Goal: Task Accomplishment & Management: Manage account settings

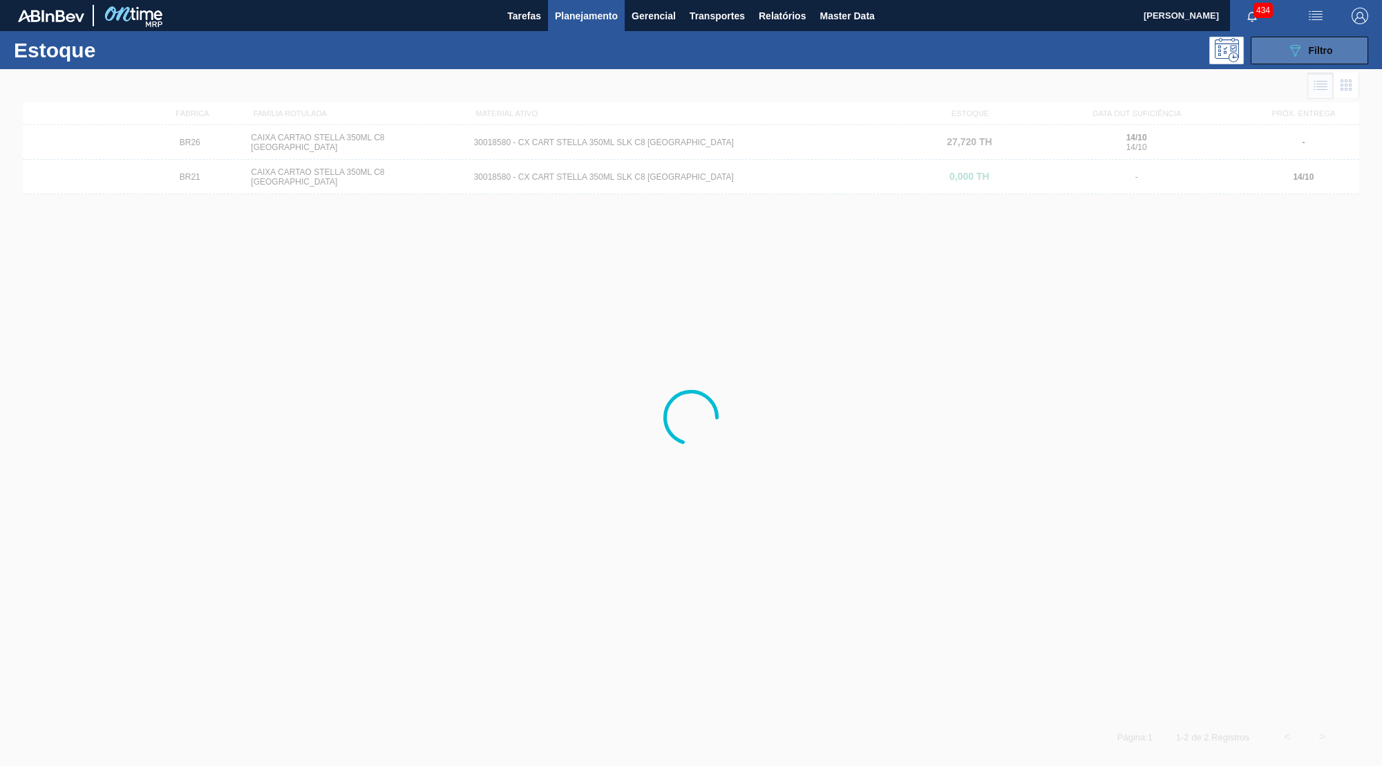
click at [1295, 55] on icon at bounding box center [1295, 51] width 10 height 12
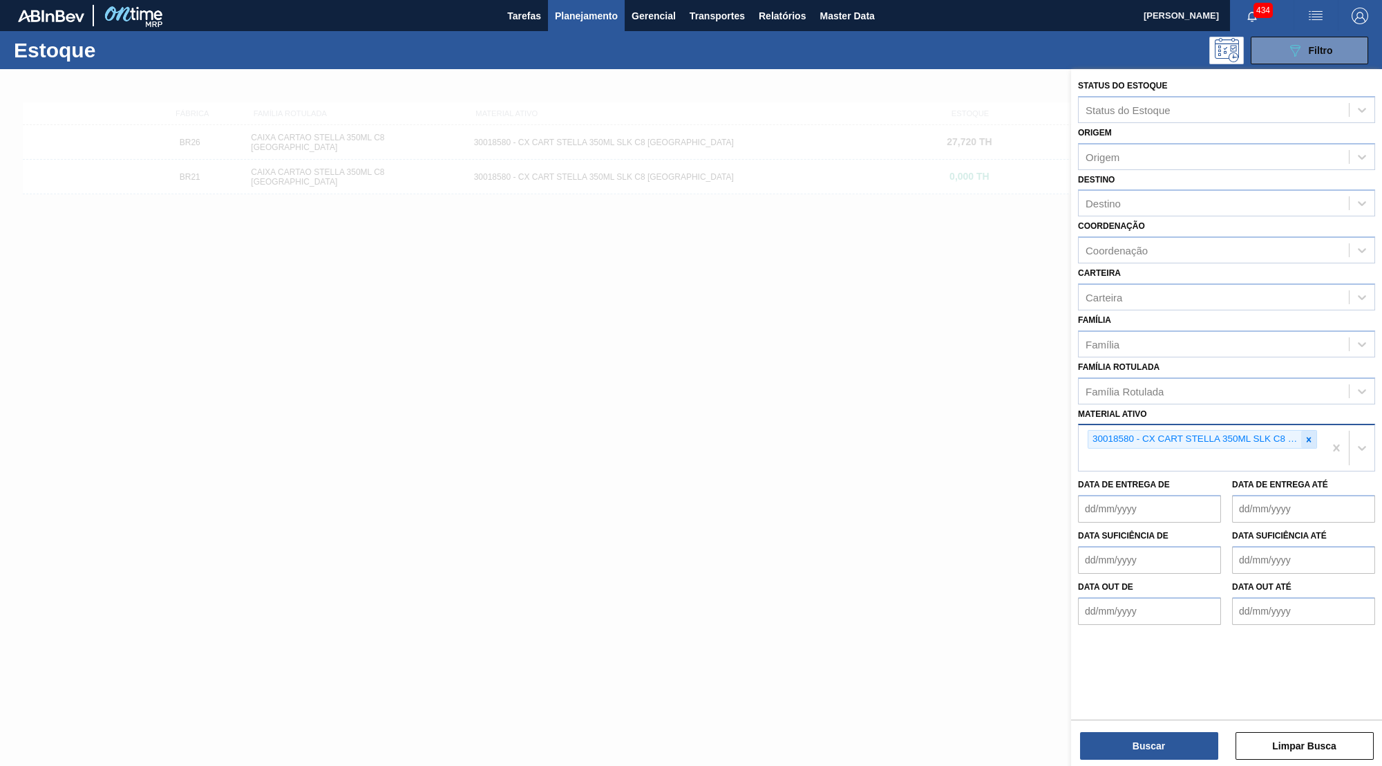
click at [1311, 430] on div at bounding box center [1308, 438] width 15 height 17
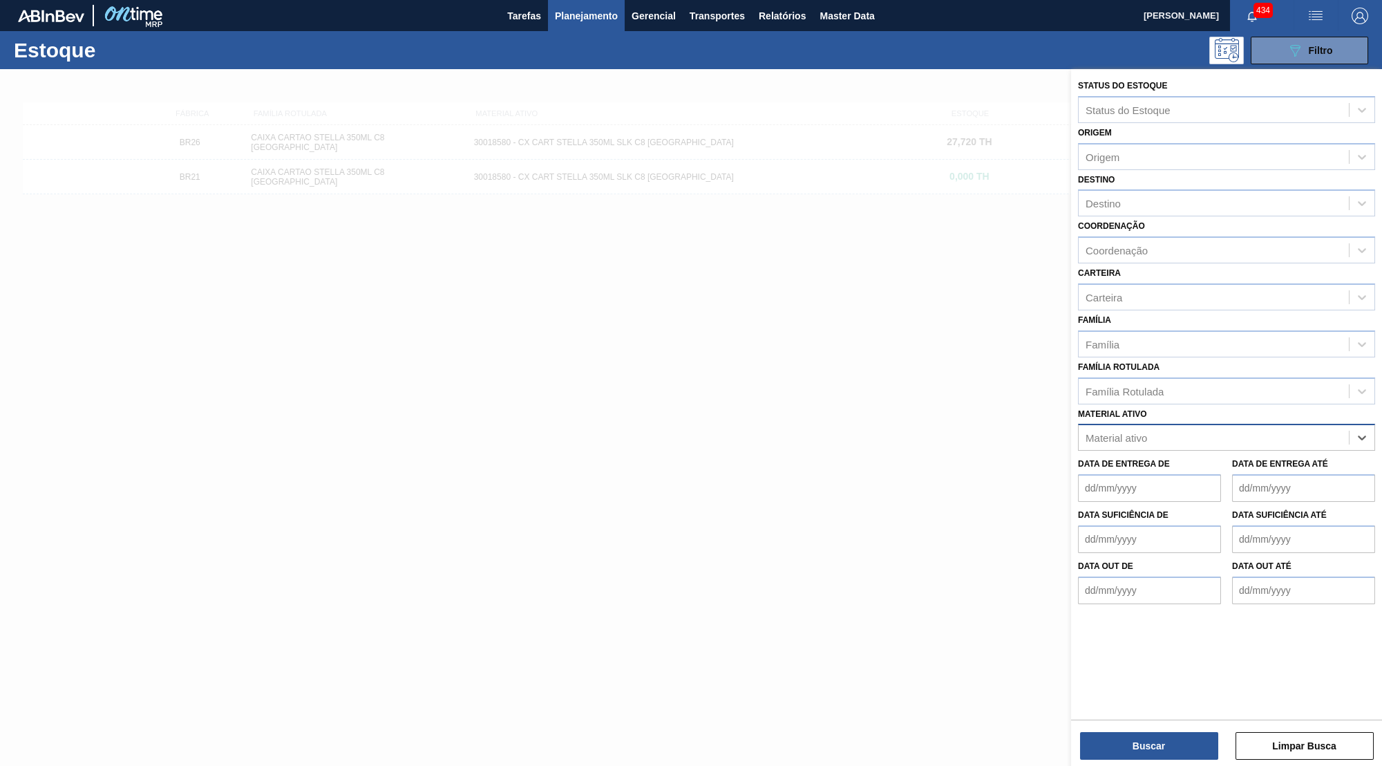
paste ativo "30033641"
type ativo "30033641"
click at [1179, 459] on div "30033641 - CAIXA CT CORONA 350ML SLEEK C8 NIV24" at bounding box center [1226, 472] width 297 height 26
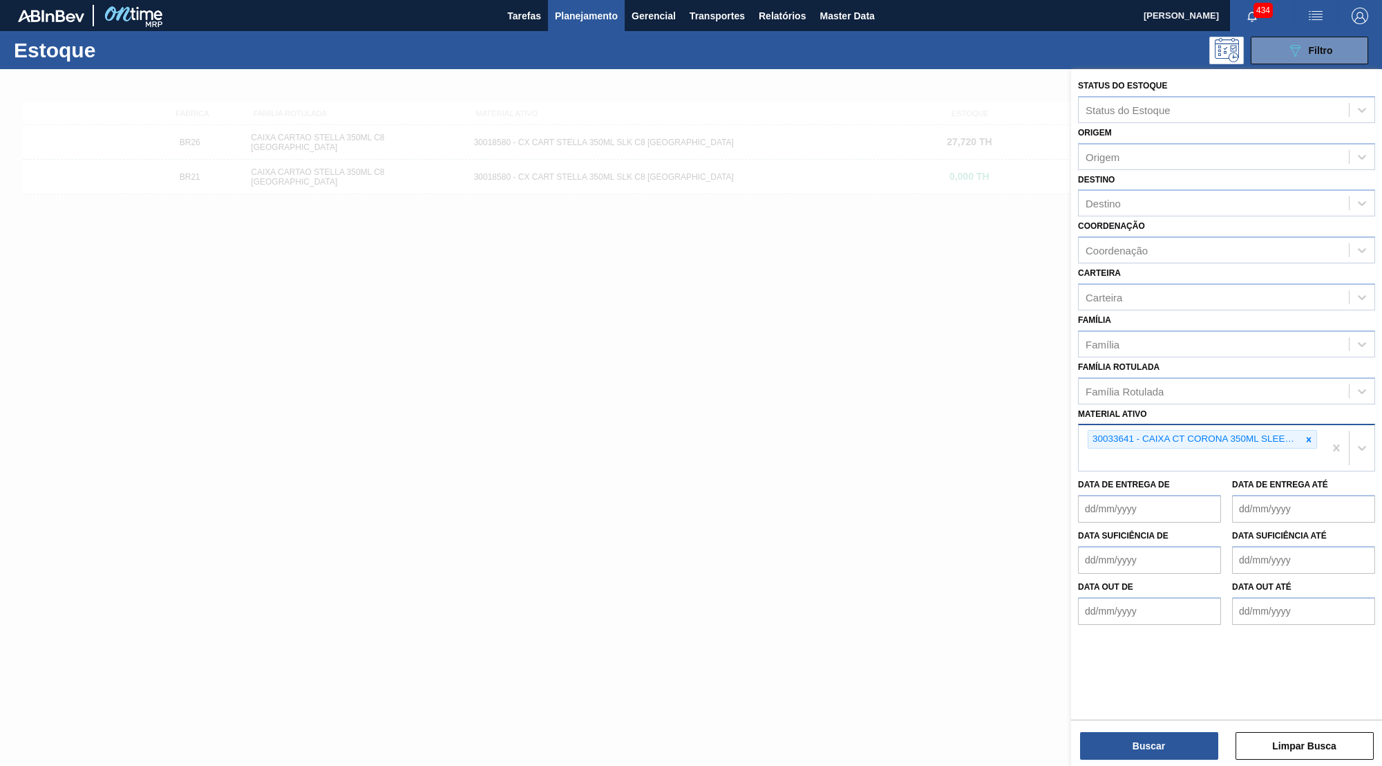
click at [1163, 728] on div "Buscar Limpar Busca" at bounding box center [1226, 738] width 311 height 39
click at [1140, 736] on button "Buscar" at bounding box center [1149, 746] width 138 height 28
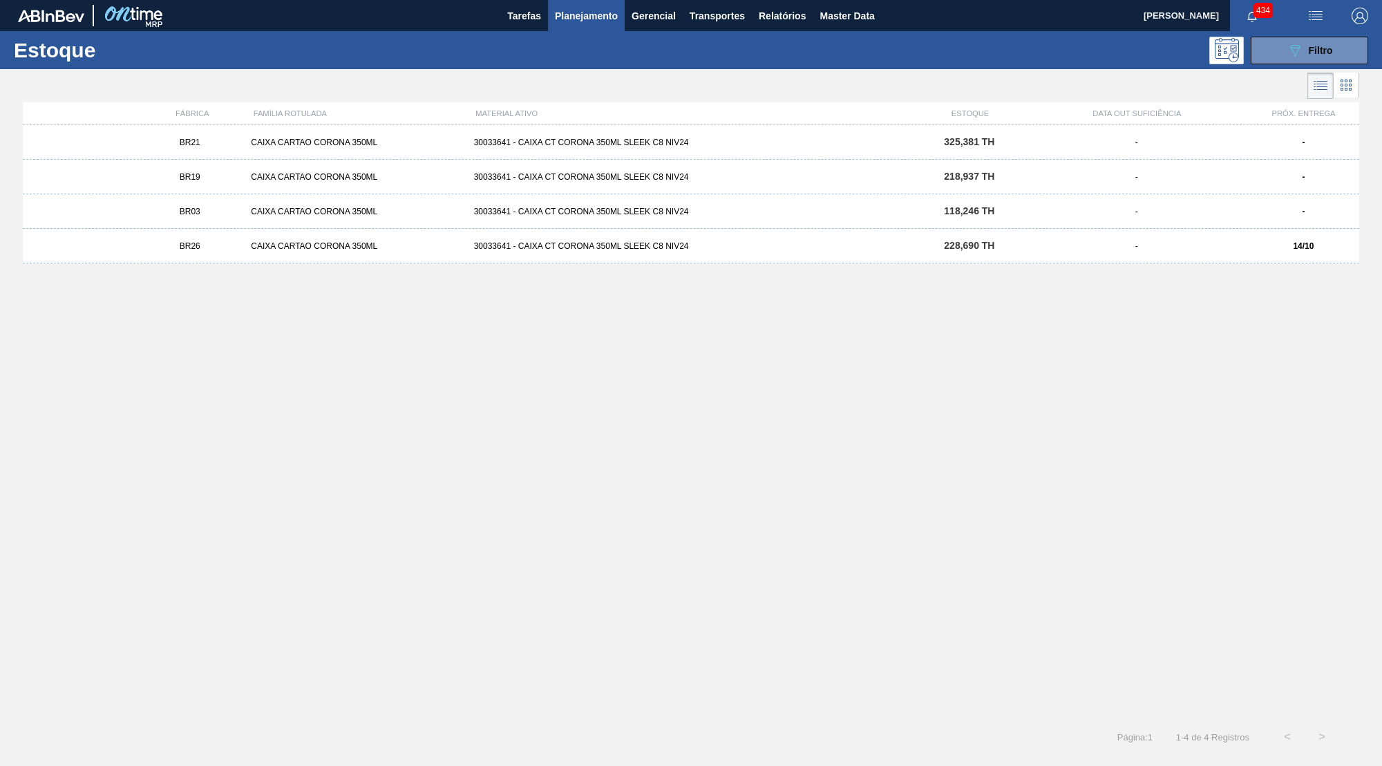
click at [1012, 140] on div "325,381 TH" at bounding box center [968, 142] width 111 height 10
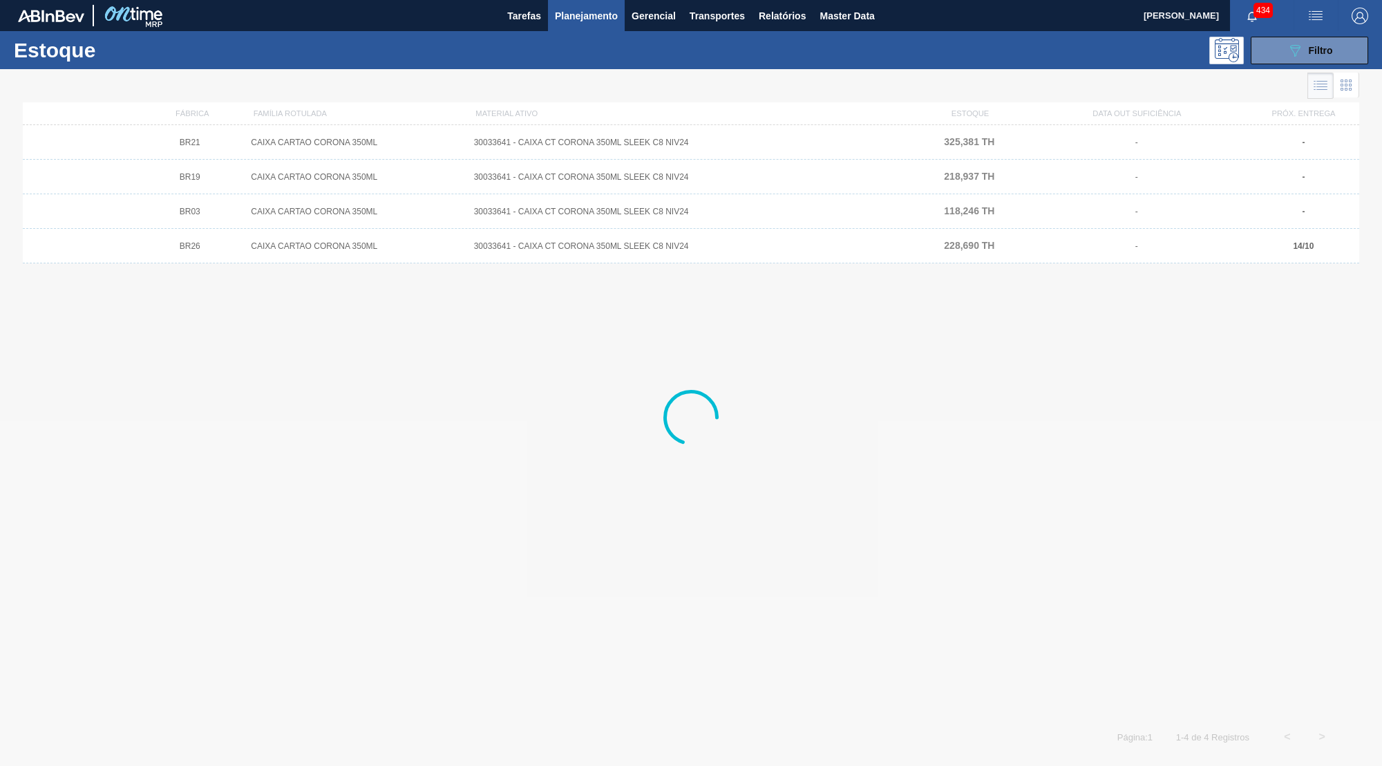
click at [411, 236] on div at bounding box center [691, 417] width 1382 height 696
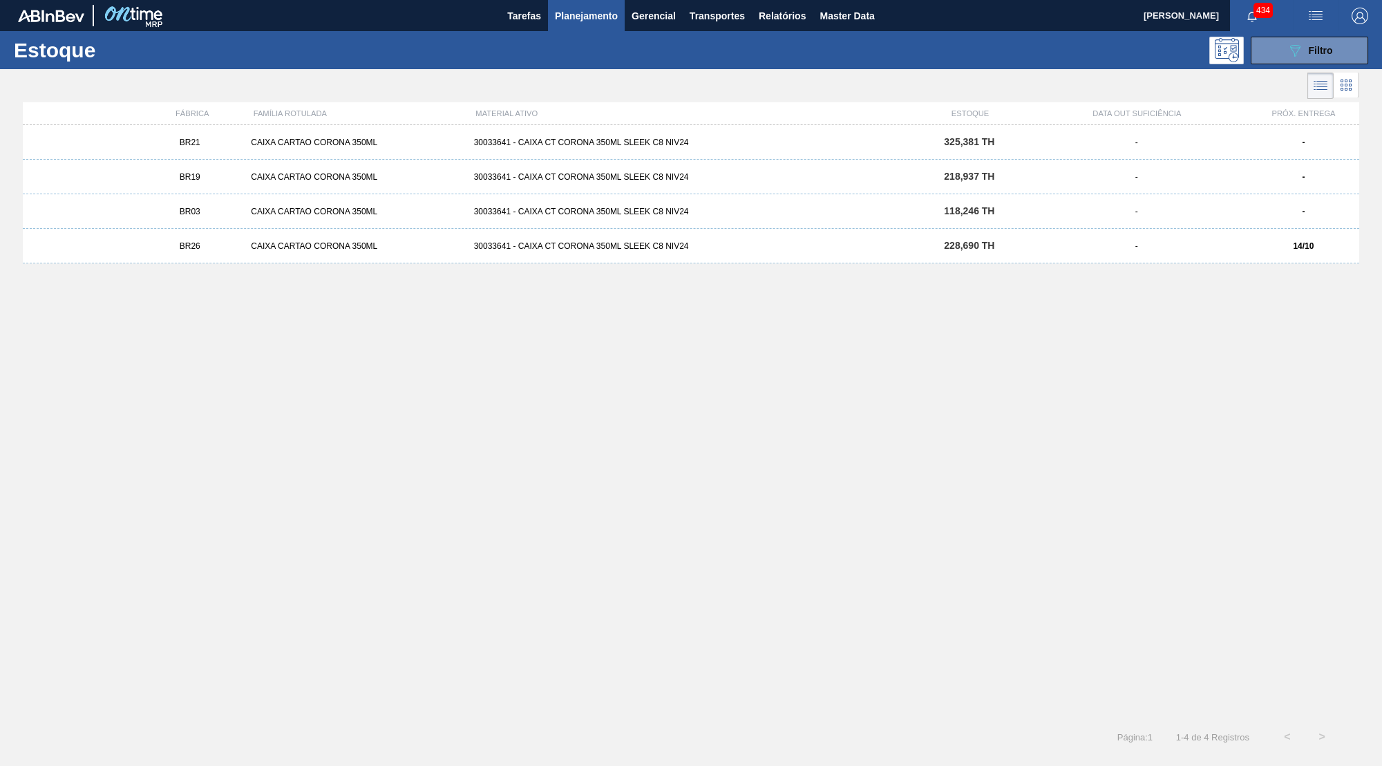
click at [1001, 245] on div "228,690 TH" at bounding box center [968, 245] width 111 height 10
click at [1000, 220] on div "BR03 CAIXA CARTAO CORONA 350ML 30033641 - CAIXA CT CORONA 350ML SLEEK C8 NIV24 …" at bounding box center [691, 211] width 1336 height 35
click at [976, 184] on div "BR19 CAIXA CARTAO CORONA 350ML 30033641 - CAIXA CT CORONA 350ML SLEEK C8 NIV24 …" at bounding box center [691, 177] width 1336 height 35
click at [209, 144] on div "BR21" at bounding box center [189, 142] width 111 height 10
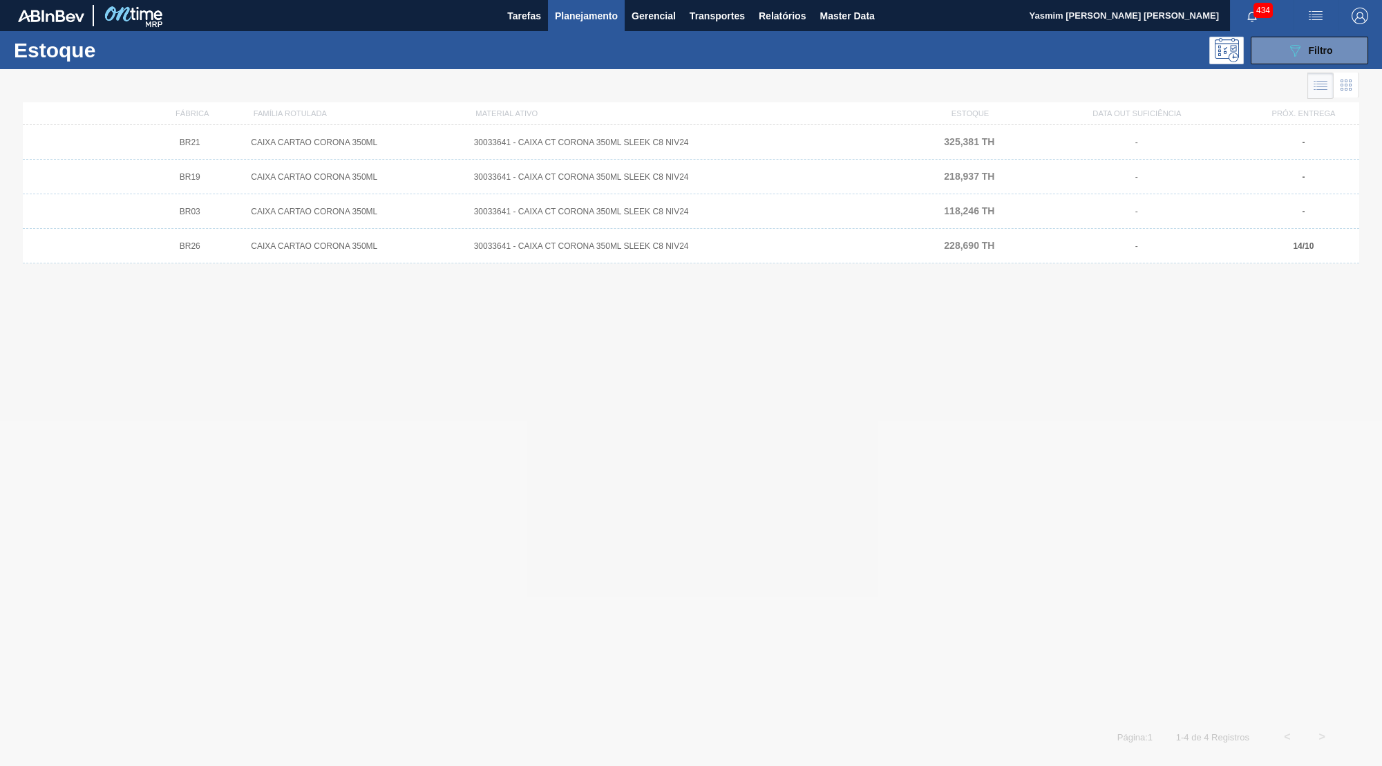
click at [1275, 35] on div "Estoque 089F7B8B-B2A5-4AFE-B5C0-19BA573D28AC Filtro" at bounding box center [691, 50] width 1382 height 38
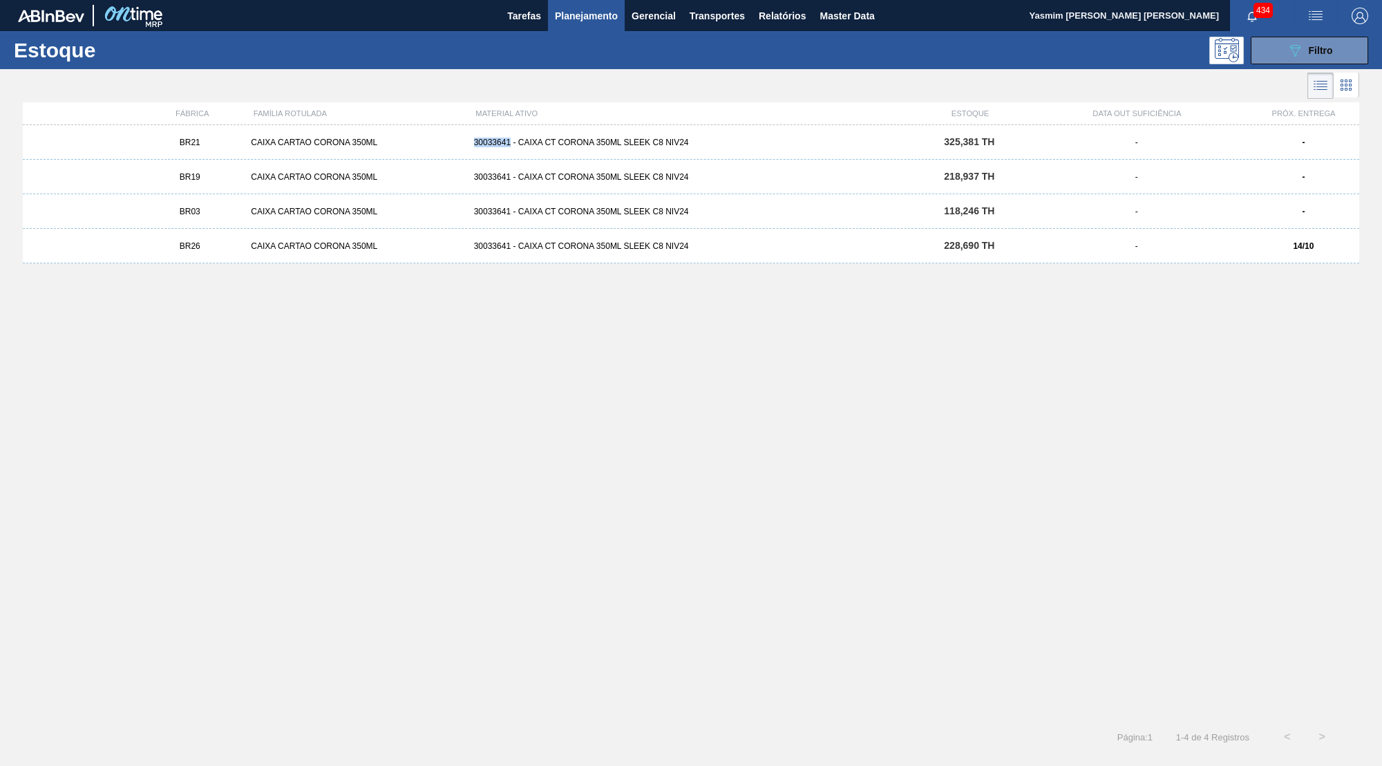
copy div "30033641"
drag, startPoint x: 472, startPoint y: 147, endPoint x: 509, endPoint y: 151, distance: 37.5
click at [509, 151] on div "BR21 CAIXA CARTAO CORONA 350ML 30033641 - CAIXA CT CORONA 350ML SLEEK C8 NIV24 …" at bounding box center [691, 142] width 1336 height 35
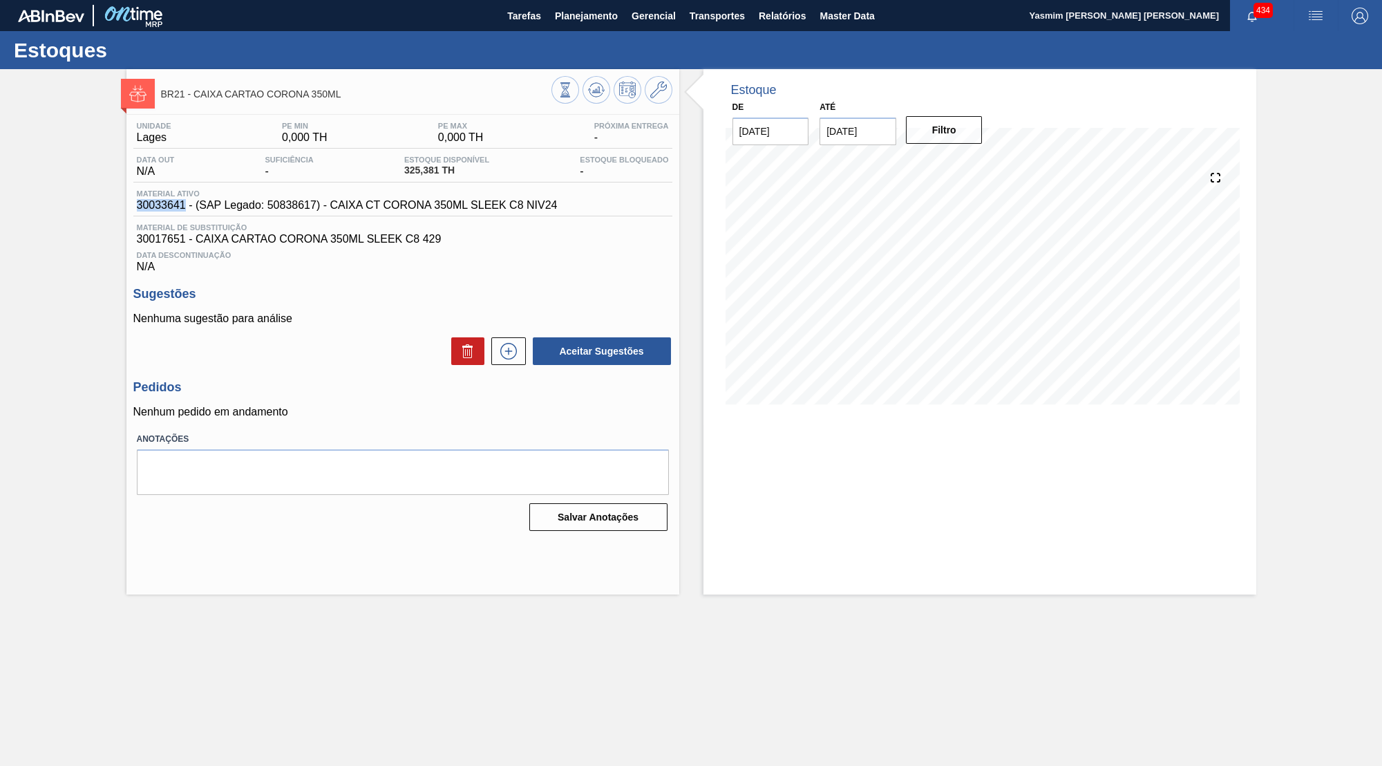
drag, startPoint x: 179, startPoint y: 210, endPoint x: 120, endPoint y: 213, distance: 59.5
click at [120, 213] on div "BR21 - CAIXA CARTAO CORONA 350ML Unidade [PERSON_NAME] MIN 0,000 TH PE MAX 0,00…" at bounding box center [691, 331] width 1382 height 525
copy span "30033641"
click at [600, 12] on span "Planejamento" at bounding box center [586, 16] width 63 height 17
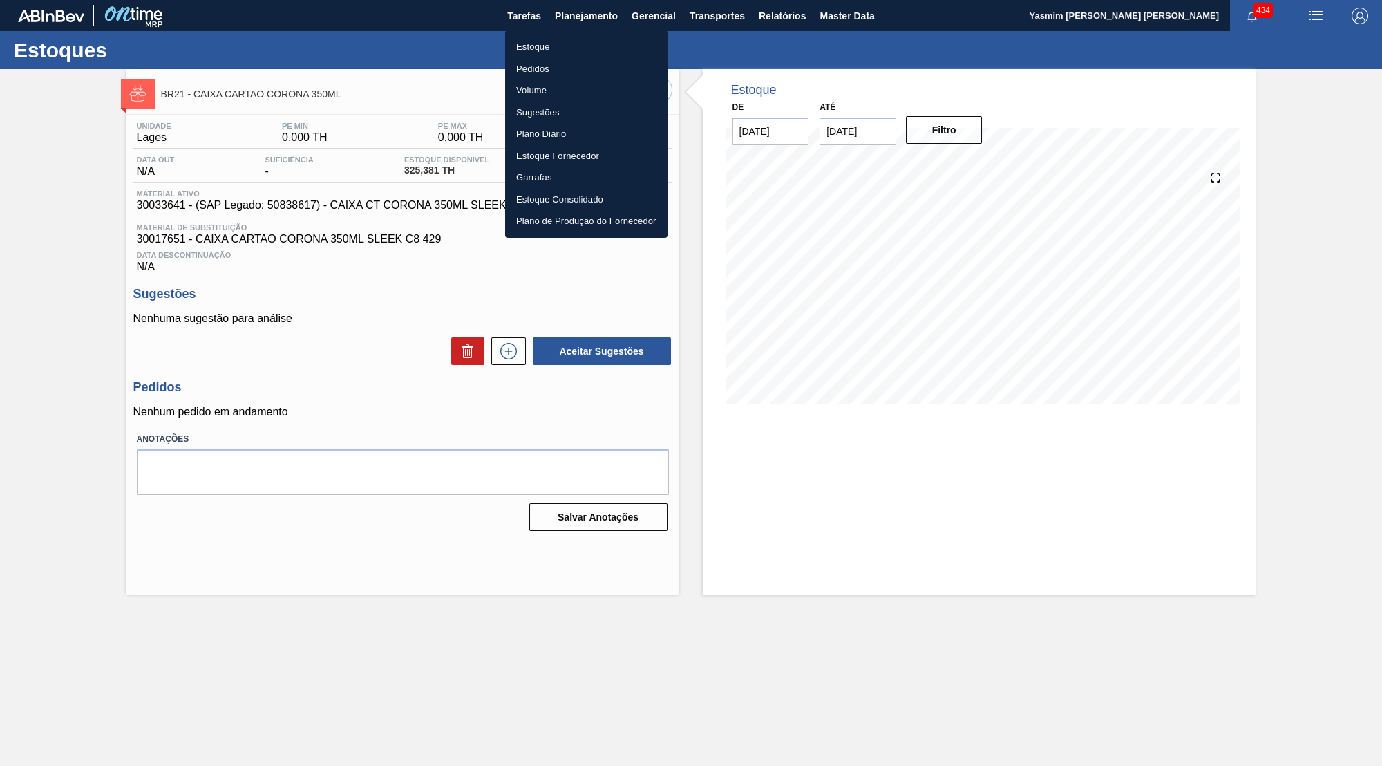
click at [429, 264] on div at bounding box center [691, 383] width 1382 height 766
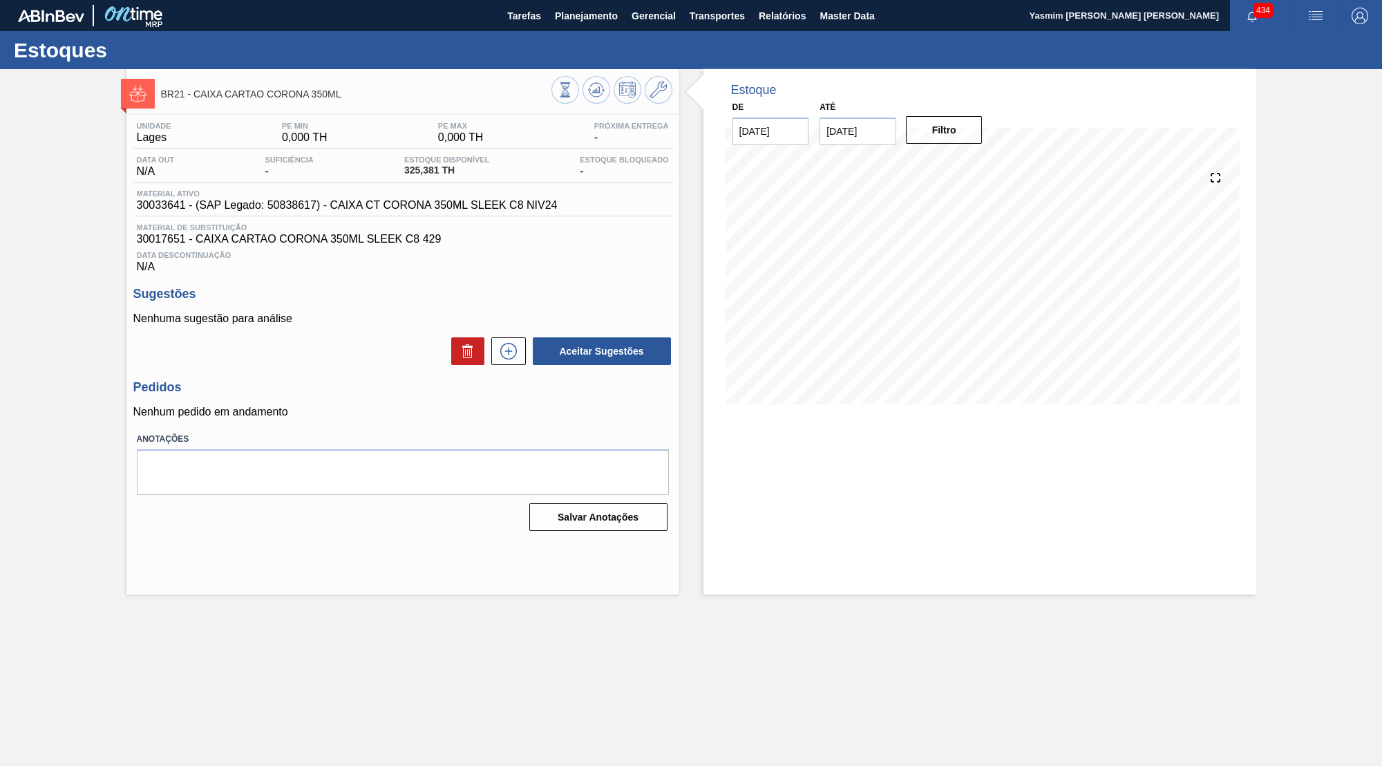
click at [410, 207] on span "30033641 - (SAP Legado: 50838617) - CAIXA CT CORONA 350ML SLEEK C8 NIV24" at bounding box center [347, 205] width 421 height 12
click at [1032, 595] on main "Tarefas Planejamento Gerencial Transportes Relatórios Master Data Yasmim Ferrei…" at bounding box center [691, 383] width 1382 height 766
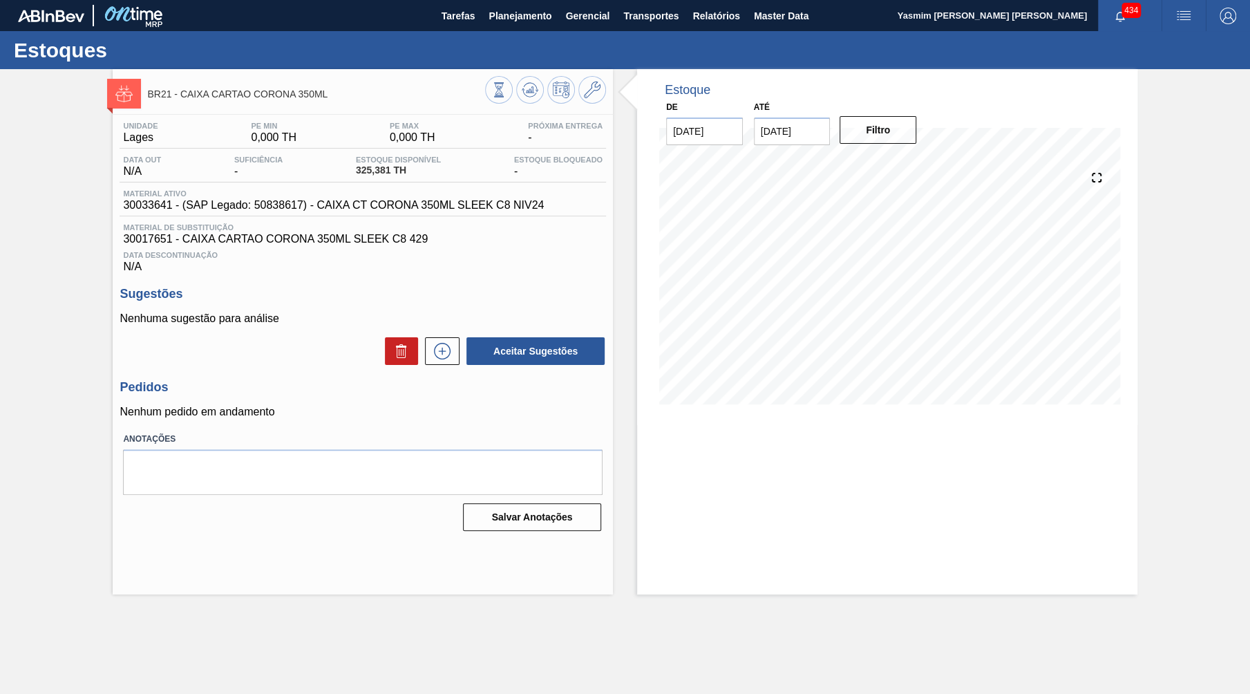
click at [1190, 164] on div "BR21 - CAIXA CARTAO CORONA 350ML Unidade Lages PE MIN 0,000 TH PE MAX 0,000 TH …" at bounding box center [625, 331] width 1250 height 525
click at [559, 23] on button "Gerencial" at bounding box center [588, 15] width 58 height 31
click at [542, 19] on div at bounding box center [625, 347] width 1250 height 694
click at [528, 17] on span "Planejamento" at bounding box center [519, 16] width 63 height 17
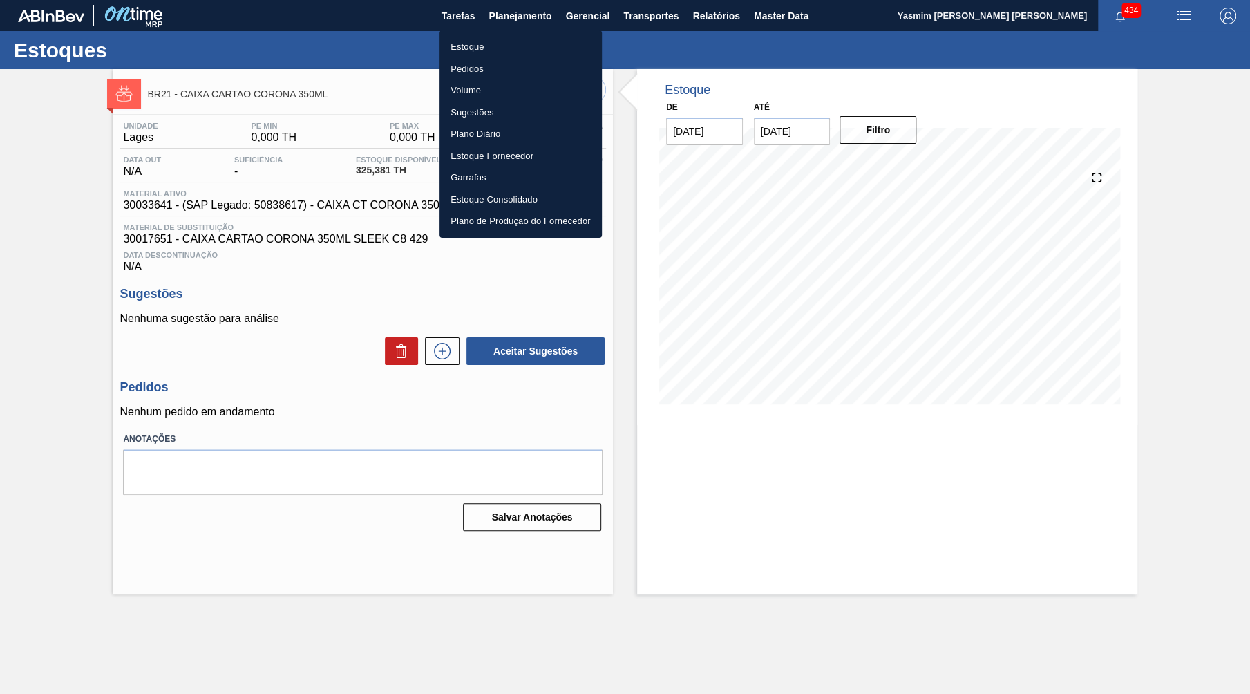
click at [533, 46] on li "Estoque" at bounding box center [520, 47] width 162 height 22
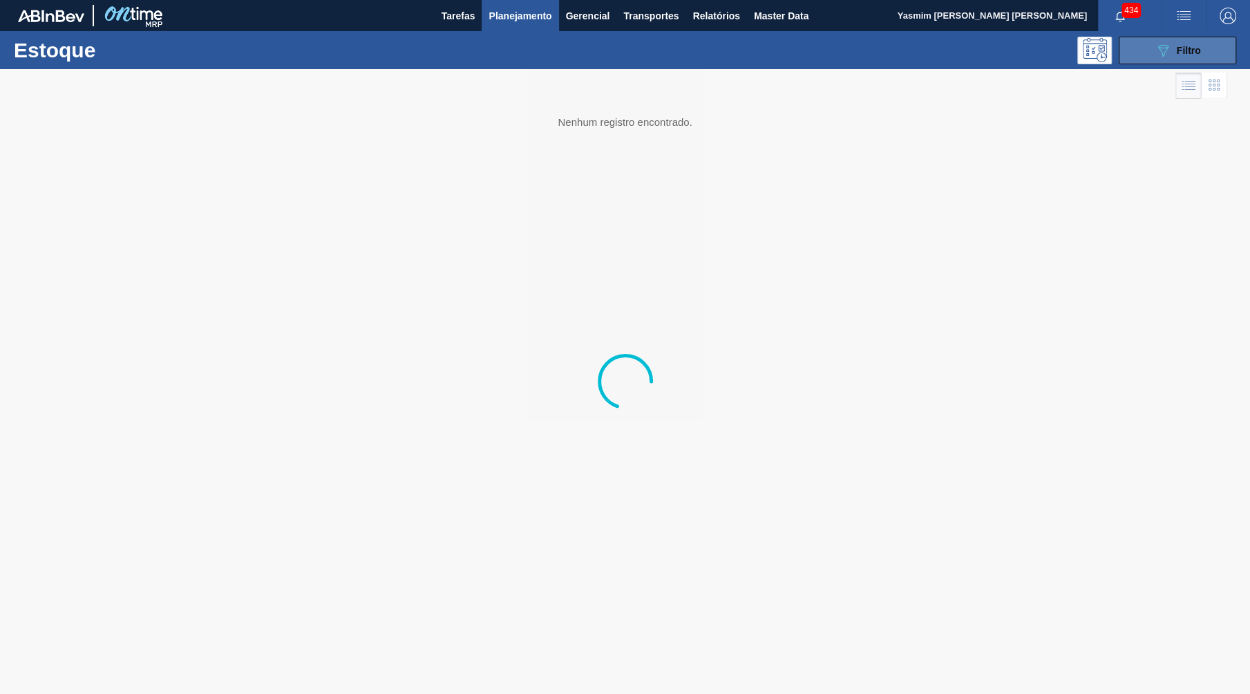
click at [1180, 53] on span "Filtro" at bounding box center [1189, 50] width 24 height 11
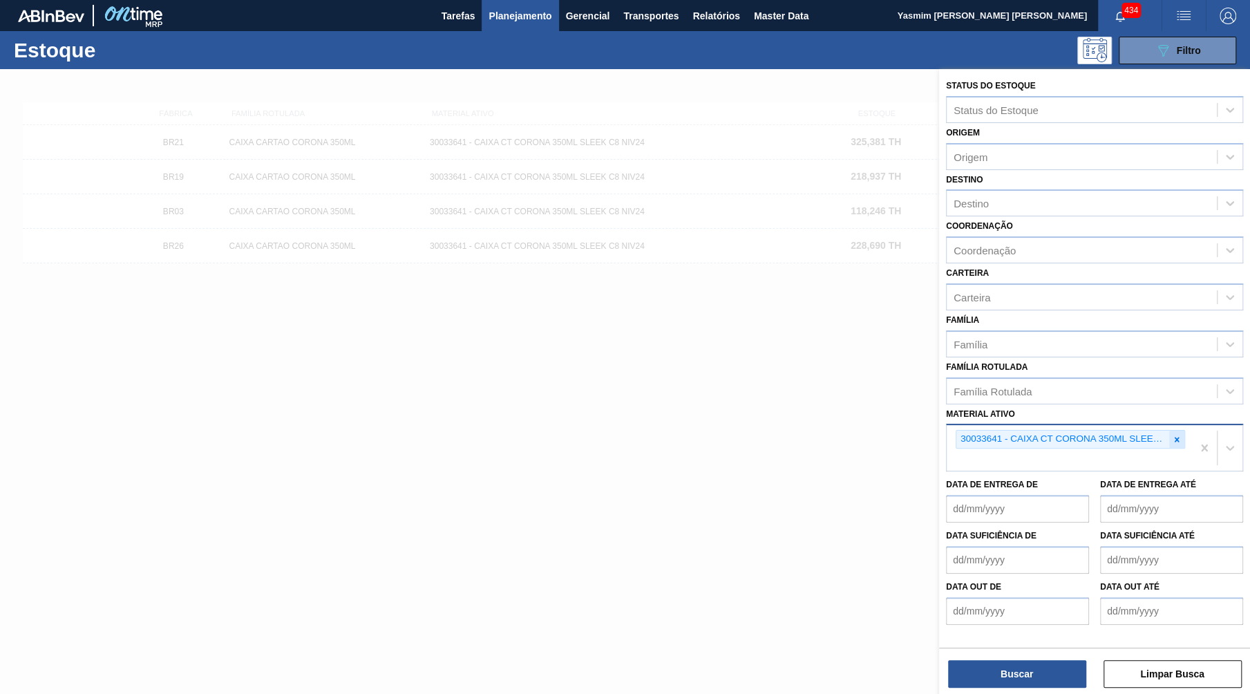
click at [1176, 430] on div at bounding box center [1176, 438] width 15 height 17
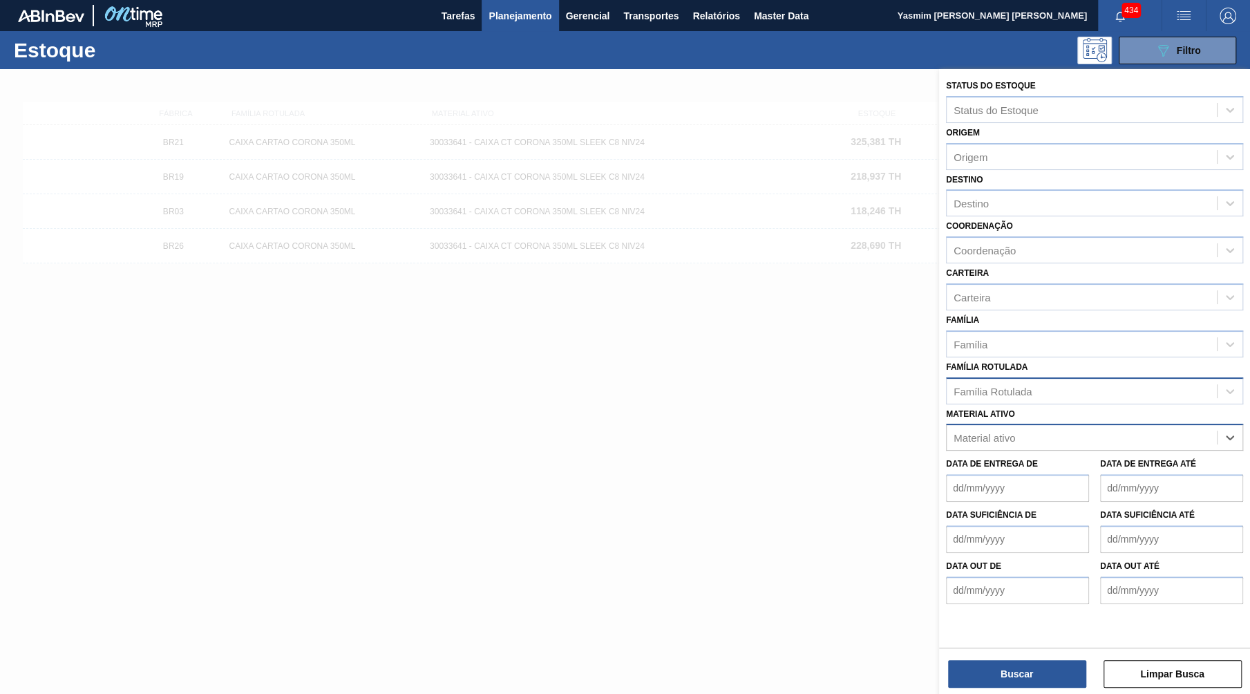
click at [1116, 381] on div "Família Rotulada" at bounding box center [1082, 391] width 270 height 20
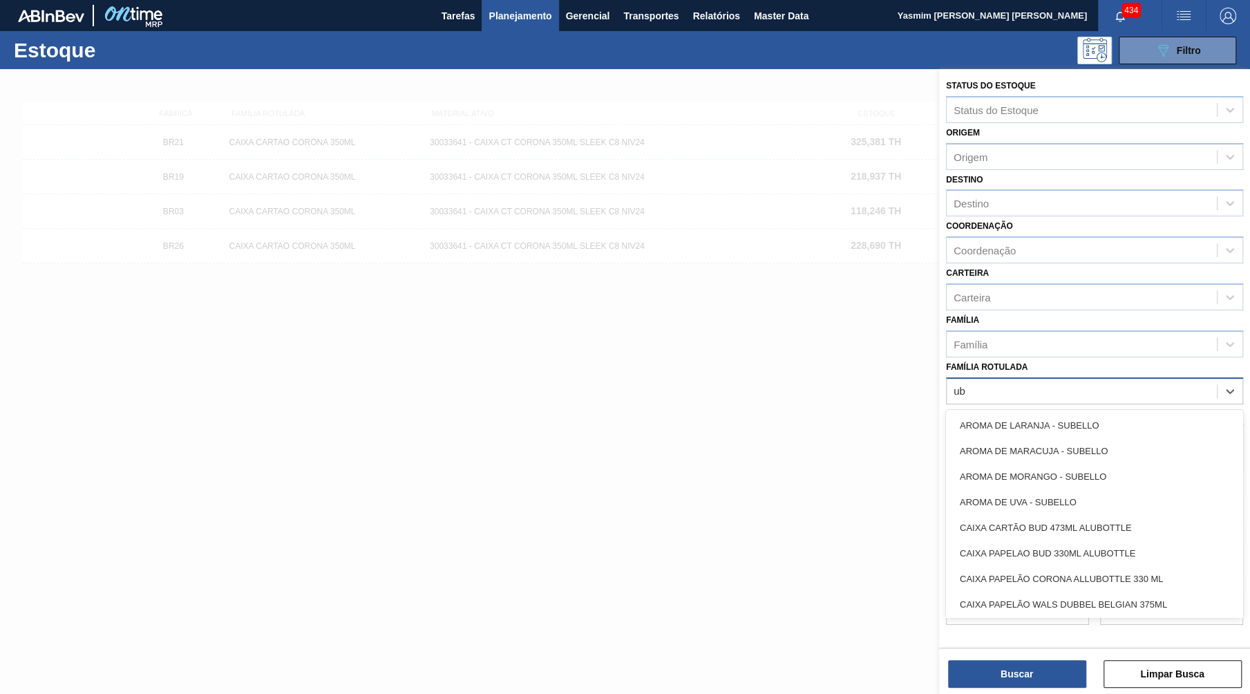
type Rotulada "u"
type Rotulada "bud 473"
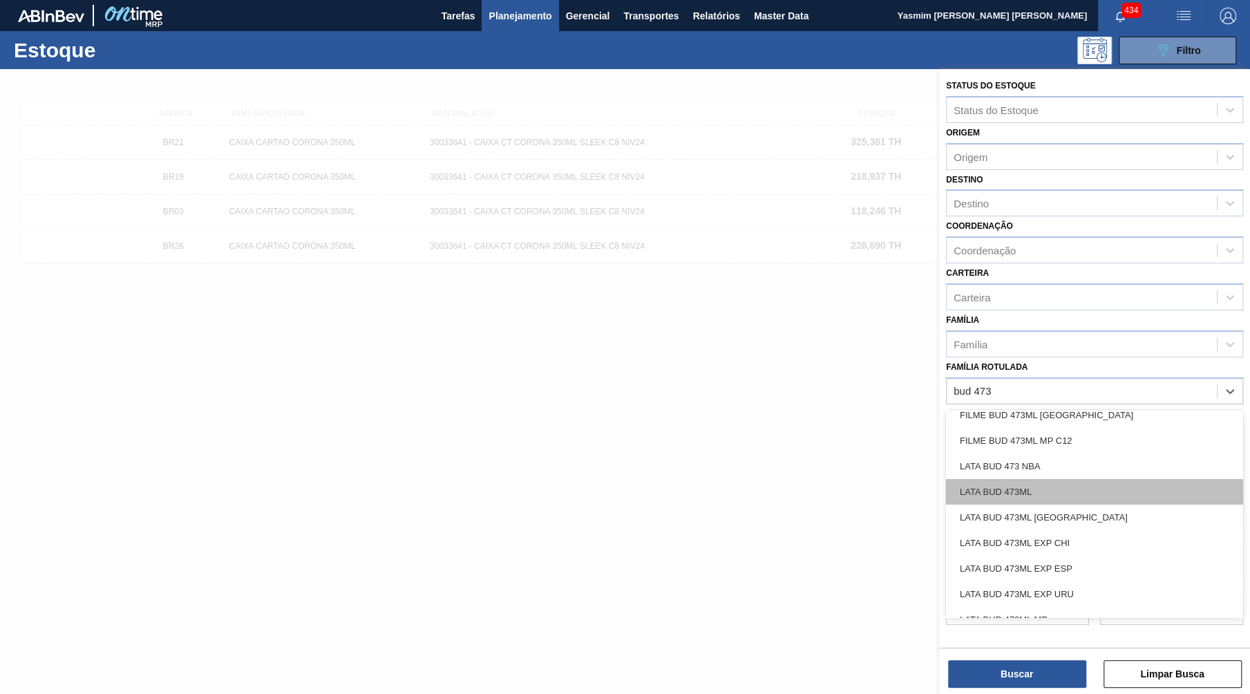
scroll to position [232, 0]
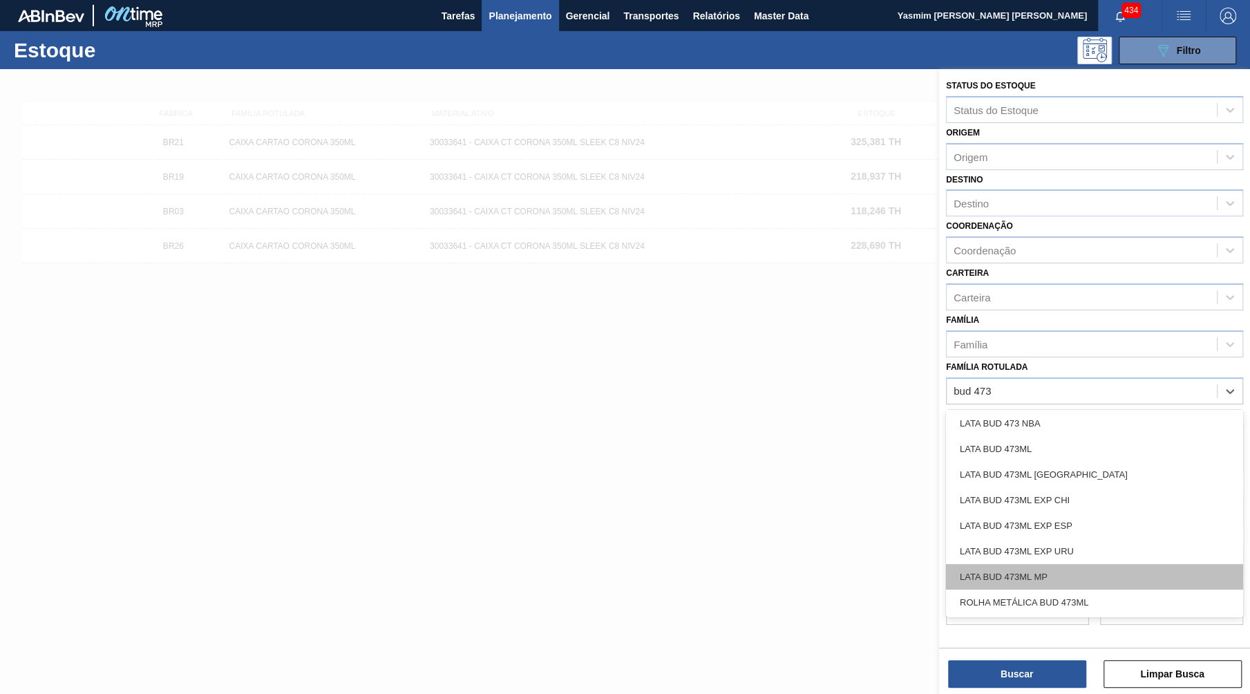
click at [1082, 564] on div "LATA BUD 473ML MP" at bounding box center [1094, 577] width 297 height 26
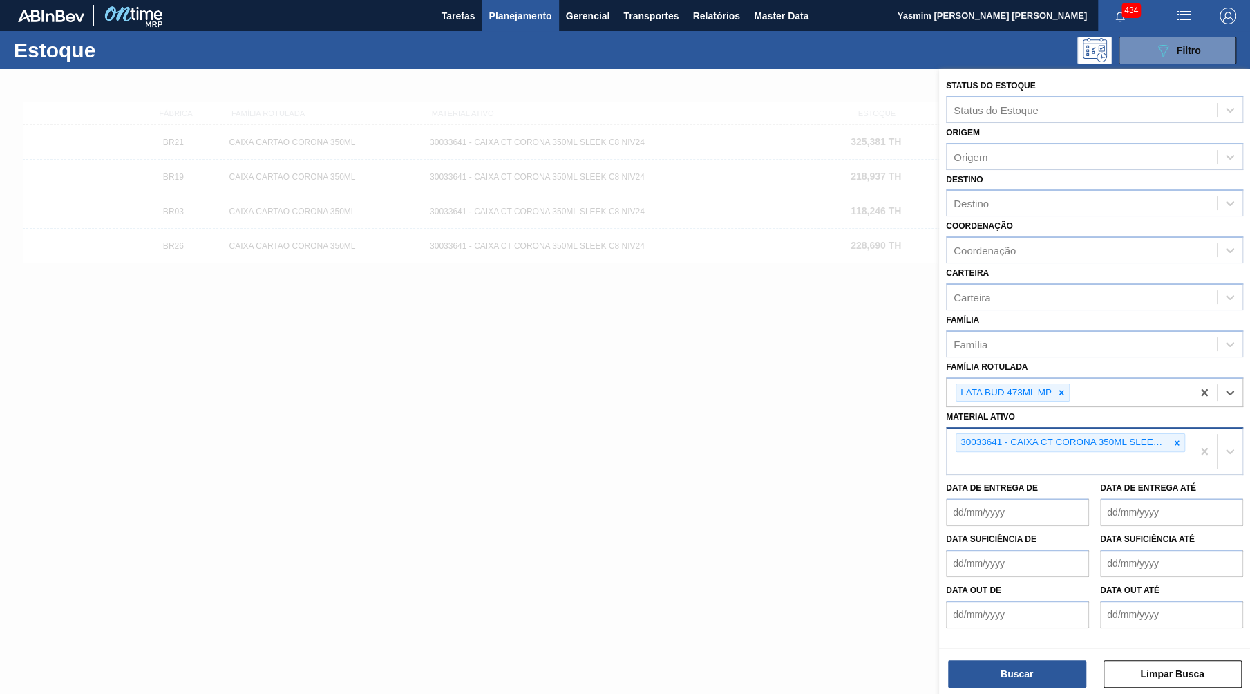
click at [1184, 428] on div "30033641 - CAIXA CT CORONA 350ML SLEEK C8 NIV24" at bounding box center [1069, 451] width 245 height 46
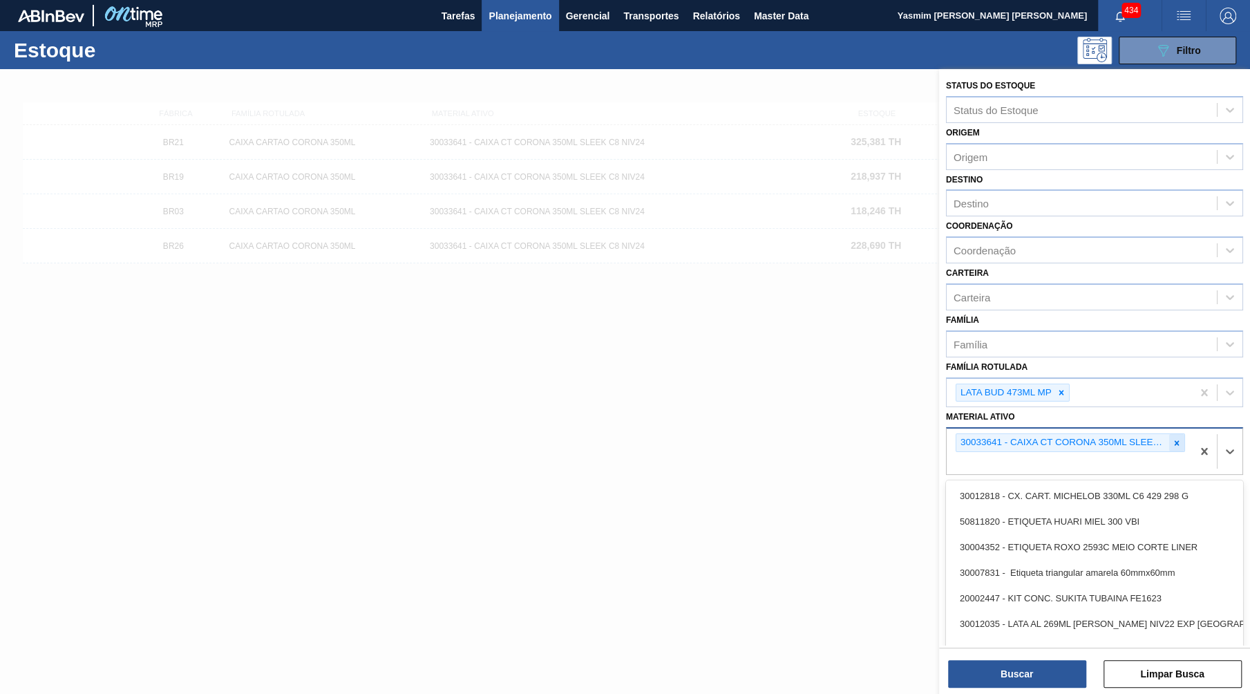
click at [1175, 438] on icon at bounding box center [1177, 443] width 10 height 10
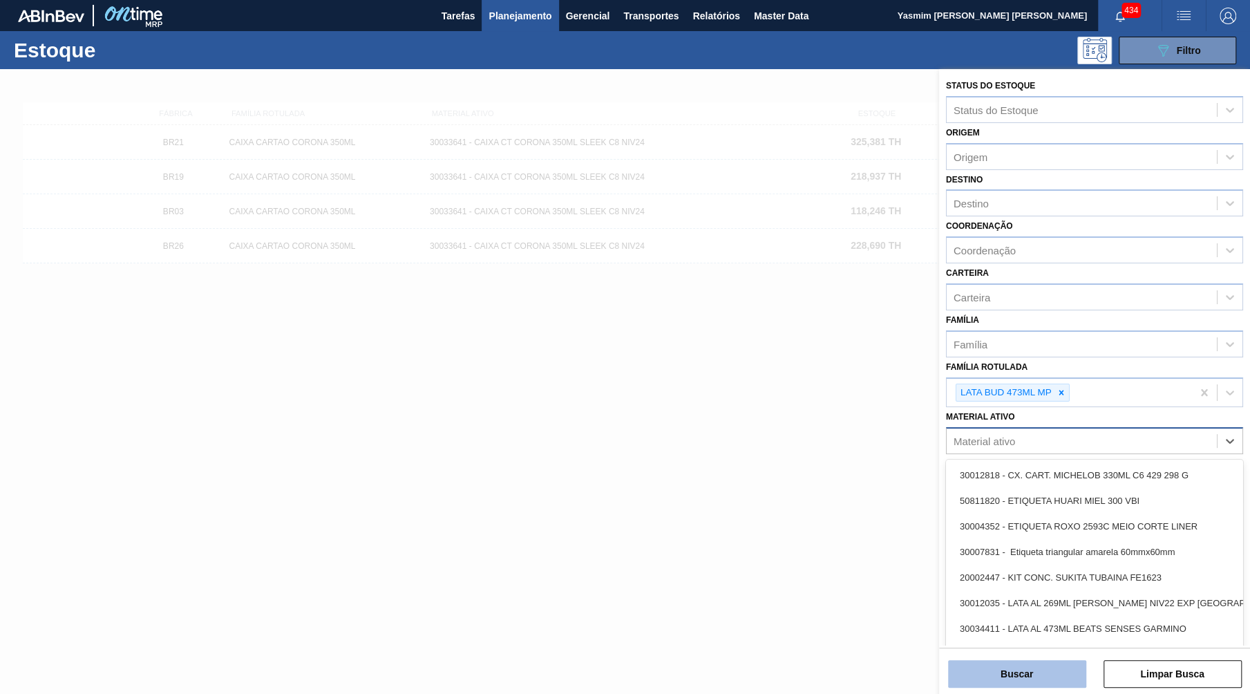
click at [1011, 667] on button "Buscar" at bounding box center [1017, 674] width 138 height 28
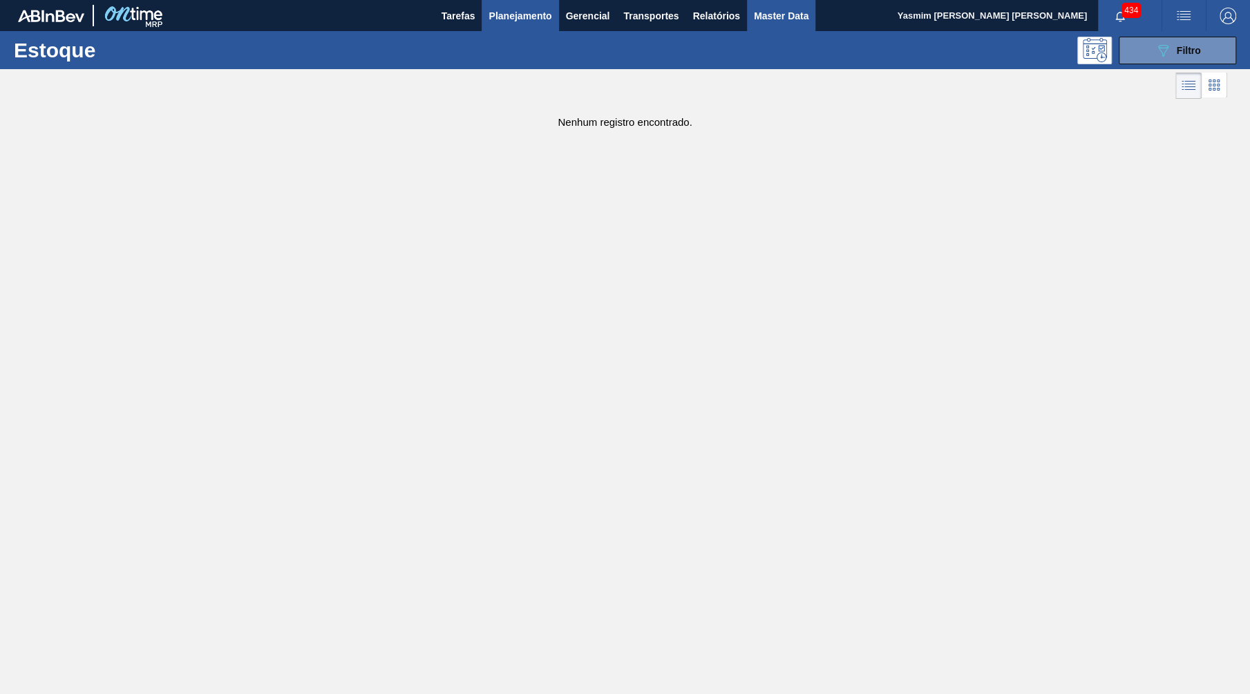
click at [774, 10] on span "Master Data" at bounding box center [781, 16] width 55 height 17
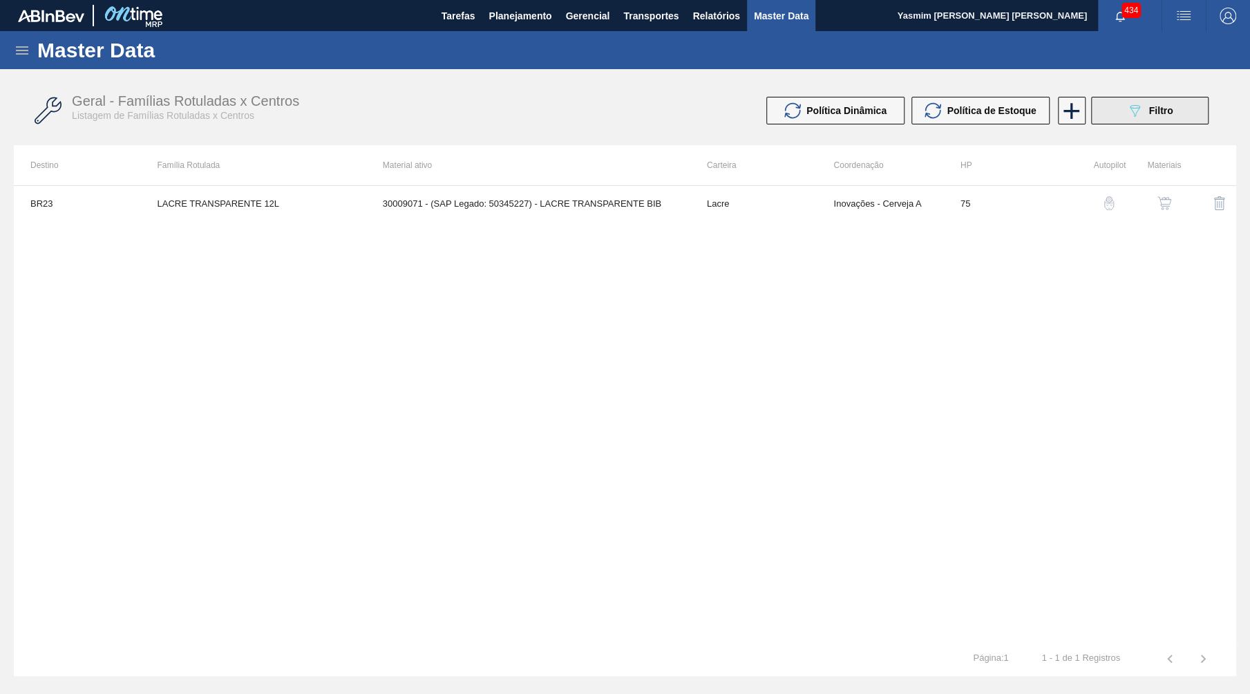
click at [1156, 102] on div "089F7B8B-B2A5-4AFE-B5C0-19BA573D28AC Filtro" at bounding box center [1149, 110] width 46 height 17
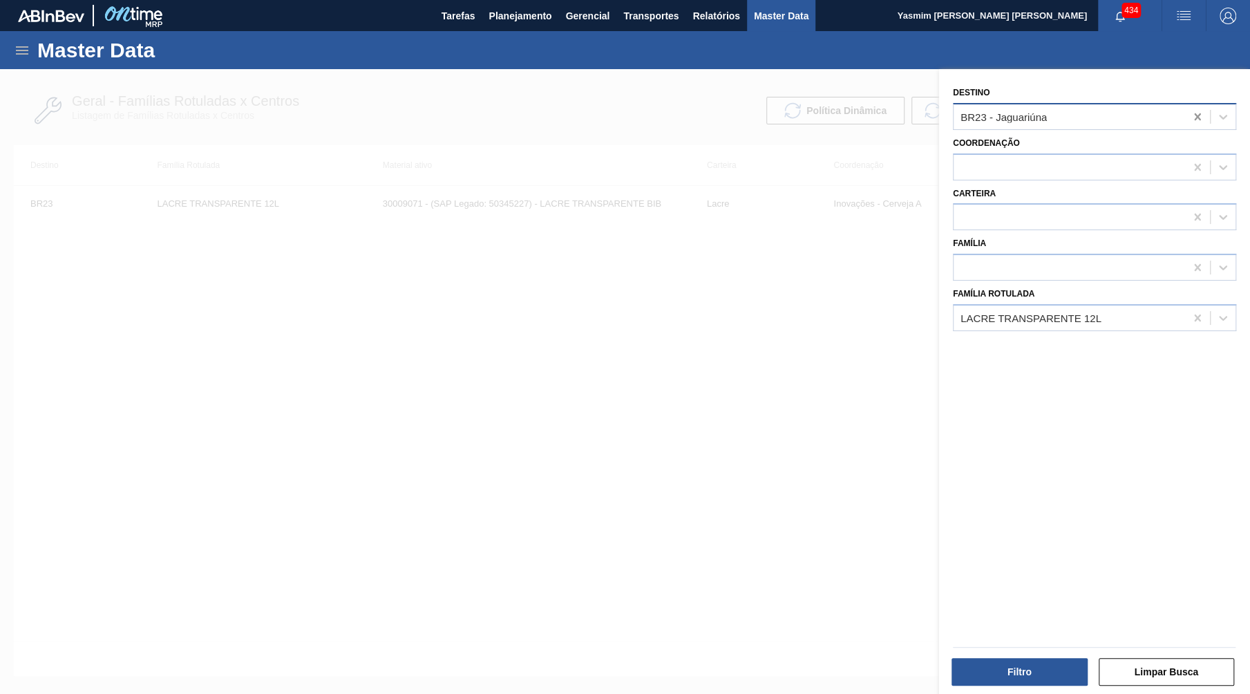
click at [1190, 110] on div at bounding box center [1197, 116] width 25 height 25
click at [1207, 305] on div at bounding box center [1197, 317] width 25 height 25
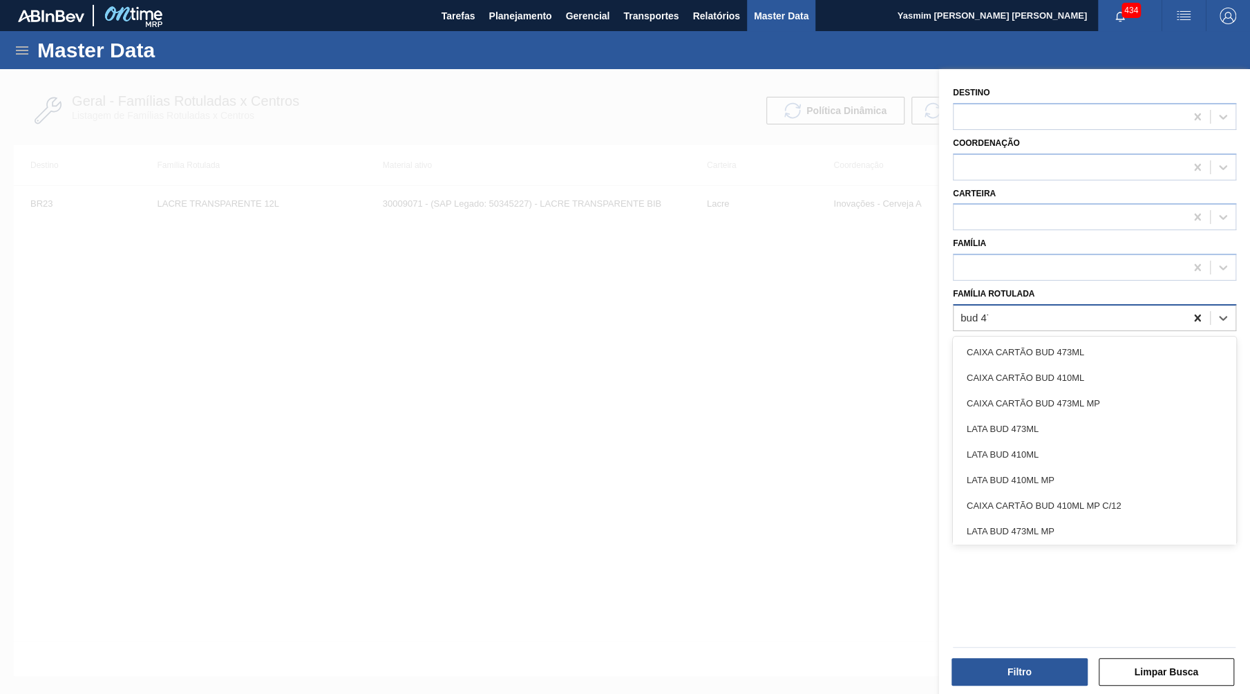
type Rotulada "bud 473"
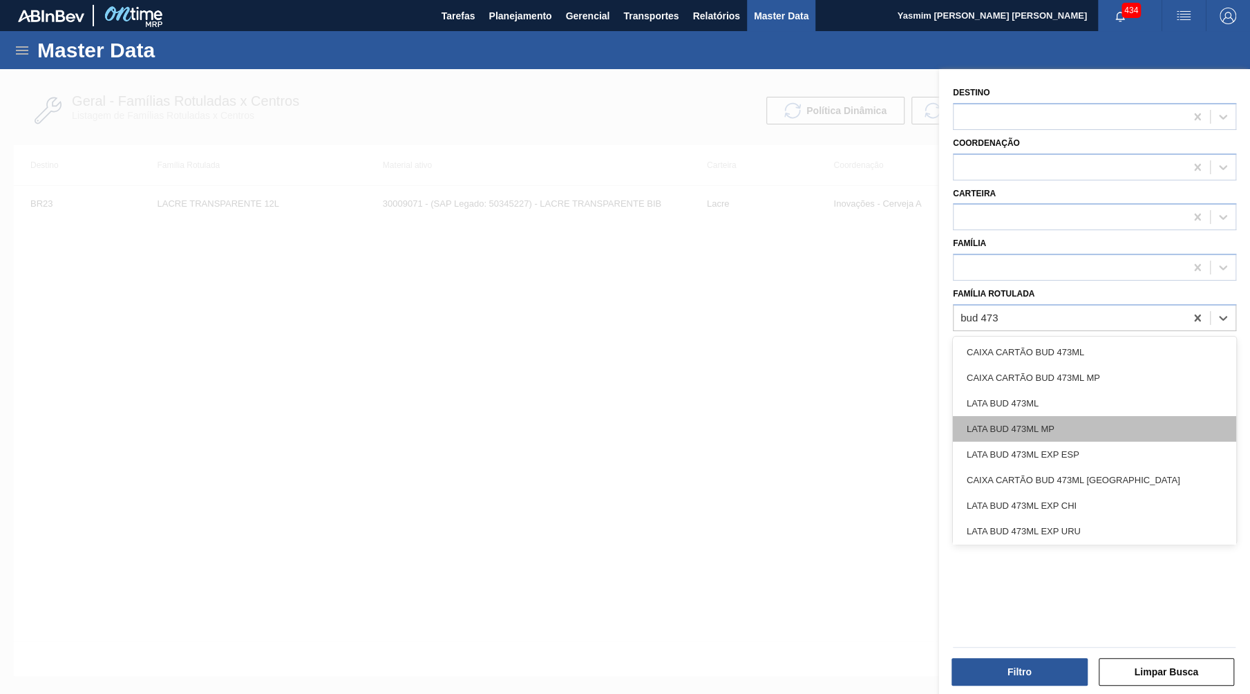
click at [1174, 416] on div "LATA BUD 473ML MP" at bounding box center [1094, 429] width 283 height 26
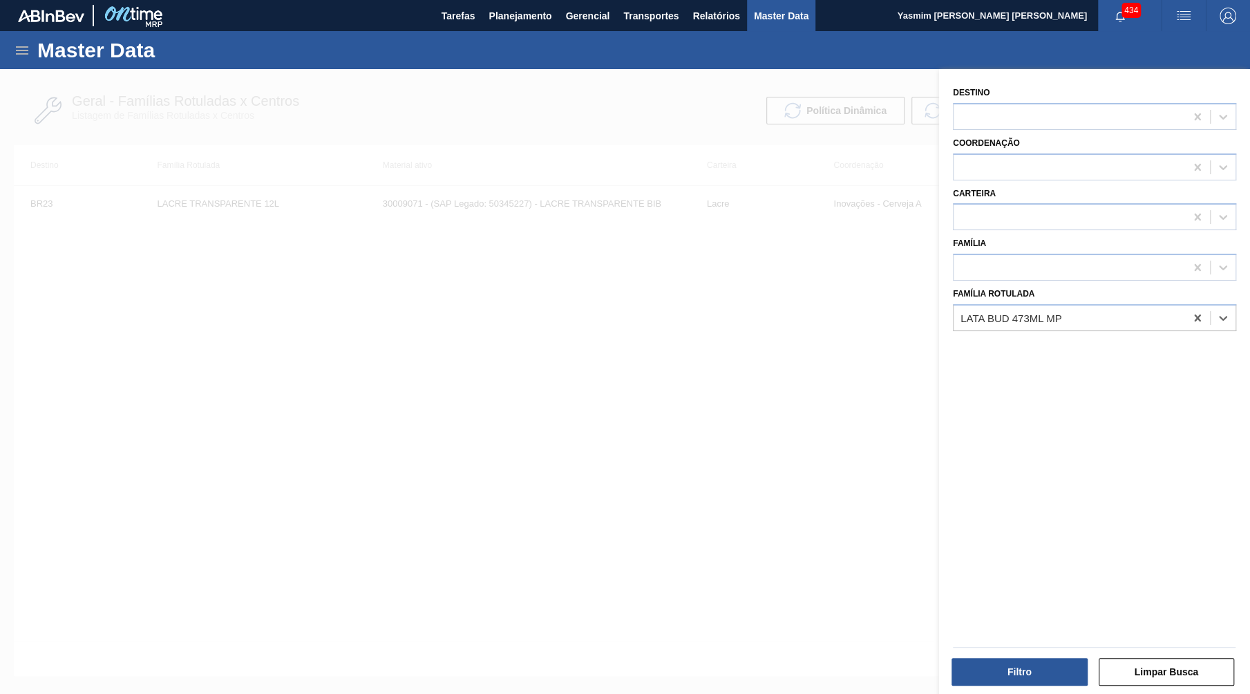
click at [1048, 655] on div "Filtro Limpar Busca" at bounding box center [1094, 670] width 294 height 34
click at [1047, 667] on button "Filtro" at bounding box center [1019, 672] width 136 height 28
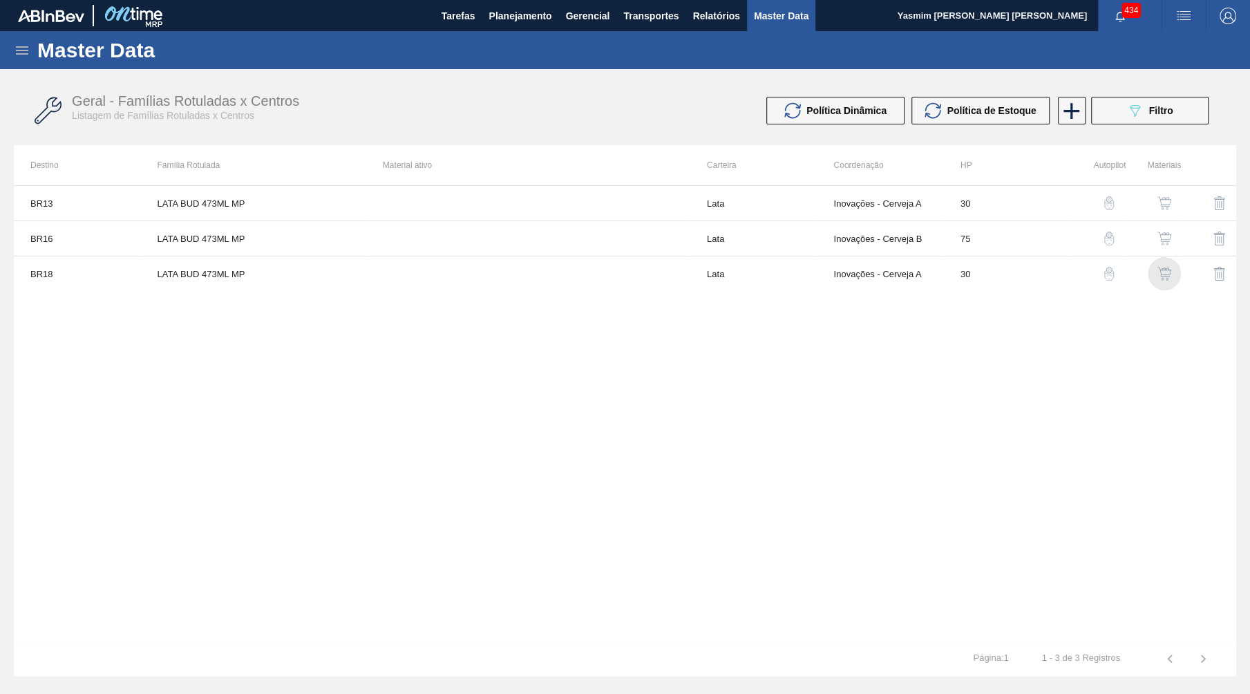
click at [1167, 268] on img "button" at bounding box center [1164, 274] width 14 height 14
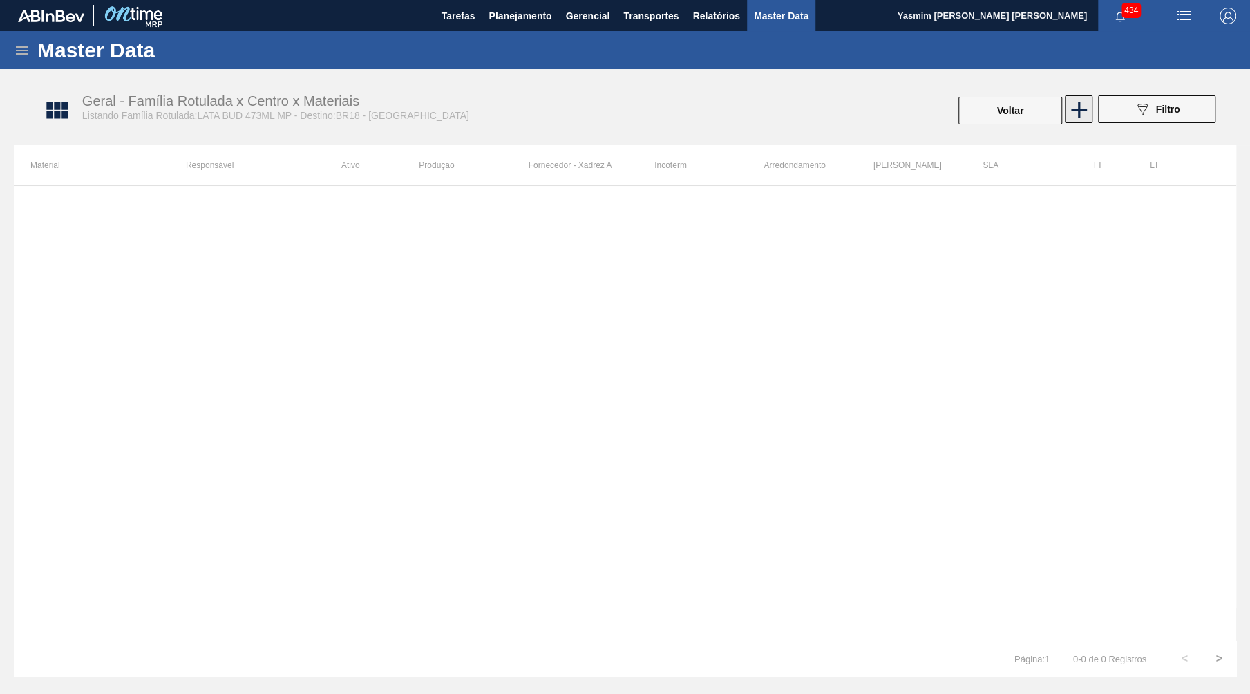
click at [1075, 115] on icon at bounding box center [1078, 109] width 27 height 27
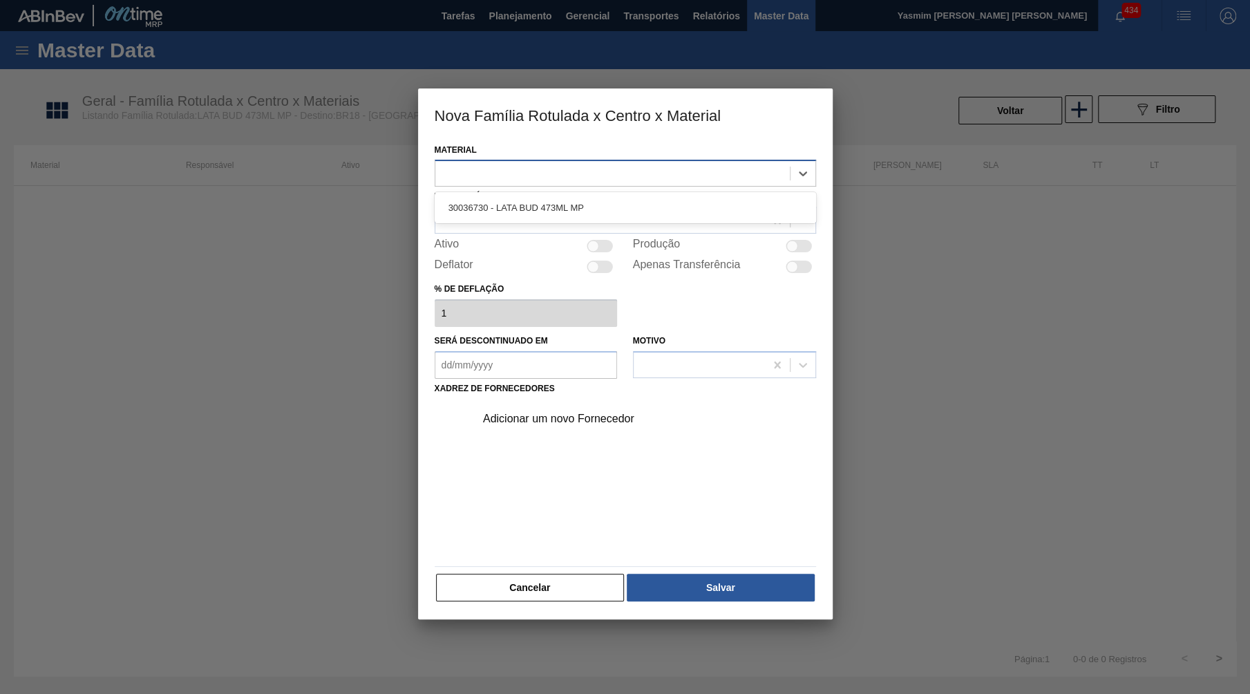
click at [617, 164] on div at bounding box center [612, 174] width 354 height 20
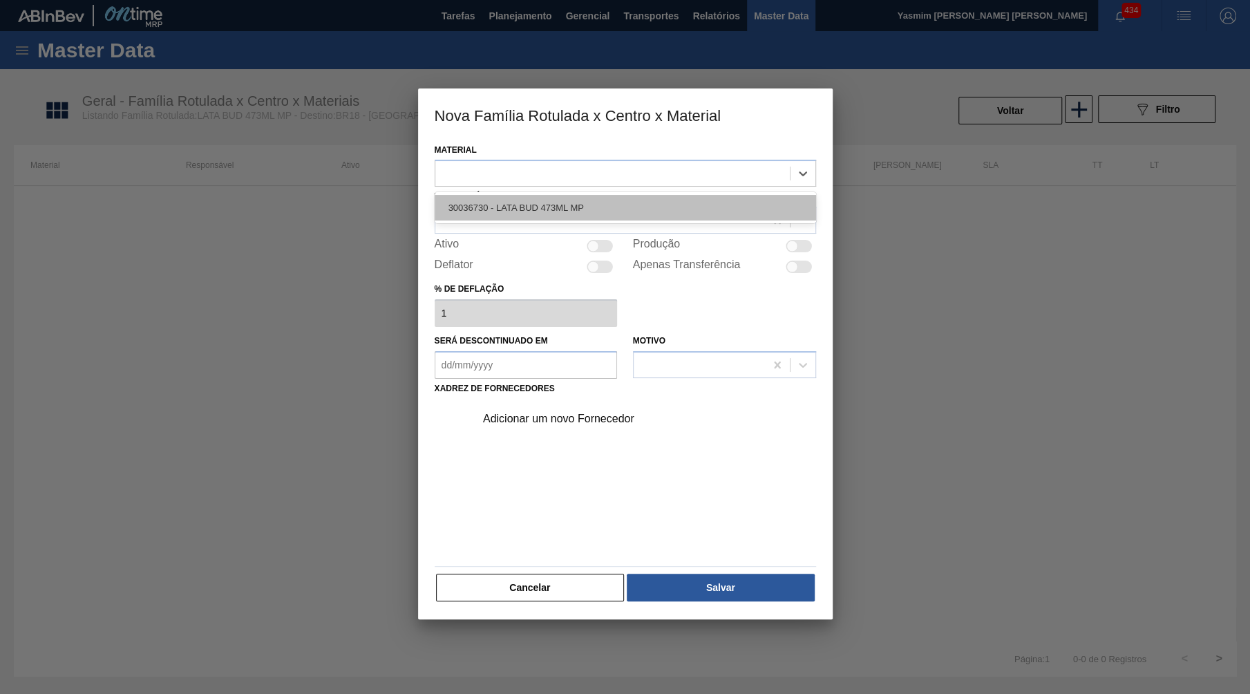
click at [625, 198] on div "30036730 - LATA BUD 473ML MP" at bounding box center [625, 208] width 381 height 26
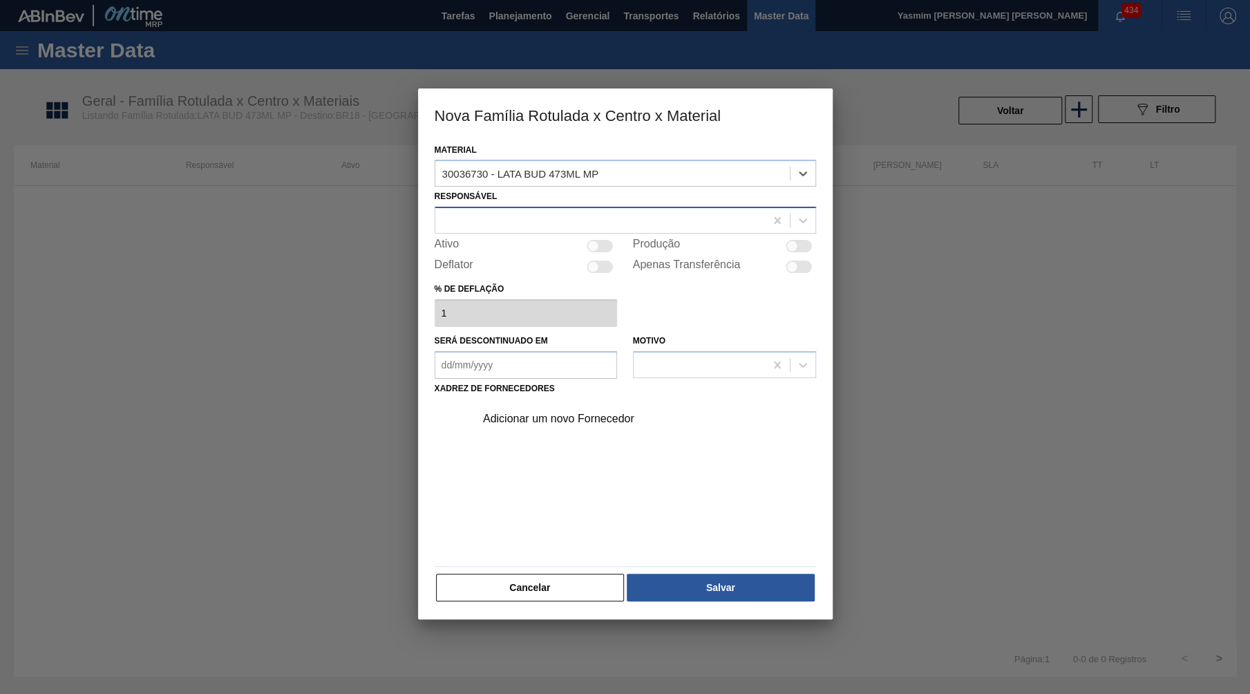
click at [596, 211] on div at bounding box center [600, 221] width 330 height 20
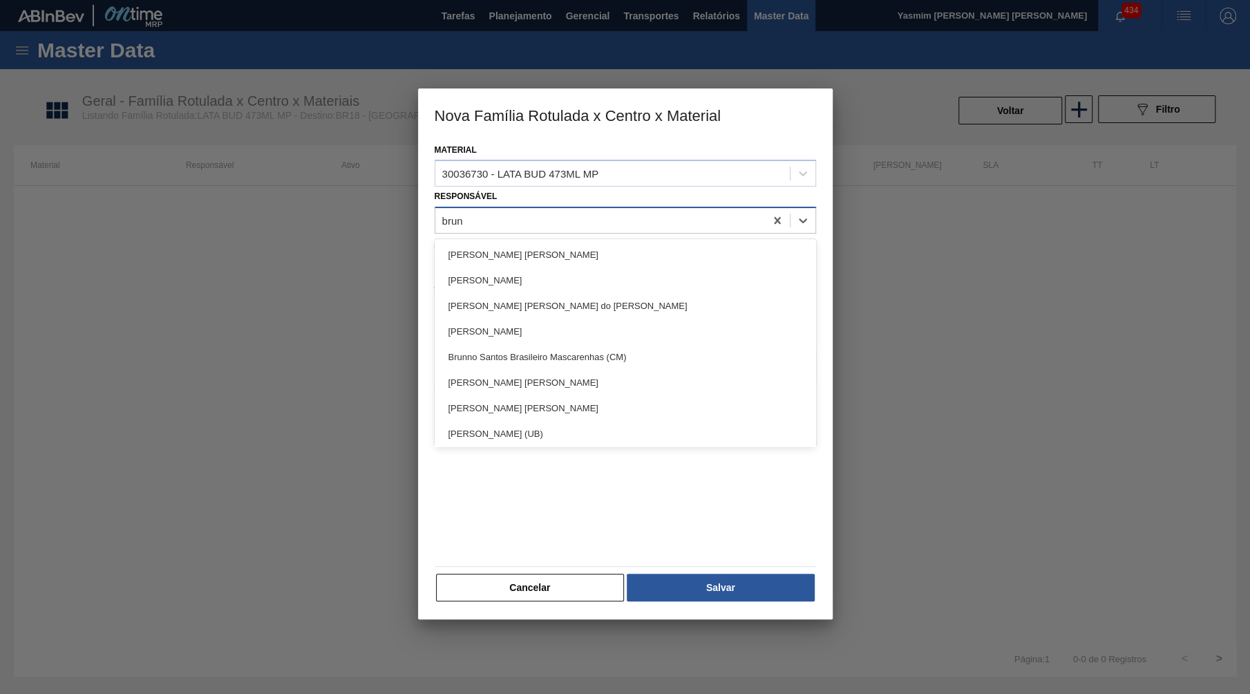
type input "bruno"
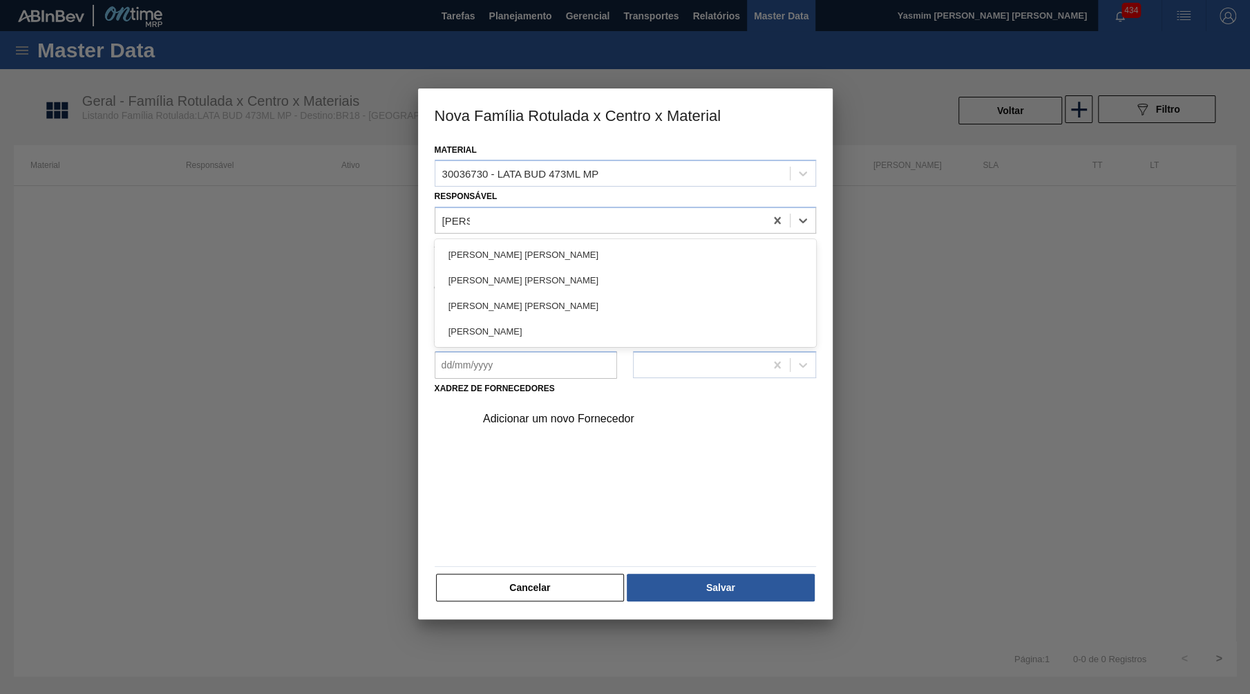
drag, startPoint x: 471, startPoint y: 296, endPoint x: 537, endPoint y: 276, distance: 68.6
click at [471, 294] on div "Bruno de Mello Duarte" at bounding box center [625, 306] width 381 height 26
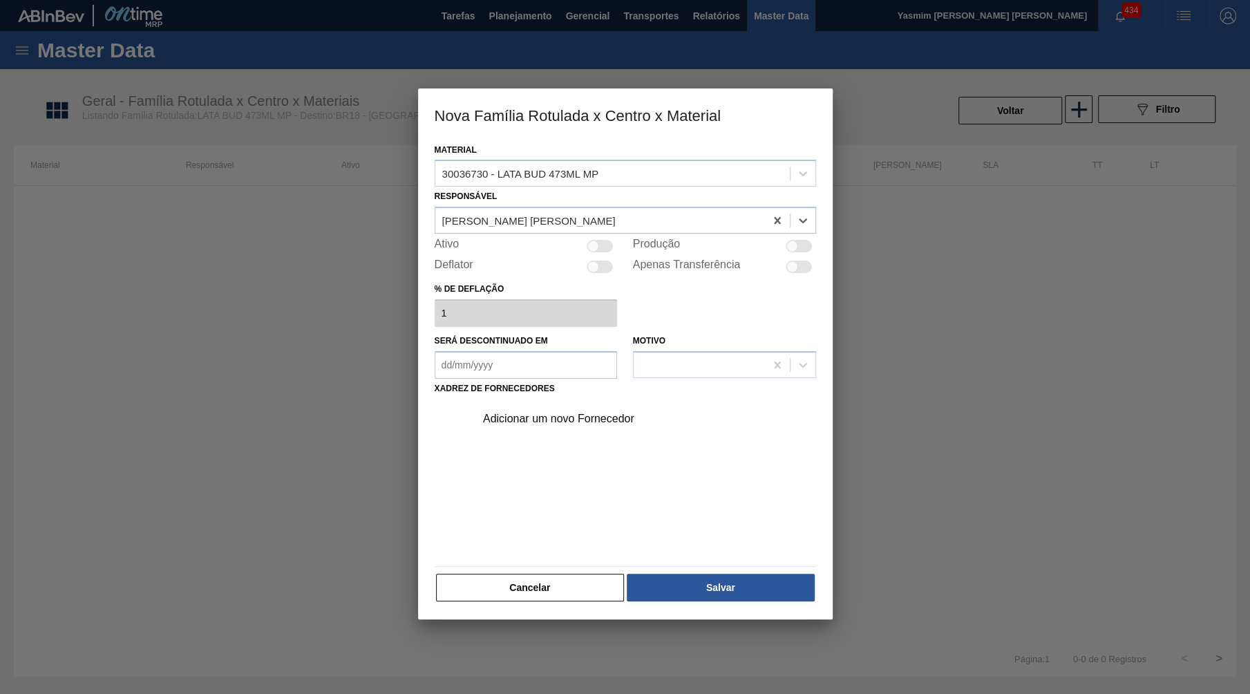
click at [588, 242] on div at bounding box center [593, 246] width 12 height 12
checkbox input "true"
click at [593, 412] on div "Adicionar um novo Fornecedor" at bounding box center [641, 418] width 349 height 35
click at [553, 412] on div "Adicionar um novo Fornecedor" at bounding box center [618, 418] width 271 height 12
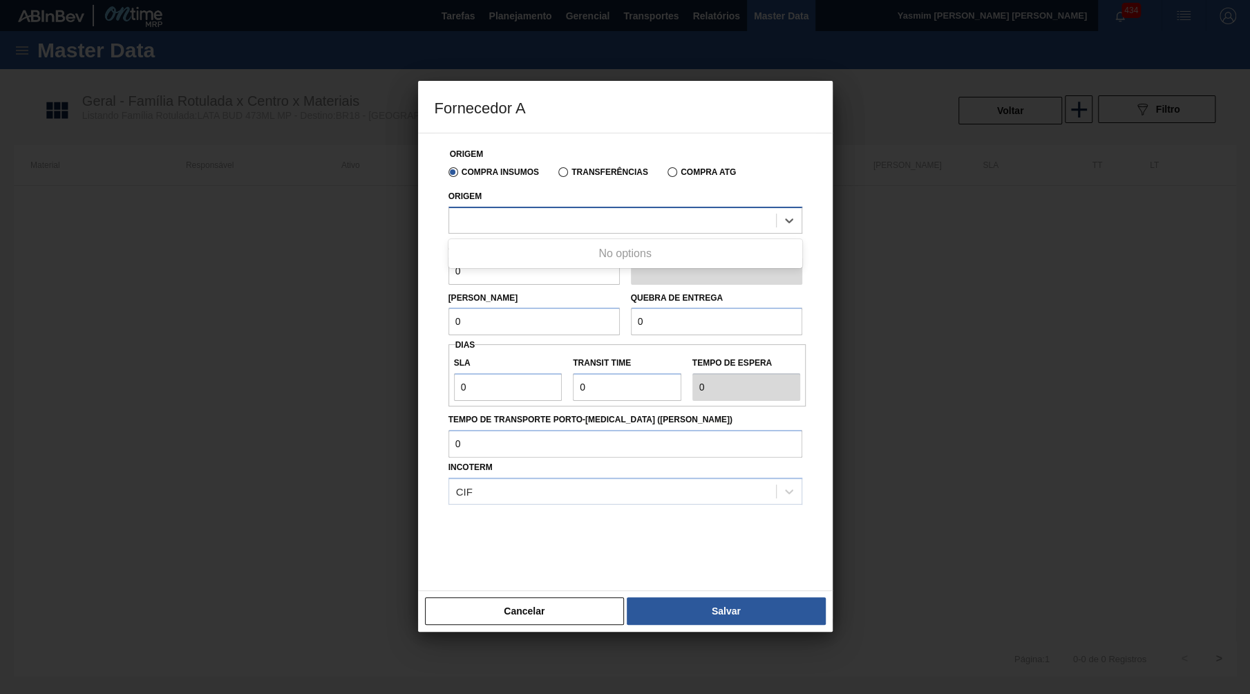
click at [495, 210] on div at bounding box center [612, 220] width 327 height 20
click at [516, 227] on div at bounding box center [625, 220] width 354 height 27
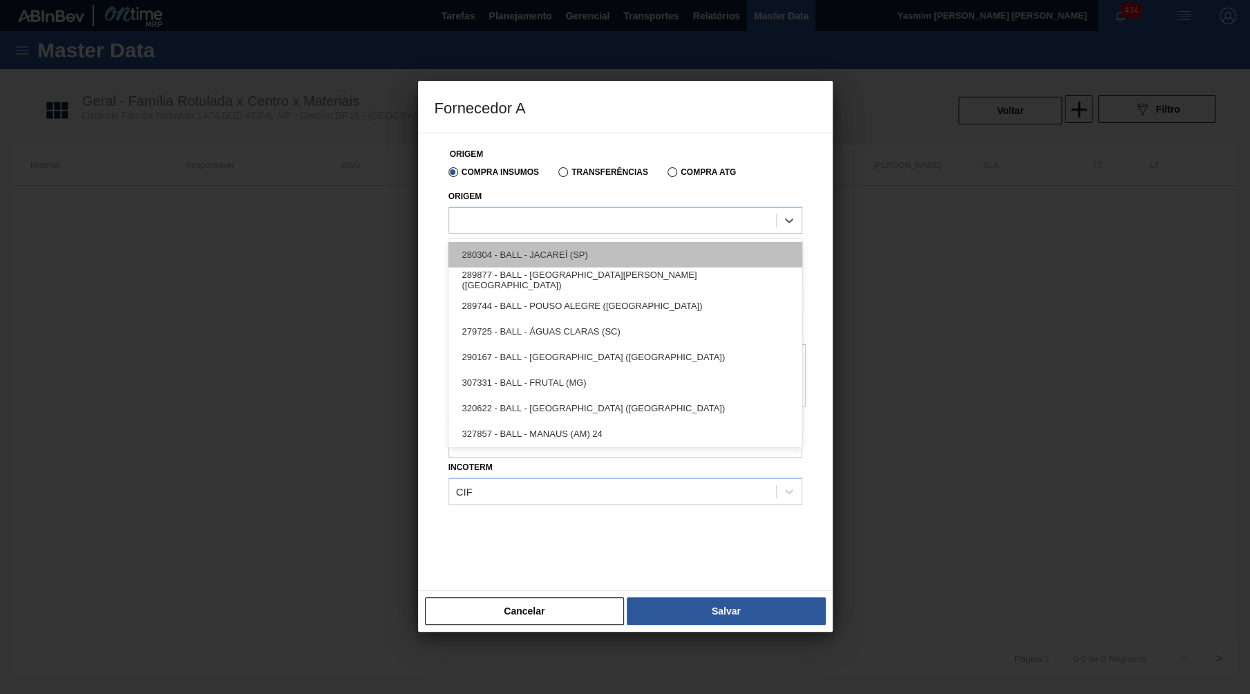
click at [577, 247] on div "280304 - BALL - JACAREÍ (SP)" at bounding box center [625, 255] width 354 height 26
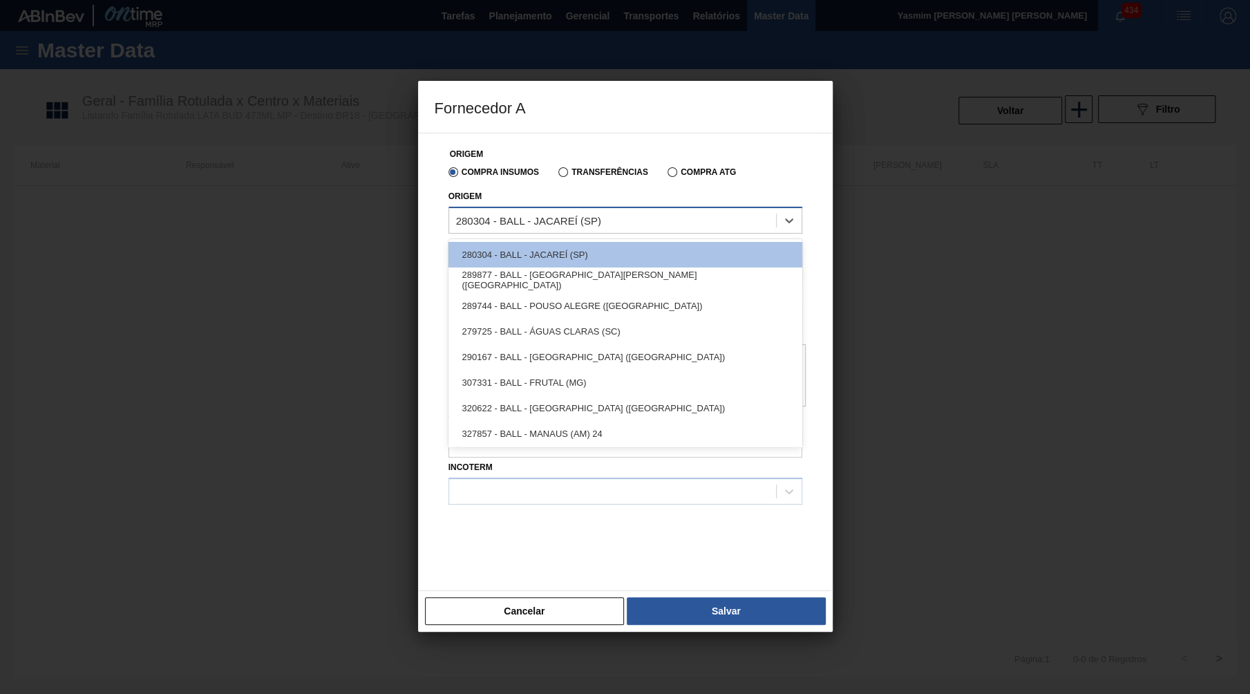
click at [692, 222] on div "280304 - BALL - JACAREÍ (SP)" at bounding box center [612, 220] width 327 height 20
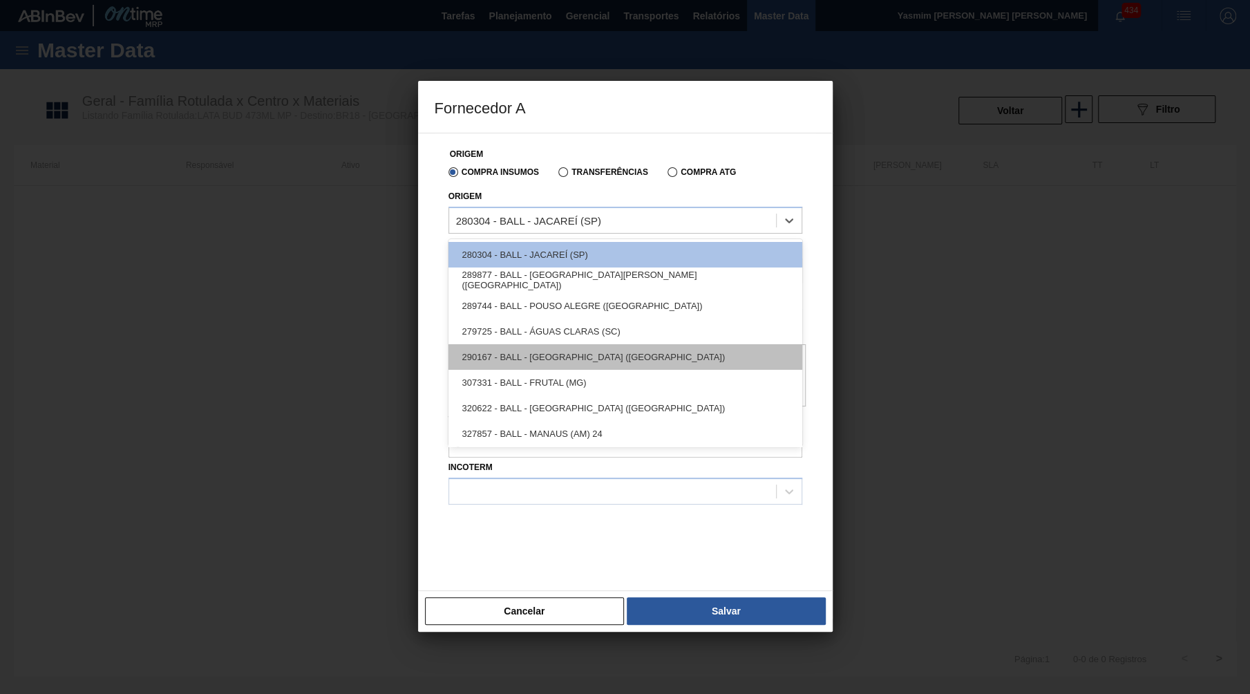
scroll to position [28, 0]
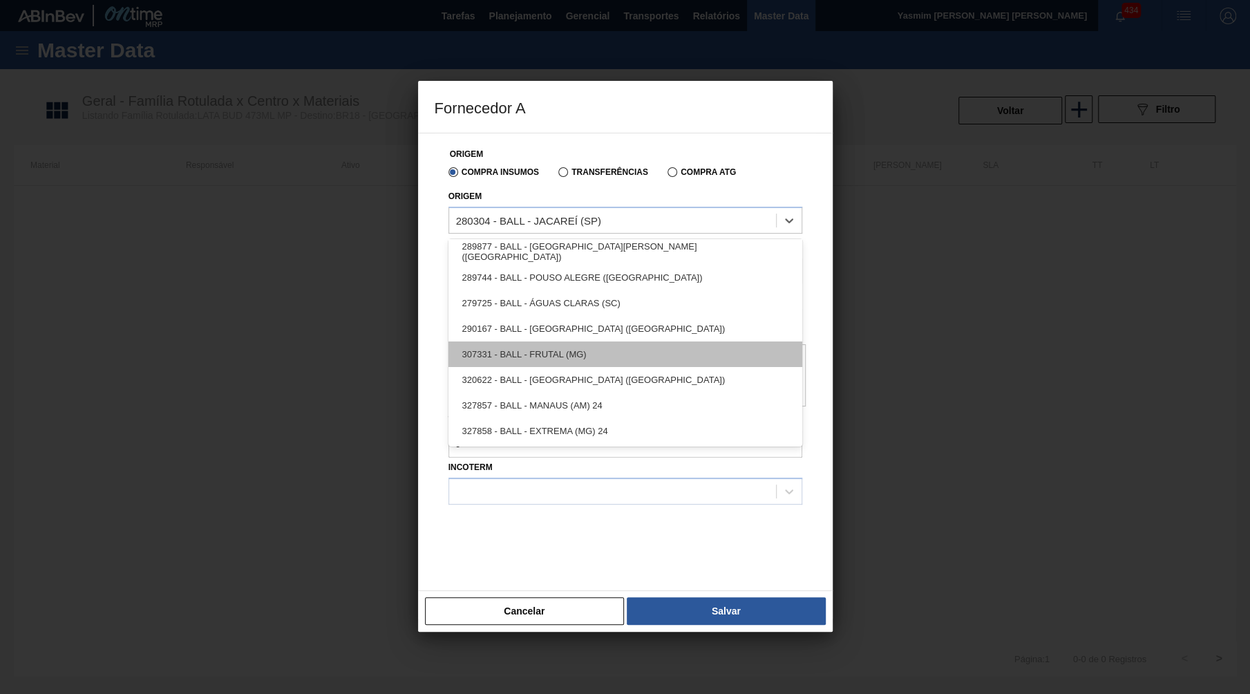
click at [605, 354] on div "307331 - BALL - FRUTAL (MG)" at bounding box center [625, 354] width 354 height 26
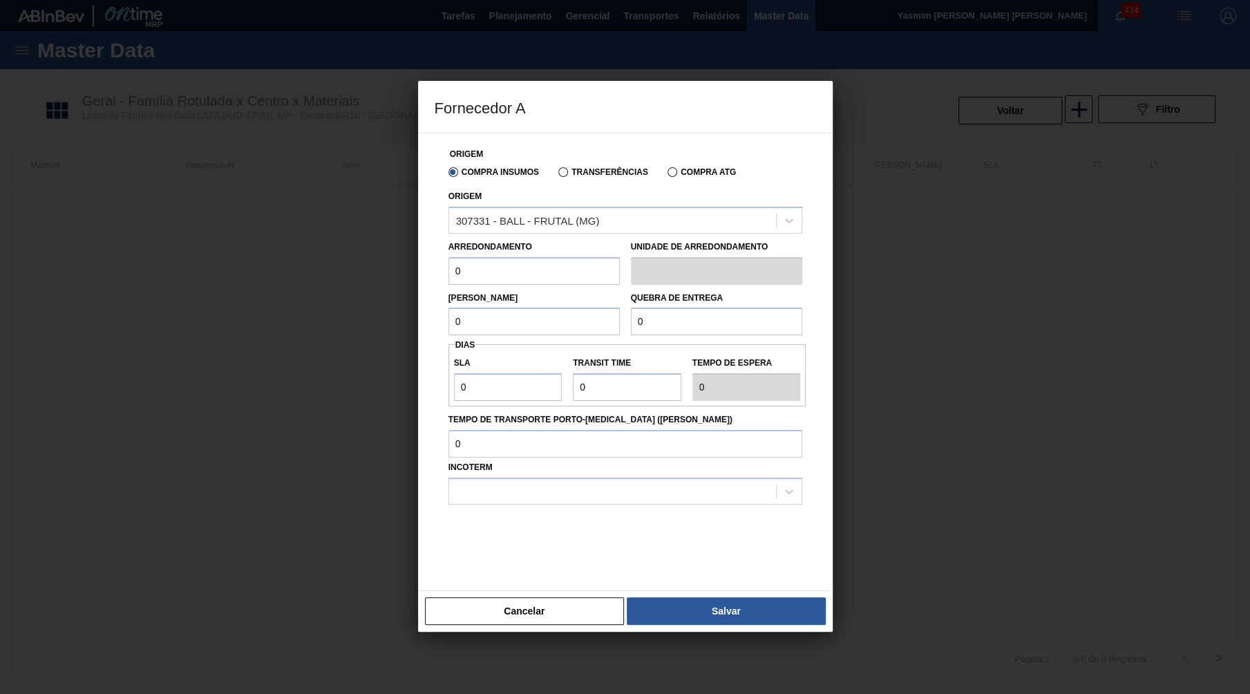
click at [542, 234] on div "Arredondamento 0 Unidade de arredondamento" at bounding box center [625, 259] width 365 height 51
drag, startPoint x: 409, startPoint y: 247, endPoint x: 491, endPoint y: 271, distance: 84.8
click at [448, 257] on input "0" at bounding box center [533, 271] width 171 height 28
paste input "11,088"
type input "11,088"
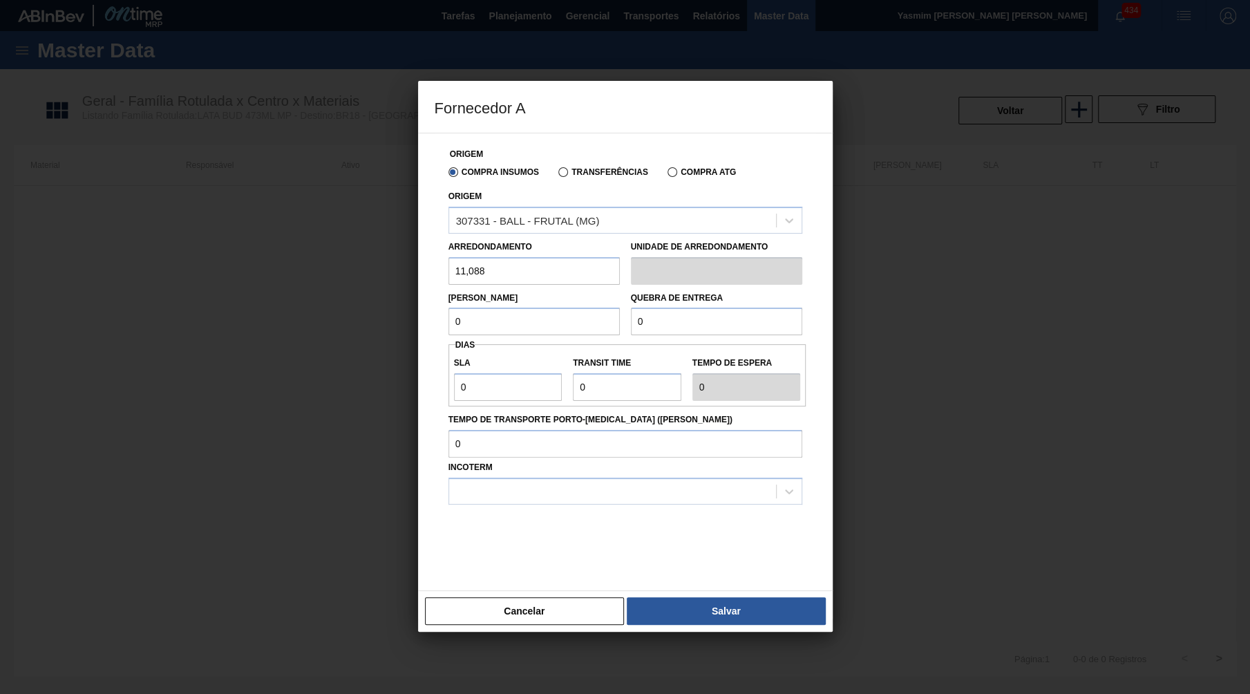
drag, startPoint x: 532, startPoint y: 305, endPoint x: 405, endPoint y: 289, distance: 128.1
click at [448, 307] on input "0" at bounding box center [533, 321] width 171 height 28
paste input "11,088"
type input "11,088"
drag, startPoint x: 700, startPoint y: 306, endPoint x: 478, endPoint y: 305, distance: 221.8
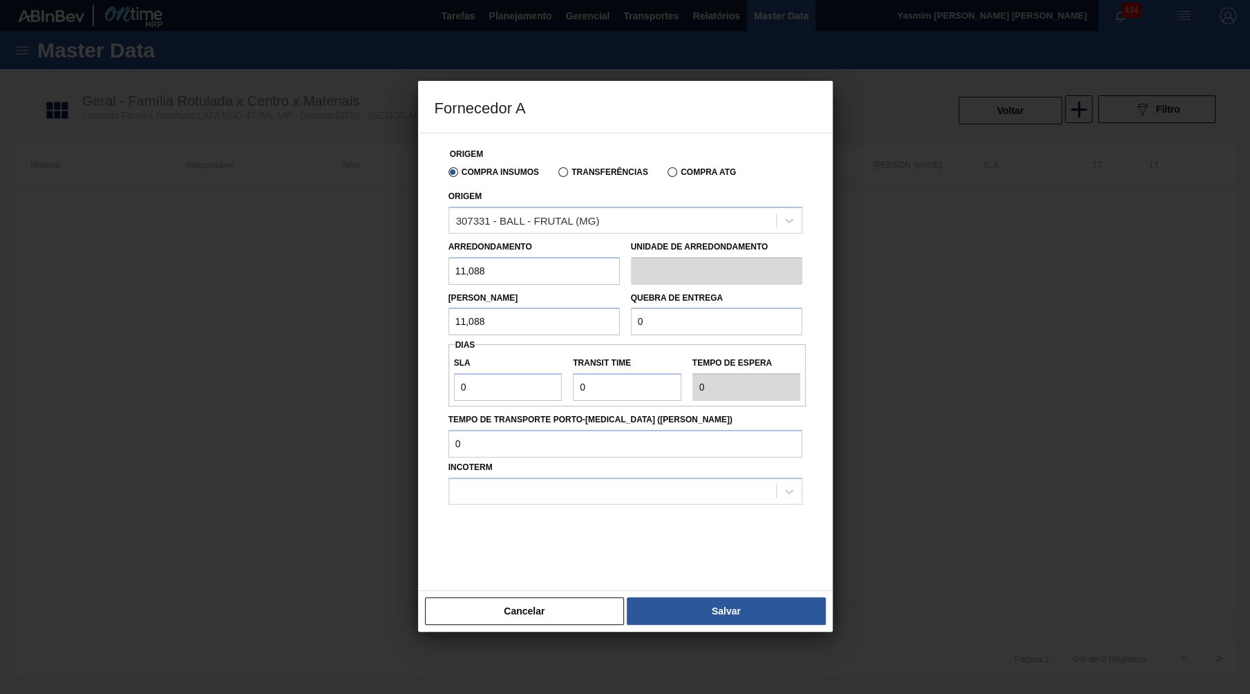
click at [631, 307] on input "0" at bounding box center [716, 321] width 171 height 28
paste input "277,2"
type input "277,2"
drag, startPoint x: 505, startPoint y: 371, endPoint x: 320, endPoint y: 365, distance: 185.3
click at [454, 373] on input "0" at bounding box center [508, 387] width 108 height 28
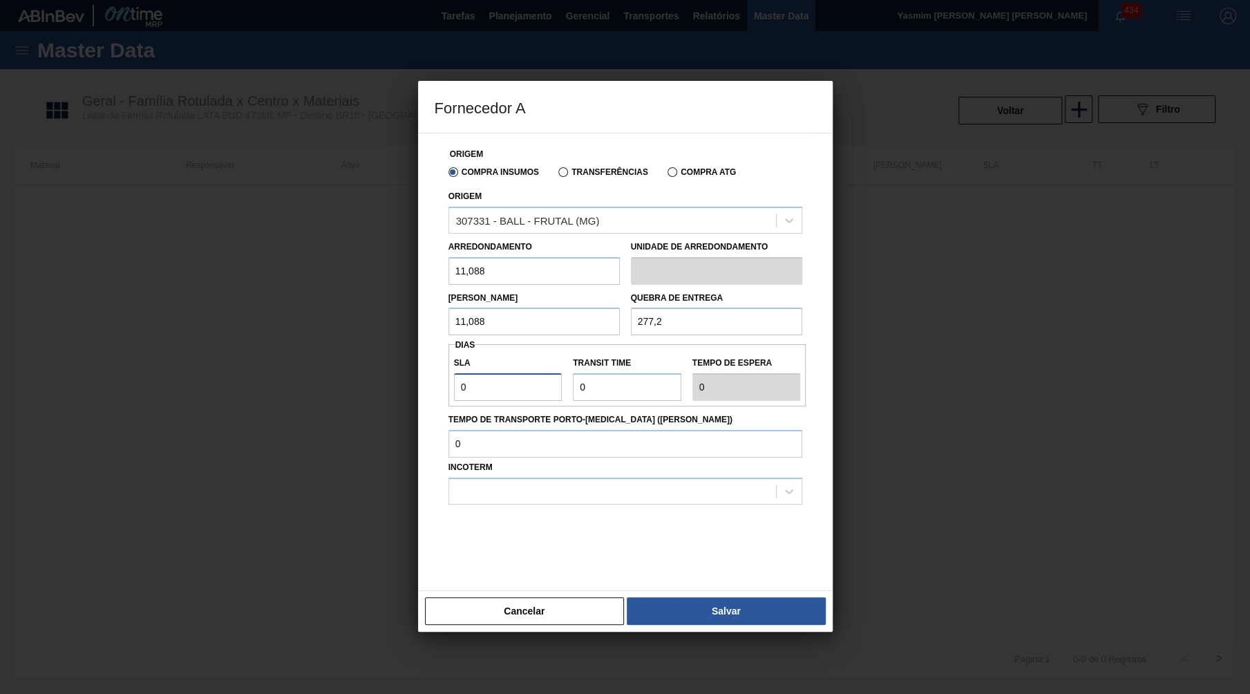
paste input "2"
type input "2"
click at [535, 481] on div at bounding box center [612, 491] width 327 height 20
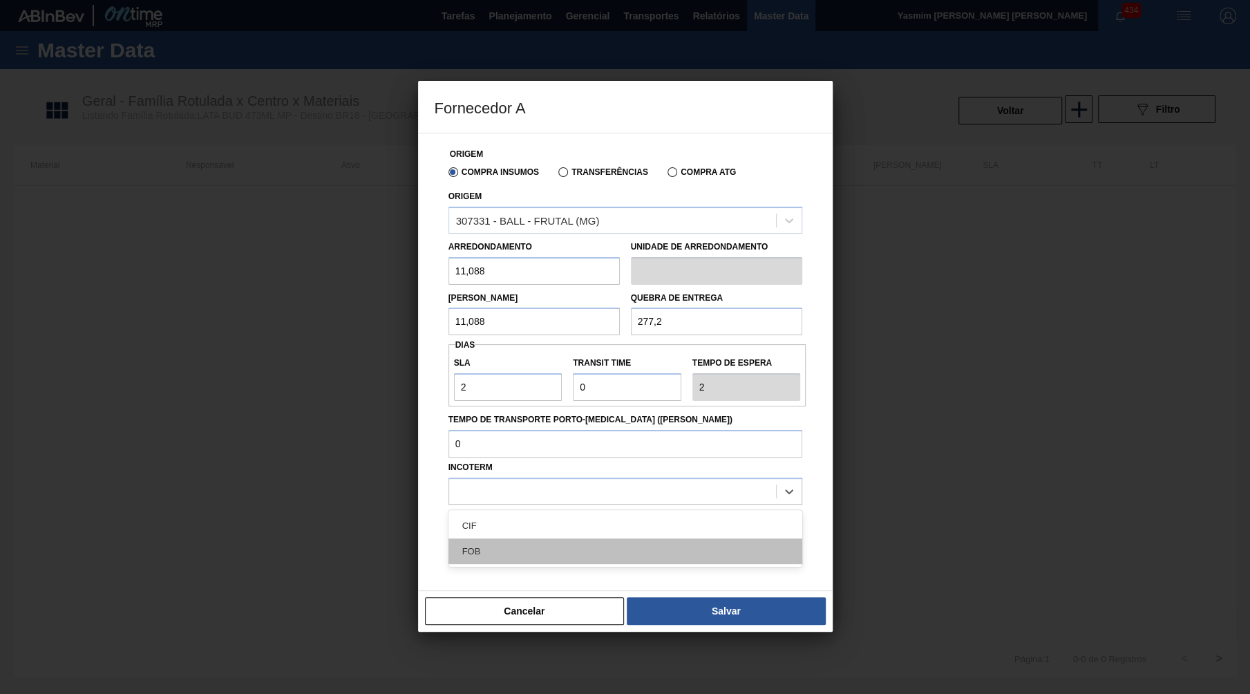
click at [502, 523] on div "CIF FOB" at bounding box center [625, 538] width 354 height 57
click at [502, 538] on div "FOB" at bounding box center [625, 551] width 354 height 26
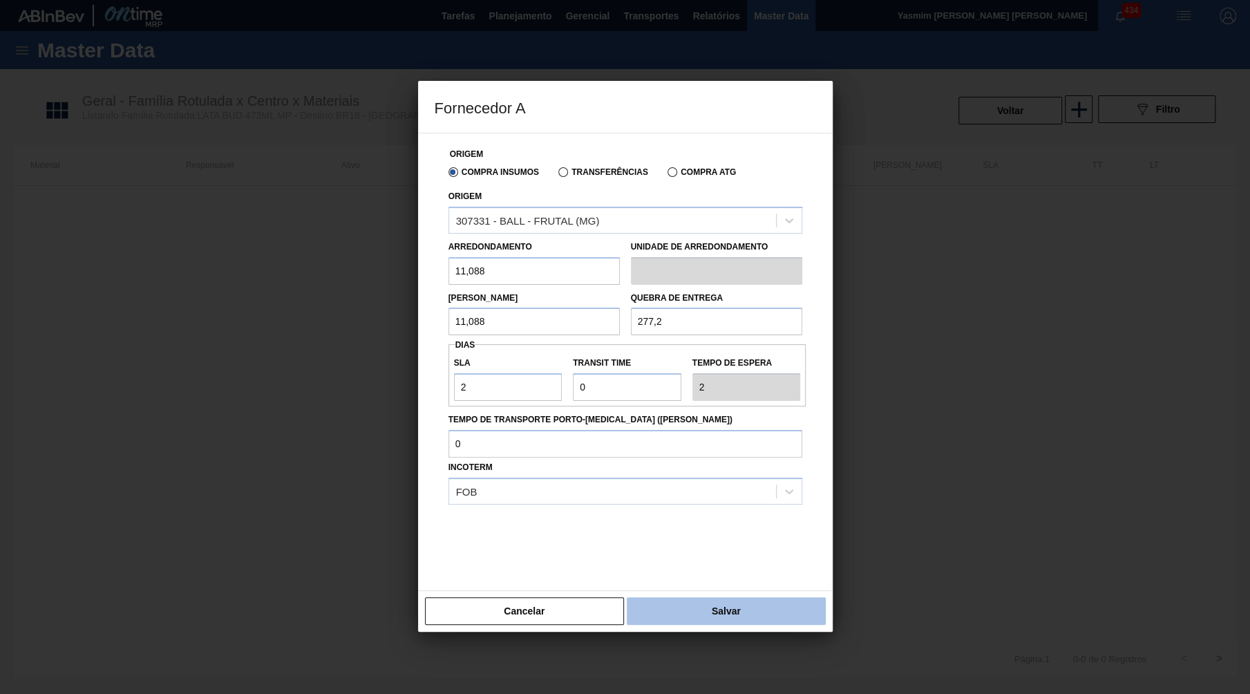
click at [718, 597] on button "Salvar" at bounding box center [726, 611] width 198 height 28
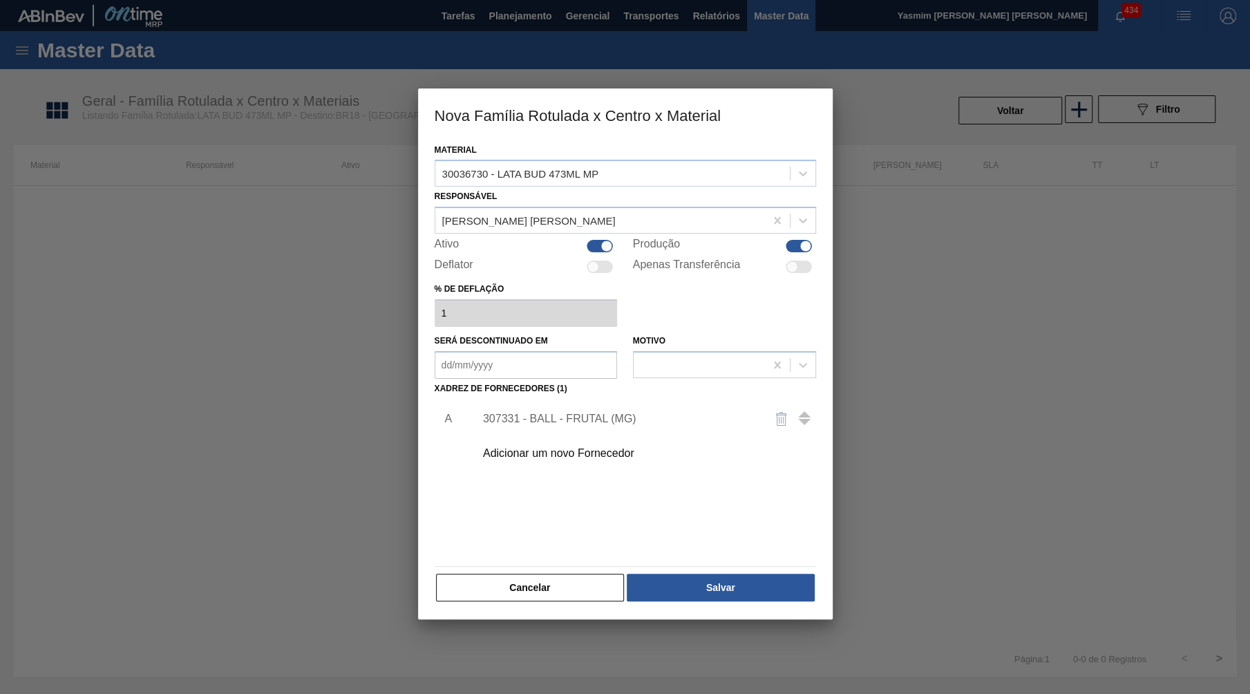
click at [562, 413] on div "307331 - BALL - FRUTAL (MG)" at bounding box center [641, 418] width 349 height 35
click at [552, 412] on div "307331 - BALL - FRUTAL (MG)" at bounding box center [618, 418] width 271 height 12
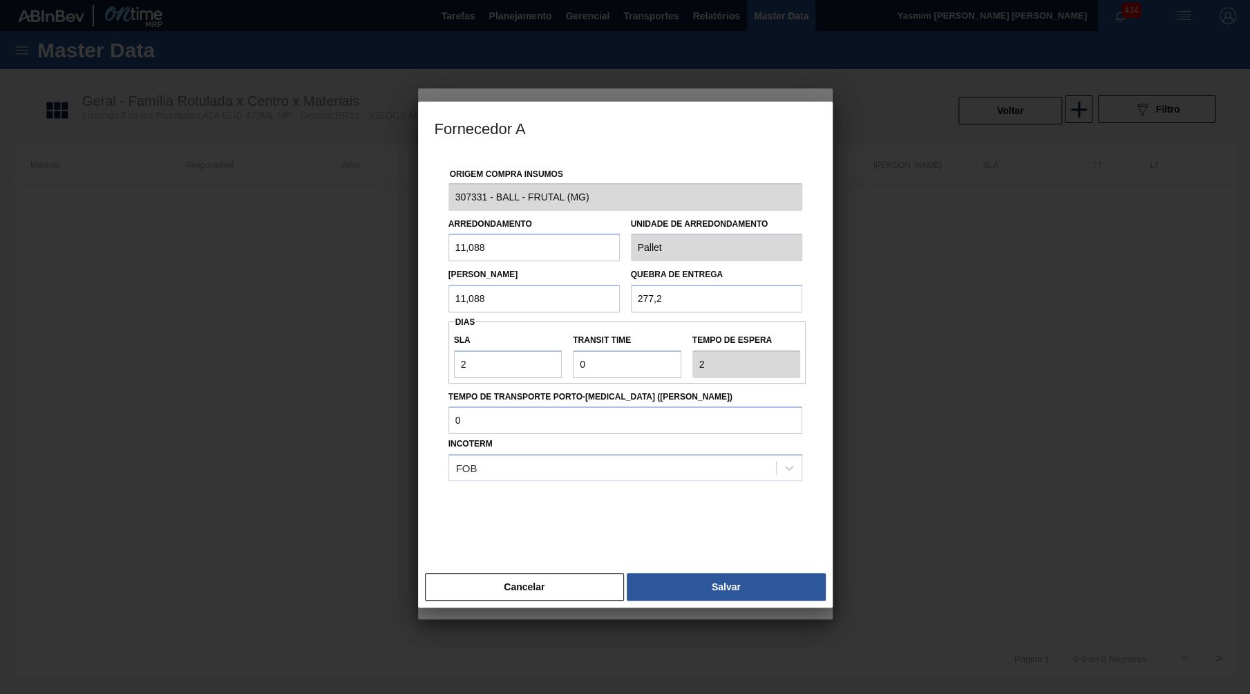
click at [542, 247] on input "11,088" at bounding box center [533, 248] width 171 height 28
click at [516, 481] on div at bounding box center [625, 515] width 354 height 69
click at [525, 573] on button "Cancelar" at bounding box center [525, 587] width 200 height 28
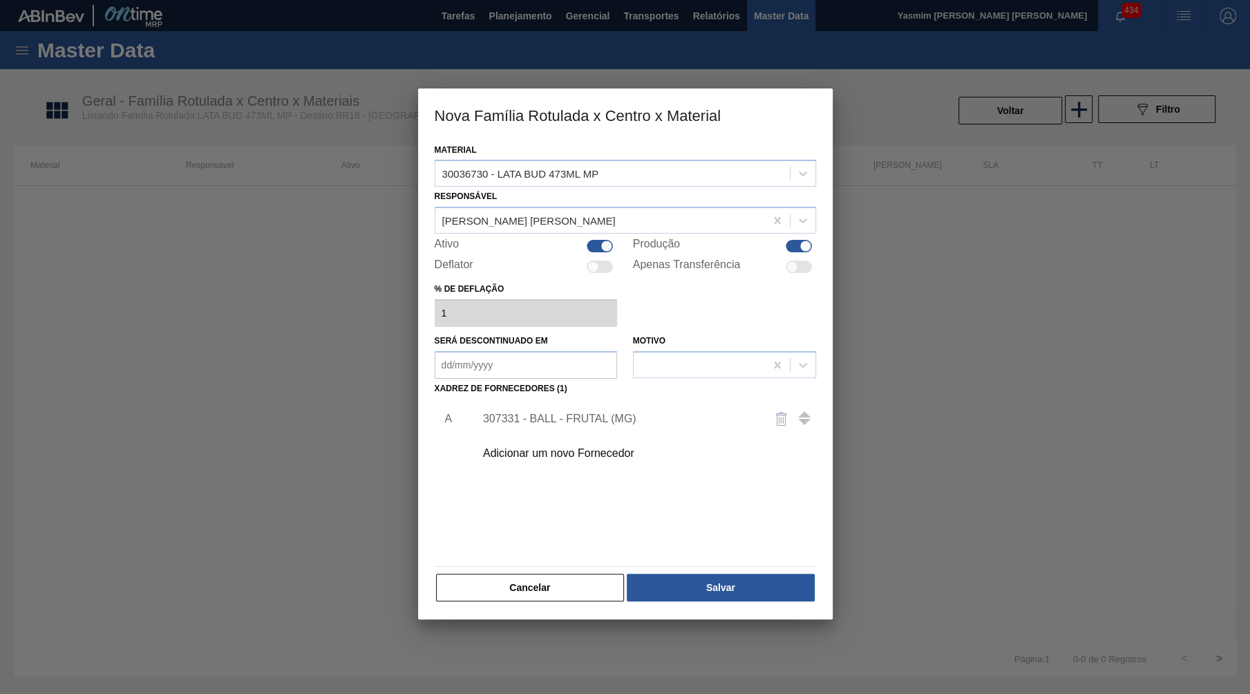
click at [554, 412] on div "307331 - BALL - FRUTAL (MG)" at bounding box center [618, 418] width 271 height 12
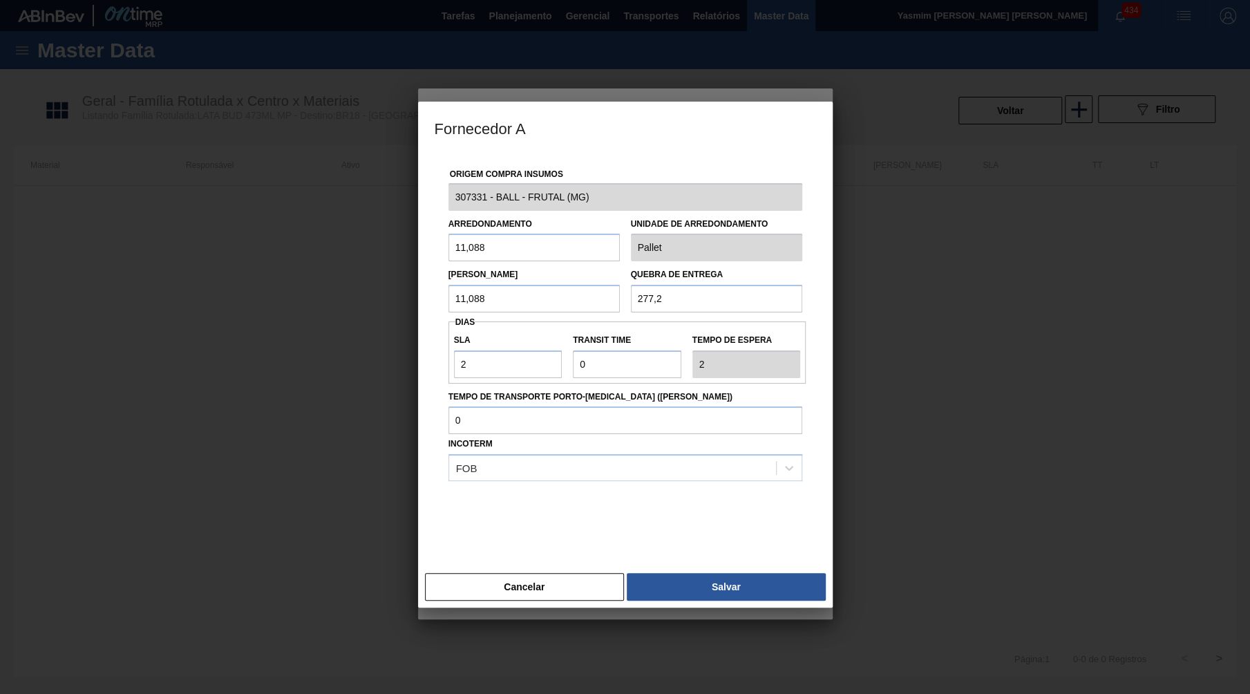
click at [551, 178] on label "Origem Compra Insumos" at bounding box center [506, 174] width 113 height 10
click at [538, 580] on button "Cancelar" at bounding box center [525, 587] width 200 height 28
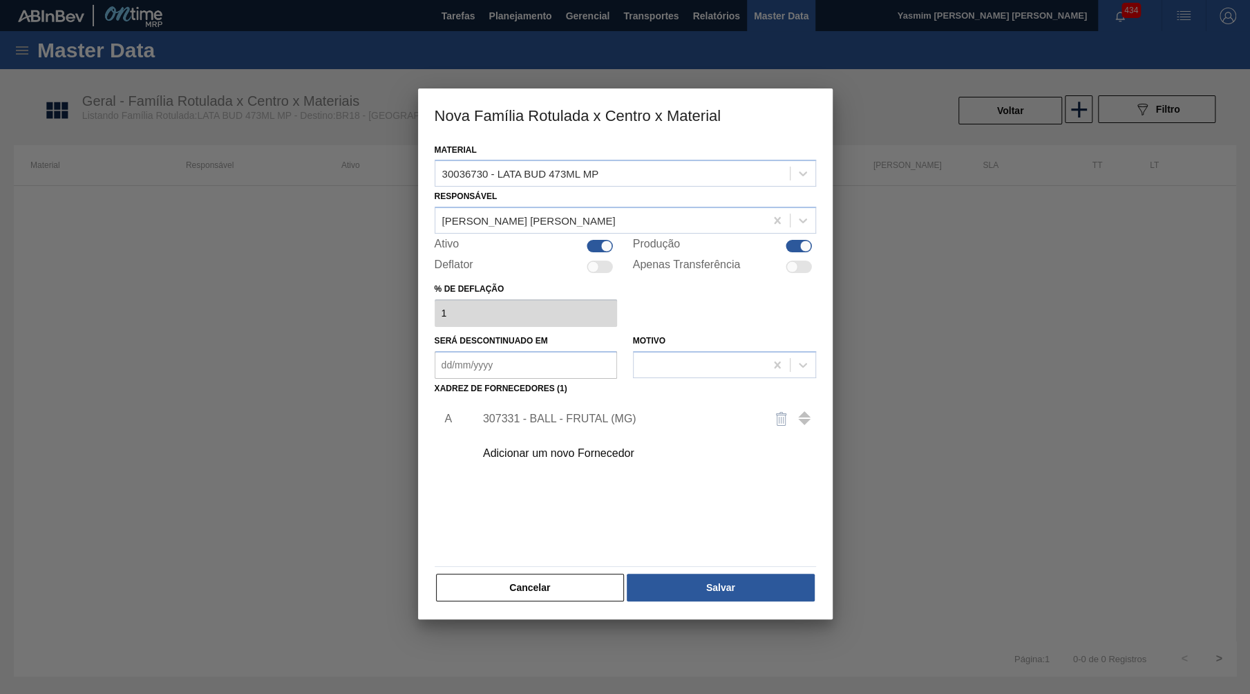
click at [549, 447] on div "Adicionar um novo Fornecedor" at bounding box center [618, 453] width 271 height 12
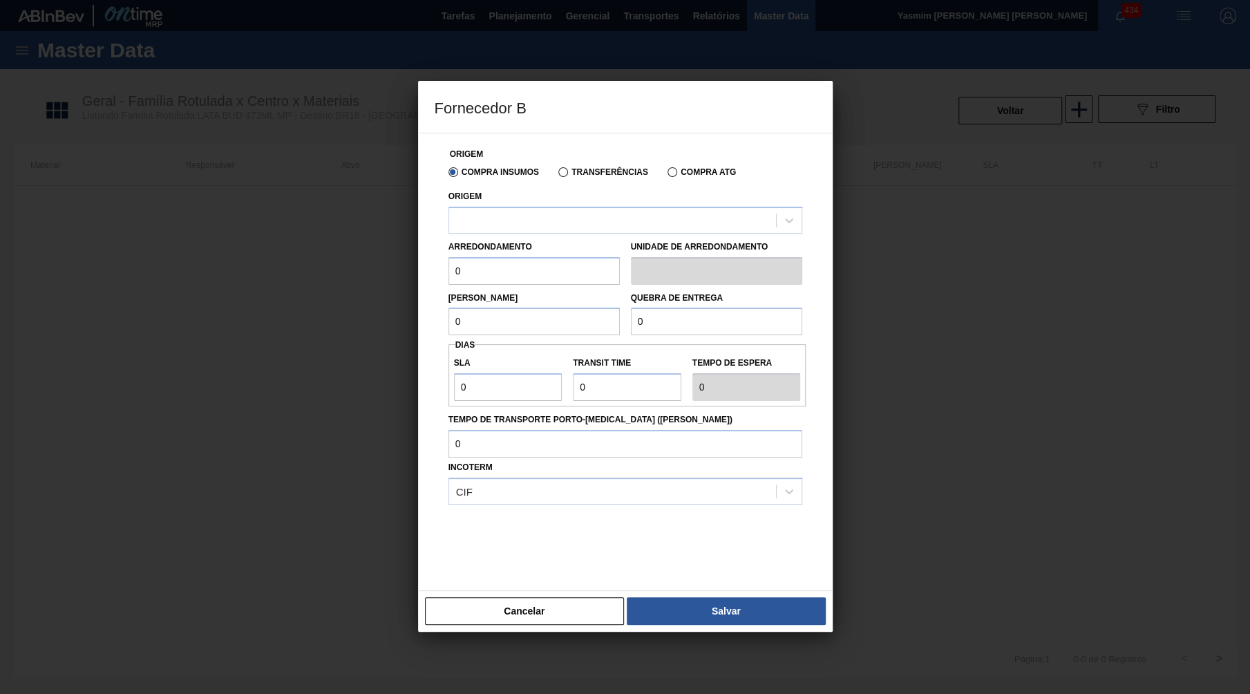
click at [511, 199] on div "Origem" at bounding box center [625, 210] width 354 height 47
click at [511, 211] on div at bounding box center [612, 220] width 327 height 20
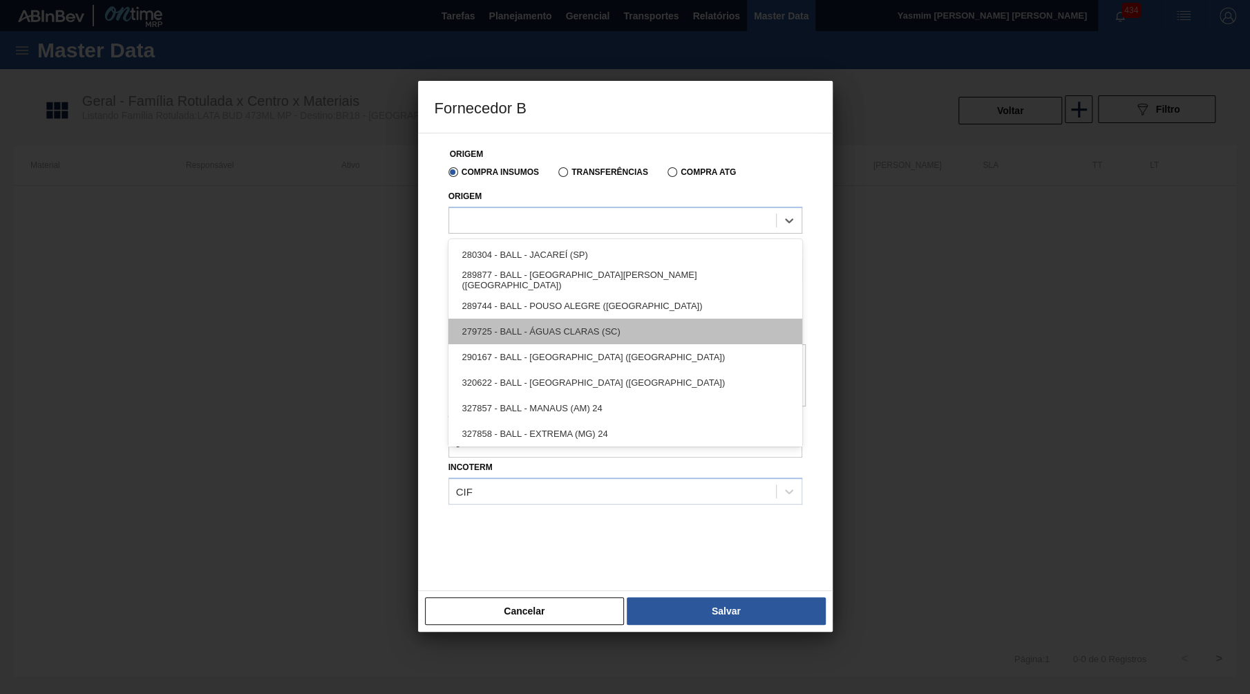
scroll to position [3, 0]
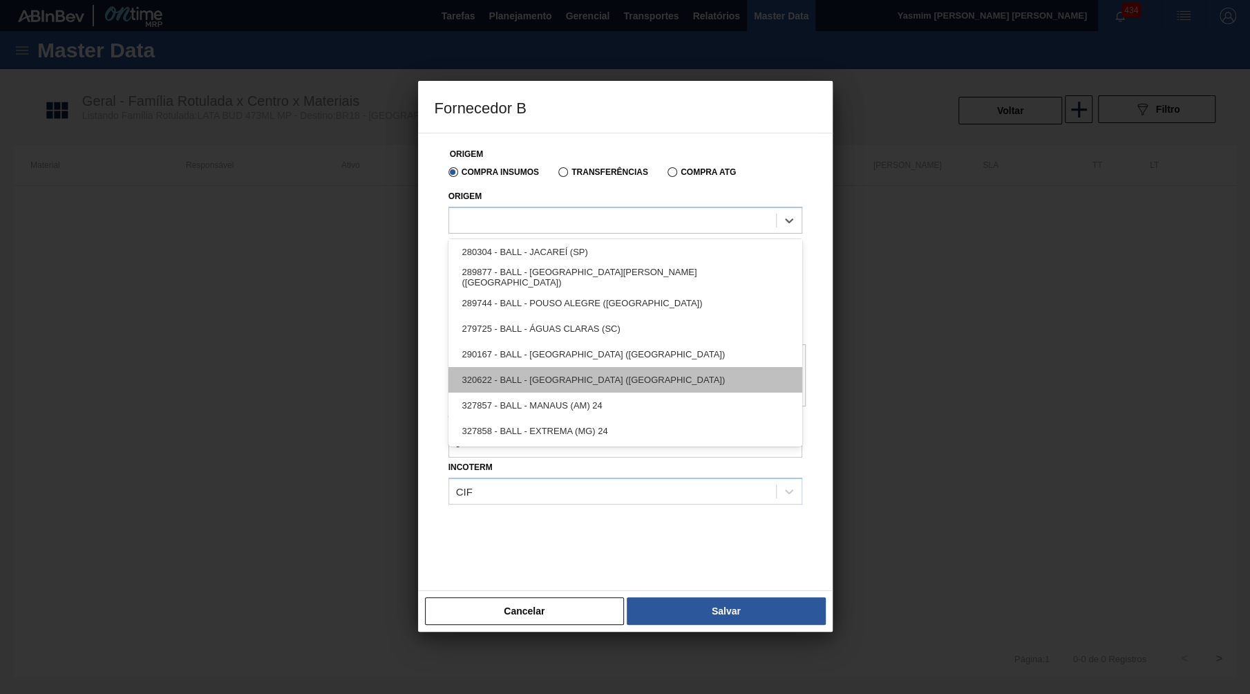
click at [589, 371] on div "320622 - BALL - RECIFE (PE)" at bounding box center [625, 380] width 354 height 26
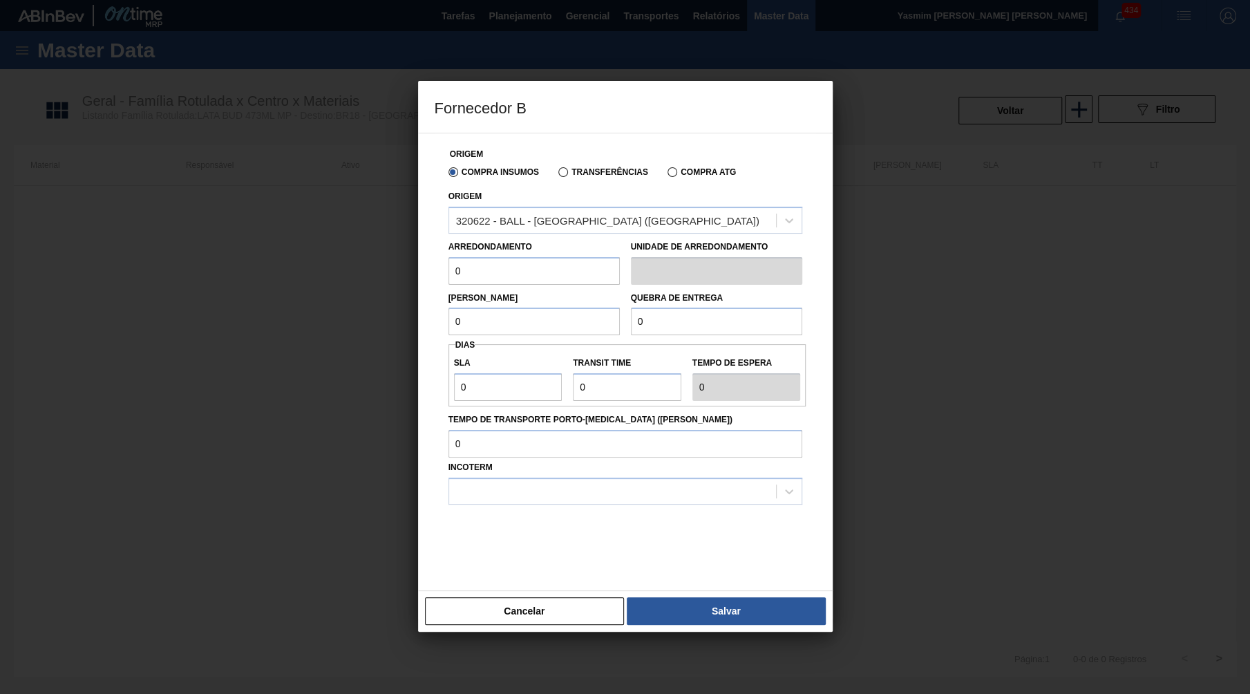
drag, startPoint x: 507, startPoint y: 262, endPoint x: 93, endPoint y: 265, distance: 414.5
click at [448, 265] on input "0" at bounding box center [533, 271] width 171 height 28
paste input "11,088"
type input "11,088"
drag, startPoint x: 541, startPoint y: 309, endPoint x: 164, endPoint y: 310, distance: 376.5
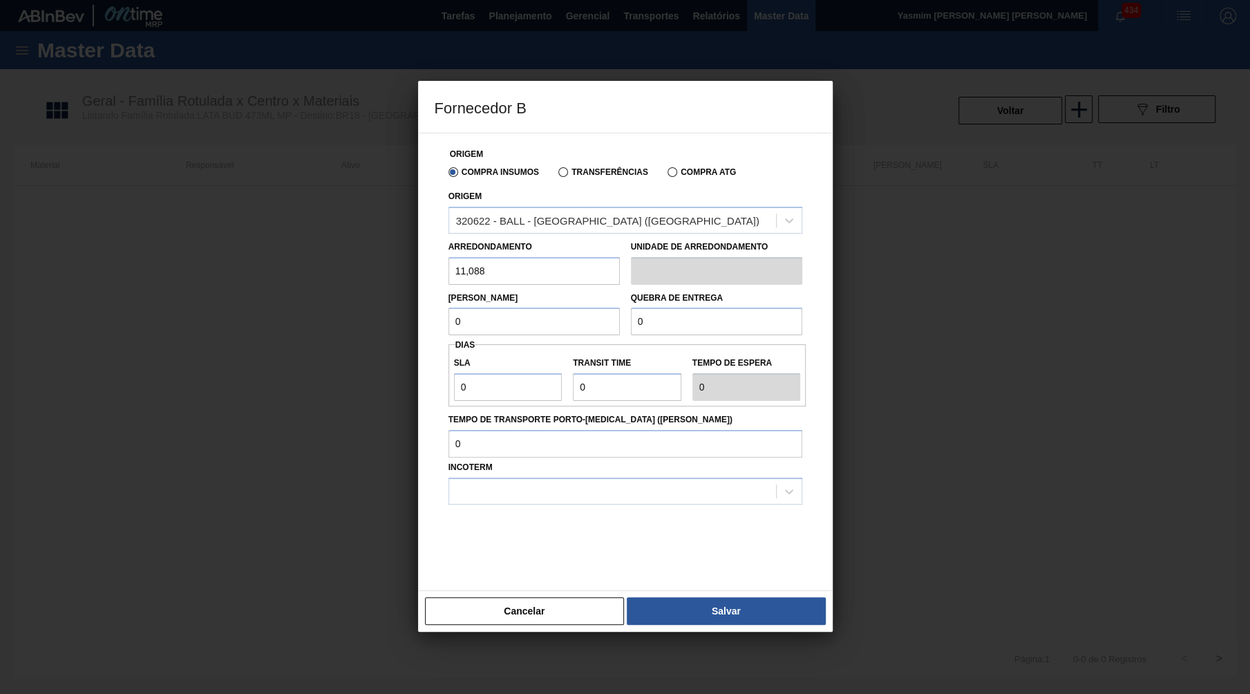
click at [448, 310] on input "0" at bounding box center [533, 321] width 171 height 28
paste input "11,088"
type input "11,088"
drag, startPoint x: 669, startPoint y: 319, endPoint x: 473, endPoint y: 315, distance: 196.9
click at [631, 315] on input "0" at bounding box center [716, 321] width 171 height 28
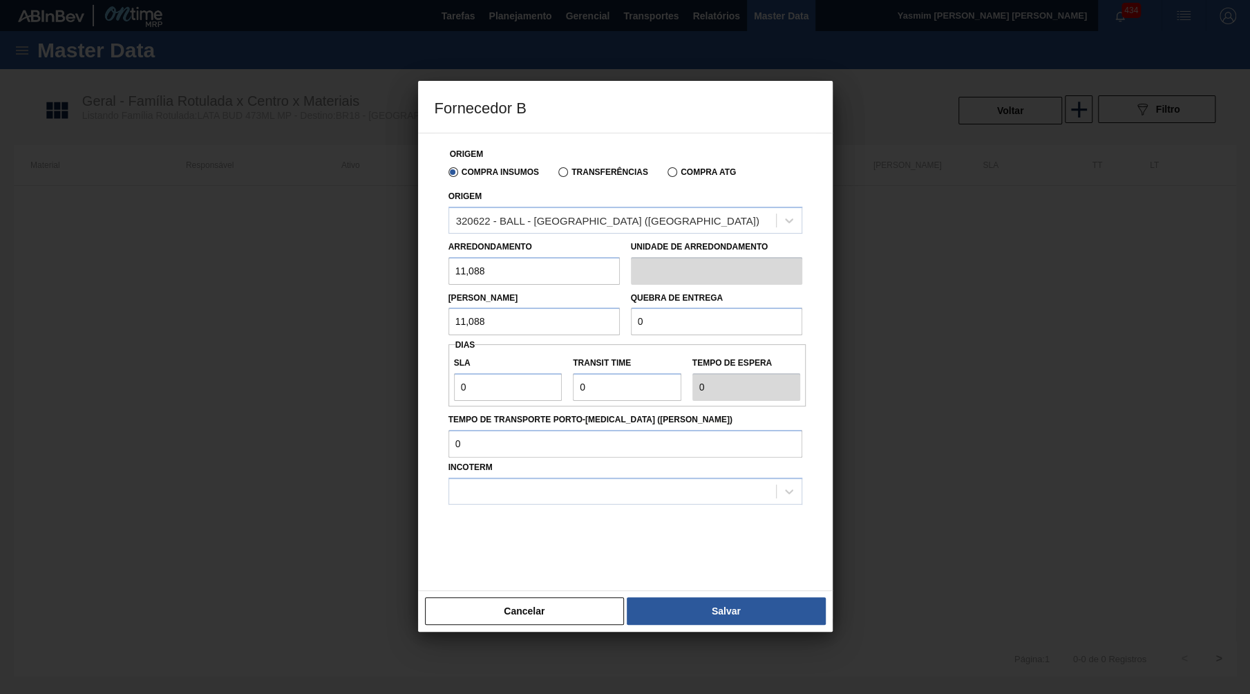
paste input "277,2"
type input "277,2"
drag, startPoint x: 471, startPoint y: 372, endPoint x: 355, endPoint y: 379, distance: 116.3
click at [454, 379] on input "0" at bounding box center [508, 387] width 108 height 28
type input "2"
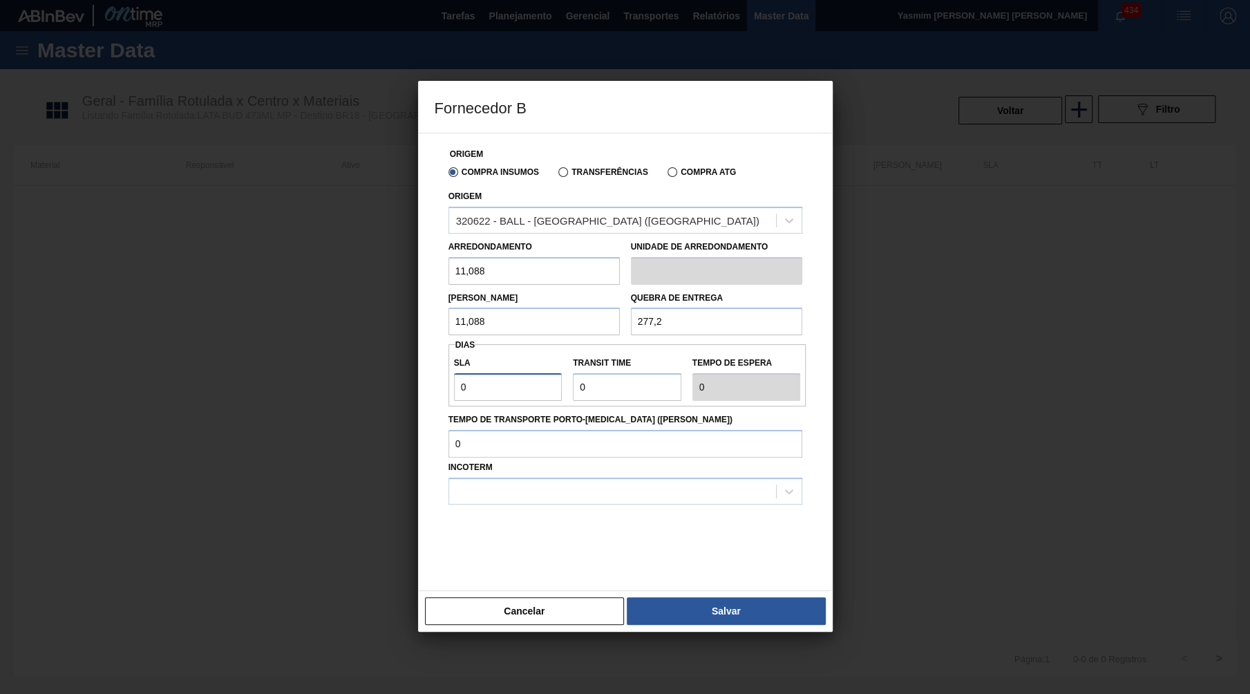
type input "2"
click at [537, 481] on div at bounding box center [612, 491] width 327 height 20
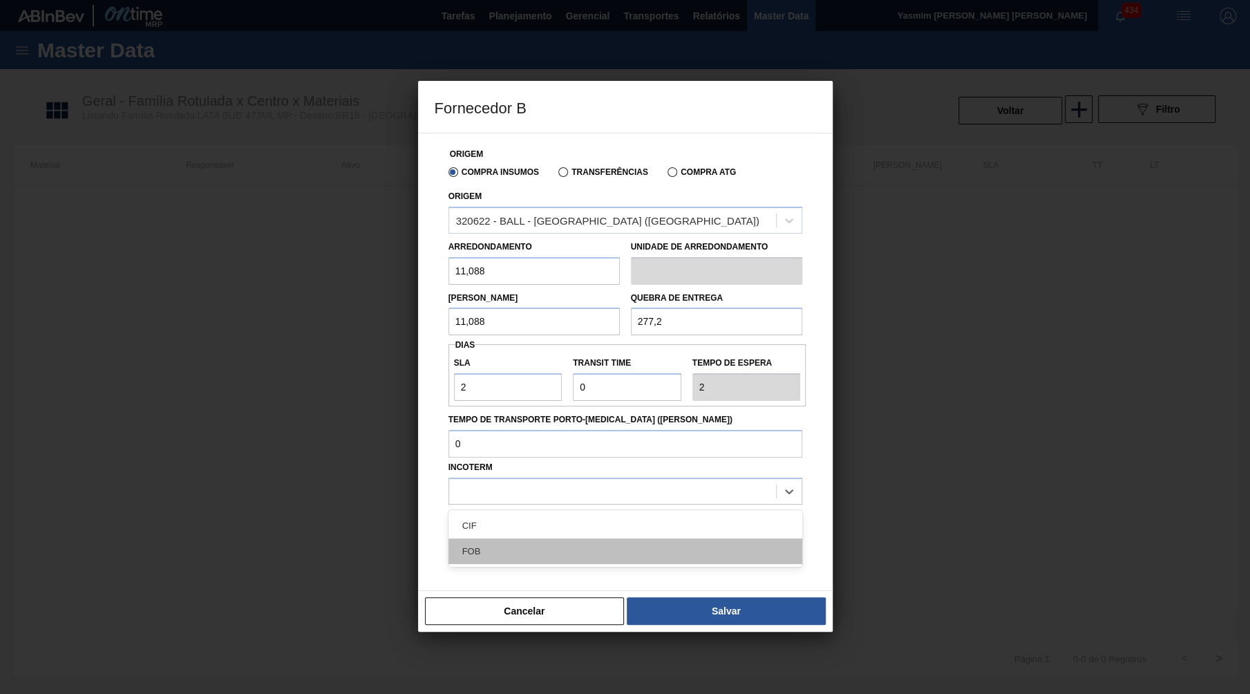
click at [488, 538] on div "FOB" at bounding box center [625, 551] width 354 height 26
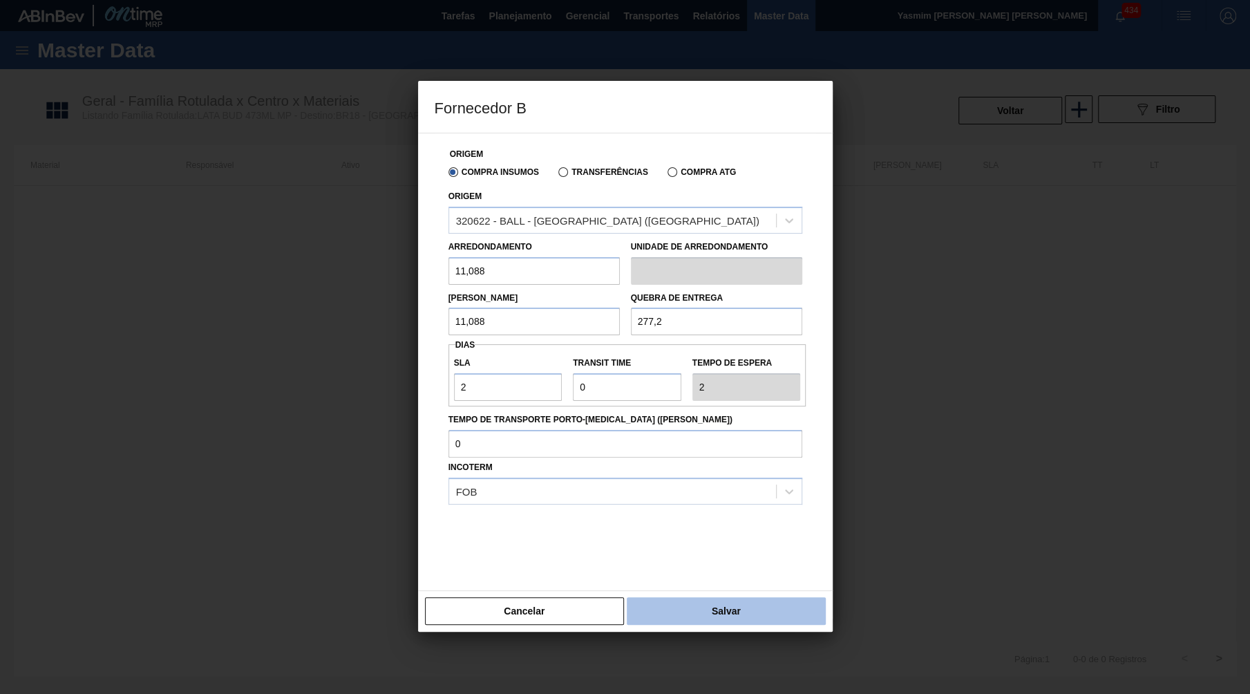
click at [722, 597] on button "Salvar" at bounding box center [726, 611] width 198 height 28
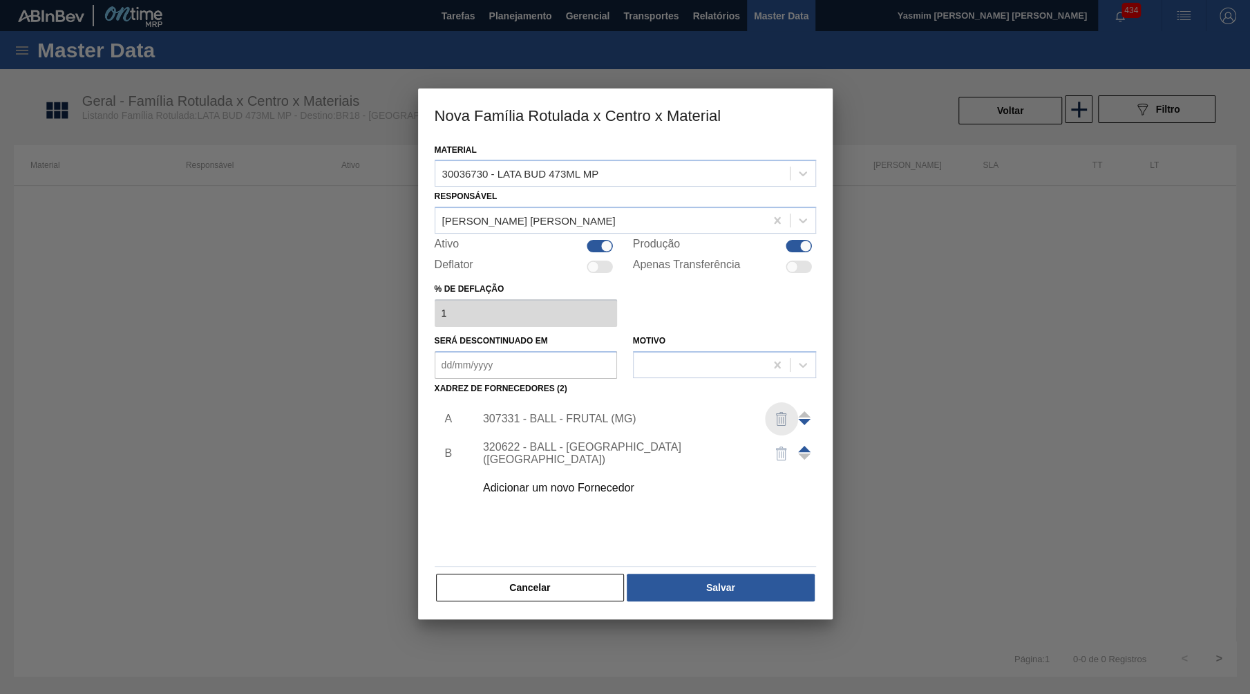
click at [776, 410] on img "button" at bounding box center [781, 418] width 17 height 17
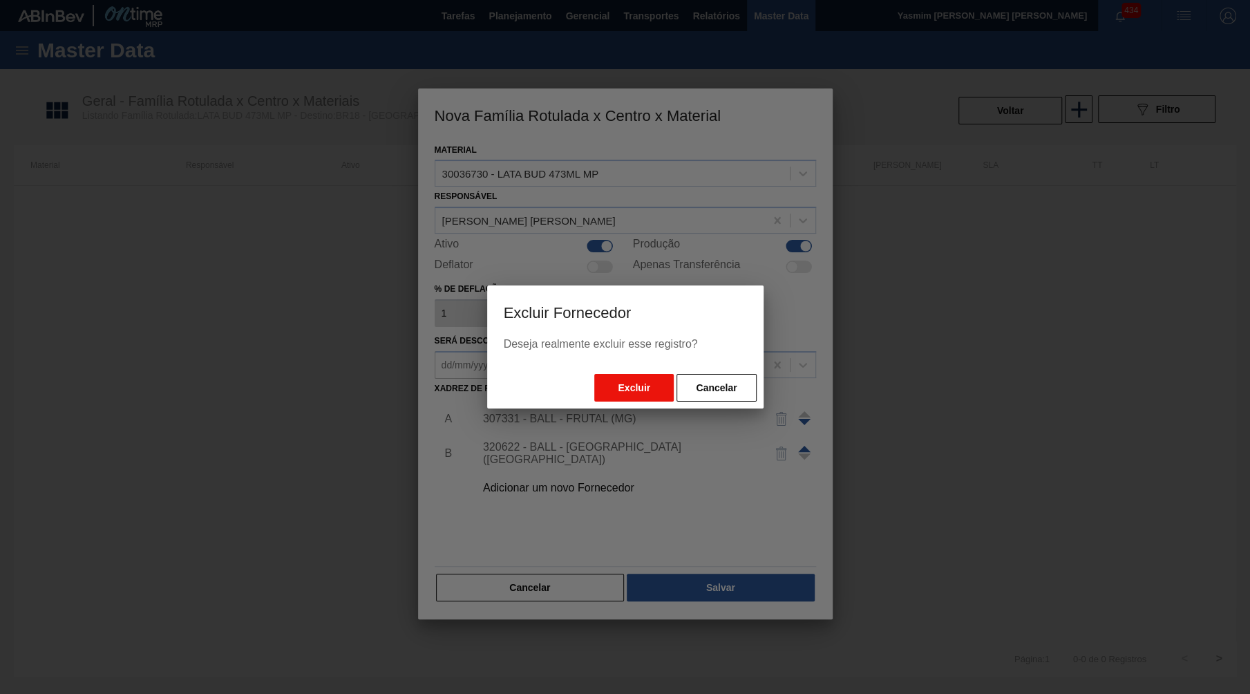
click at [634, 392] on button "Excluir" at bounding box center [633, 388] width 79 height 28
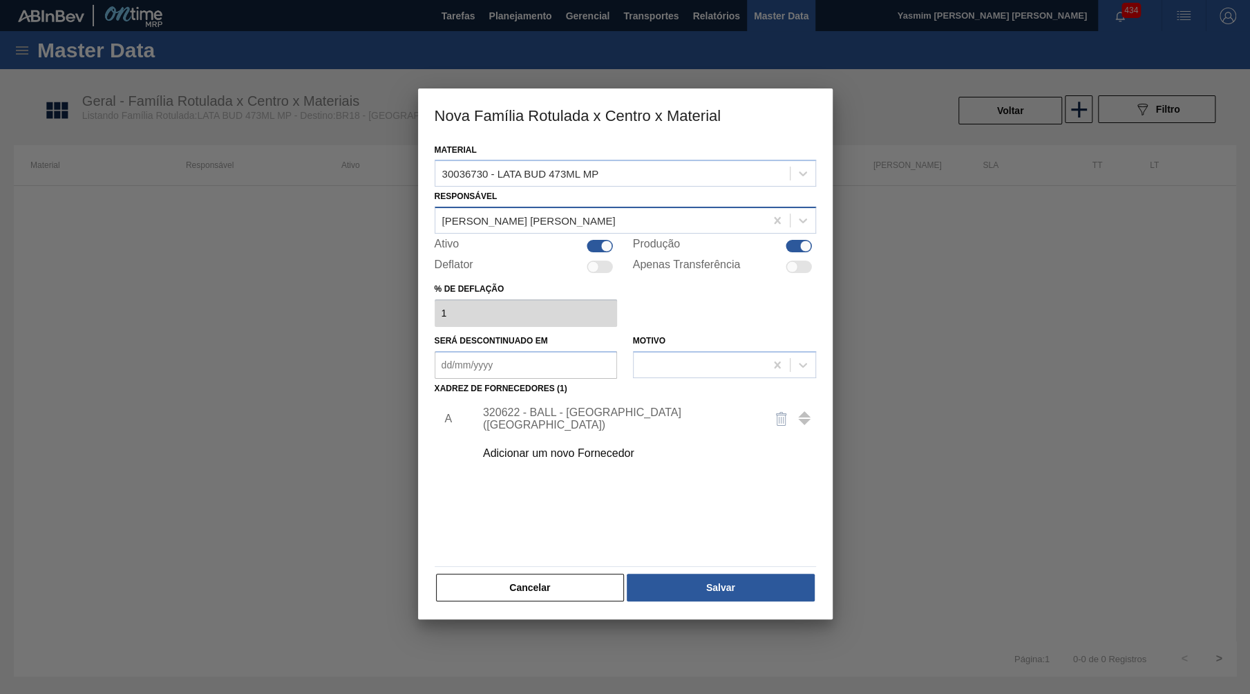
click at [578, 211] on div "Bruno de Mello Duarte" at bounding box center [600, 221] width 330 height 20
type input "MARILI"
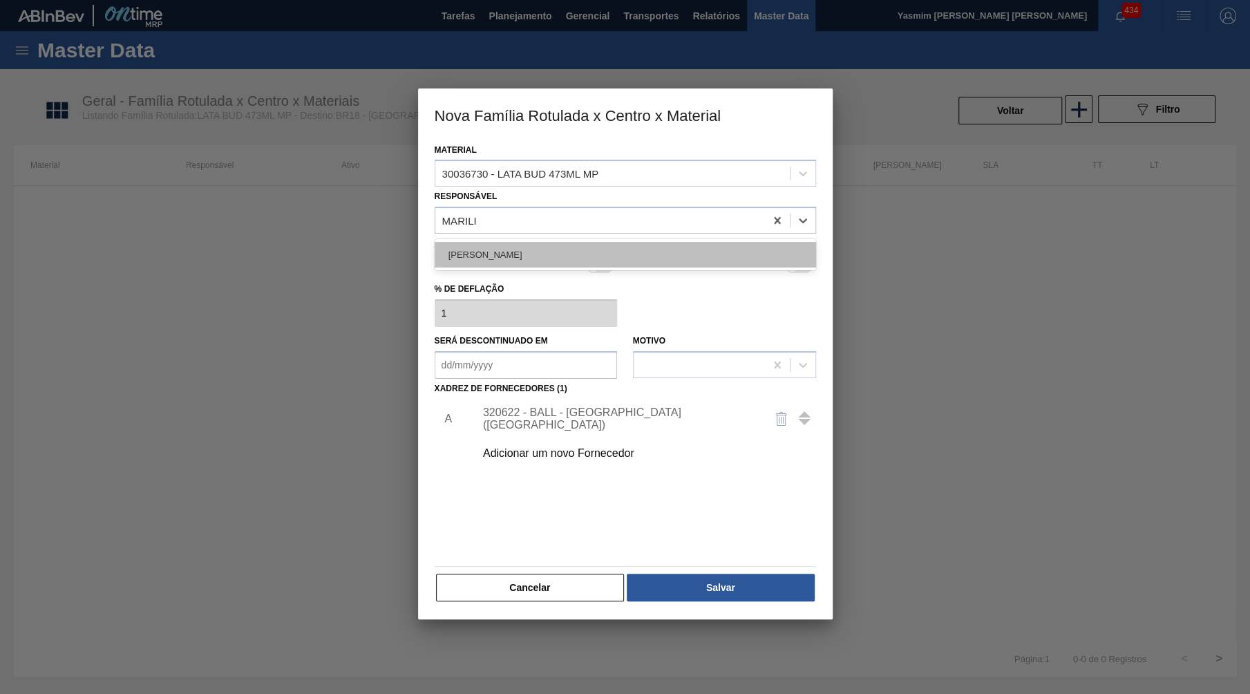
click at [607, 253] on div "MARILIA RIBEIRO BALARDIN" at bounding box center [625, 255] width 381 height 26
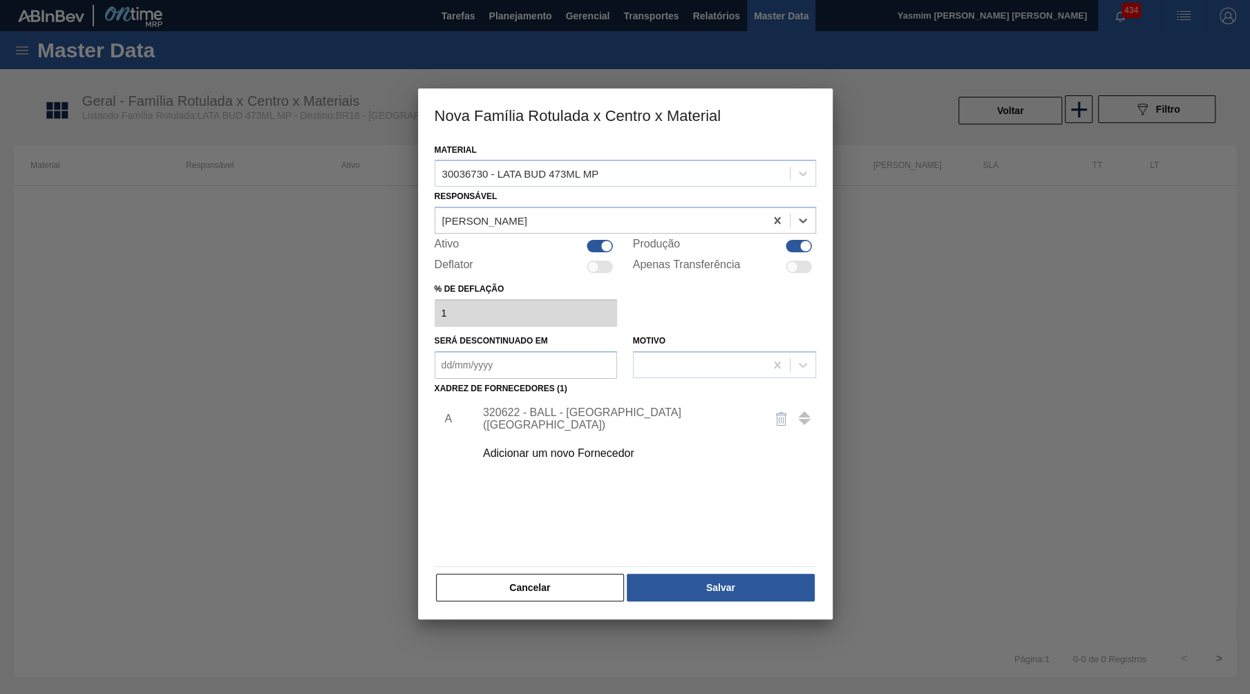
click at [691, 572] on div "Cancelar Salvar" at bounding box center [625, 587] width 381 height 30
click at [704, 573] on button "Salvar" at bounding box center [720, 587] width 187 height 28
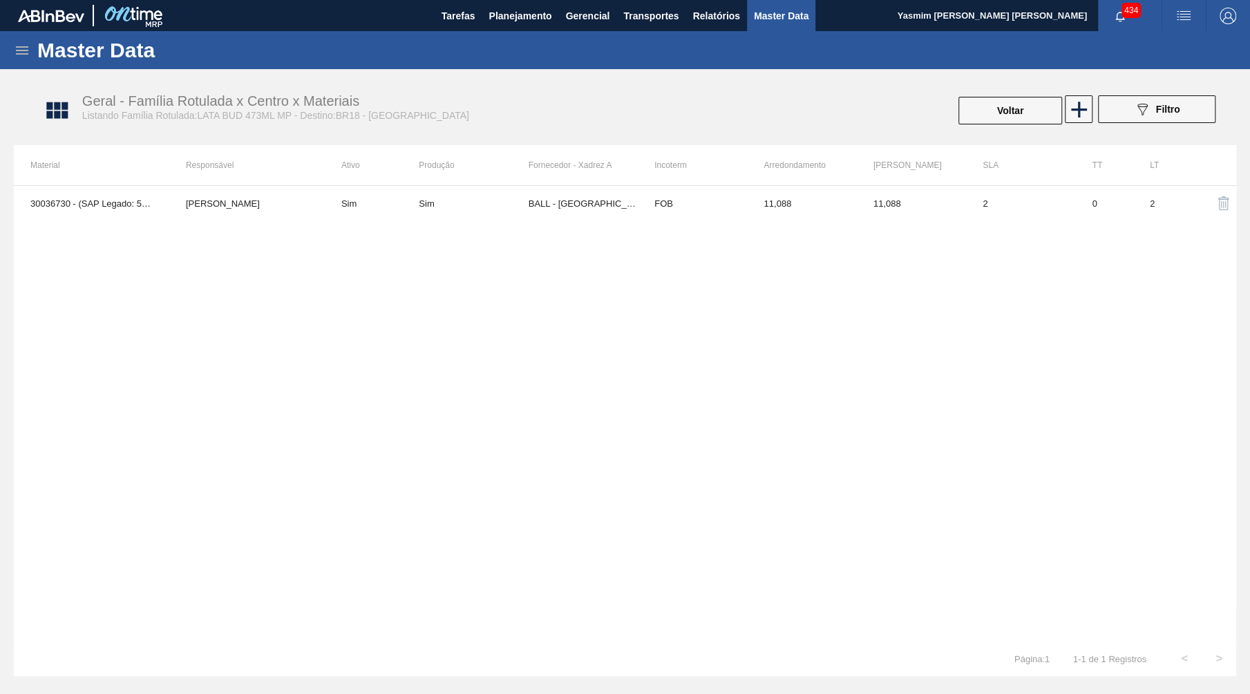
click at [728, 222] on div "30036730 - (SAP Legado: 50856313) - LATA BUD 473ML MP MARILIA RIBEIRO BALARDIN …" at bounding box center [625, 413] width 1222 height 456
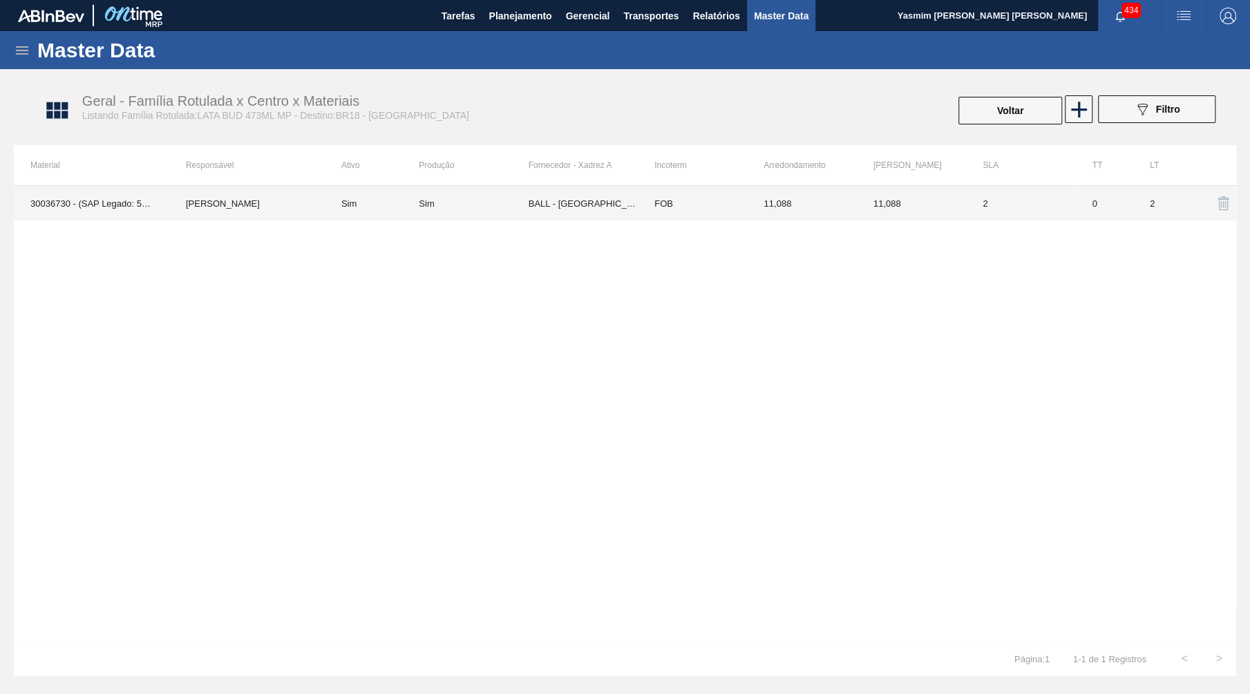
click at [725, 211] on td "FOB" at bounding box center [692, 203] width 109 height 35
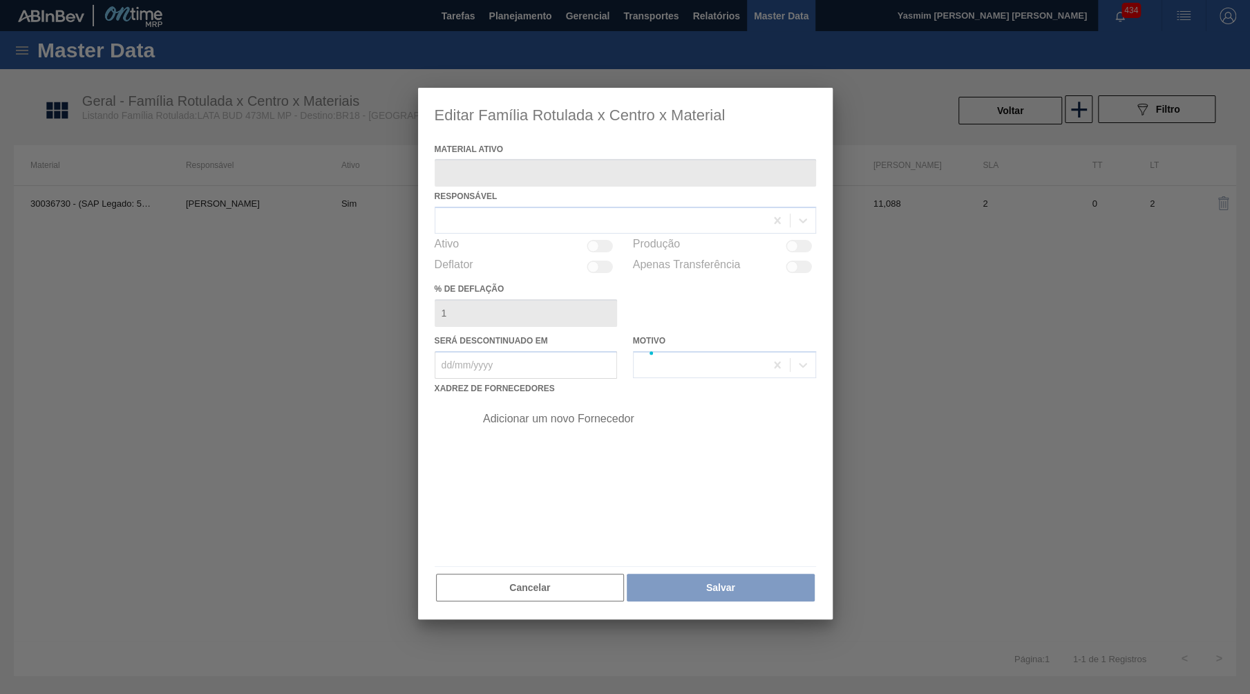
type ativo "30036730 - (SAP Legado: 50856313) - LATA BUD 473ML MP"
checkbox input "true"
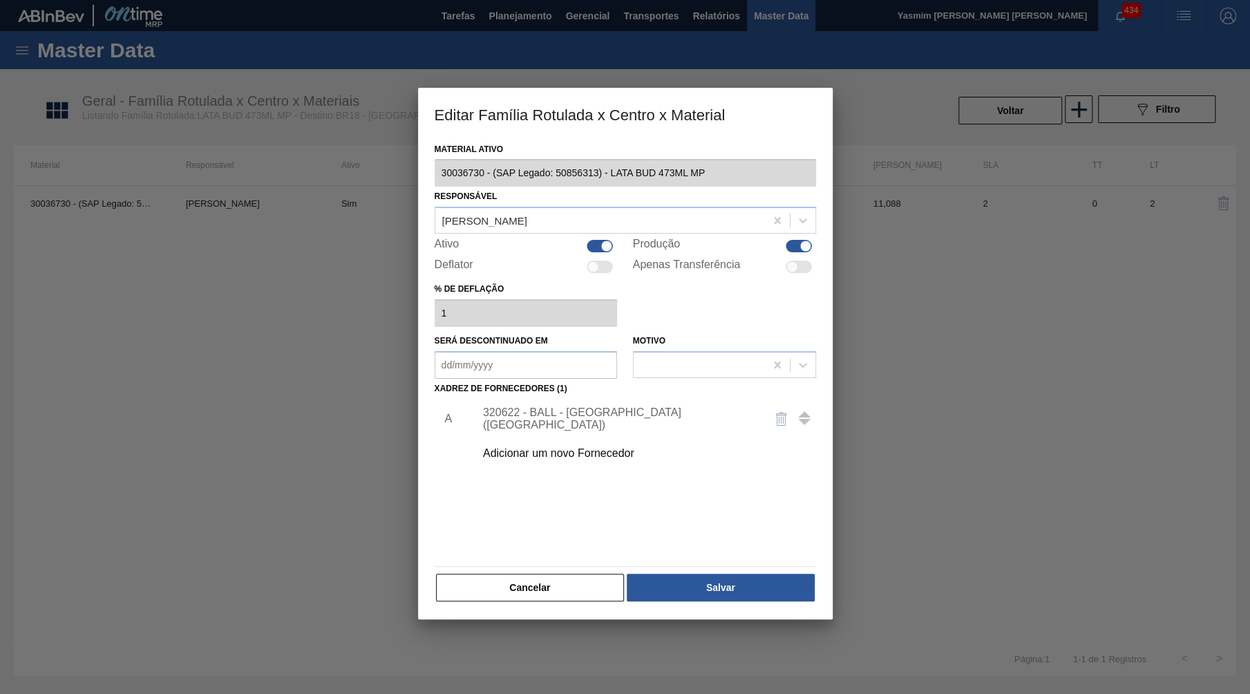
click at [538, 401] on div "320622 - BALL - RECIFE (PE)" at bounding box center [641, 418] width 349 height 35
click at [547, 406] on div "320622 - BALL - RECIFE (PE)" at bounding box center [618, 418] width 271 height 25
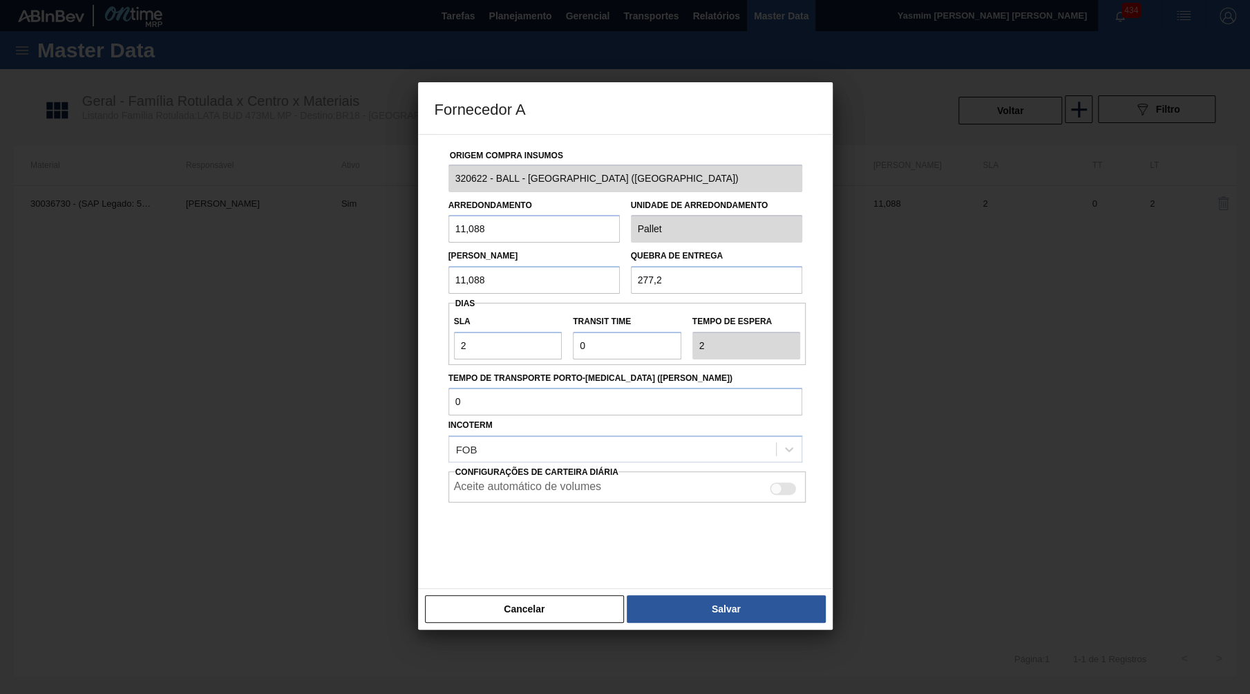
drag, startPoint x: 519, startPoint y: 242, endPoint x: 323, endPoint y: 209, distance: 198.3
click at [418, 209] on div "Origem Compra Insumos 320622 - BALL - RECIFE (PE) Arredondamento 11,088 Unidade…" at bounding box center [625, 361] width 415 height 455
drag, startPoint x: 514, startPoint y: 218, endPoint x: 329, endPoint y: 206, distance: 185.5
click at [448, 215] on input "11,088" at bounding box center [533, 229] width 171 height 28
paste input "6,224"
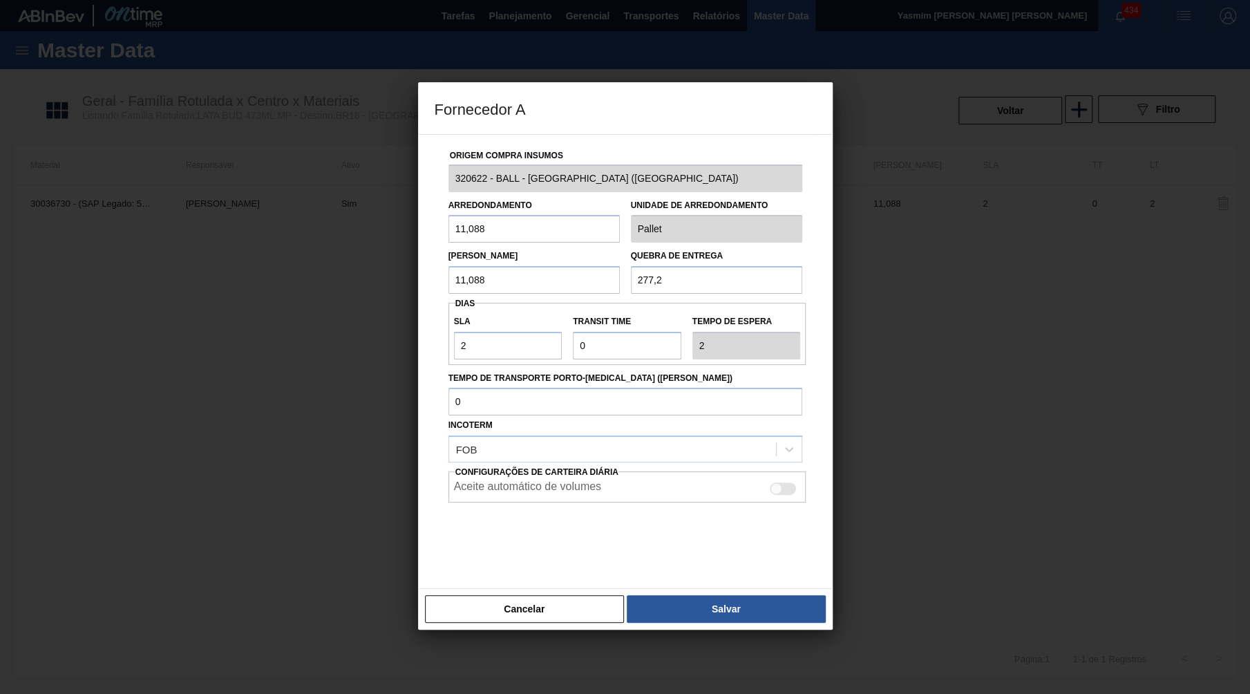
type input "6,224"
drag, startPoint x: 527, startPoint y: 283, endPoint x: 364, endPoint y: 272, distance: 163.5
click at [418, 272] on div "Origem Compra Insumos 320622 - BALL - RECIFE (PE) Arredondamento 6,224 Unidade …" at bounding box center [625, 361] width 415 height 455
drag, startPoint x: 589, startPoint y: 282, endPoint x: 269, endPoint y: 249, distance: 322.2
click at [448, 266] on input "11,088" at bounding box center [533, 280] width 171 height 28
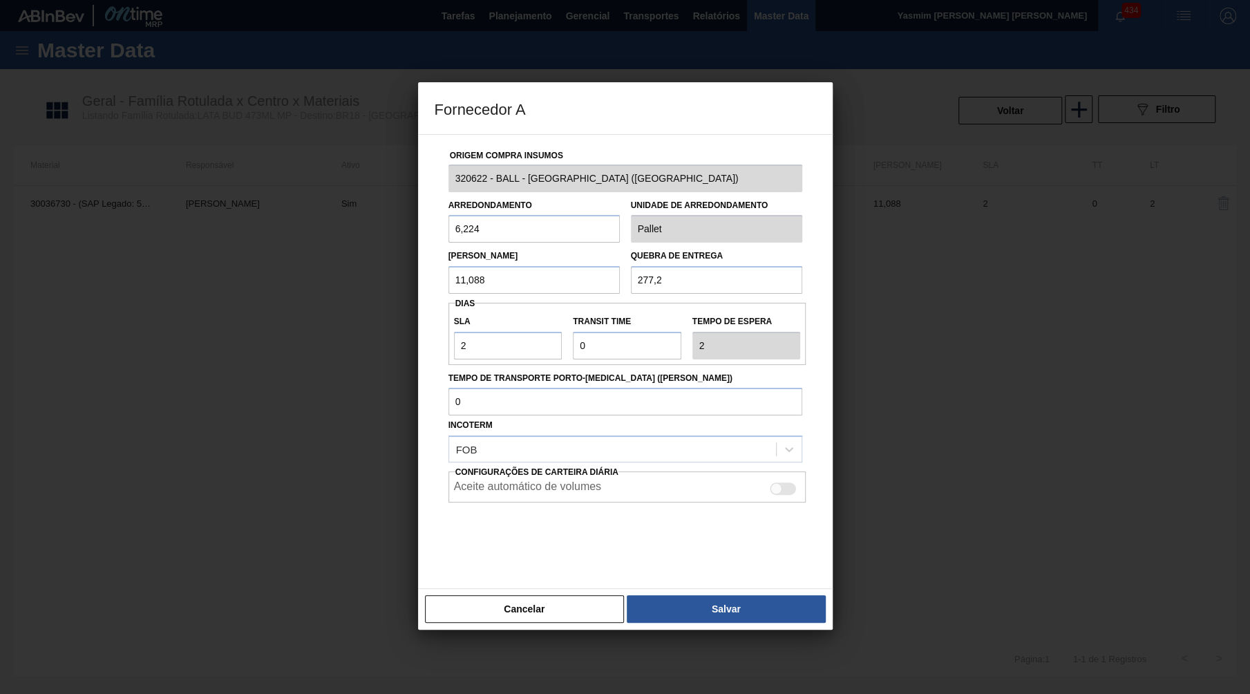
paste input "6,224"
type input "6,224"
drag, startPoint x: 690, startPoint y: 273, endPoint x: 395, endPoint y: 273, distance: 295.7
click at [631, 273] on input "277,2" at bounding box center [716, 280] width 171 height 28
paste input "155,6"
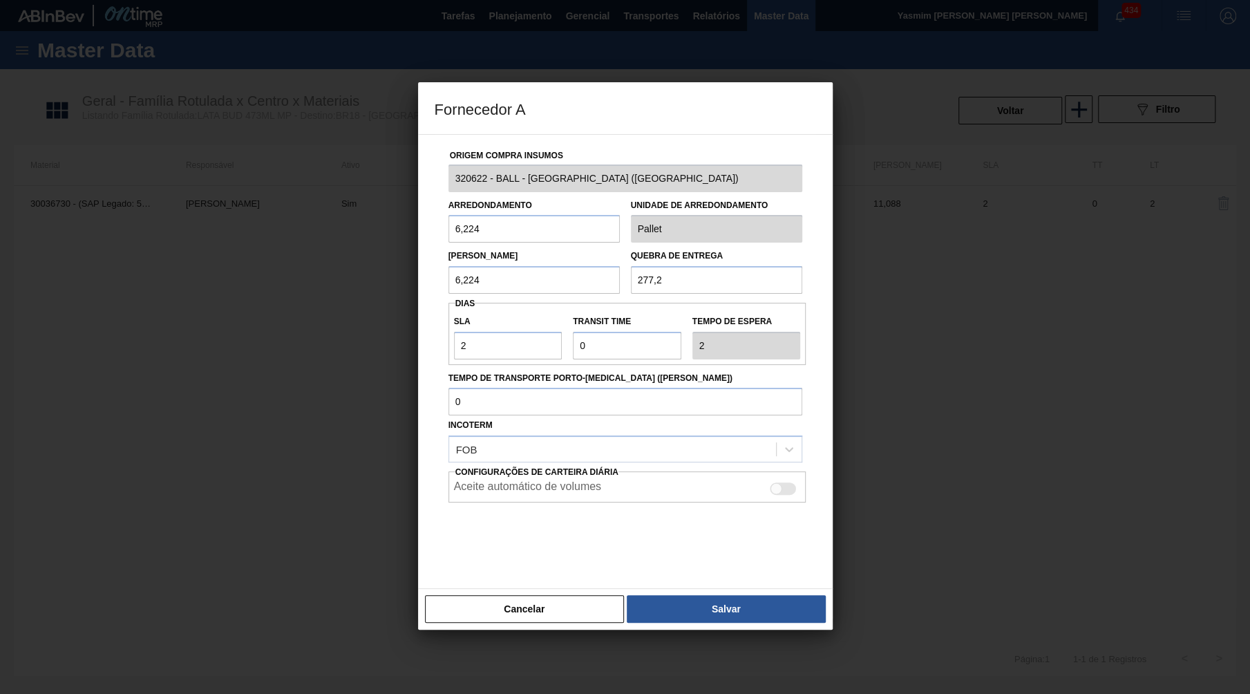
type input "155,6"
click at [666, 595] on button "Salvar" at bounding box center [726, 609] width 198 height 28
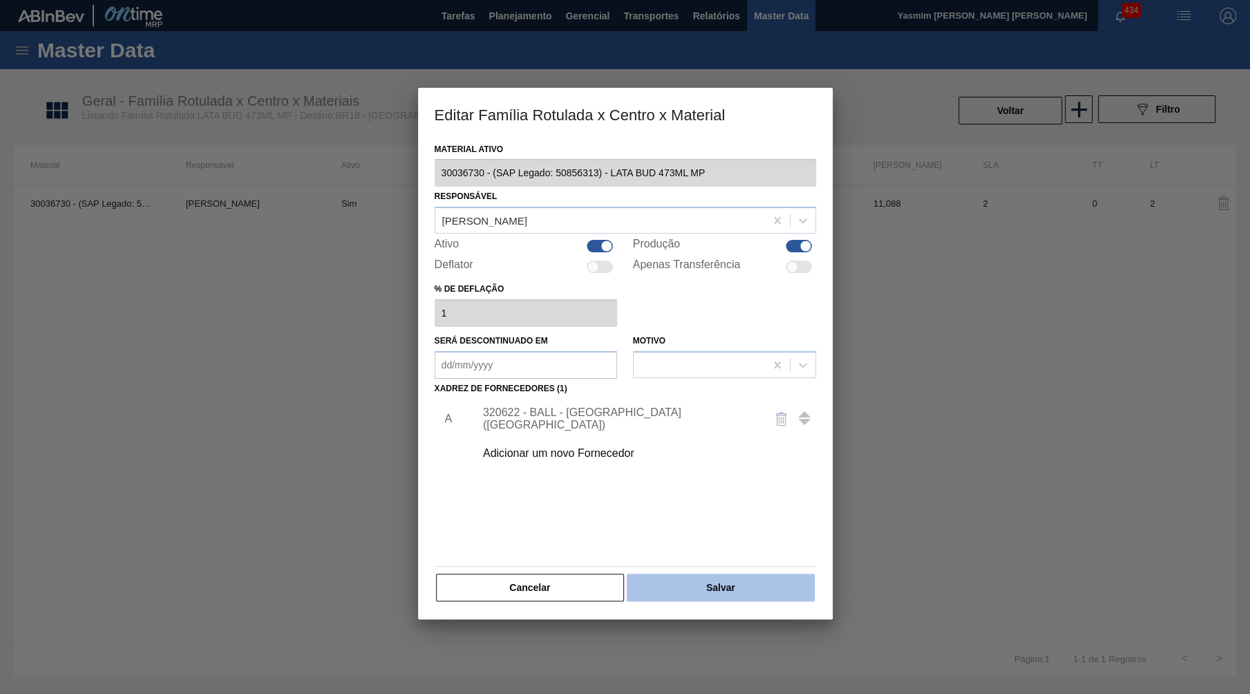
click at [700, 573] on button "Salvar" at bounding box center [720, 587] width 187 height 28
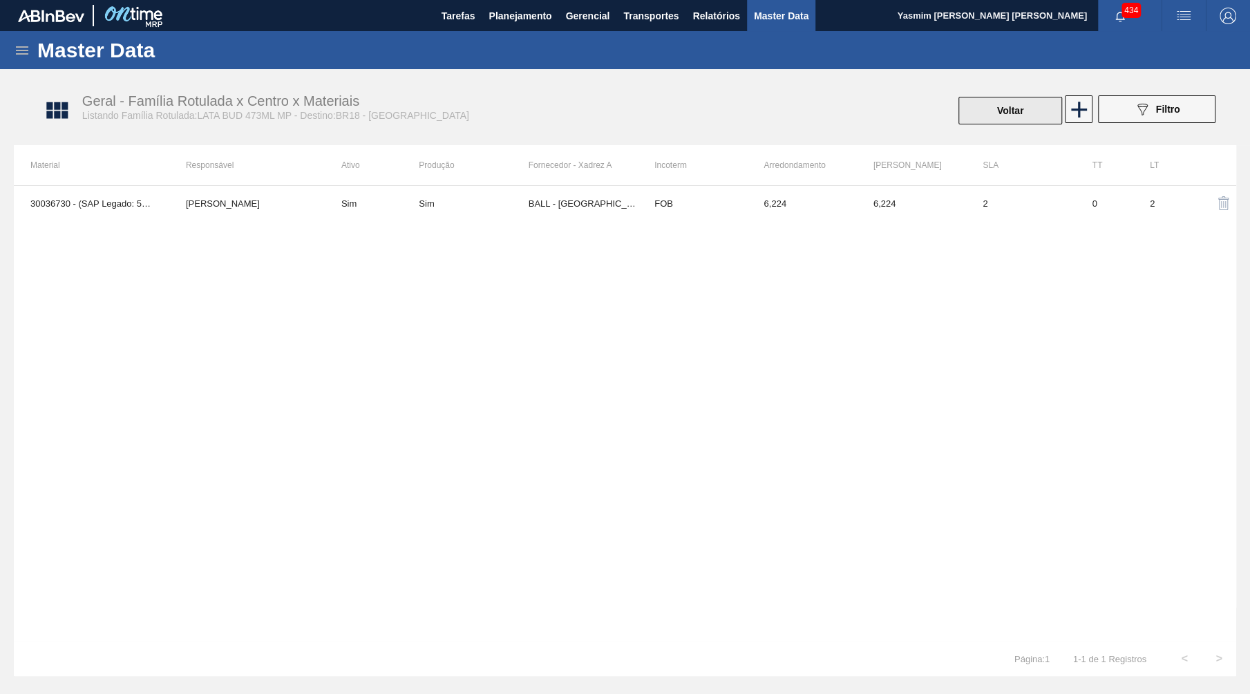
click at [1042, 104] on button "Voltar" at bounding box center [1010, 111] width 104 height 28
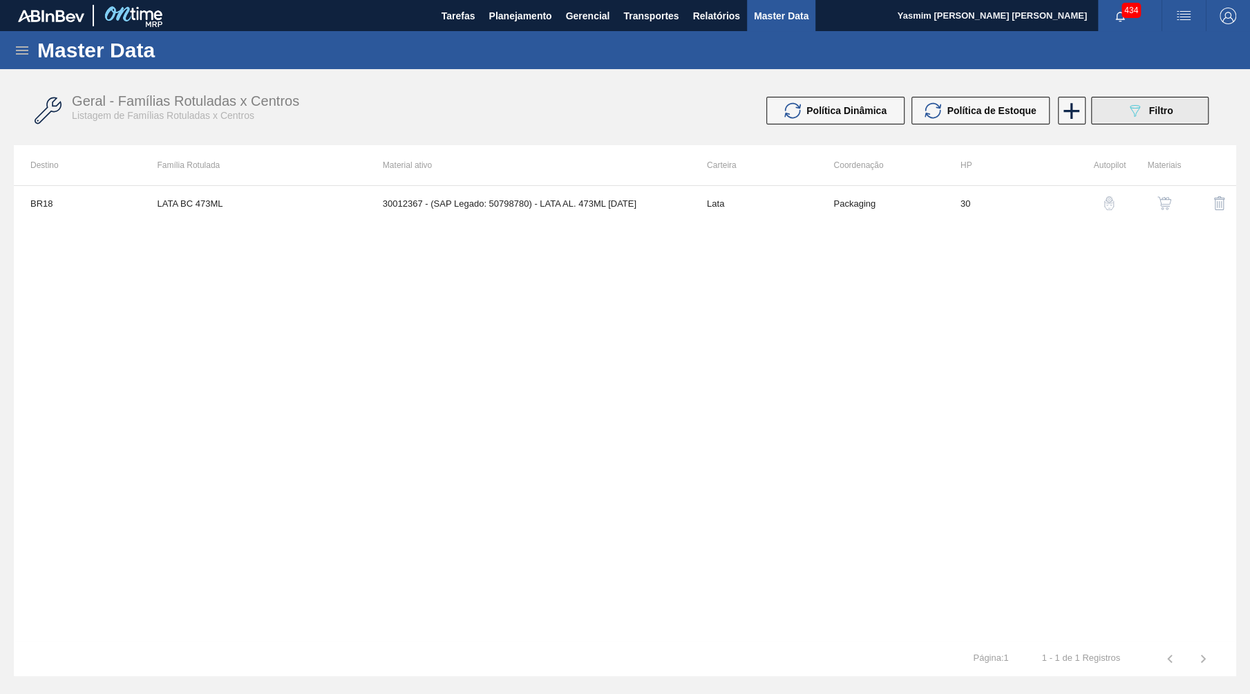
click at [1134, 117] on icon at bounding box center [1135, 111] width 10 height 12
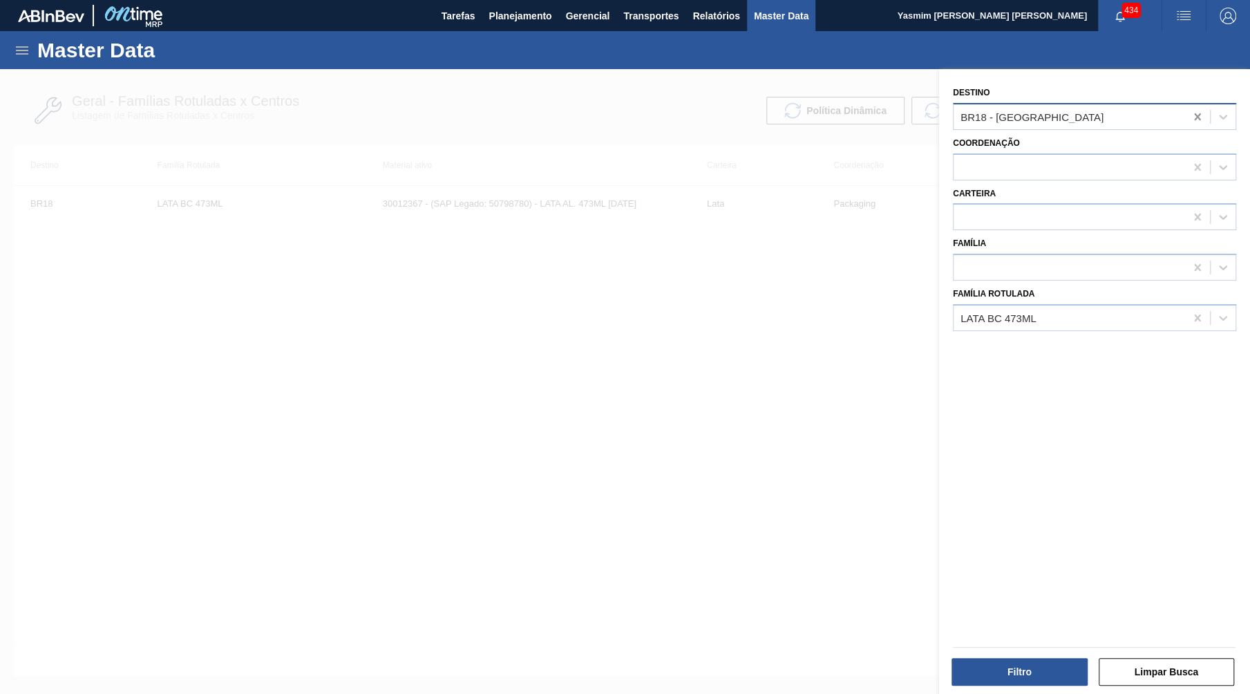
click at [1190, 120] on icon at bounding box center [1197, 117] width 14 height 14
click at [1202, 311] on icon at bounding box center [1197, 318] width 14 height 14
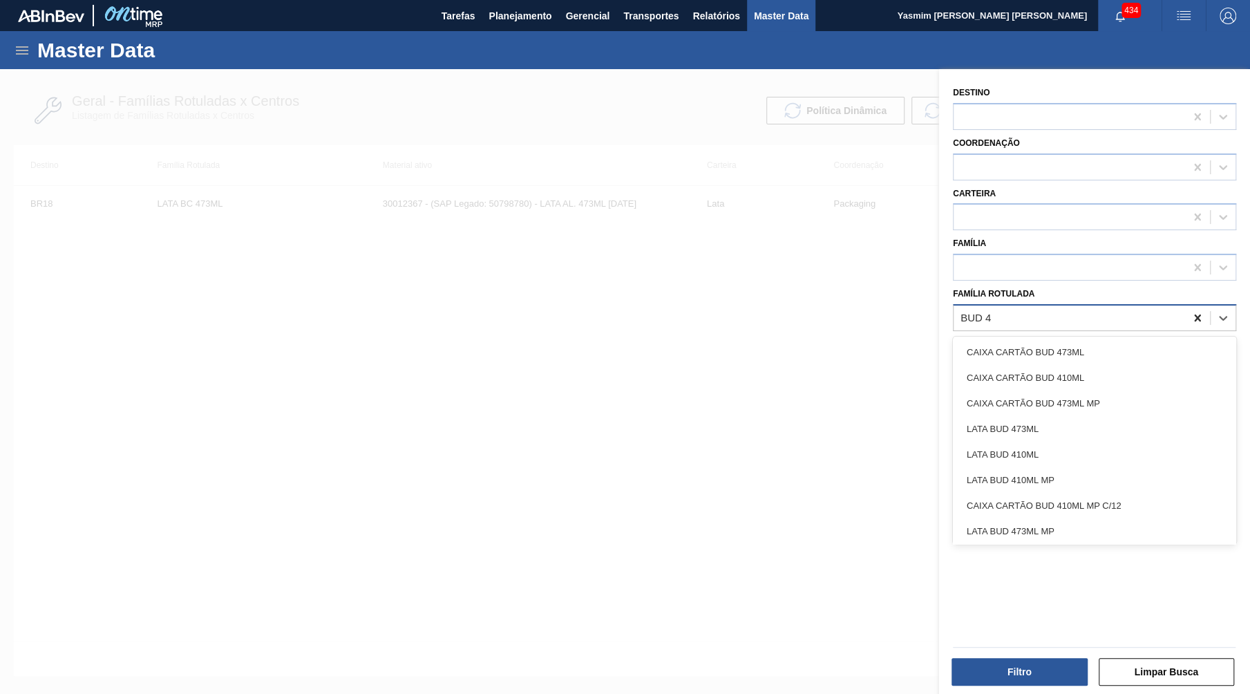
type Rotulada "BUD 47"
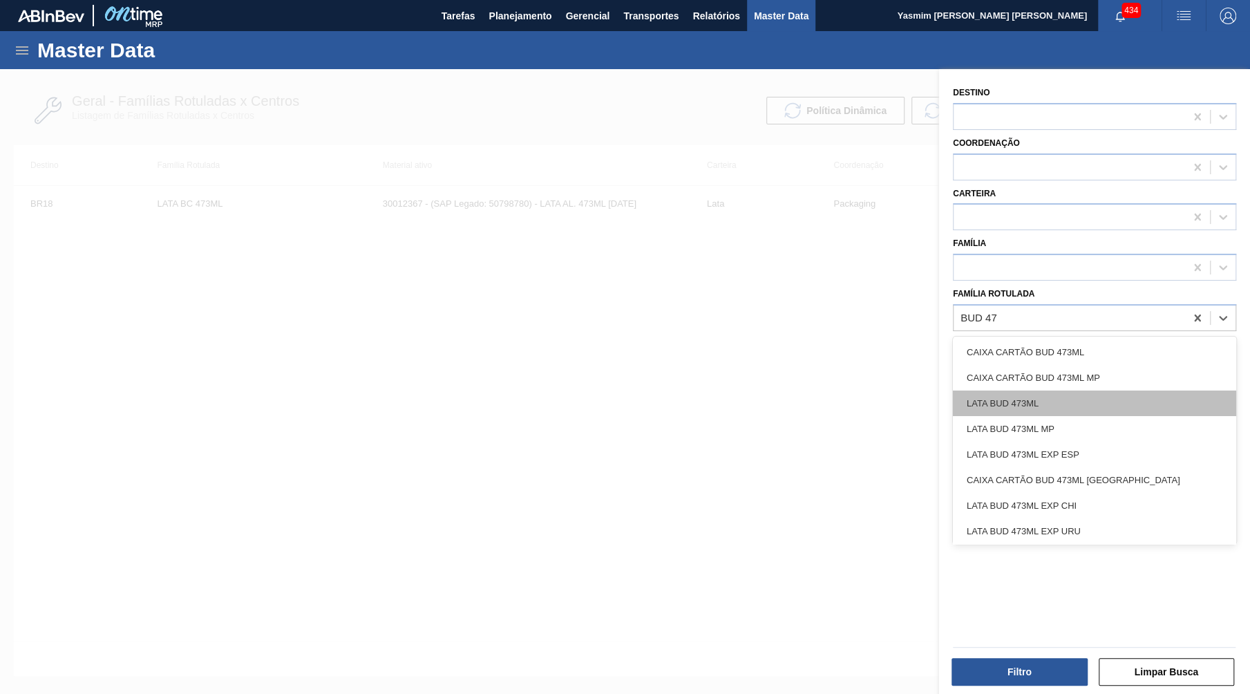
click at [1056, 398] on div "LATA BUD 473ML" at bounding box center [1094, 403] width 283 height 26
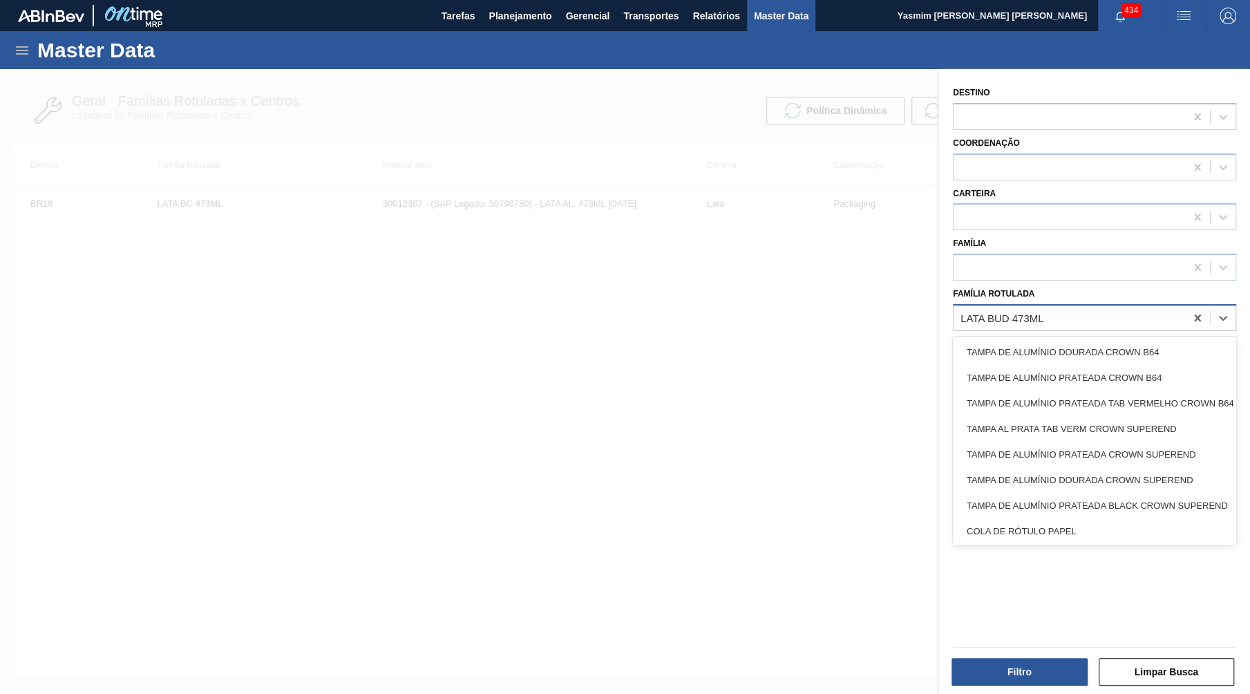
click at [1072, 307] on div "LATA BUD 473ML" at bounding box center [1068, 317] width 231 height 20
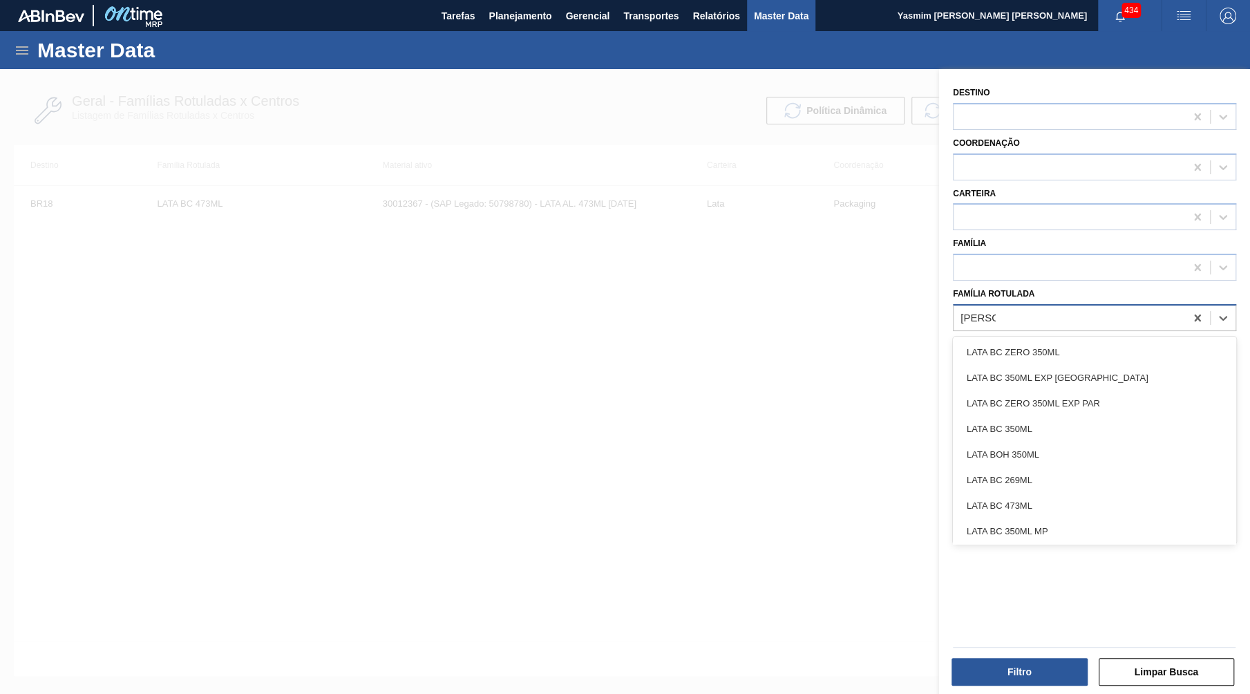
type Rotulada "LATA BUD"
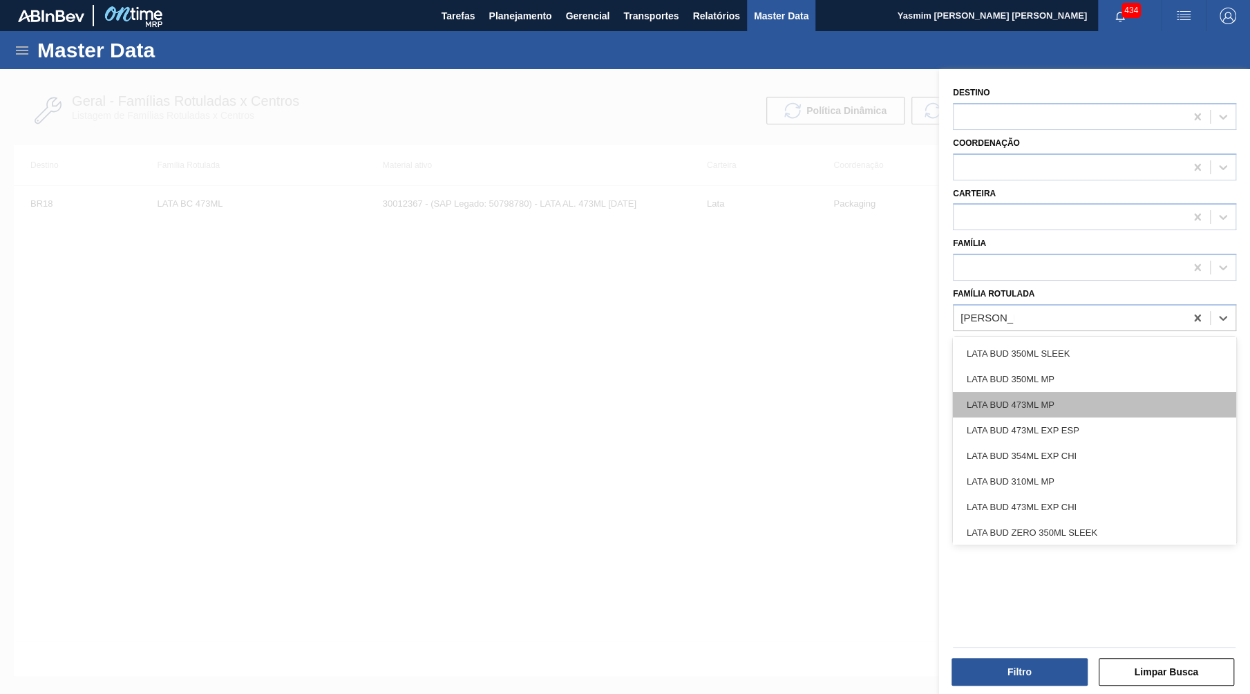
click at [1072, 392] on div "LATA BUD 473ML MP" at bounding box center [1094, 405] width 283 height 26
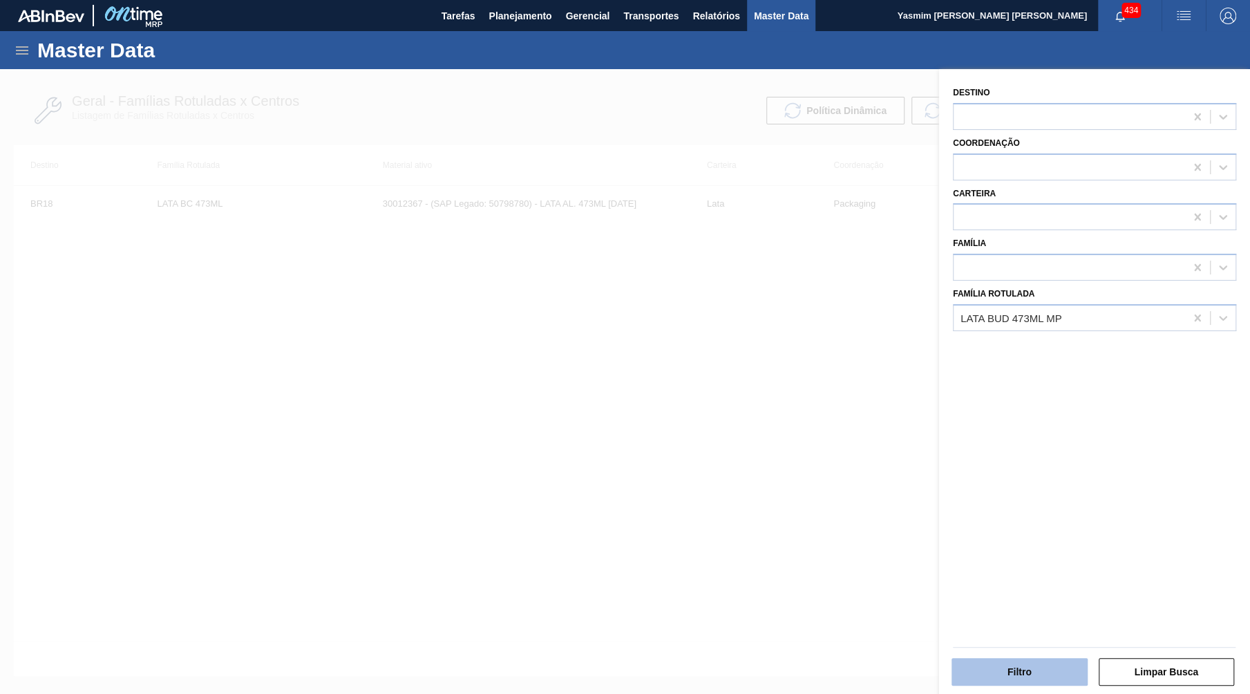
click at [1034, 673] on button "Filtro" at bounding box center [1019, 672] width 136 height 28
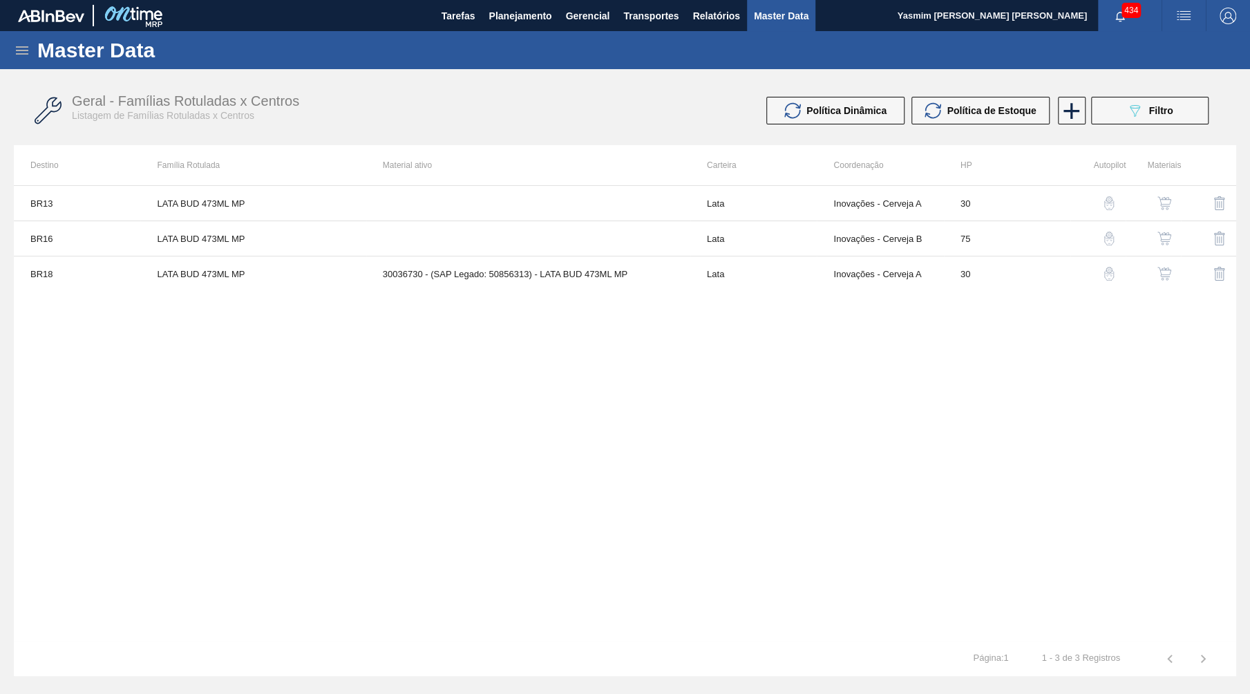
click at [1170, 203] on img "button" at bounding box center [1164, 203] width 14 height 14
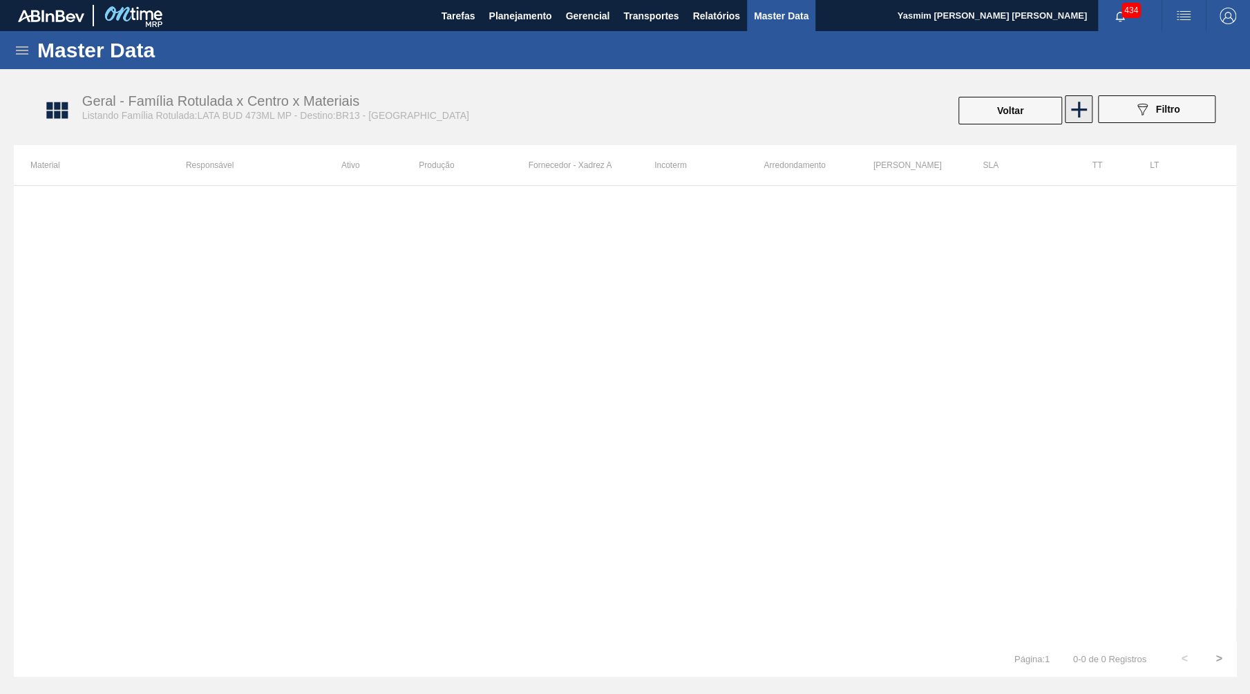
click at [1081, 111] on icon at bounding box center [1078, 109] width 27 height 27
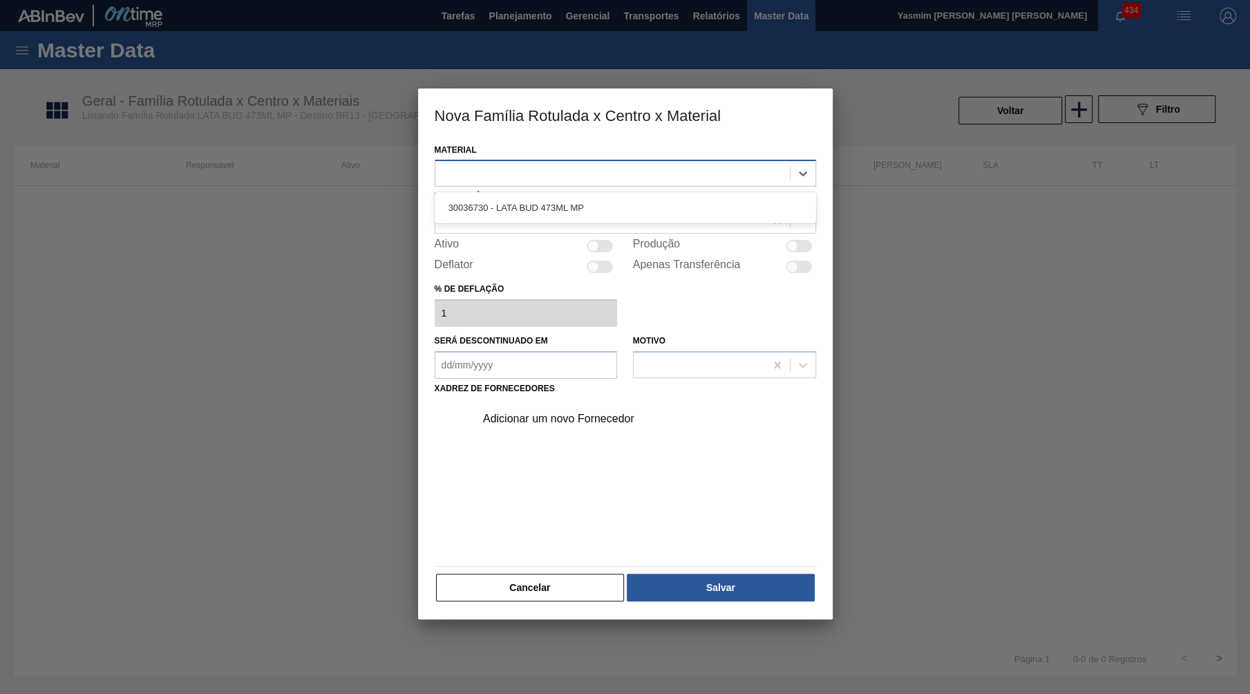
click at [620, 182] on div at bounding box center [625, 173] width 381 height 27
click at [612, 170] on div at bounding box center [612, 174] width 354 height 20
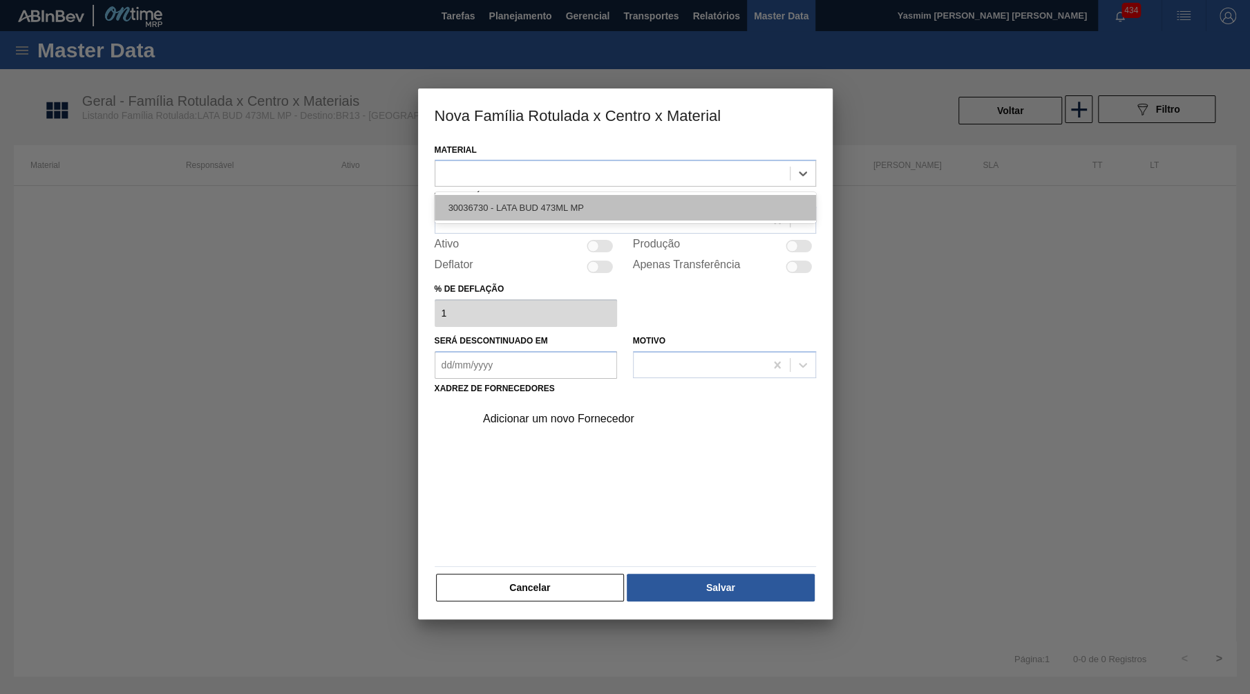
click at [618, 196] on div "30036730 - LATA BUD 473ML MP" at bounding box center [625, 208] width 381 height 26
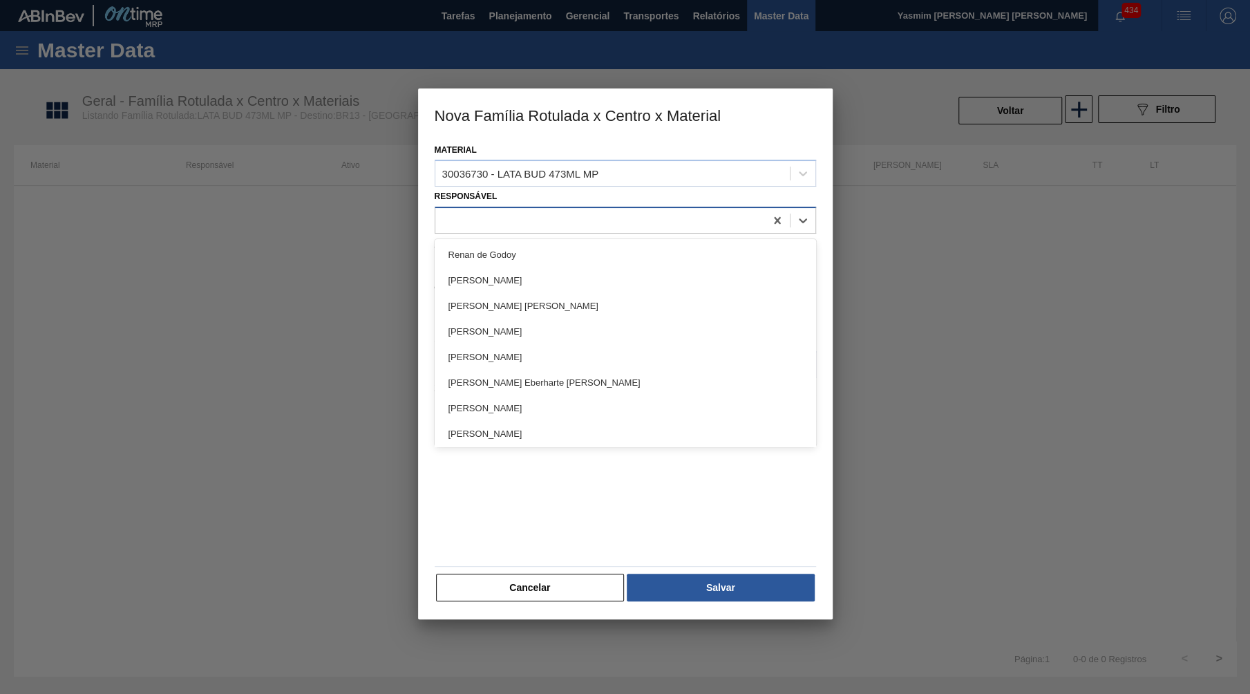
click at [607, 207] on div at bounding box center [625, 220] width 381 height 27
type input "IGOR"
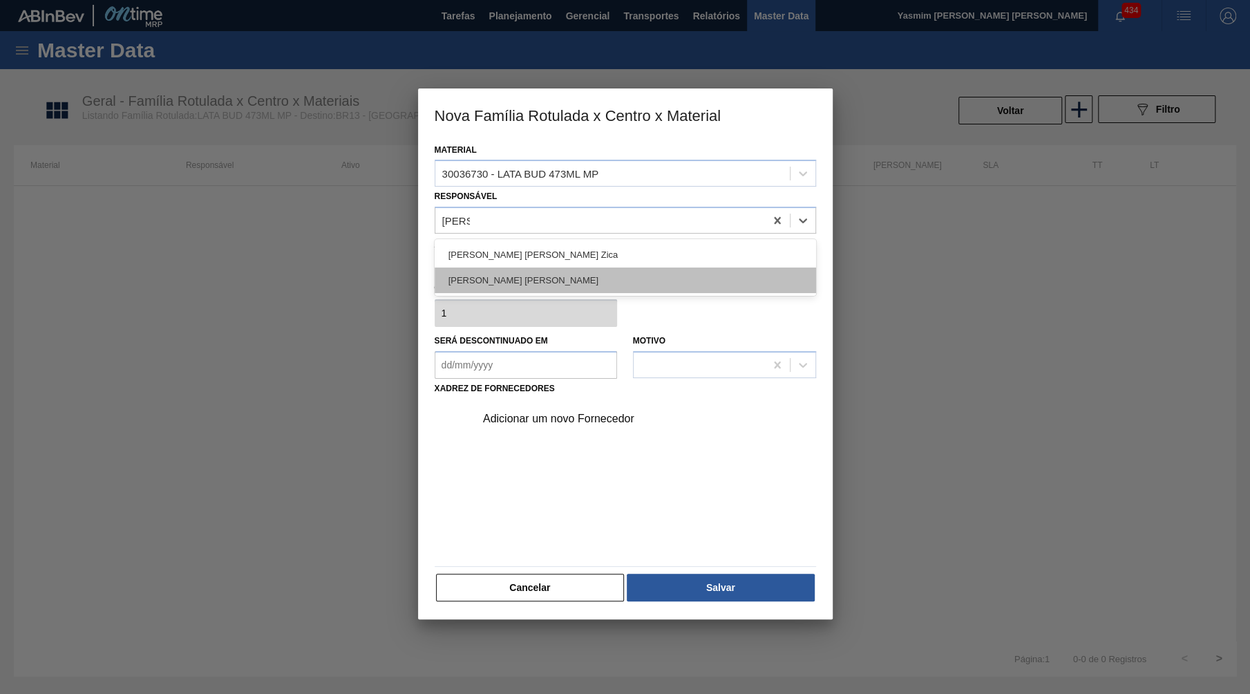
click at [477, 286] on div "[PERSON_NAME]" at bounding box center [625, 280] width 381 height 26
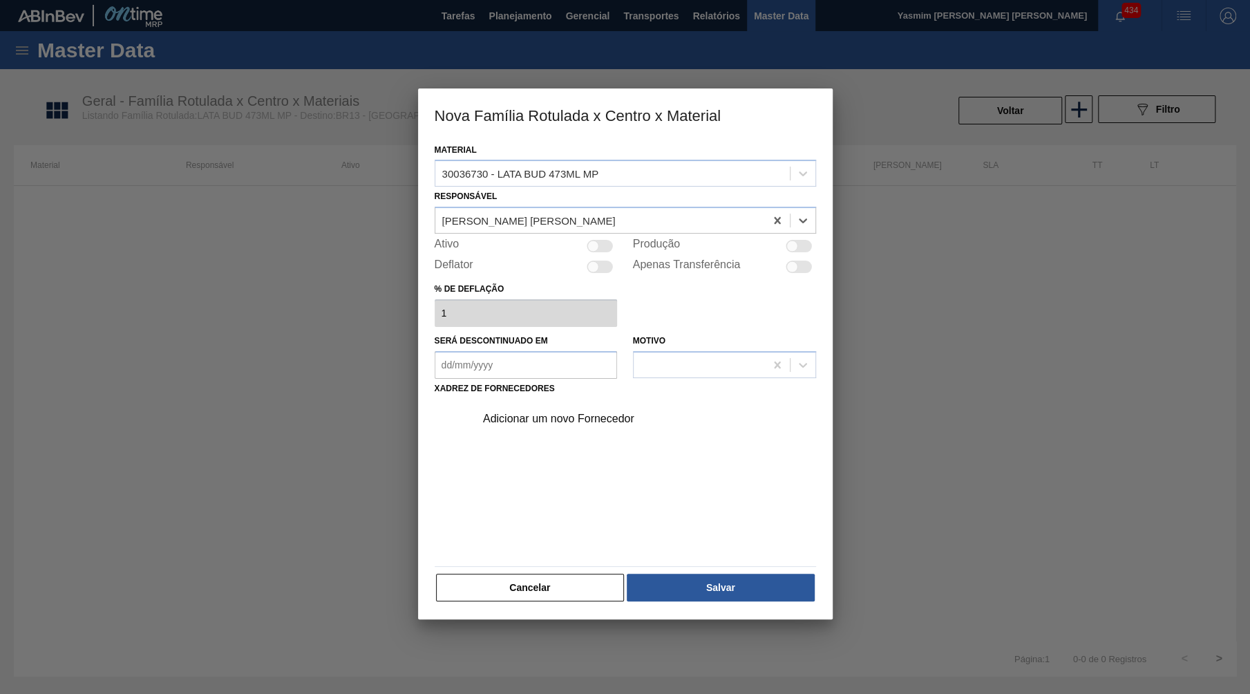
click at [602, 244] on div at bounding box center [600, 246] width 26 height 12
checkbox input "true"
click at [576, 413] on div "Adicionar um novo Fornecedor" at bounding box center [641, 418] width 349 height 35
click at [598, 412] on div "Adicionar um novo Fornecedor" at bounding box center [618, 418] width 271 height 12
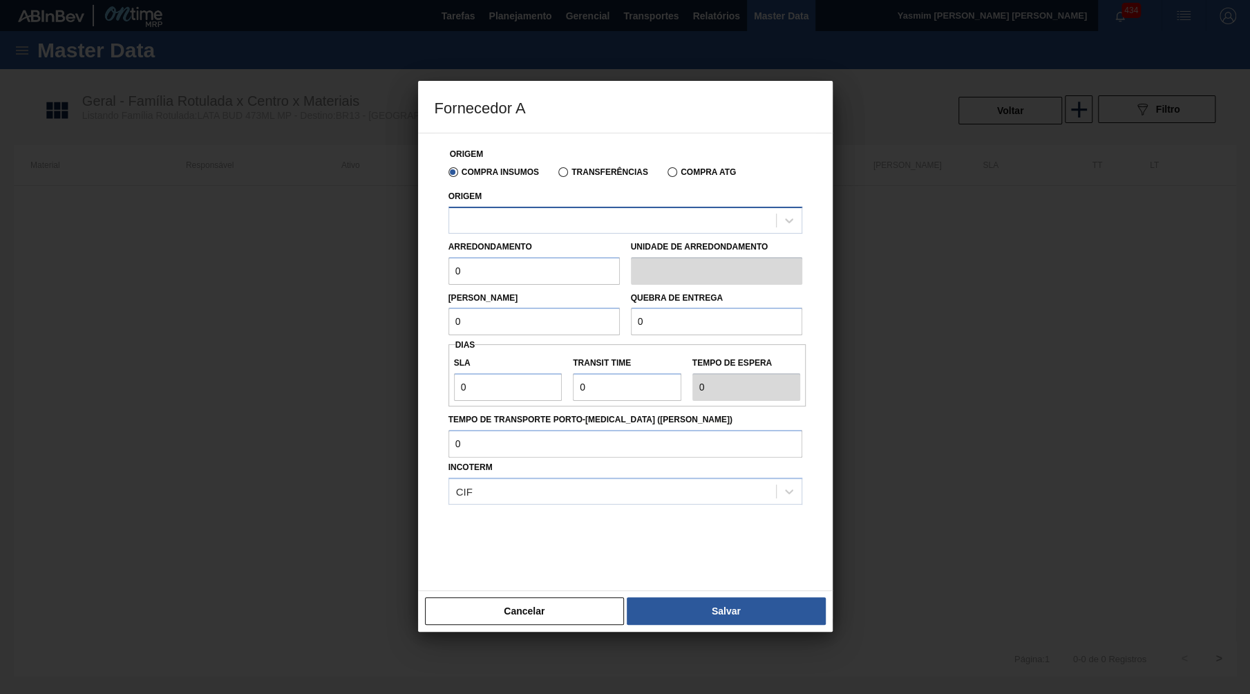
click at [541, 223] on div at bounding box center [612, 220] width 327 height 20
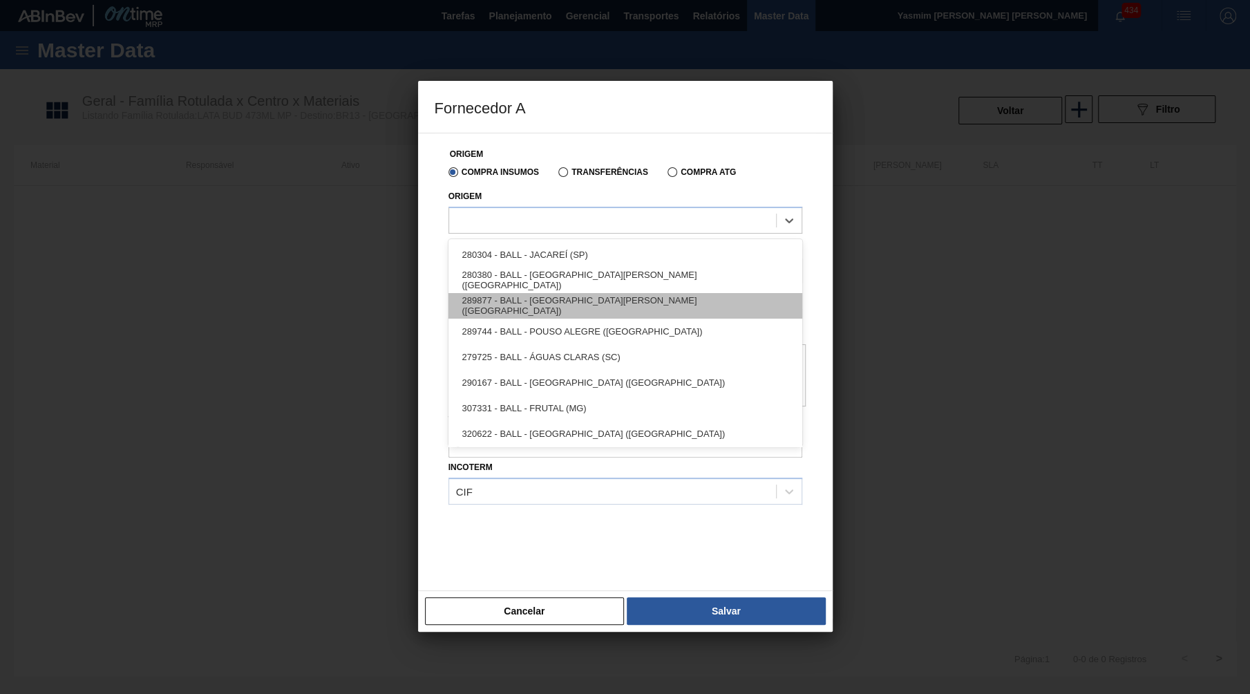
click at [605, 307] on div "289877 - BALL - [GEOGRAPHIC_DATA] ([GEOGRAPHIC_DATA])" at bounding box center [625, 306] width 354 height 26
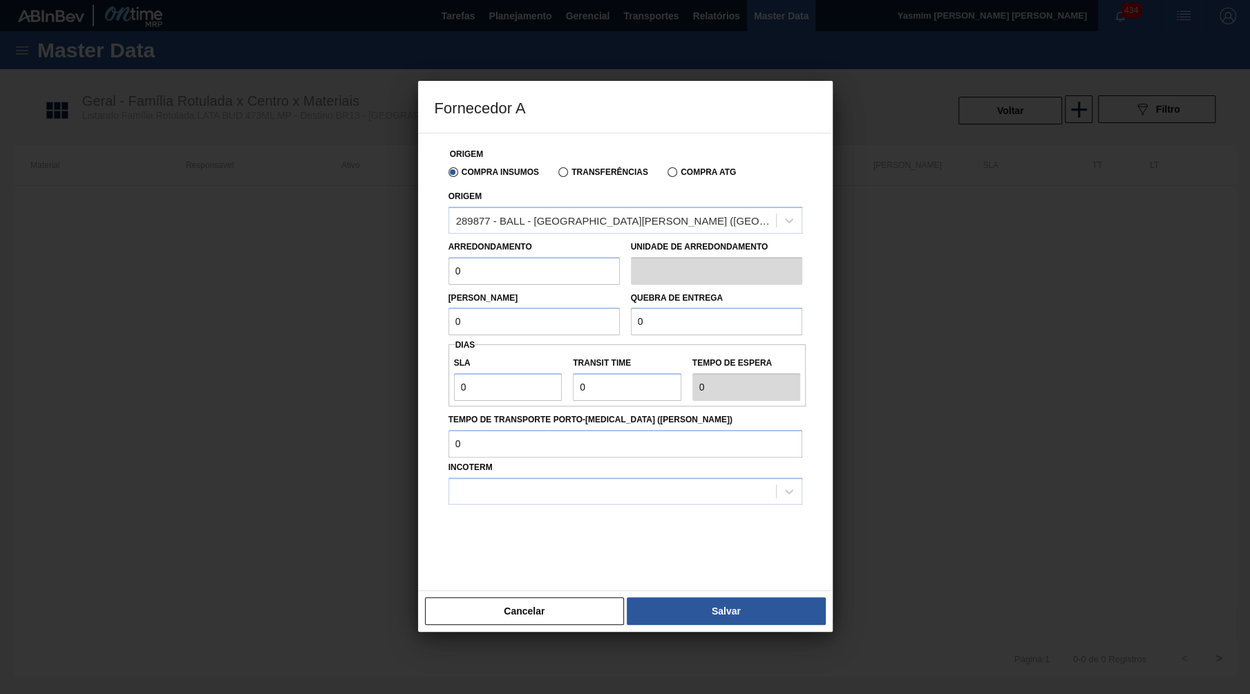
drag, startPoint x: 504, startPoint y: 265, endPoint x: 388, endPoint y: 258, distance: 116.3
click at [448, 258] on input "0" at bounding box center [533, 271] width 171 height 28
paste input "6,224"
type input "6,224"
drag, startPoint x: 479, startPoint y: 306, endPoint x: 322, endPoint y: 308, distance: 156.8
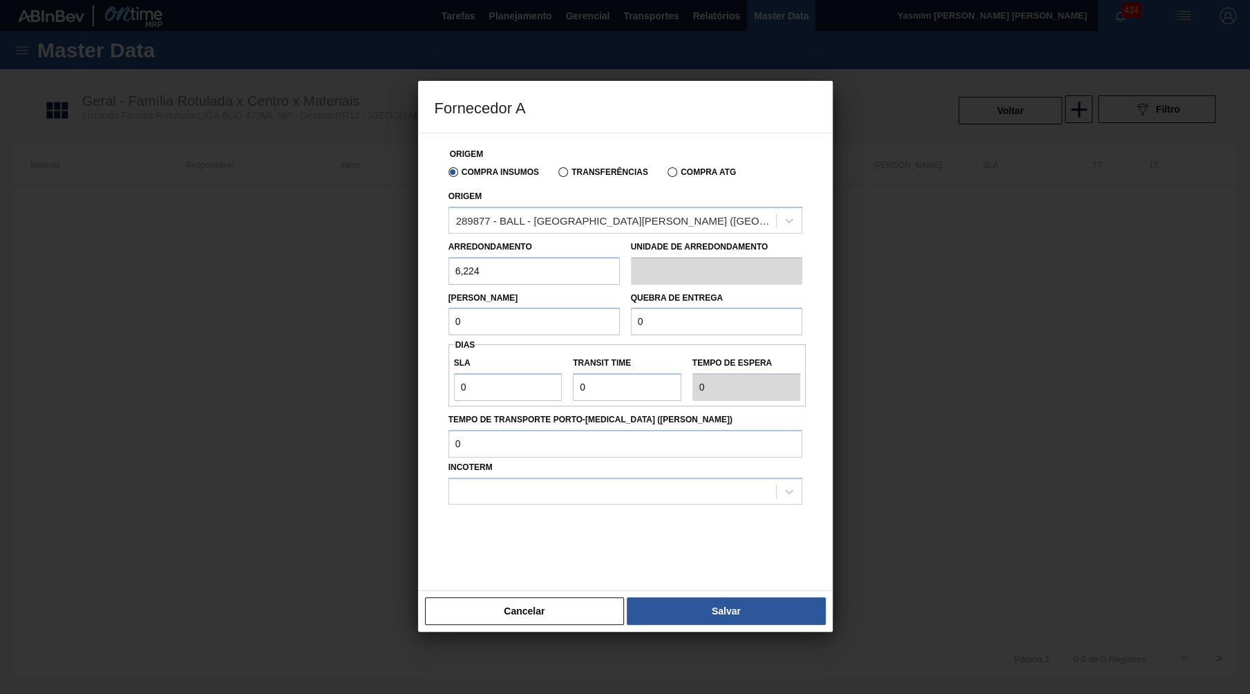
click at [448, 308] on input "0" at bounding box center [533, 321] width 171 height 28
paste input "6,224"
type input "6,224"
drag, startPoint x: 645, startPoint y: 315, endPoint x: 383, endPoint y: 315, distance: 261.9
click at [631, 315] on input "0" at bounding box center [716, 321] width 171 height 28
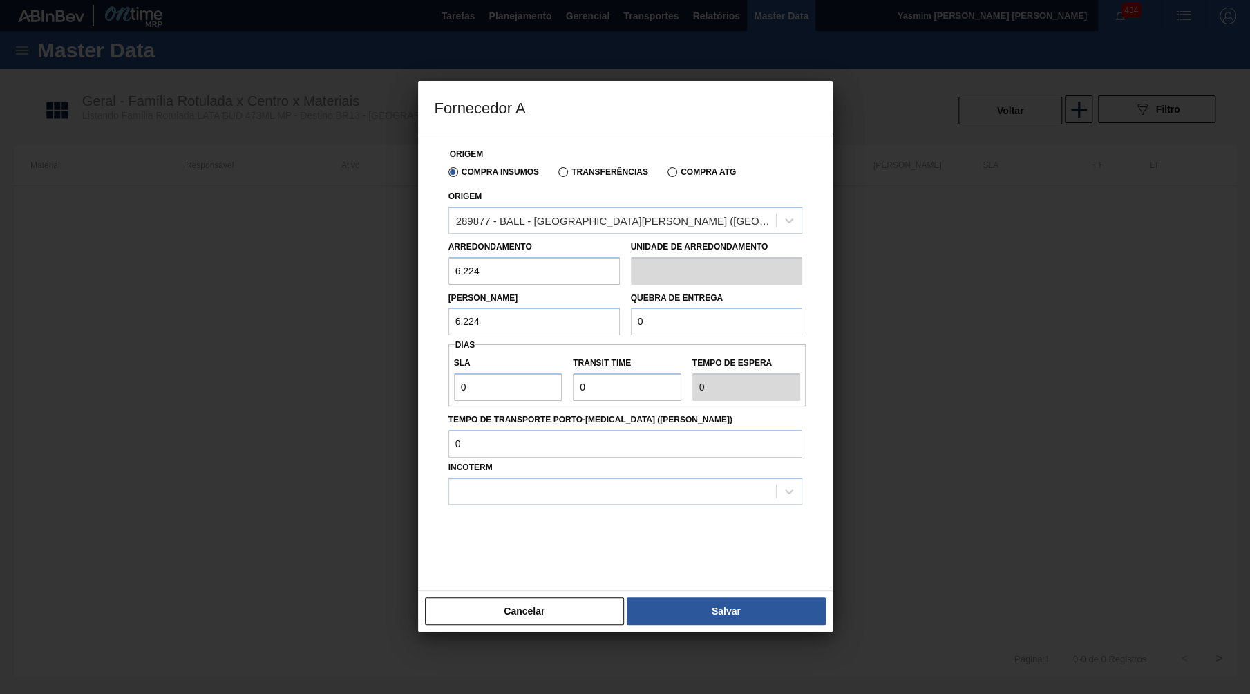
paste input "155,6"
type input "155,6"
drag, startPoint x: 513, startPoint y: 376, endPoint x: 377, endPoint y: 372, distance: 136.9
click at [454, 373] on input "0" at bounding box center [508, 387] width 108 height 28
type input "1"
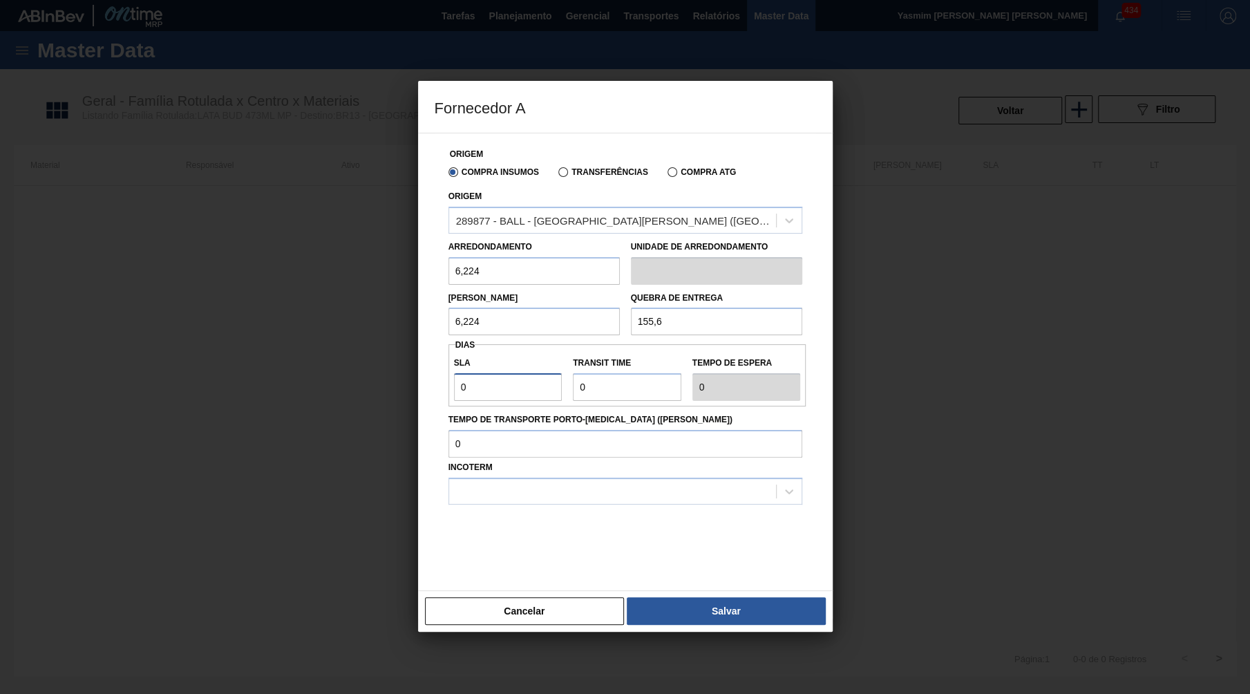
type input "1"
drag, startPoint x: 623, startPoint y: 502, endPoint x: 590, endPoint y: 469, distance: 45.9
click at [620, 504] on div at bounding box center [625, 538] width 354 height 69
click at [590, 481] on div at bounding box center [612, 491] width 327 height 20
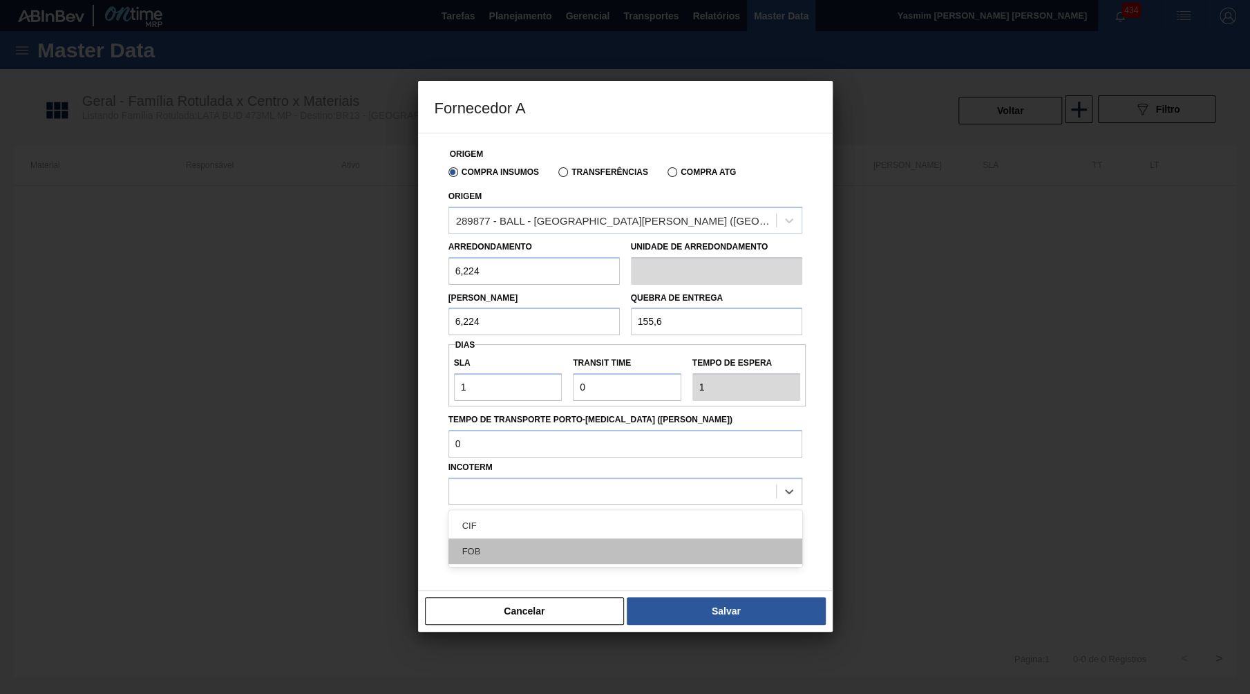
click at [522, 538] on div "FOB" at bounding box center [625, 551] width 354 height 26
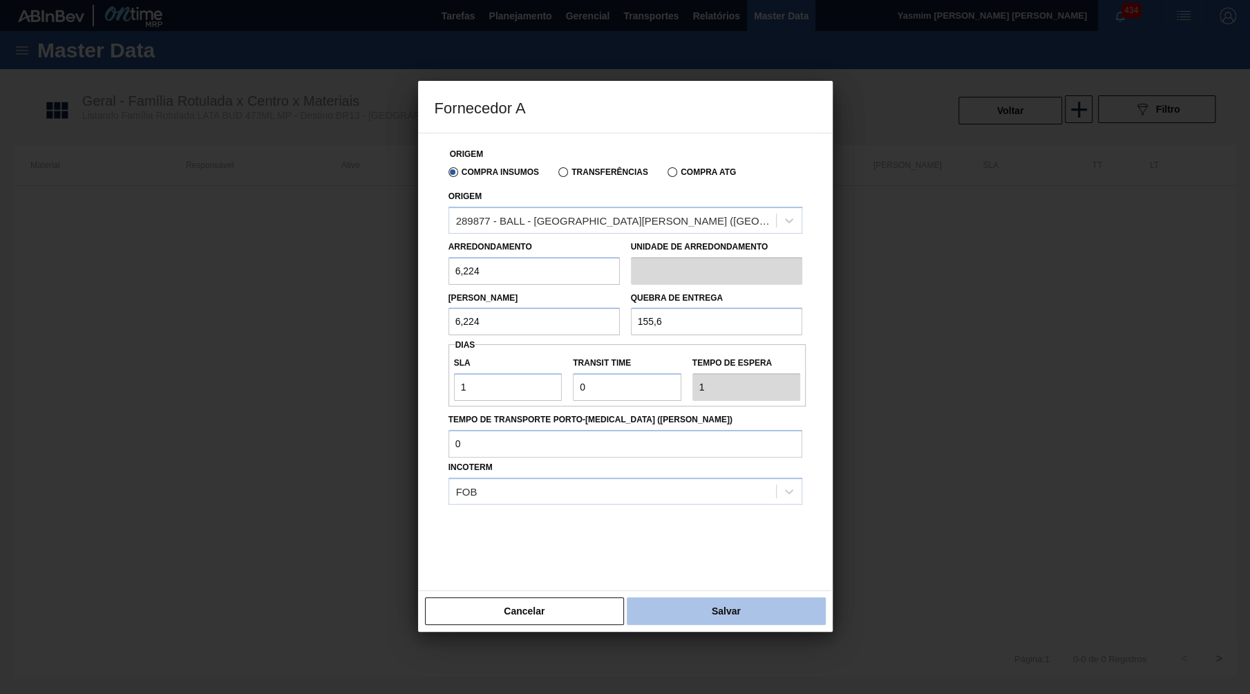
click at [724, 597] on button "Salvar" at bounding box center [726, 611] width 198 height 28
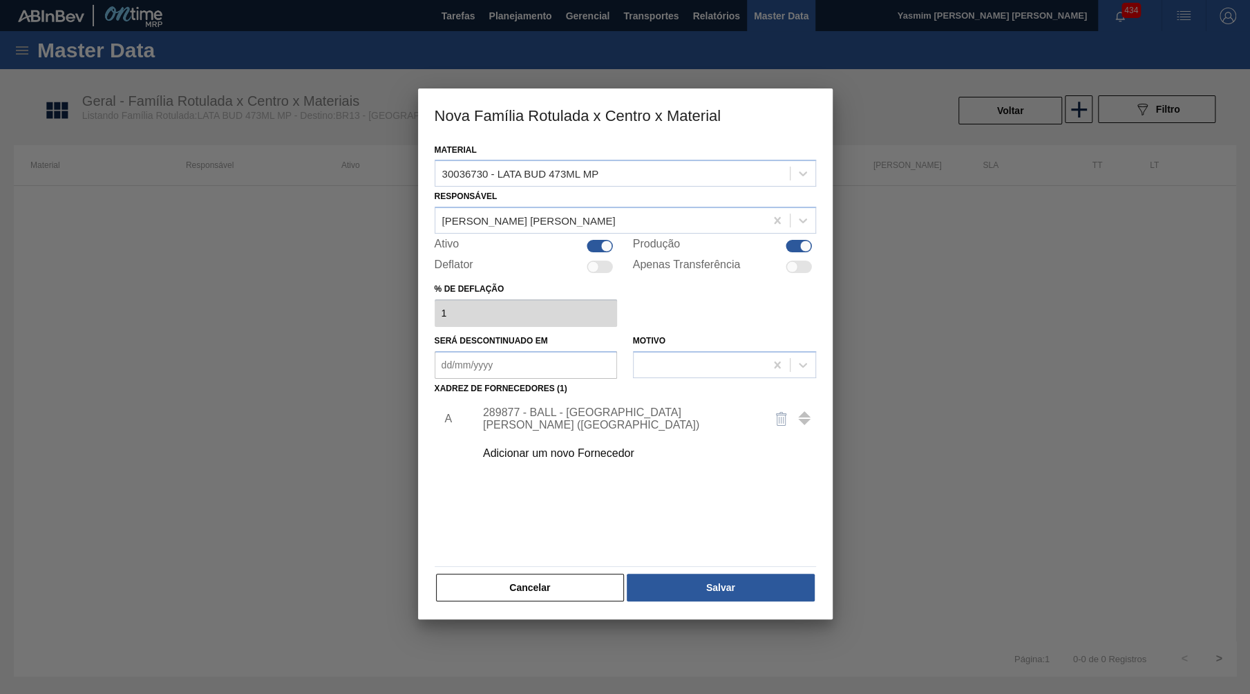
click at [714, 589] on div "Cancelar Salvar" at bounding box center [625, 587] width 381 height 30
click at [711, 578] on button "Salvar" at bounding box center [720, 587] width 187 height 28
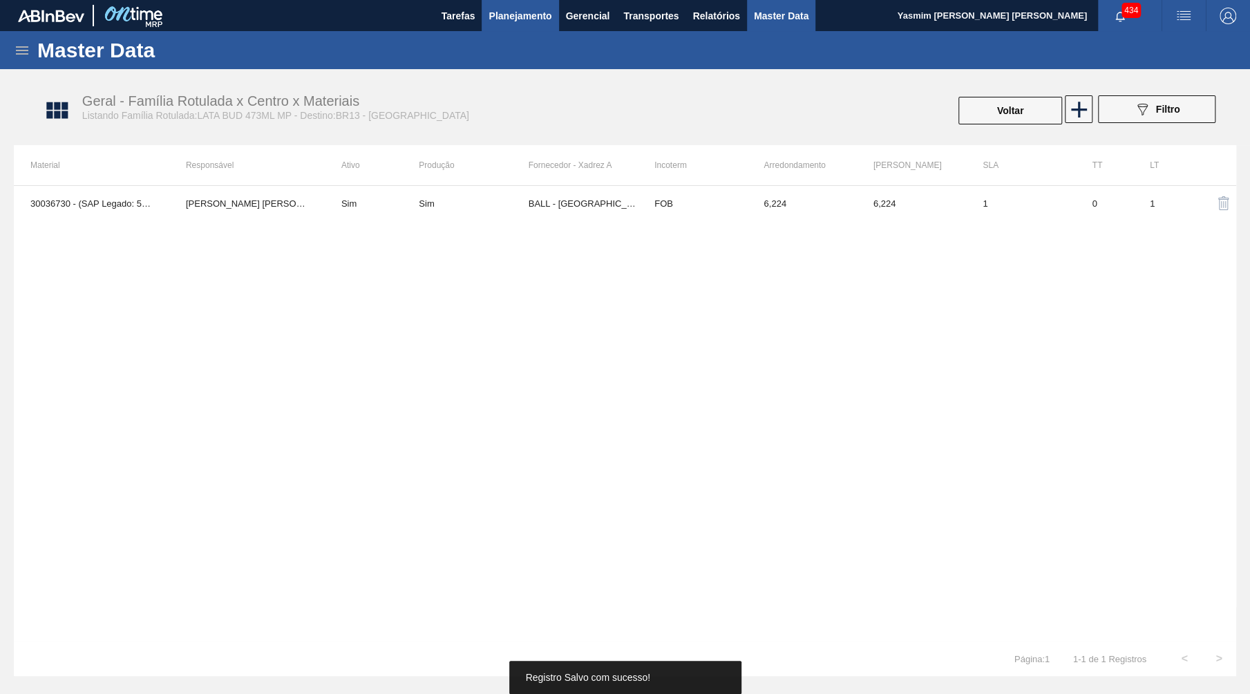
click at [504, 23] on span "Planejamento" at bounding box center [519, 16] width 63 height 17
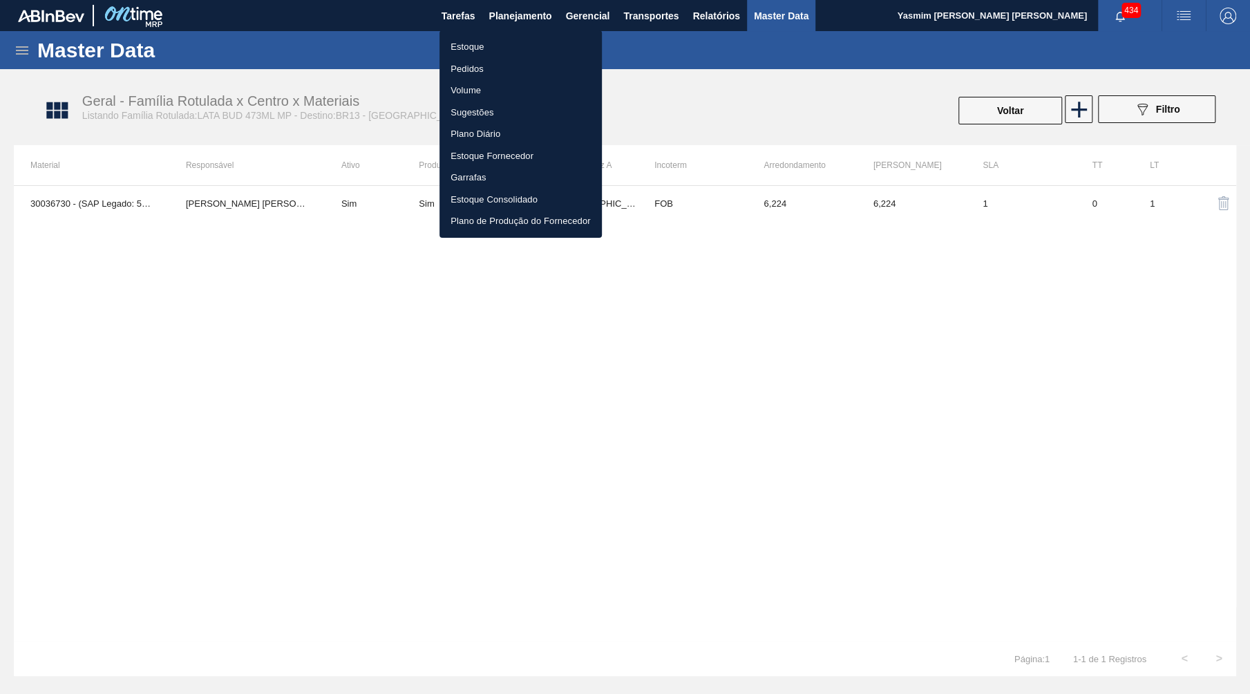
click at [479, 43] on li "Estoque" at bounding box center [520, 47] width 162 height 22
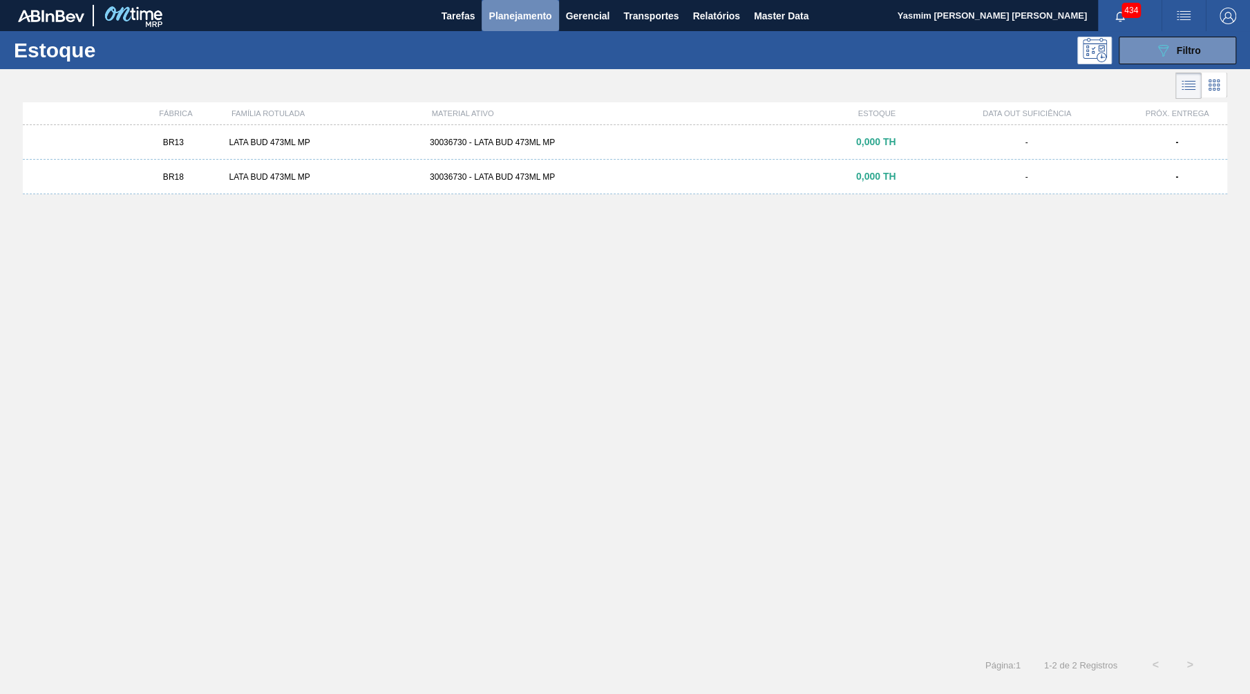
click at [519, 17] on span "Planejamento" at bounding box center [519, 16] width 63 height 17
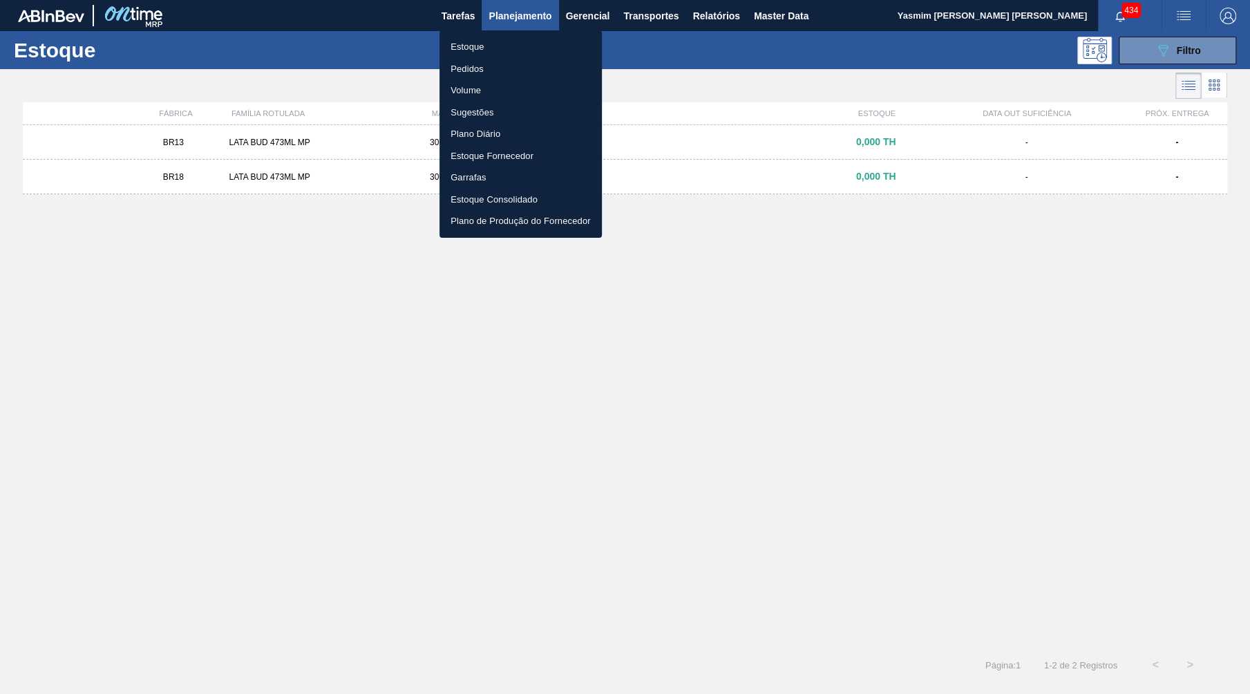
click at [459, 70] on li "Pedidos" at bounding box center [520, 69] width 162 height 22
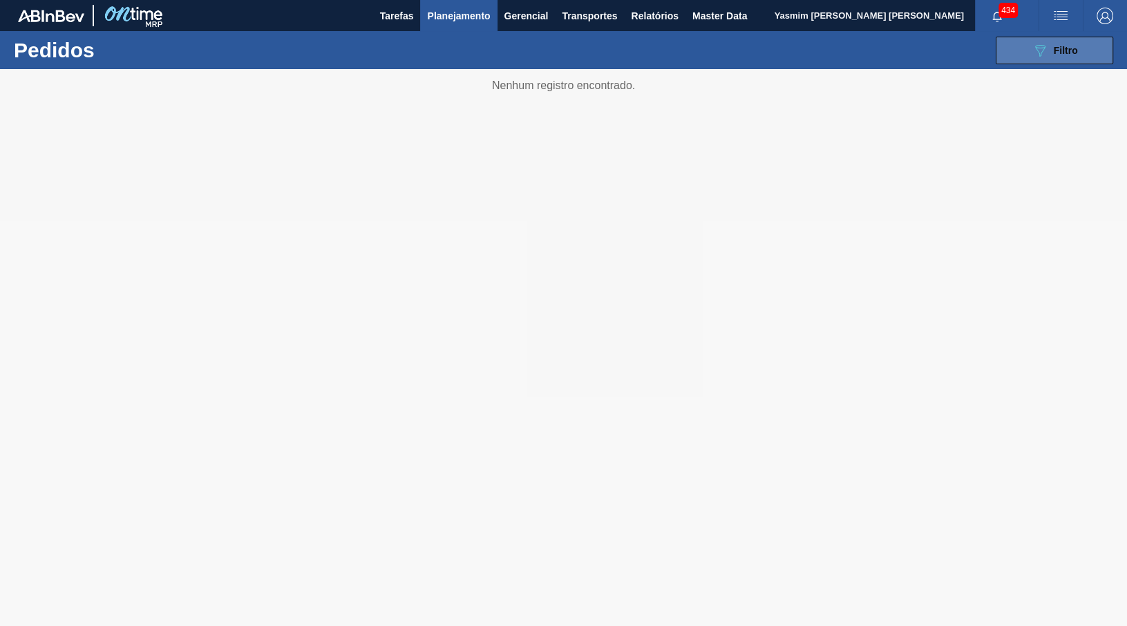
click at [1044, 57] on icon "089F7B8B-B2A5-4AFE-B5C0-19BA573D28AC" at bounding box center [1040, 50] width 17 height 17
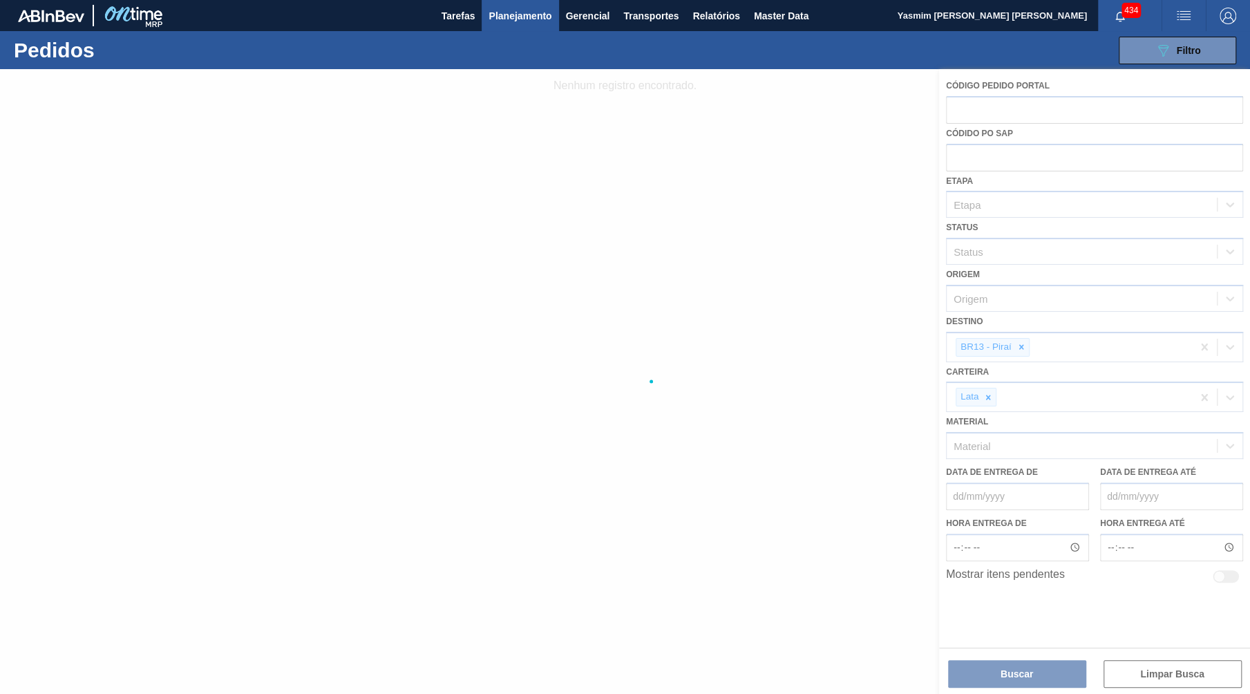
click at [441, 692] on div at bounding box center [625, 381] width 1250 height 625
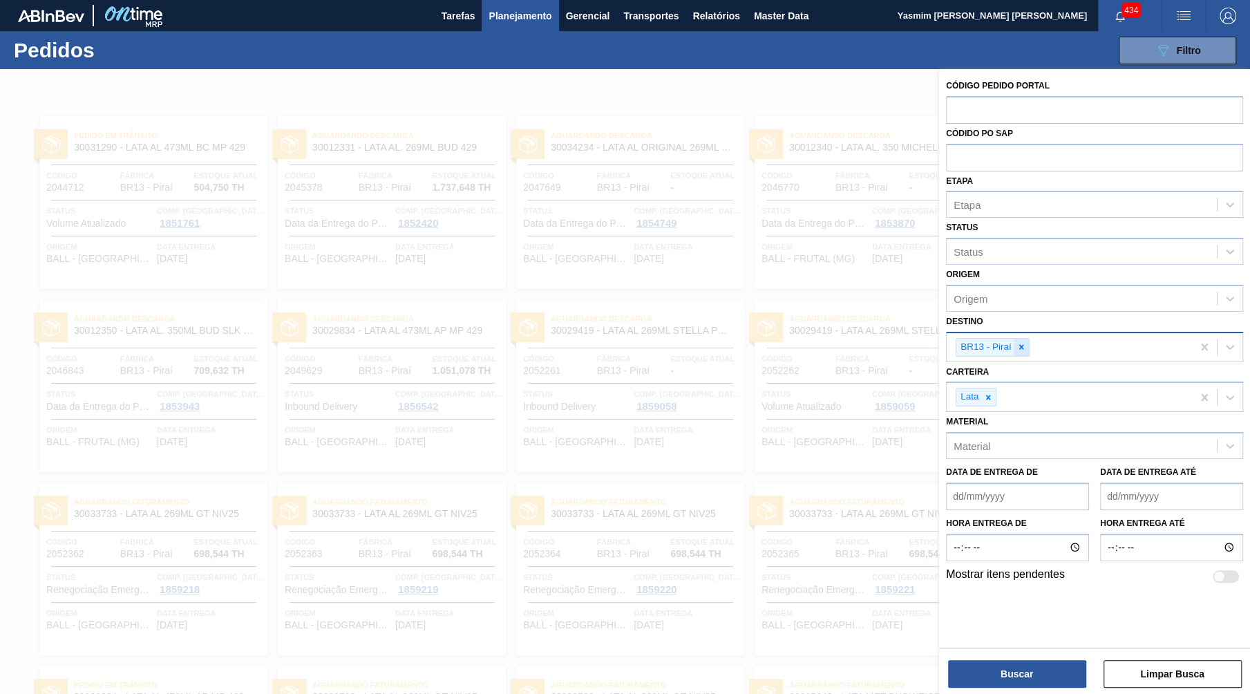
click at [1027, 339] on div at bounding box center [1021, 347] width 15 height 17
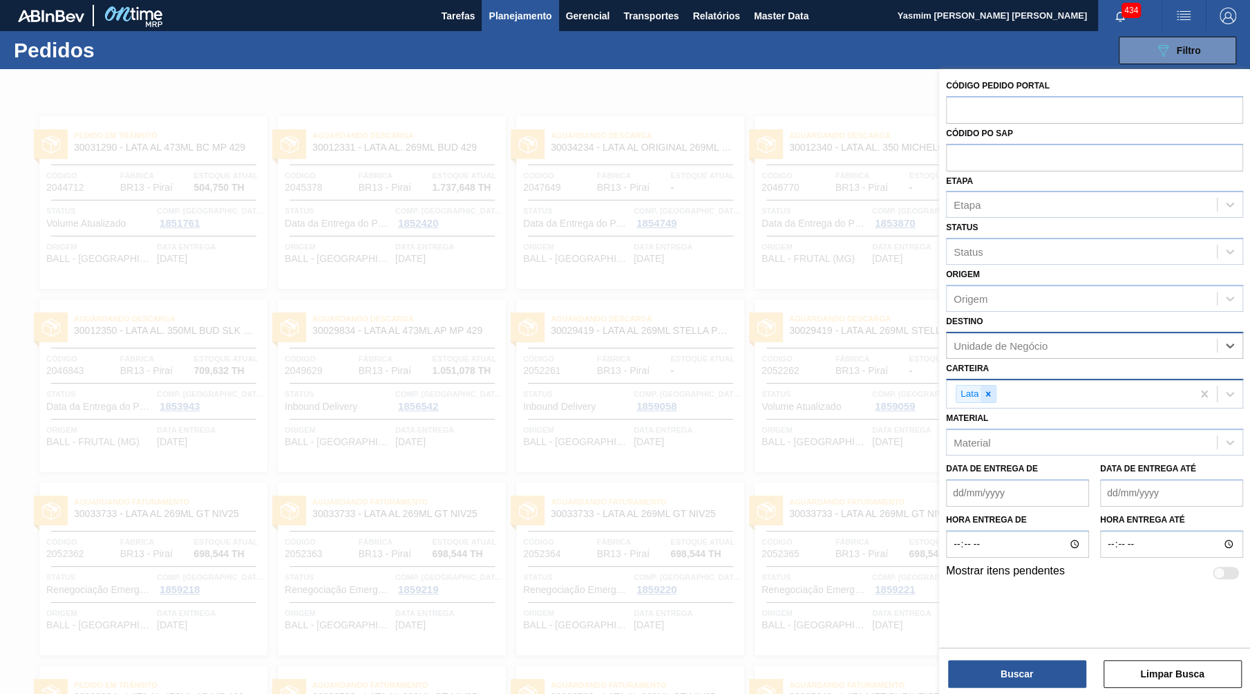
click at [980, 386] on div at bounding box center [987, 394] width 15 height 17
click at [987, 386] on div "Carteira" at bounding box center [971, 392] width 37 height 12
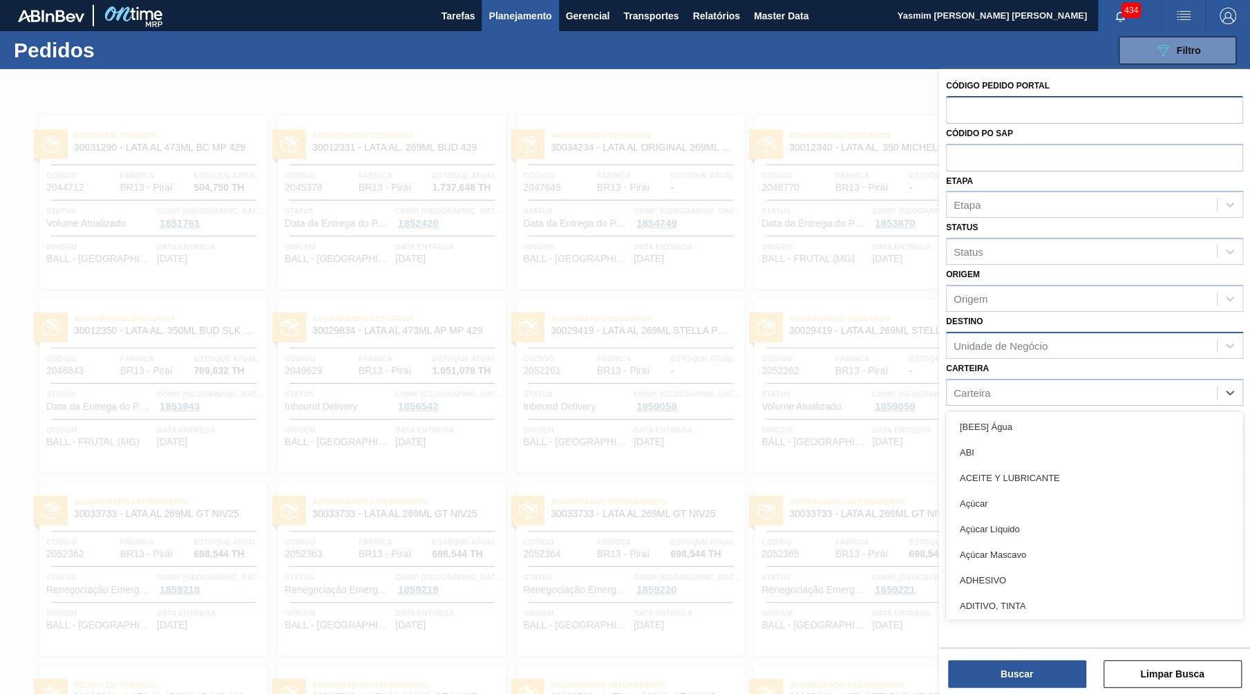
click at [971, 112] on input "text" at bounding box center [1094, 109] width 297 height 26
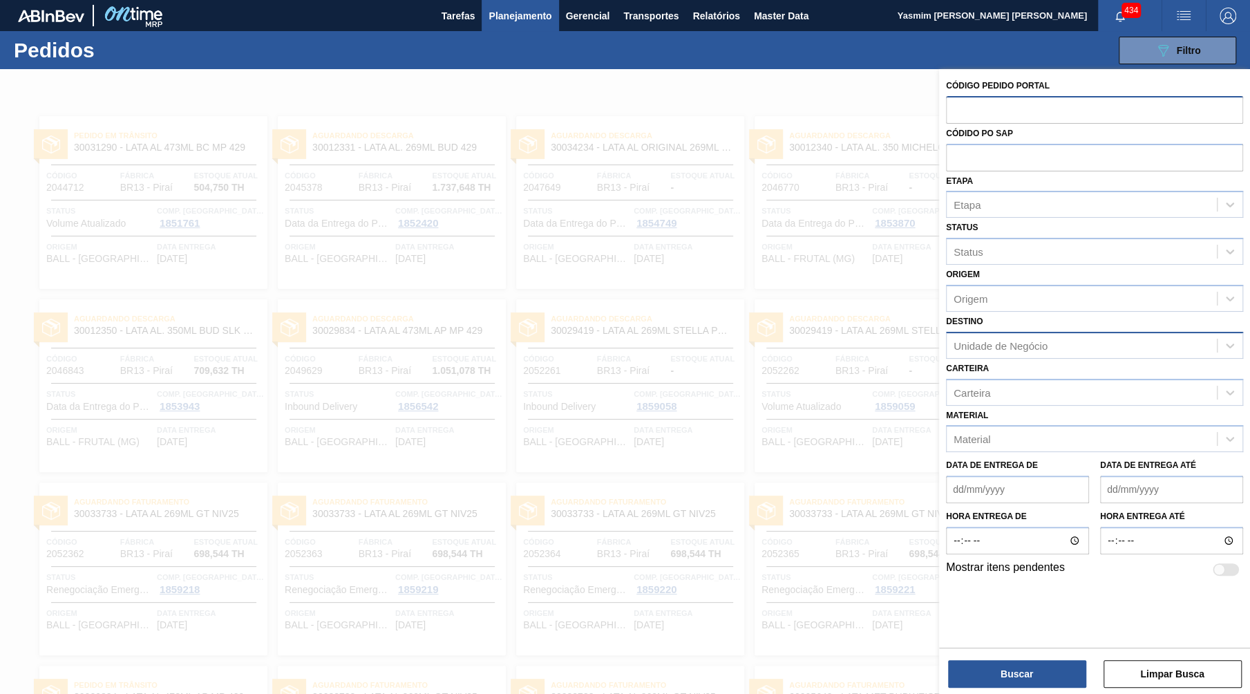
click at [951, 98] on input "text" at bounding box center [1094, 109] width 297 height 26
click at [976, 104] on input "text" at bounding box center [1094, 109] width 297 height 26
paste input "2007311"
type input "2007311"
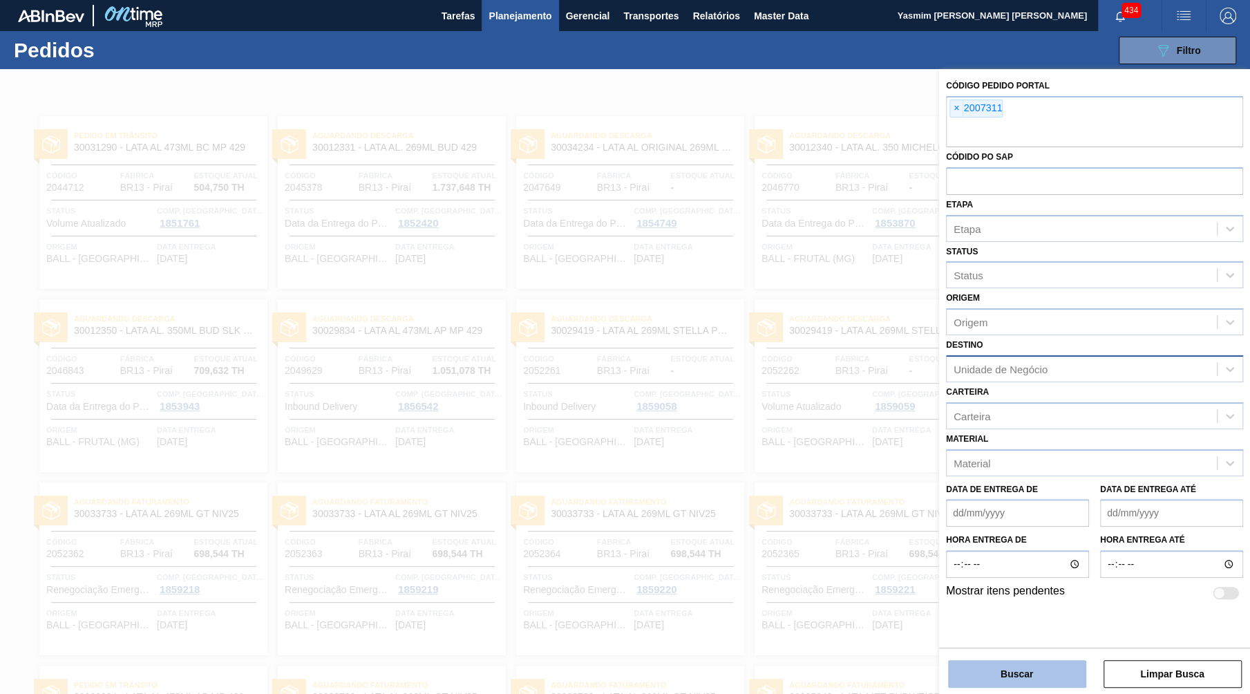
click at [1008, 665] on button "Buscar" at bounding box center [1017, 674] width 138 height 28
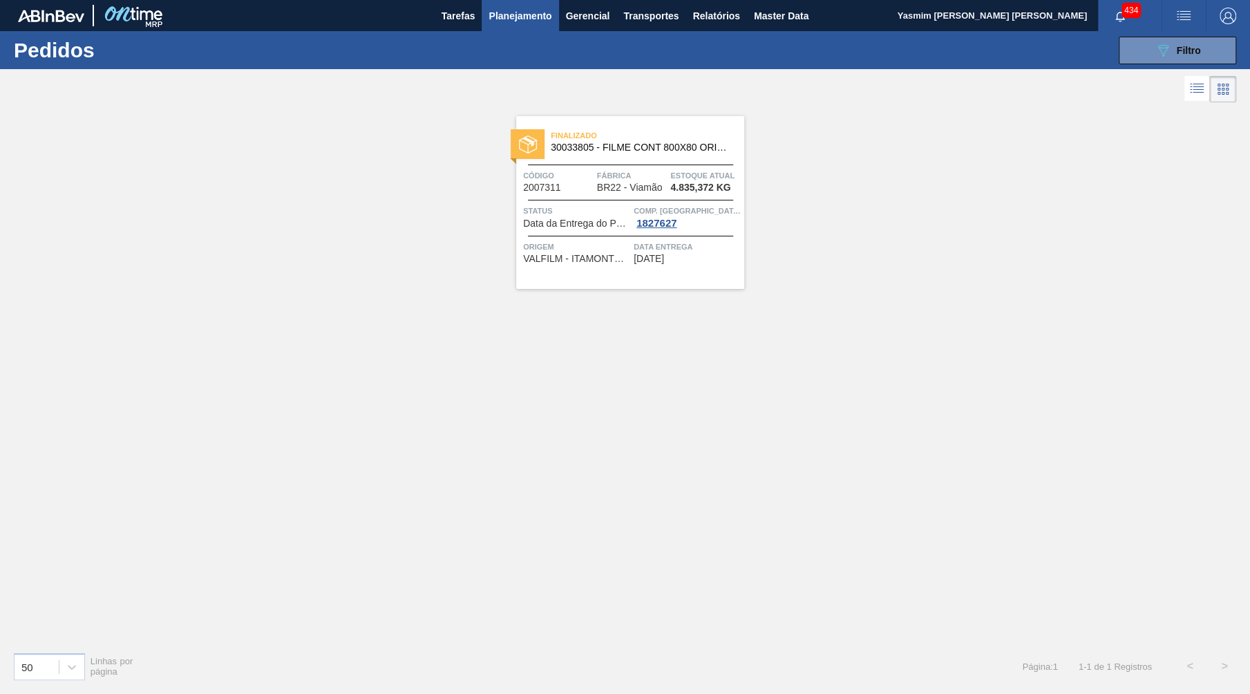
click at [664, 263] on span "30/09/2025" at bounding box center [649, 259] width 30 height 10
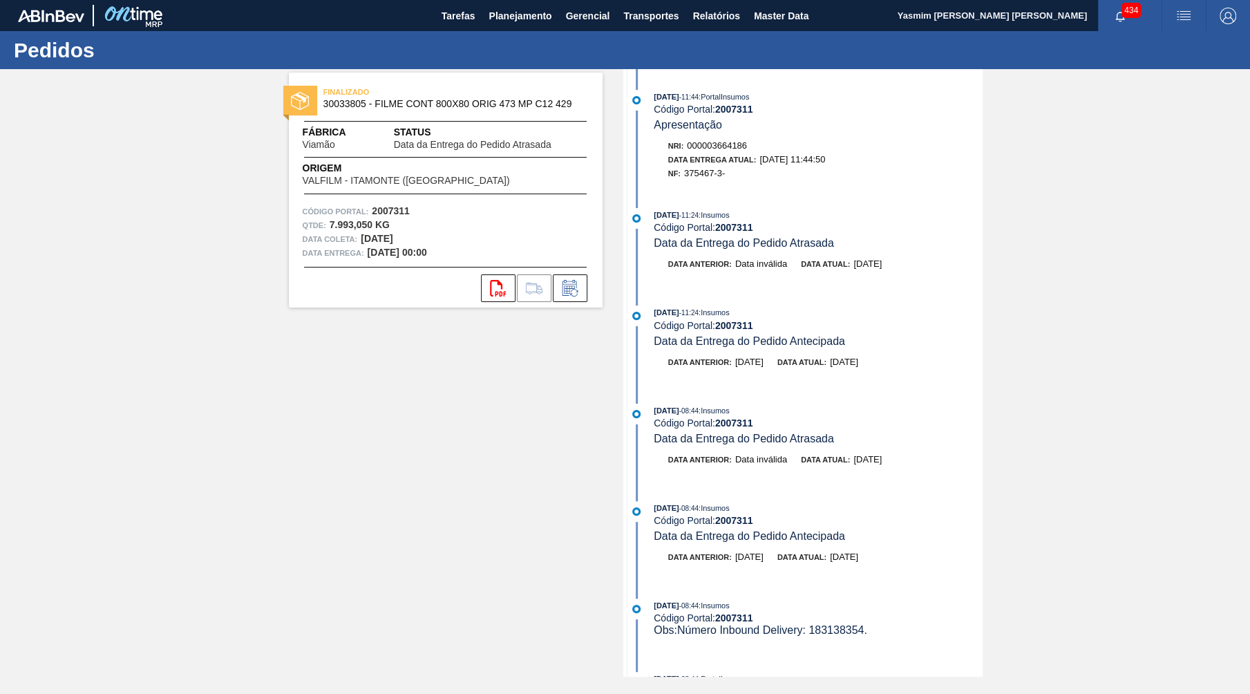
click at [342, 111] on div "FINALIZADO 30033805 - FILME CONT 800X80 ORIG 473 MP C12 429" at bounding box center [446, 98] width 314 height 31
copy span "30033805"
click at [531, 26] on button "Planejamento" at bounding box center [520, 15] width 77 height 31
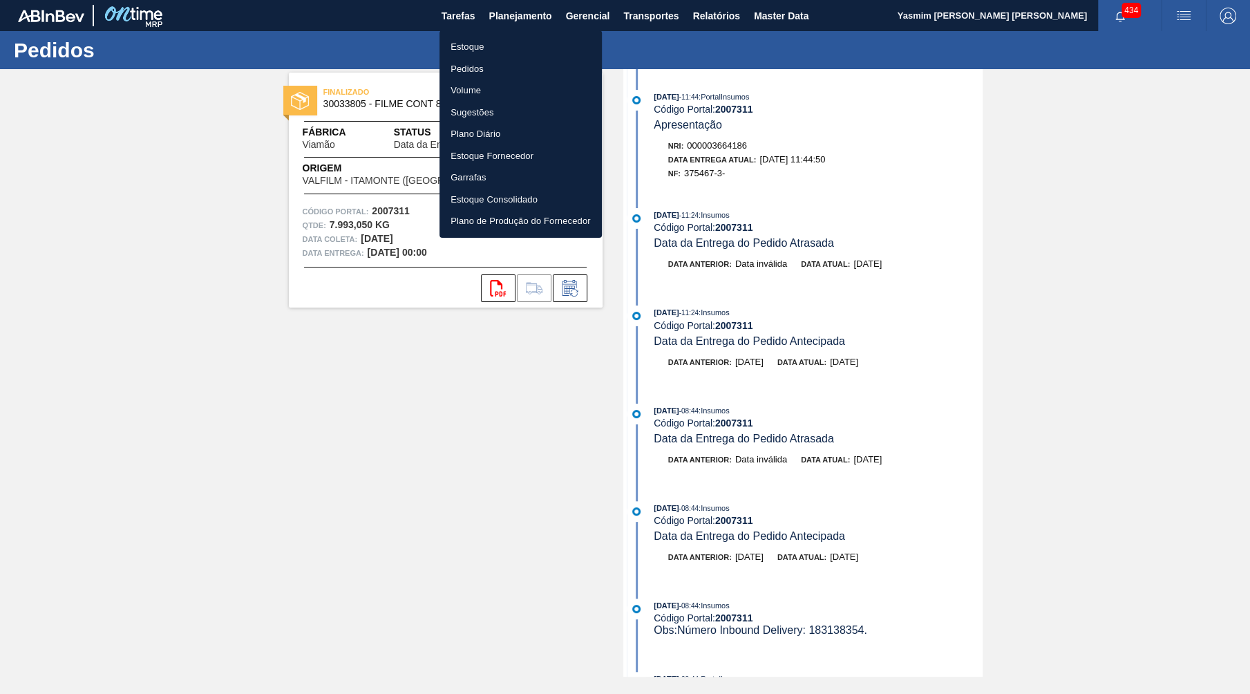
click at [494, 46] on li "Estoque" at bounding box center [520, 47] width 162 height 22
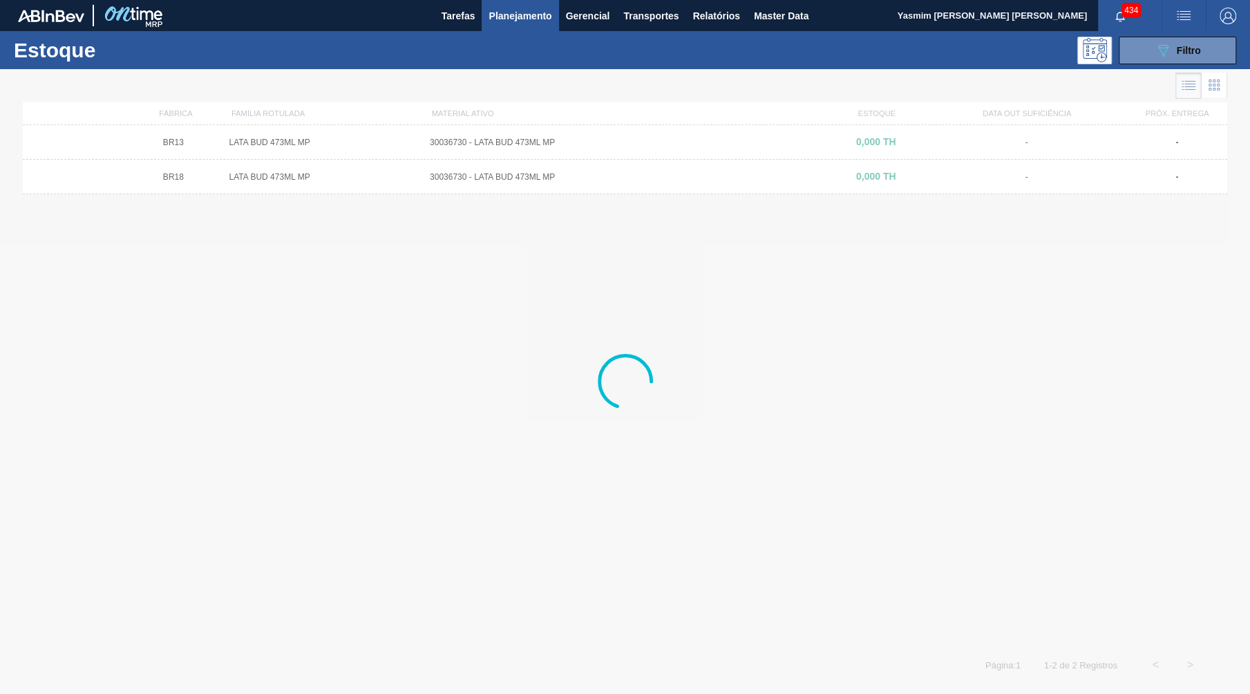
click at [500, 14] on span "Planejamento" at bounding box center [519, 16] width 63 height 17
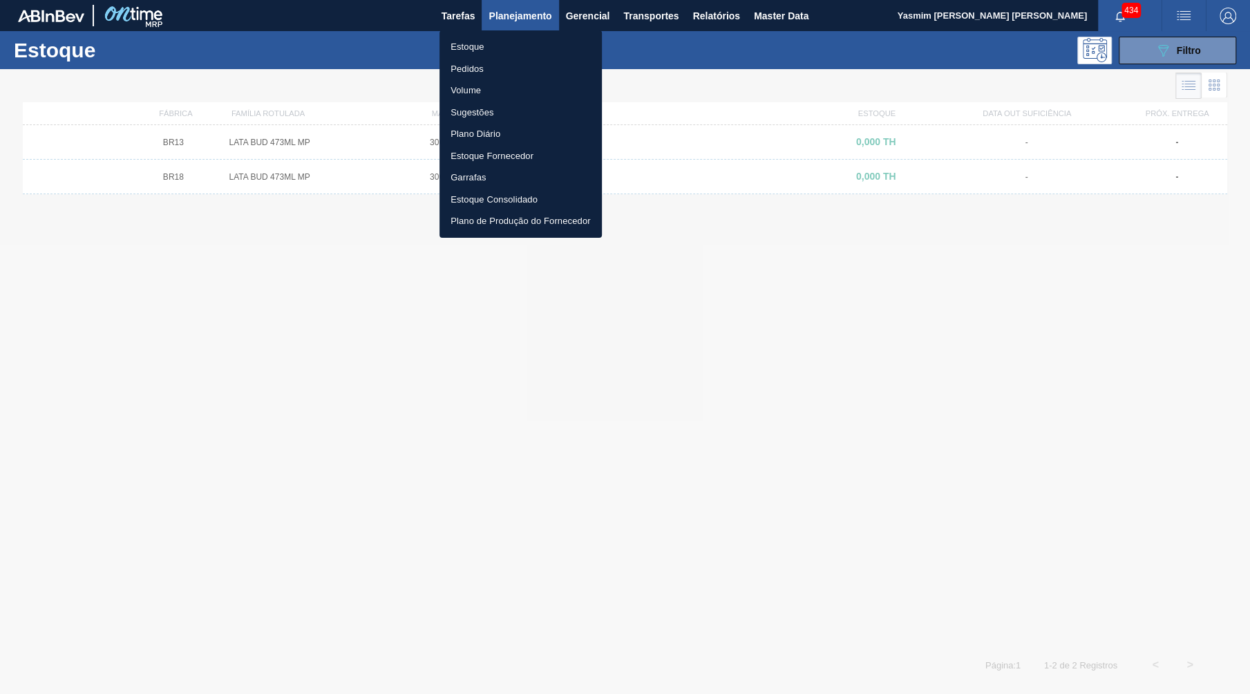
click at [468, 69] on li "Pedidos" at bounding box center [520, 69] width 162 height 22
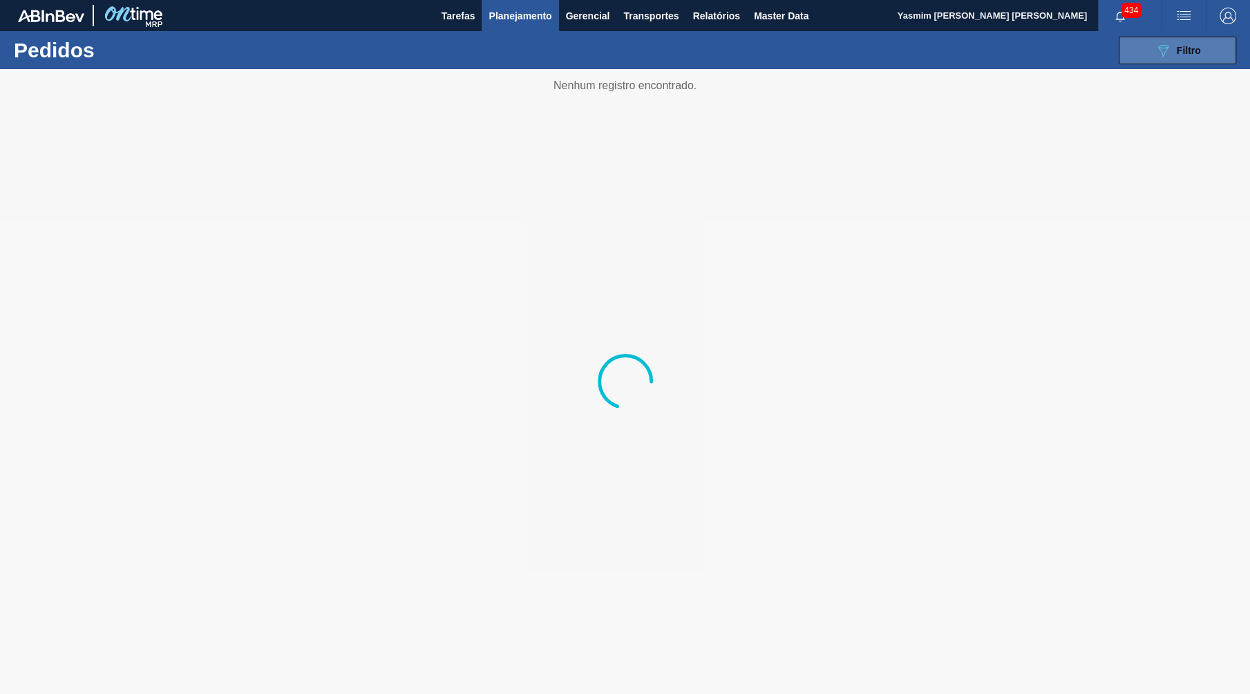
click at [1161, 56] on icon "089F7B8B-B2A5-4AFE-B5C0-19BA573D28AC" at bounding box center [1162, 50] width 17 height 17
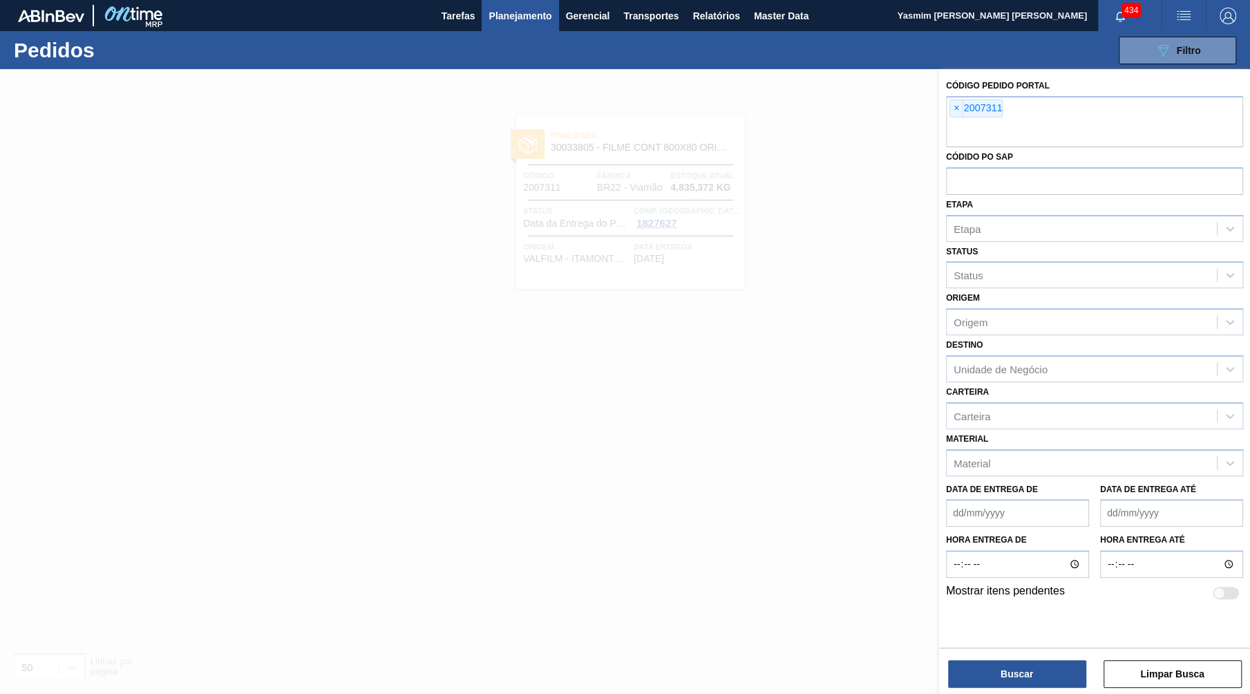
click at [958, 110] on span "×" at bounding box center [956, 108] width 13 height 17
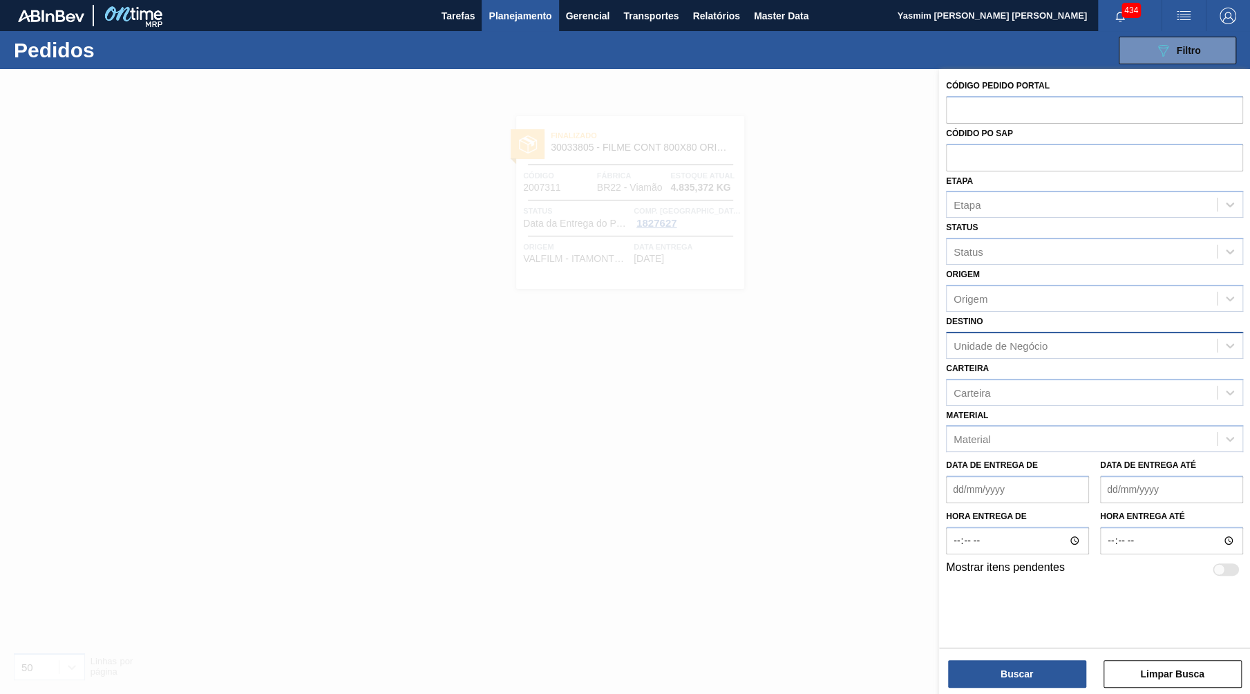
click at [1006, 341] on div "Unidade de Negócio" at bounding box center [1094, 345] width 297 height 27
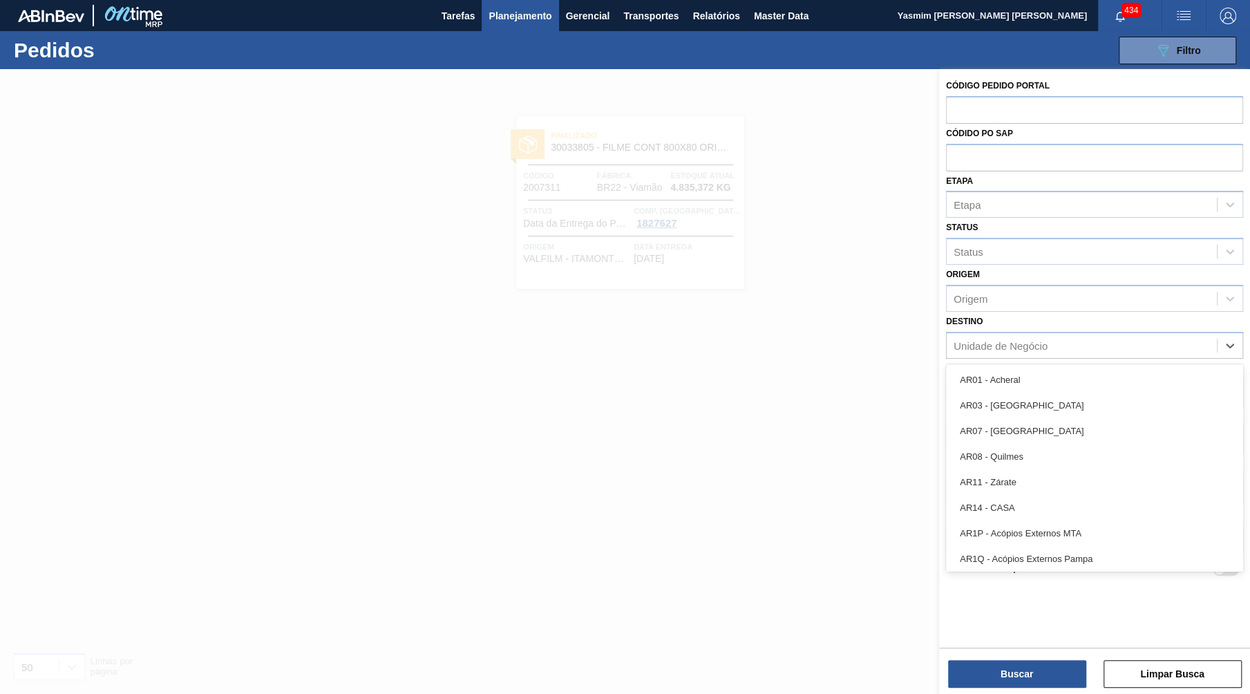
click at [1018, 312] on div "Destino option AR01 - Acheral focused, 1 of 93. 93 results available. Use Up an…" at bounding box center [1094, 335] width 297 height 47
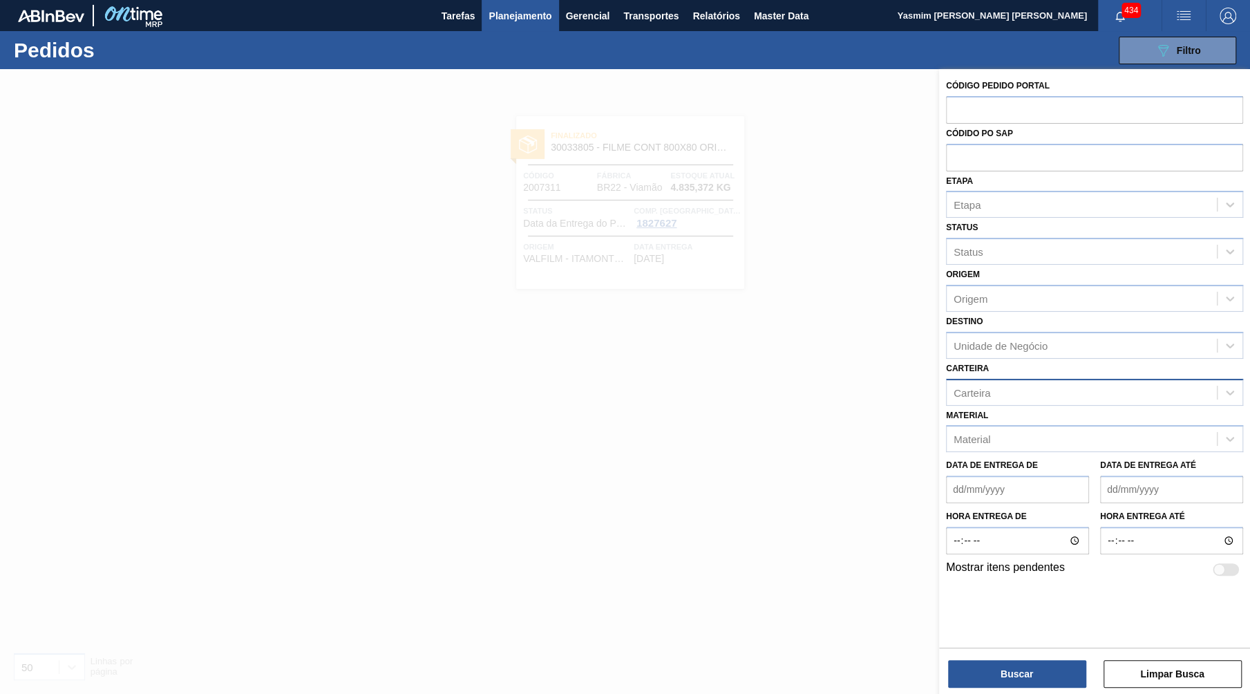
click at [1012, 382] on div "Carteira" at bounding box center [1082, 392] width 270 height 20
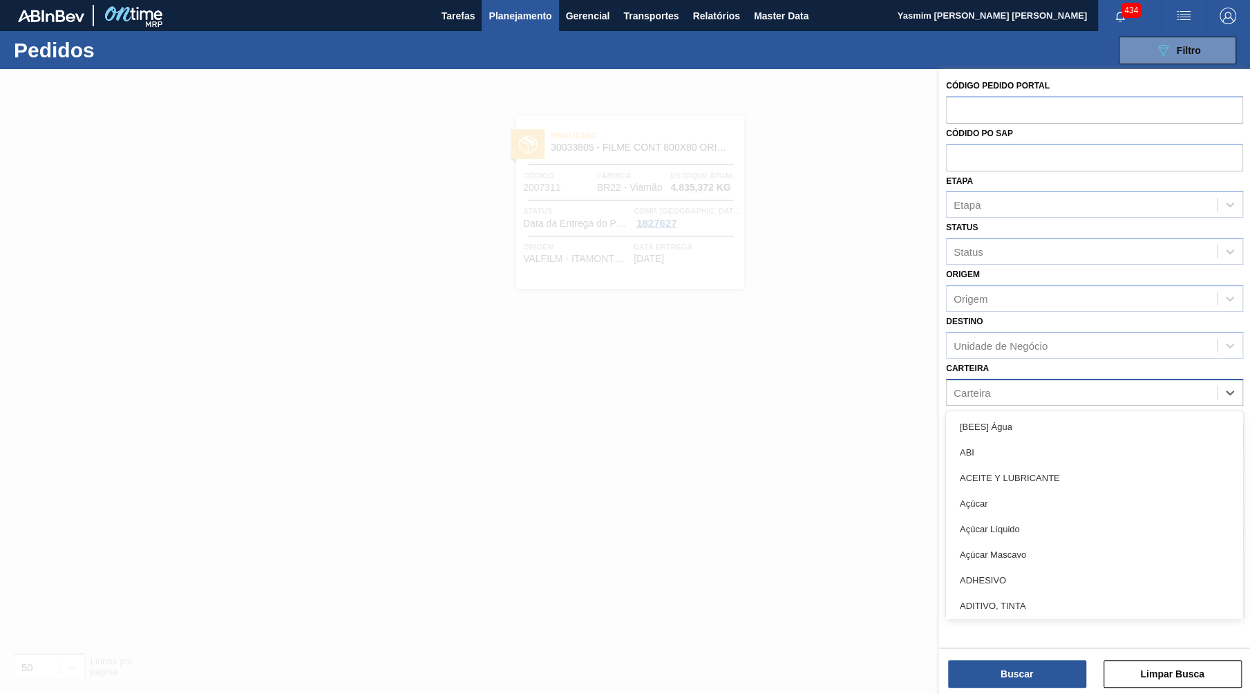
paste input "30033805"
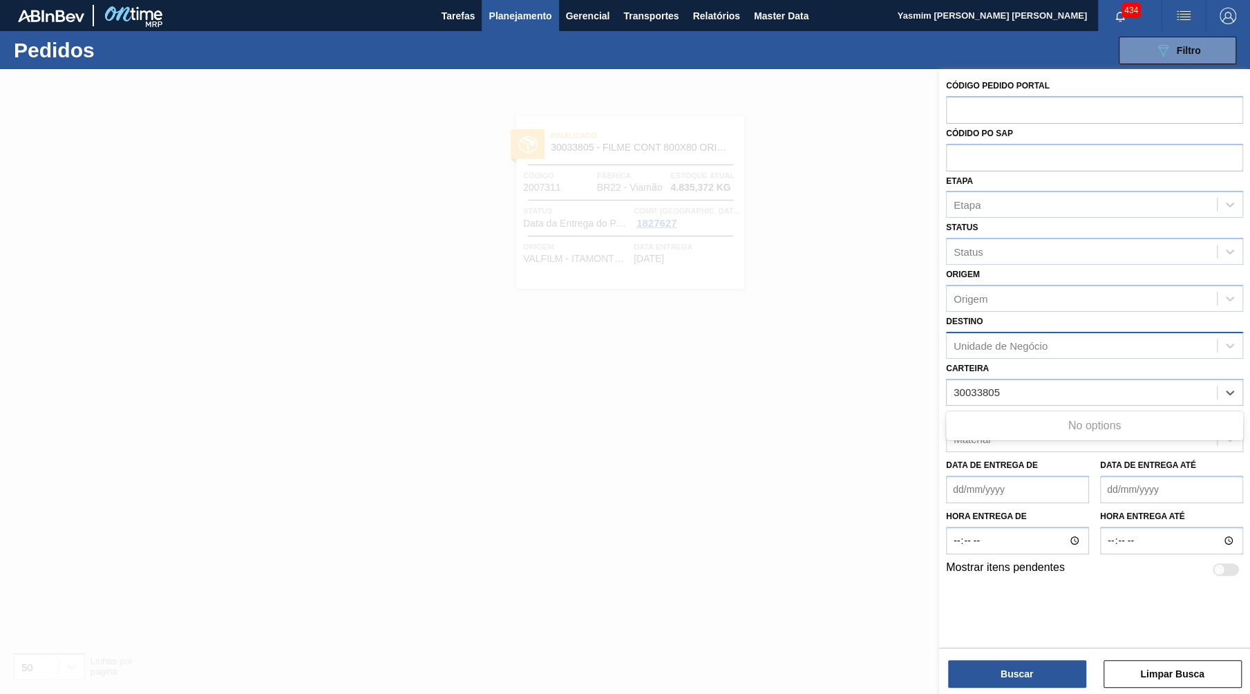
type input "30033805"
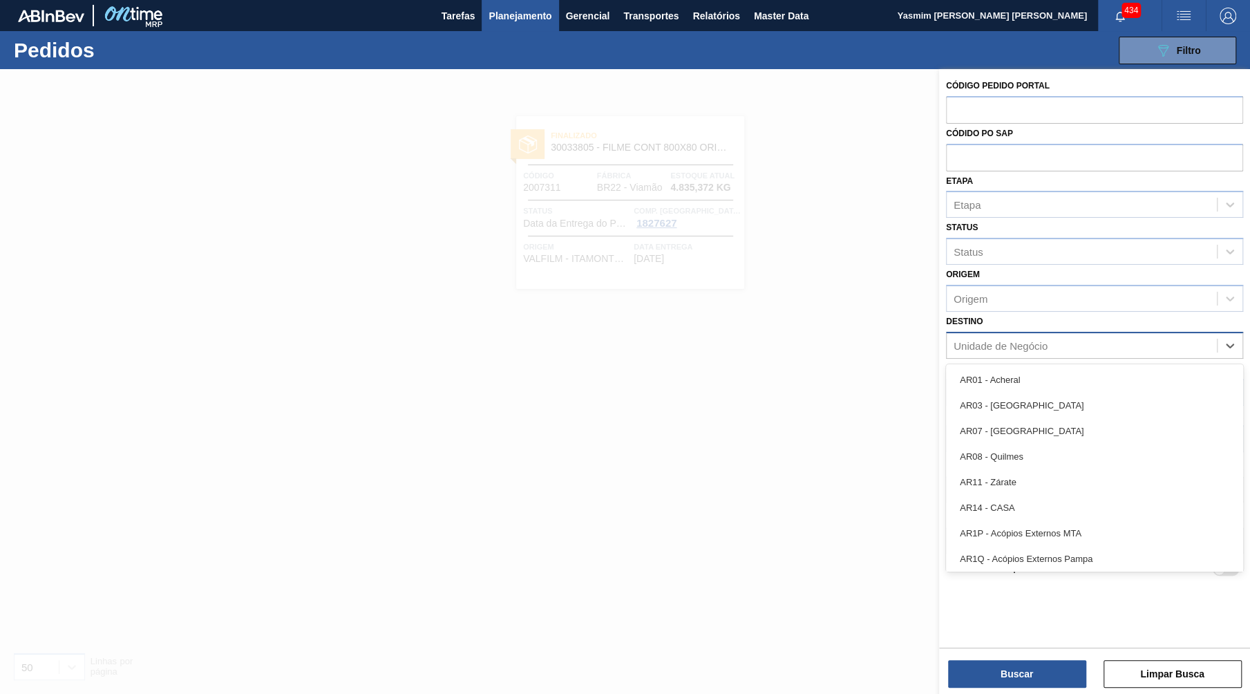
click at [1020, 339] on div "Unidade de Negócio" at bounding box center [1094, 345] width 297 height 27
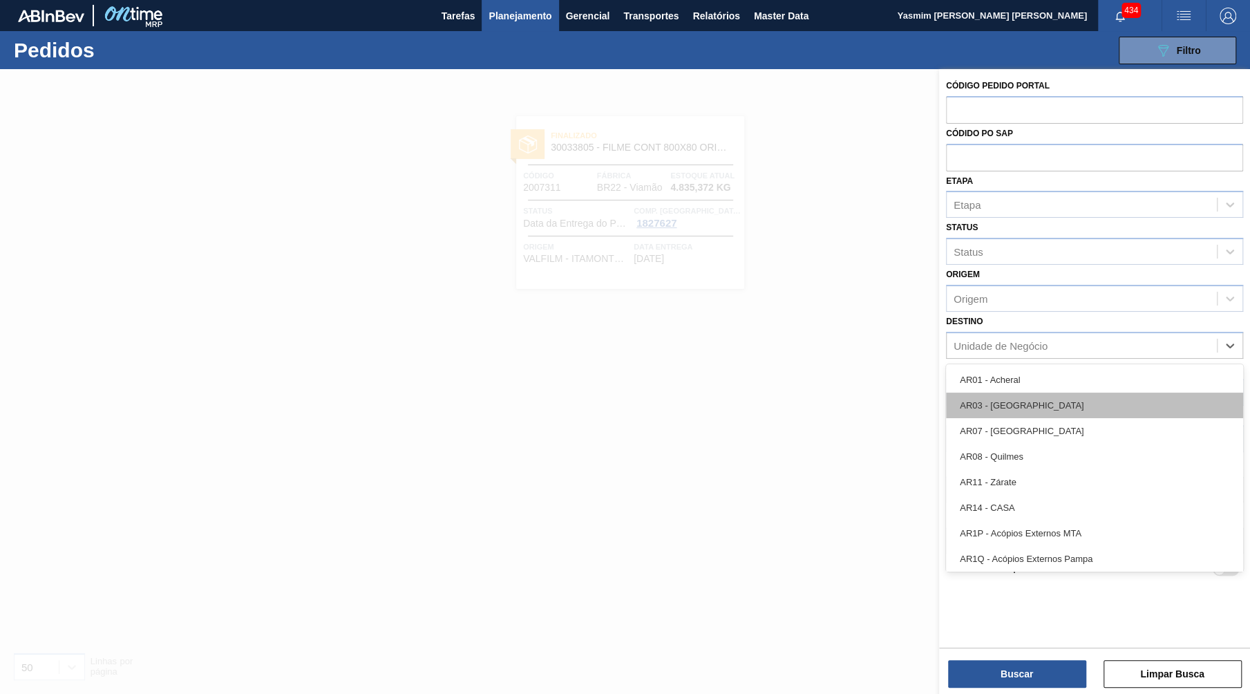
click at [1018, 395] on div "AR03 - Corrientes" at bounding box center [1094, 405] width 297 height 26
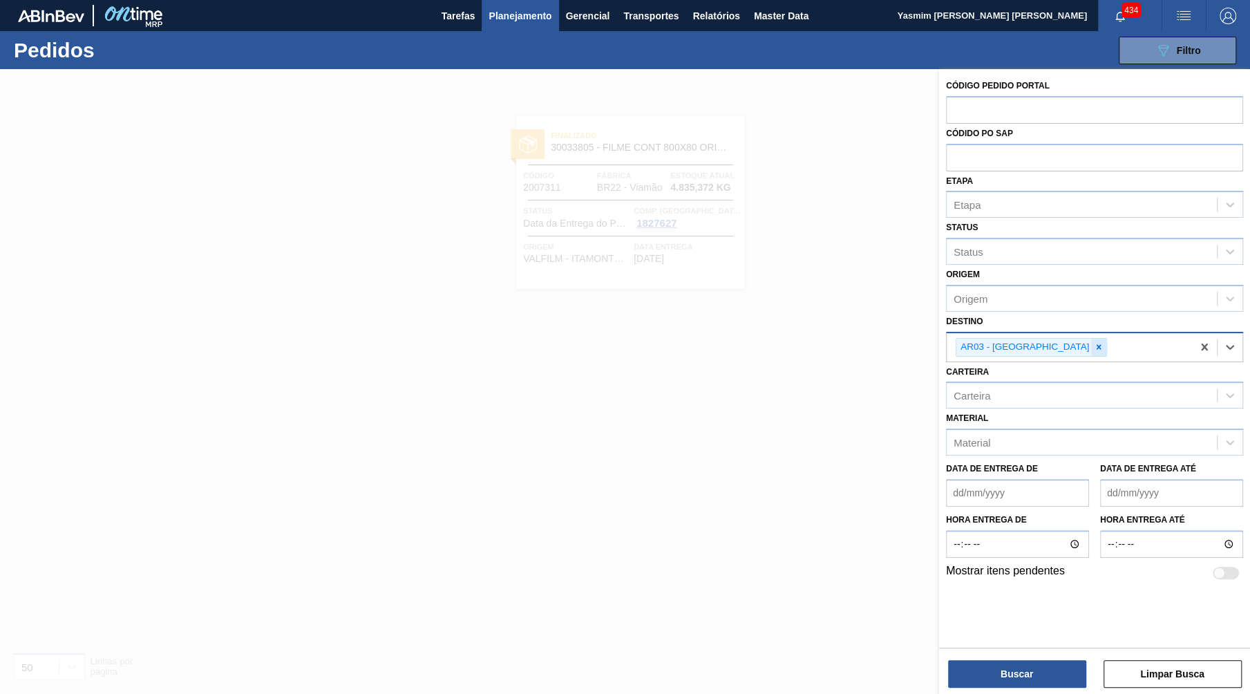
click at [1091, 339] on div at bounding box center [1098, 347] width 15 height 17
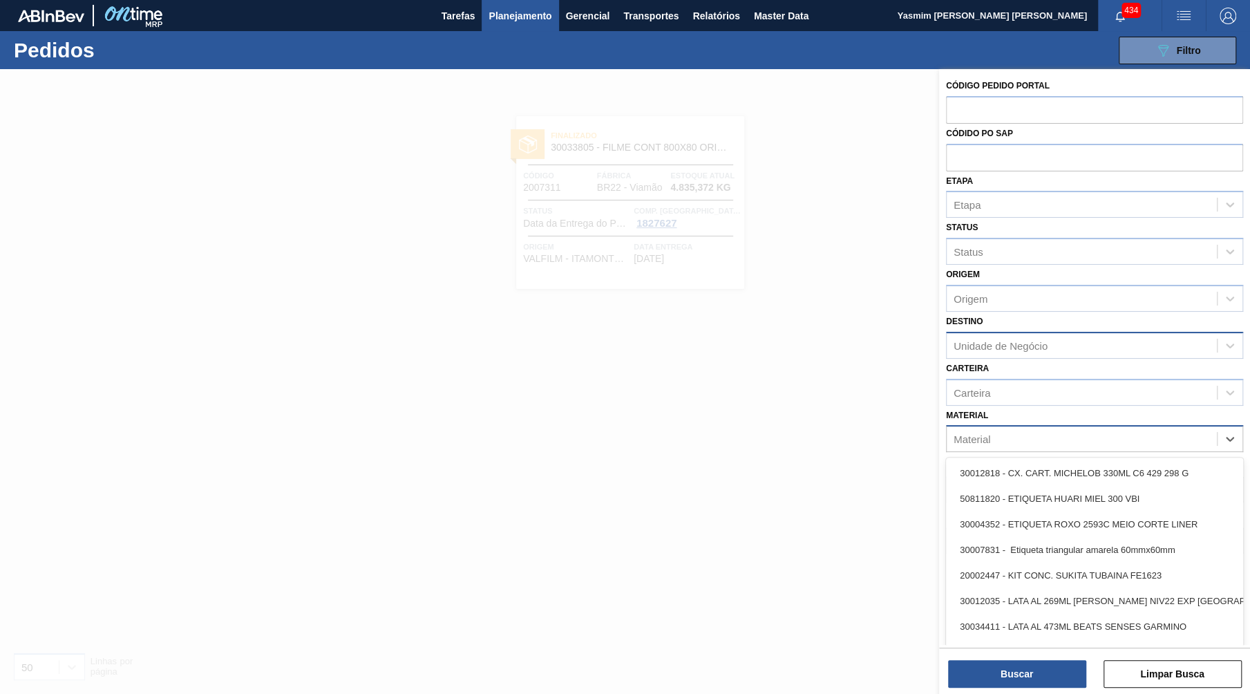
click at [1005, 429] on div "Material" at bounding box center [1082, 439] width 270 height 20
paste input "30033805"
type input "30033805"
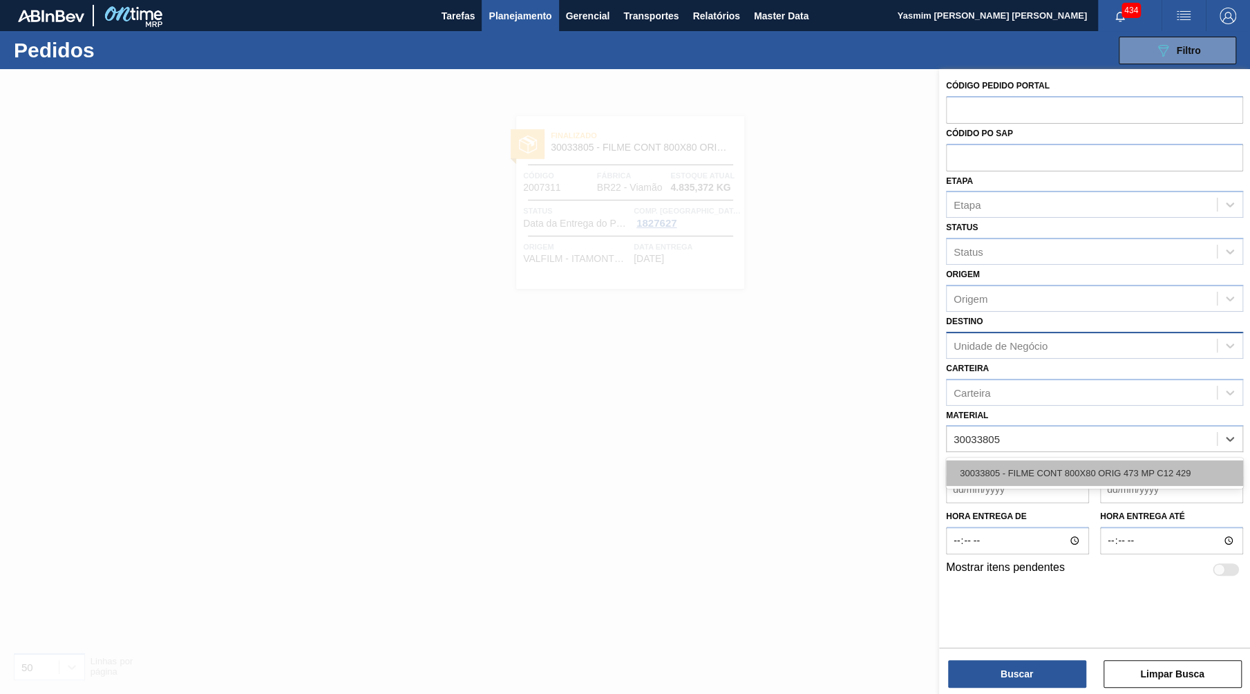
click at [976, 461] on div "30033805 - FILME CONT 800X80 ORIG 473 MP C12 429" at bounding box center [1094, 473] width 297 height 26
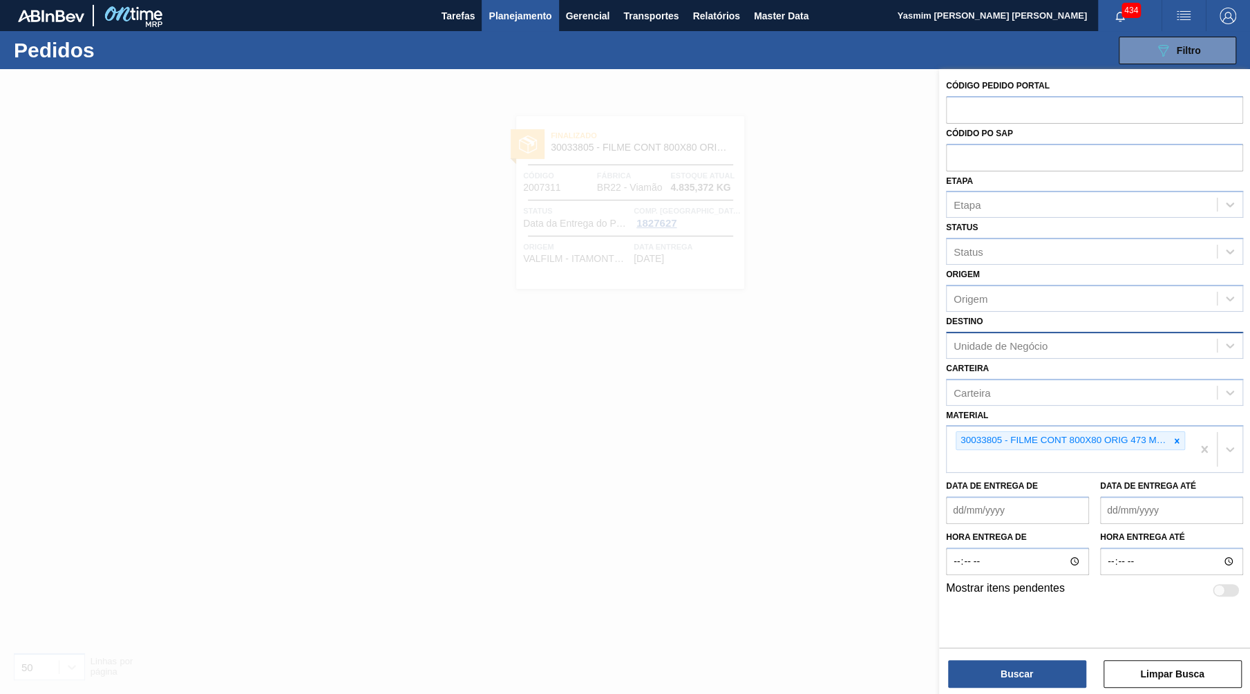
click at [1003, 688] on div "Código Pedido Portal Códido PO SAP Etapa Etapa Status Status Origem Origem Dest…" at bounding box center [1094, 382] width 311 height 627
click at [1000, 683] on button "Buscar" at bounding box center [1017, 674] width 138 height 28
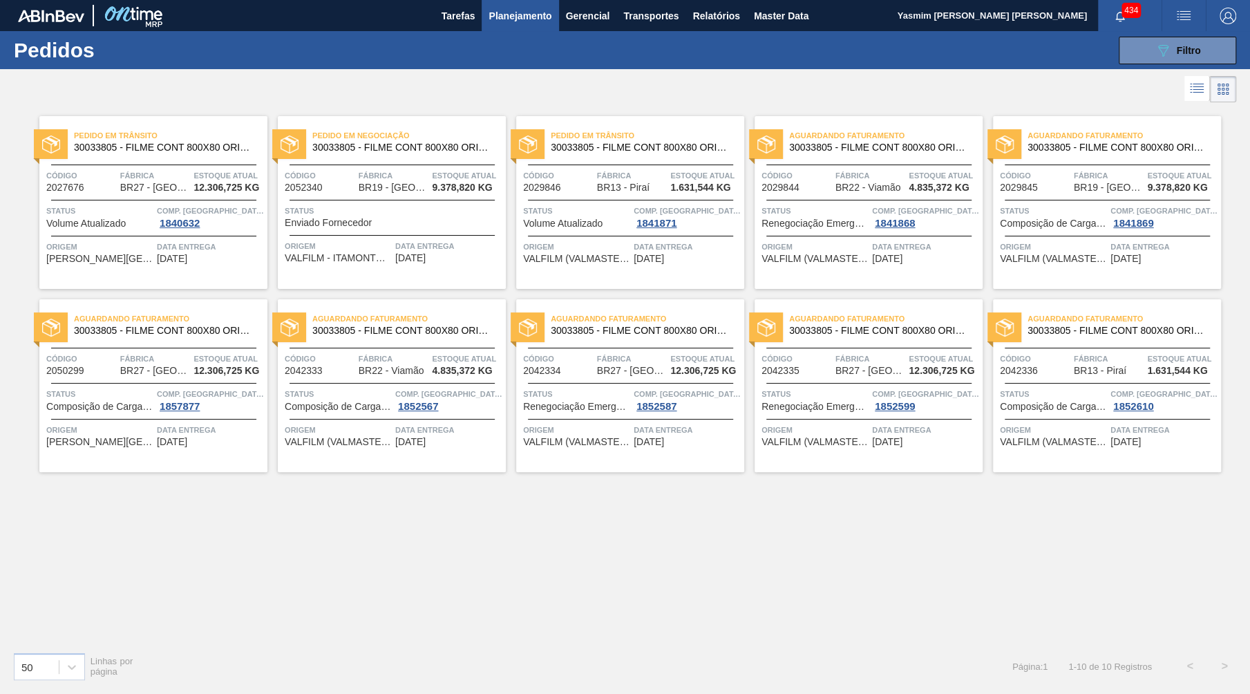
click at [1204, 92] on icon at bounding box center [1196, 88] width 17 height 17
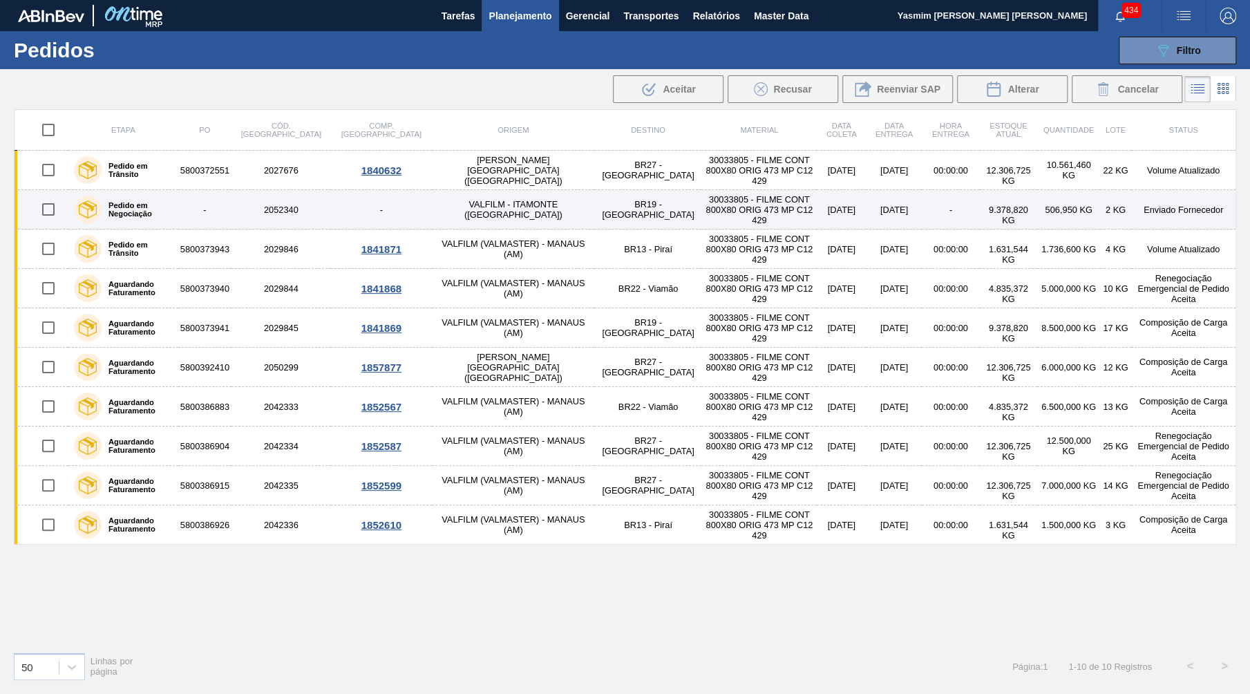
click at [1177, 205] on td "Enviado Fornecedor" at bounding box center [1183, 209] width 105 height 39
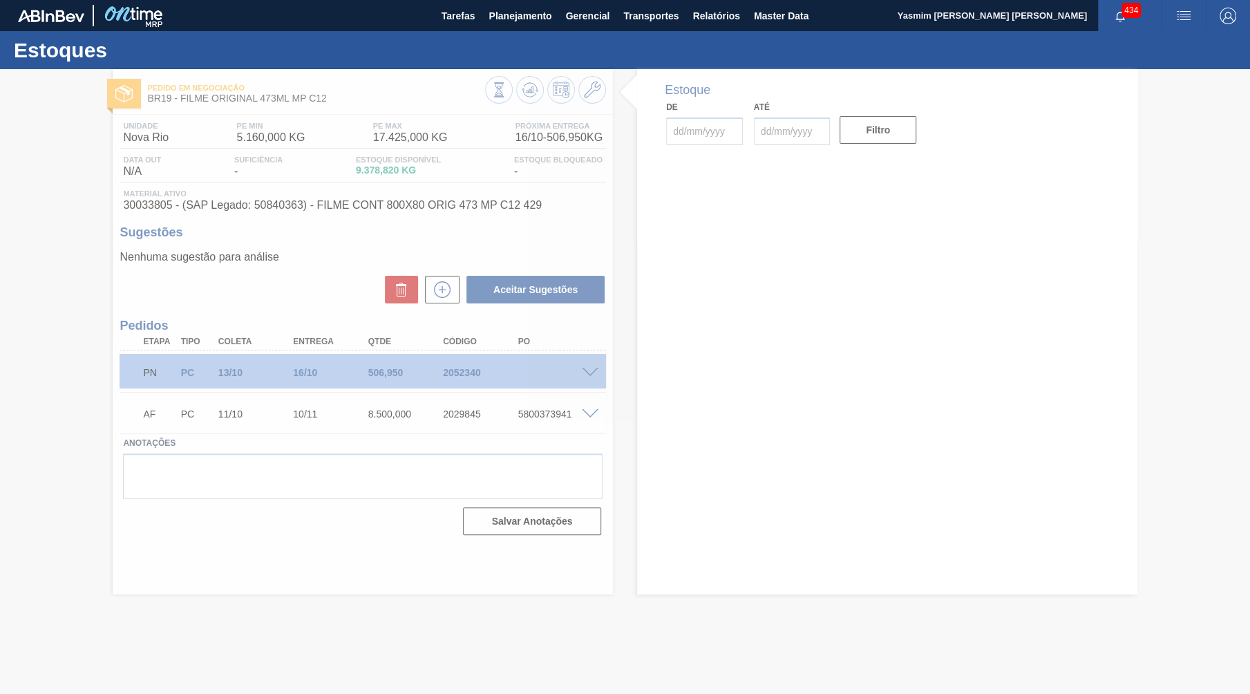
type input "[DATE]"
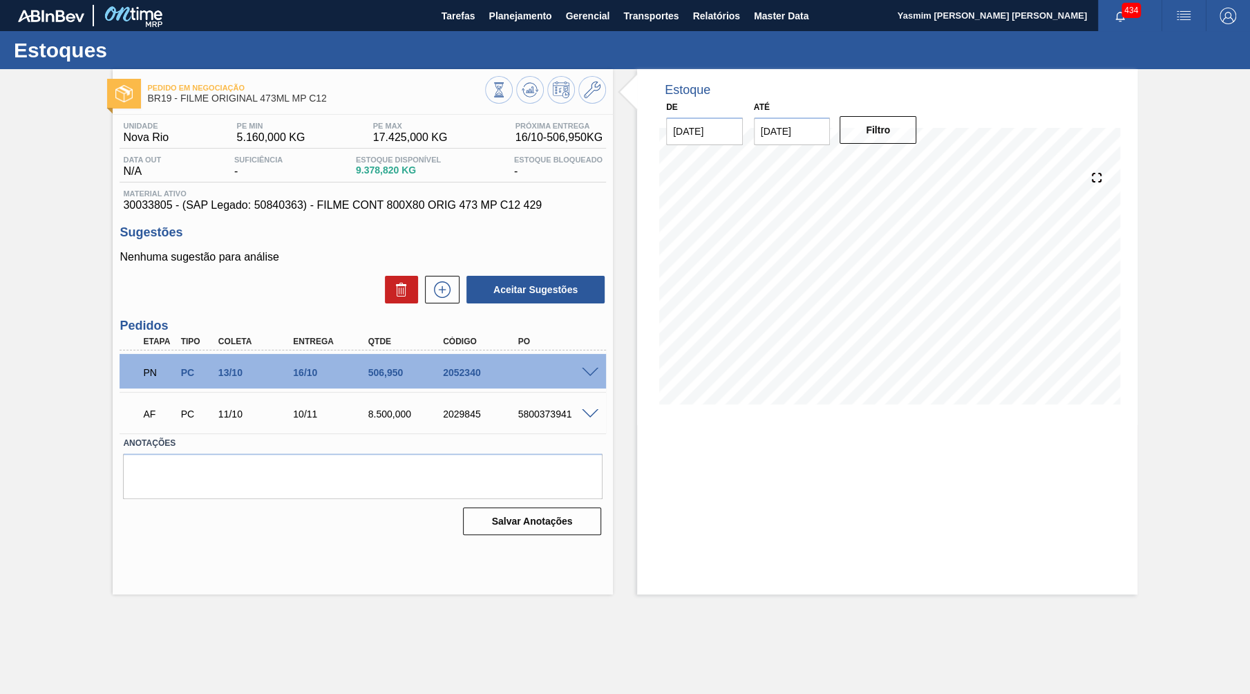
click at [604, 374] on div "PN PC 13/10 16/10 506,950 2052340" at bounding box center [363, 371] width 486 height 35
click at [590, 370] on span at bounding box center [590, 373] width 17 height 10
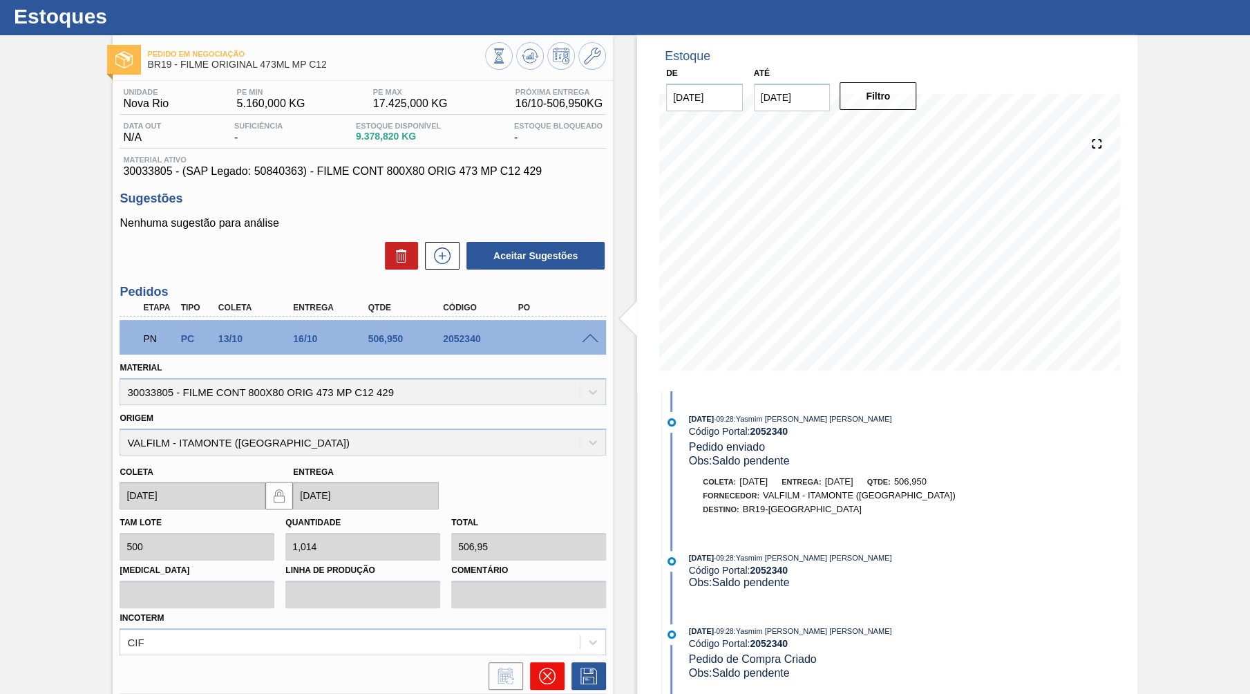
scroll to position [63, 0]
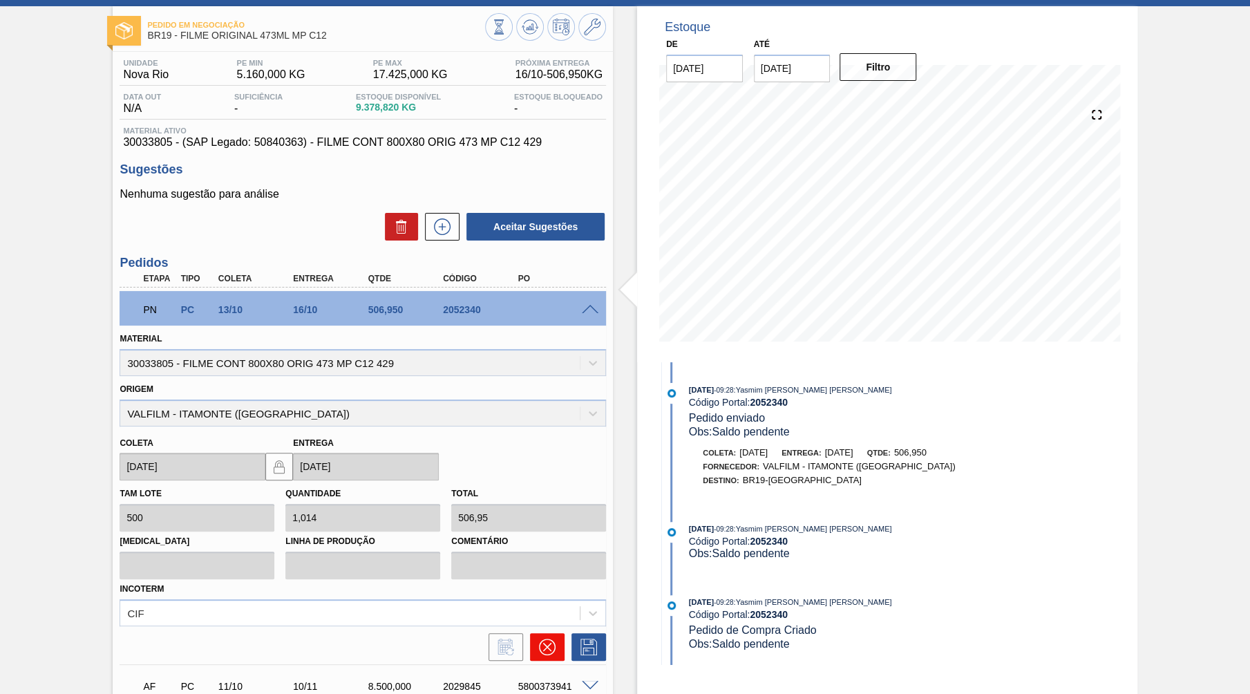
click at [536, 633] on button at bounding box center [547, 647] width 35 height 28
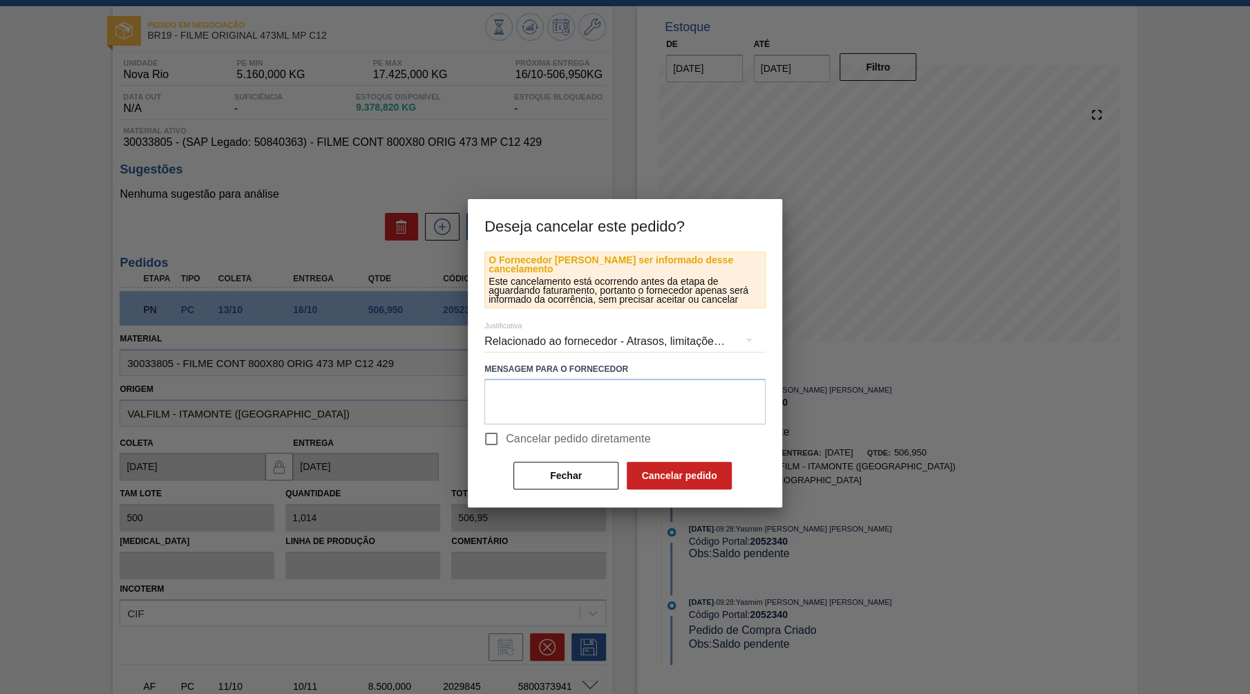
click at [546, 430] on span "Cancelar pedido diretamente" at bounding box center [578, 438] width 145 height 17
click at [506, 428] on input "Cancelar pedido diretamente" at bounding box center [491, 438] width 29 height 29
checkbox input "true"
click at [554, 331] on div "Relacionado ao fornecedor - Atrasos, limitações de capacidade, etc." at bounding box center [624, 341] width 281 height 39
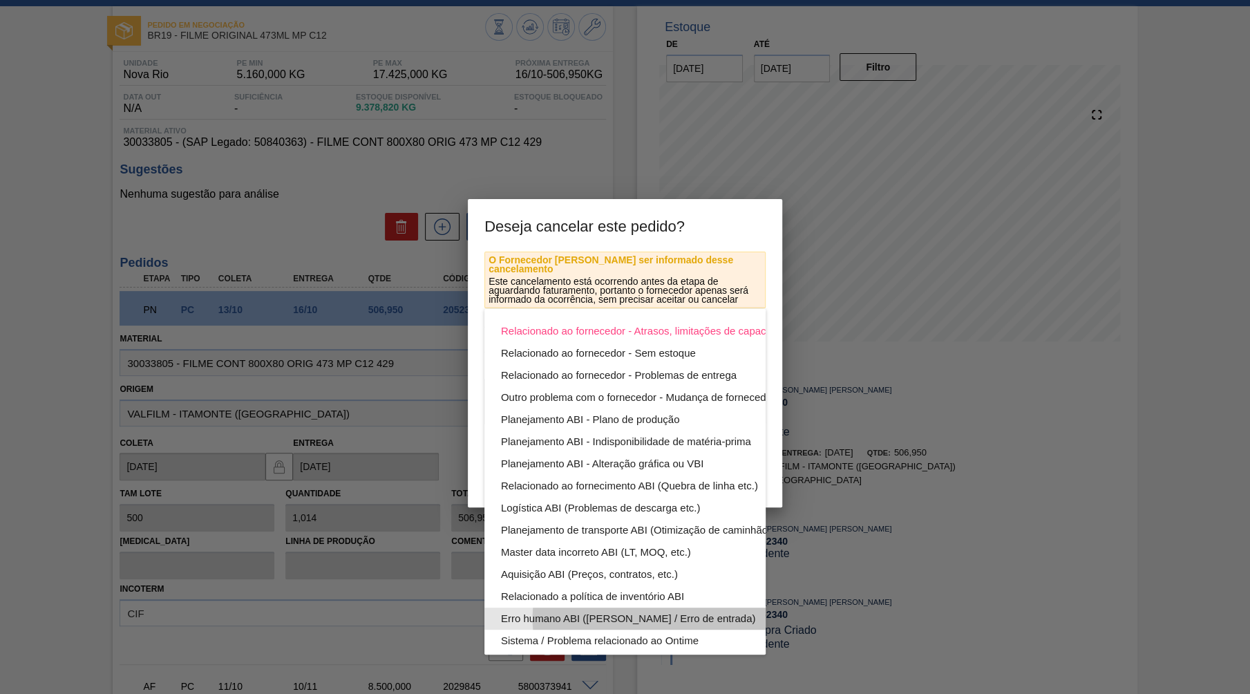
click at [559, 617] on div "Erro humano ABI (Cálculo / Erro de entrada)" at bounding box center [657, 618] width 313 height 22
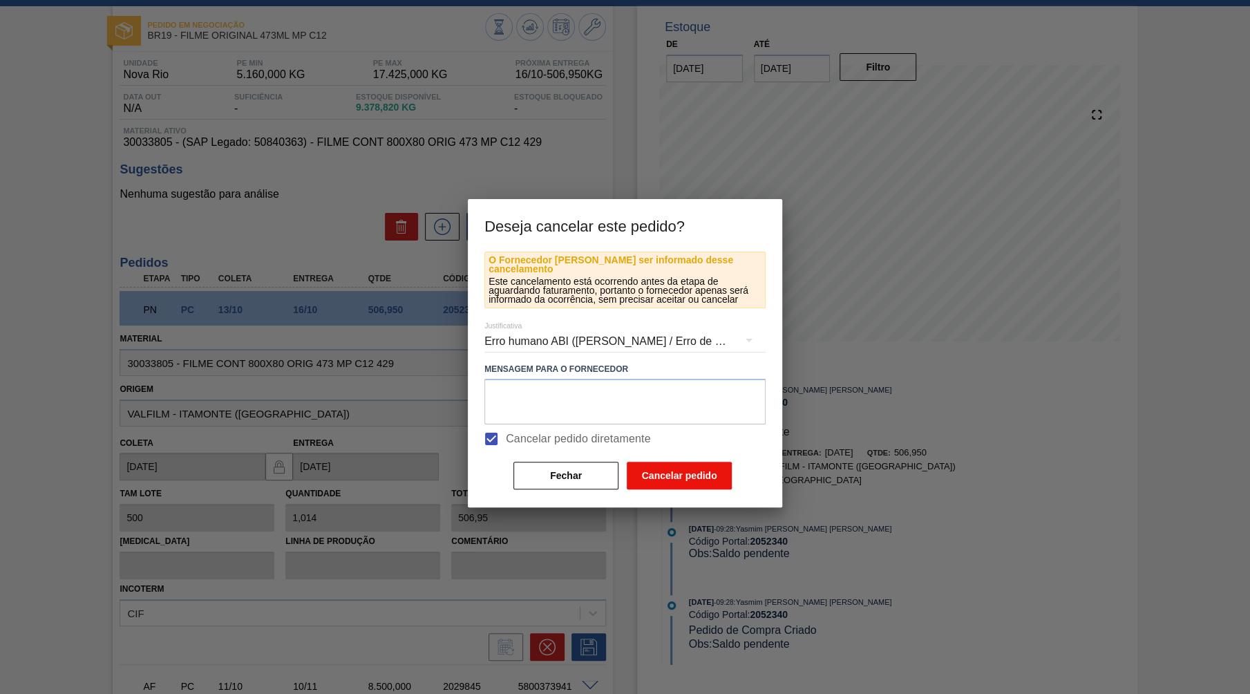
click at [690, 462] on button "Cancelar pedido" at bounding box center [679, 476] width 105 height 28
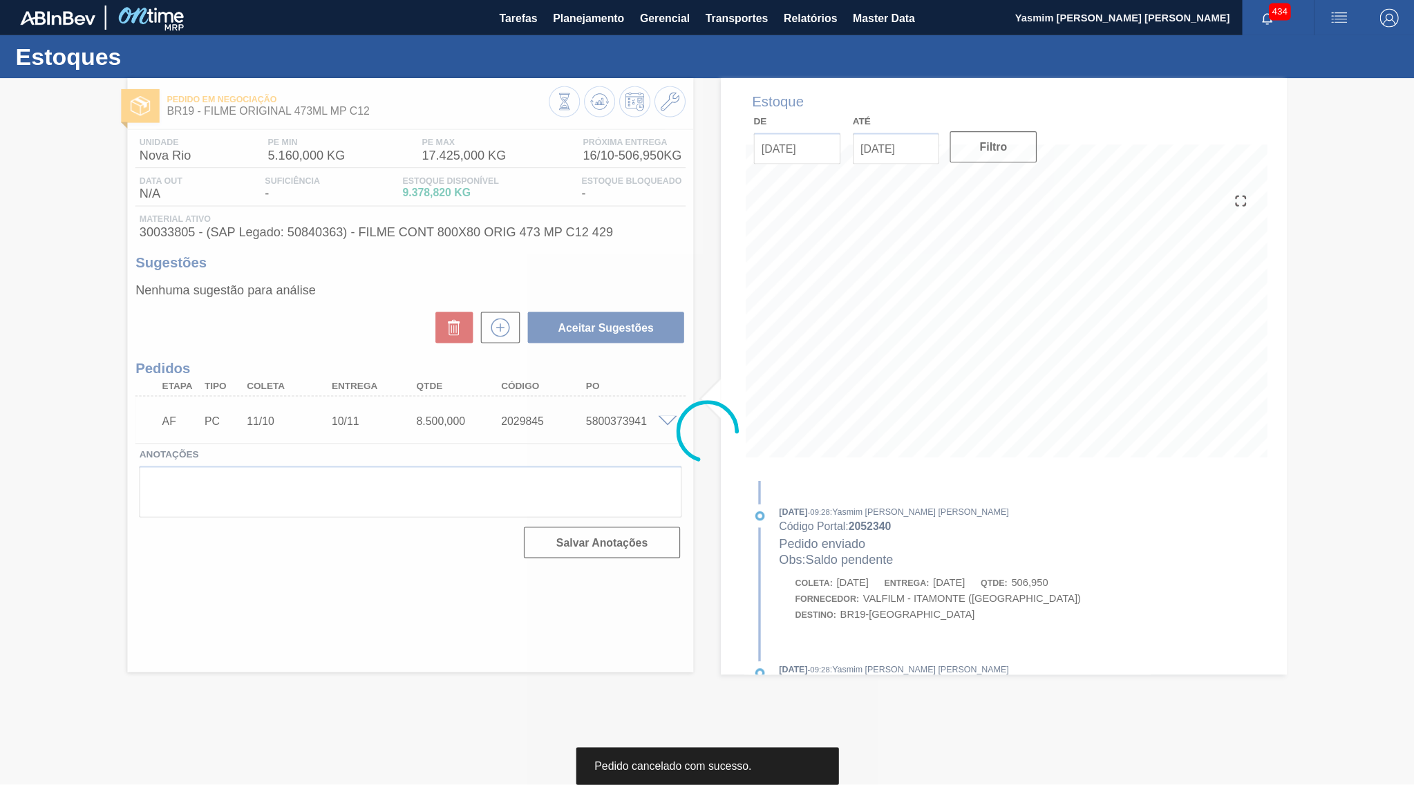
scroll to position [0, 0]
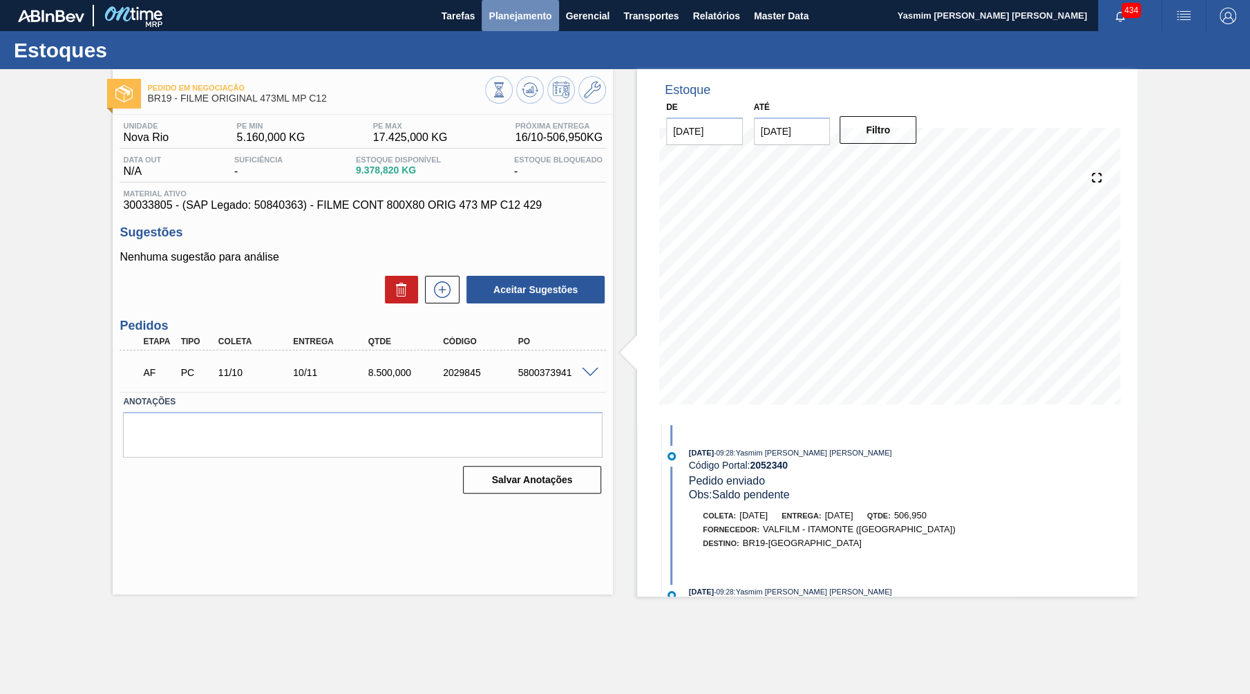
click at [515, 12] on span "Planejamento" at bounding box center [519, 16] width 63 height 17
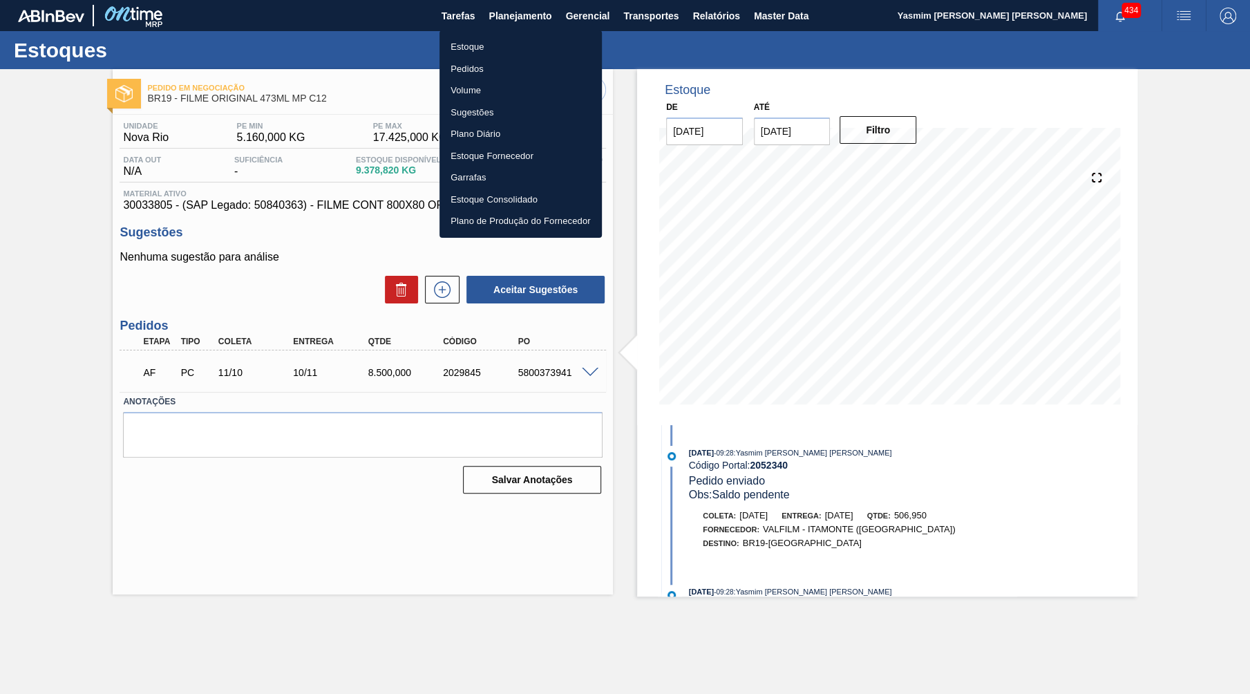
click at [475, 64] on li "Pedidos" at bounding box center [520, 69] width 162 height 22
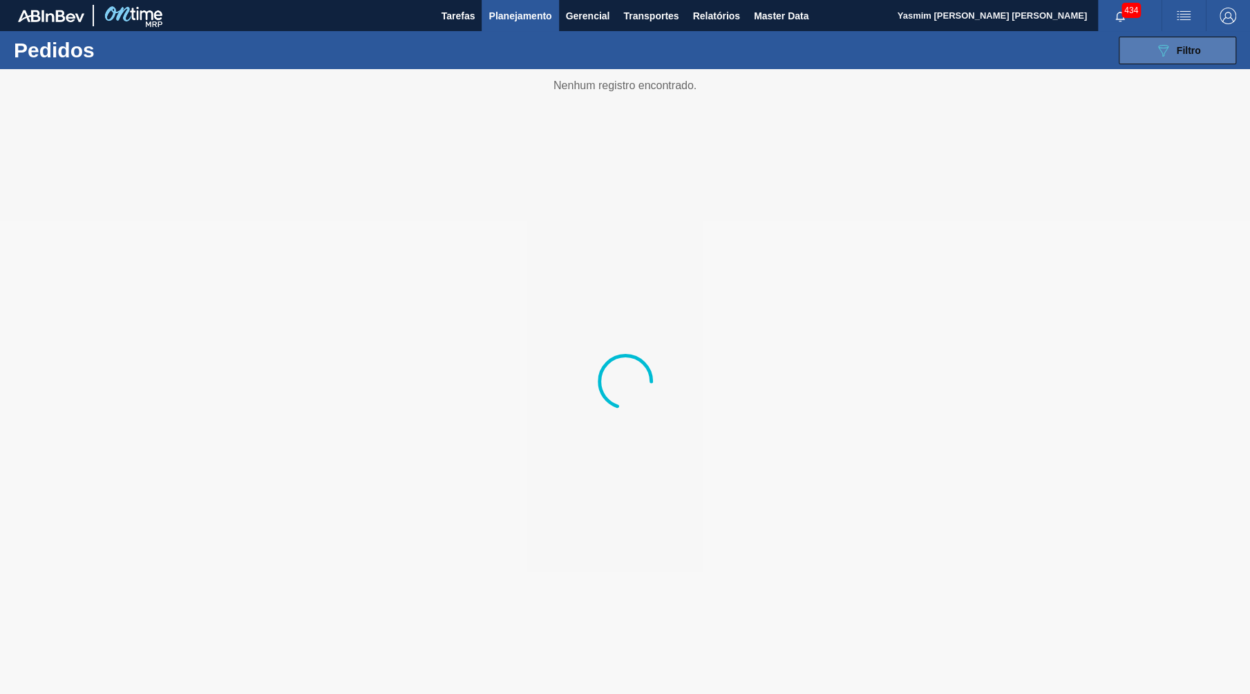
click at [1181, 51] on span "Filtro" at bounding box center [1189, 50] width 24 height 11
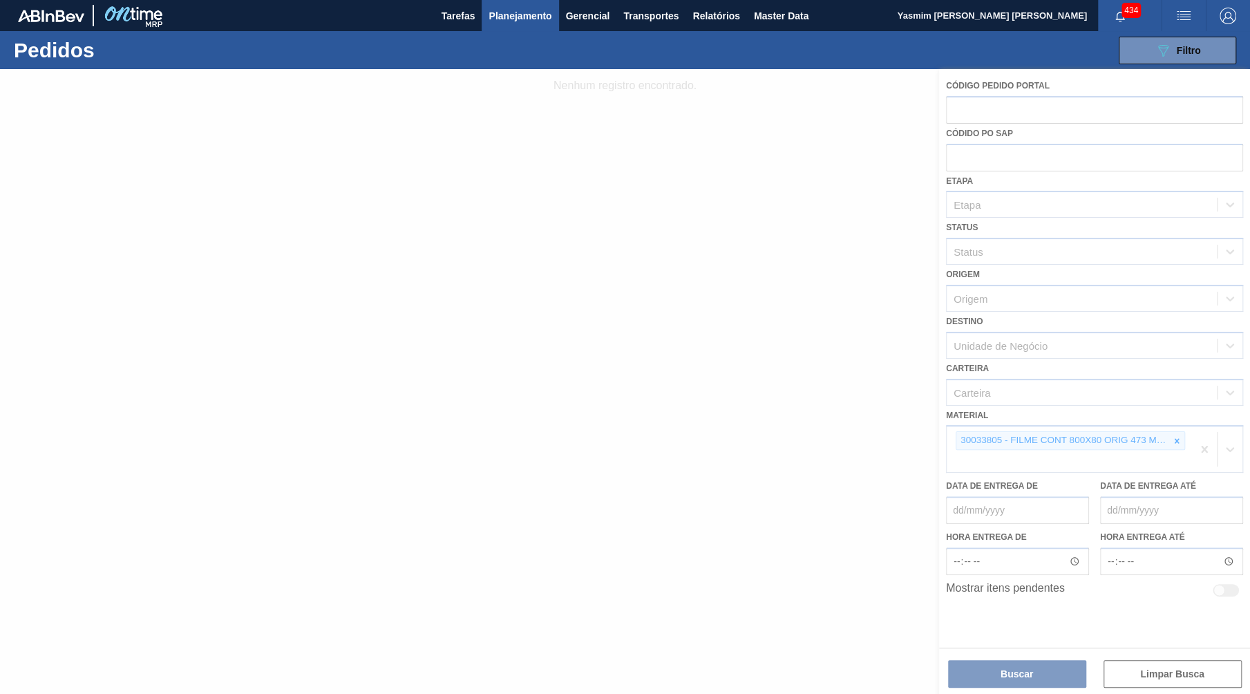
click at [1171, 421] on div at bounding box center [625, 381] width 1250 height 625
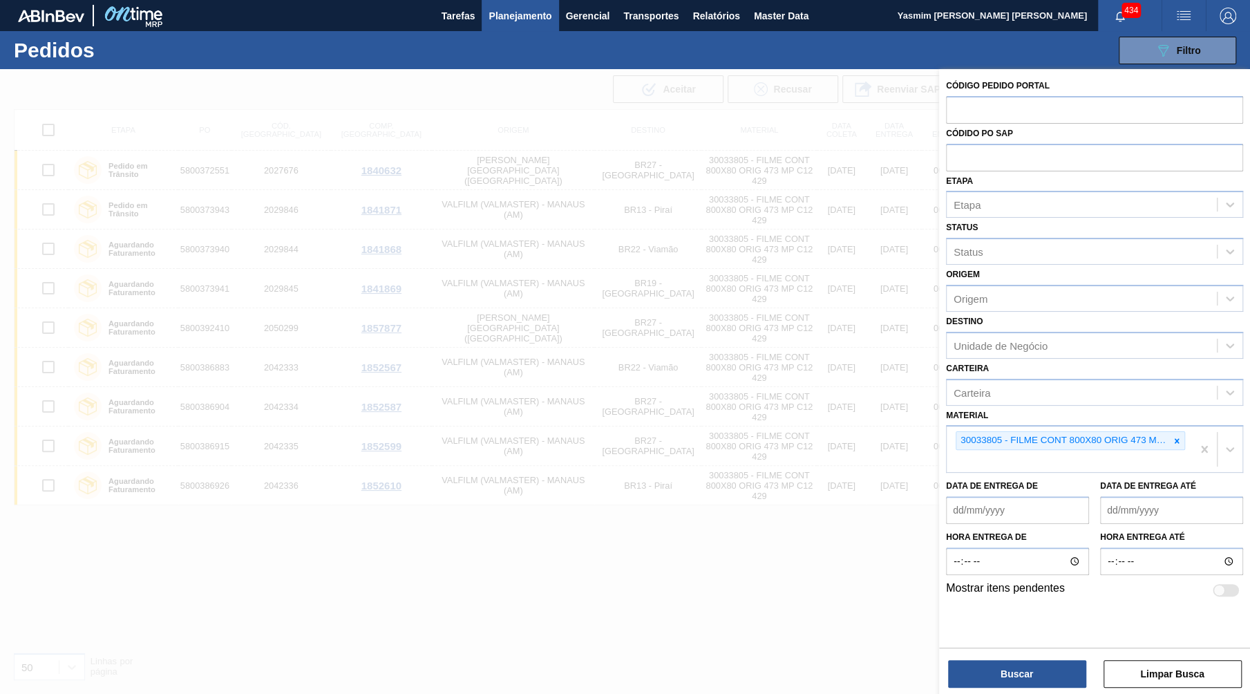
click at [1177, 436] on icon at bounding box center [1177, 441] width 10 height 10
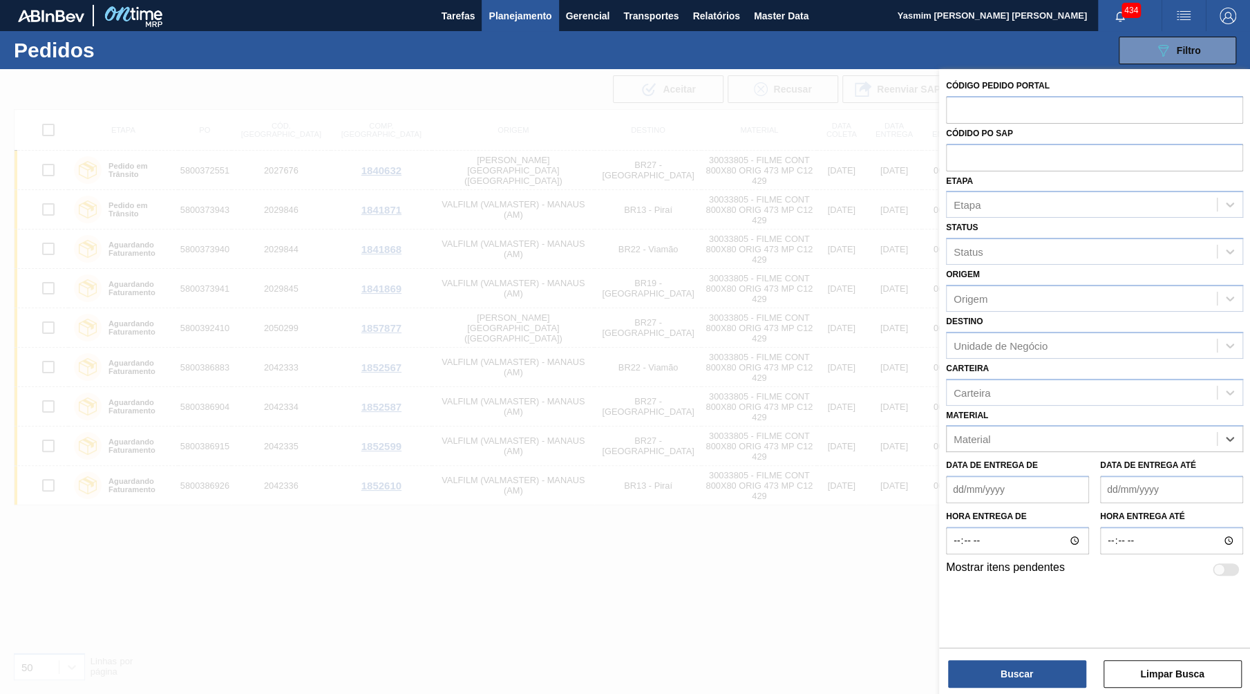
click at [982, 173] on div "Etapa Etapa" at bounding box center [1094, 194] width 297 height 47
click at [983, 151] on input "text" at bounding box center [1094, 157] width 297 height 26
paste input "5800392468"
type input "5800392468"
click at [998, 672] on button "Buscar" at bounding box center [1017, 674] width 138 height 28
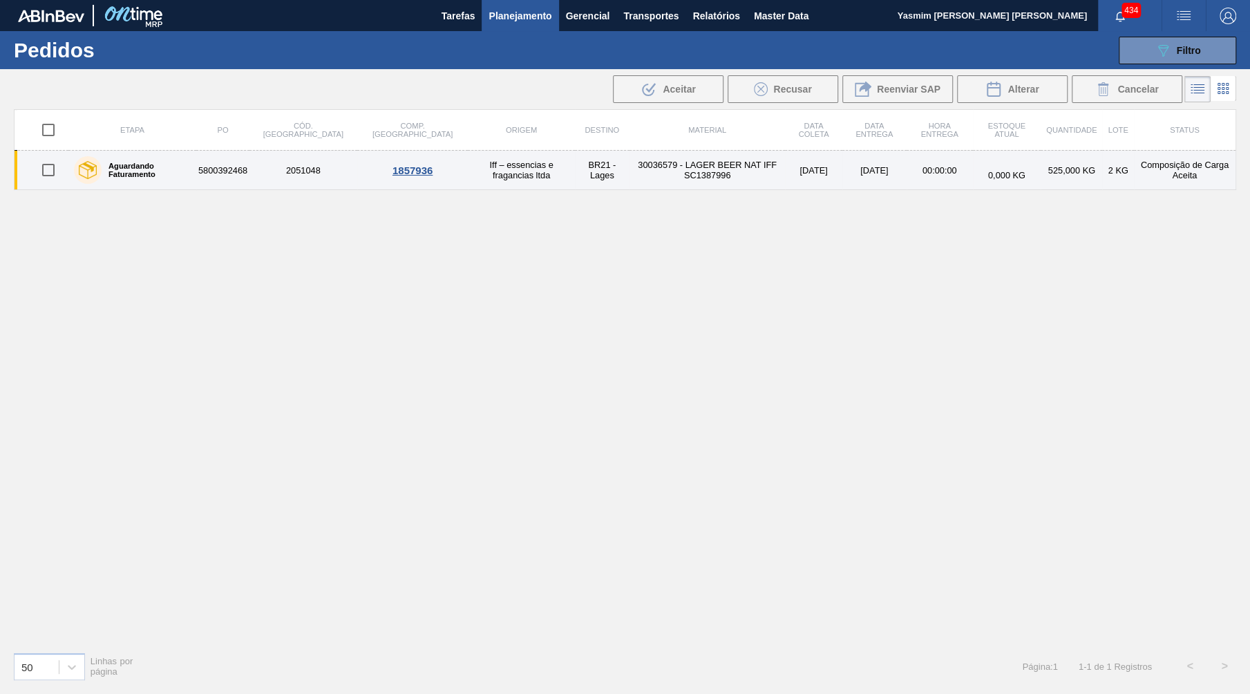
click at [194, 173] on div "Aguardando Faturamento" at bounding box center [132, 170] width 124 height 35
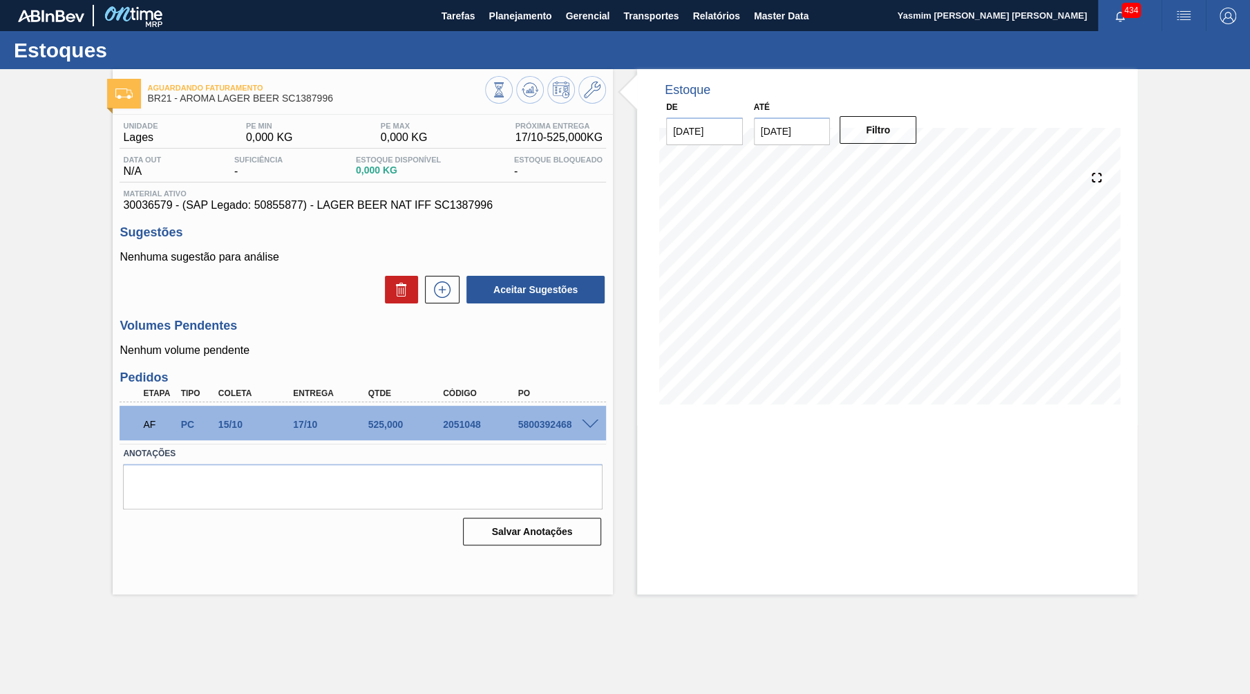
click at [590, 419] on span at bounding box center [590, 424] width 17 height 10
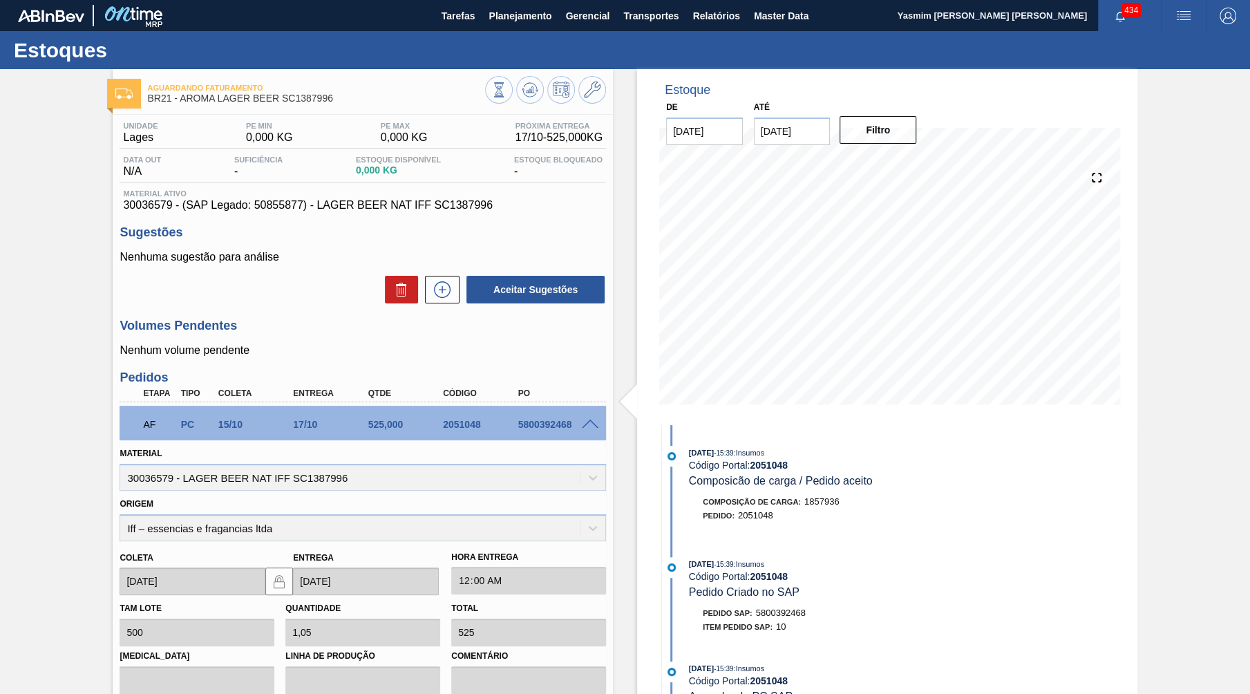
click at [605, 90] on button at bounding box center [592, 90] width 28 height 28
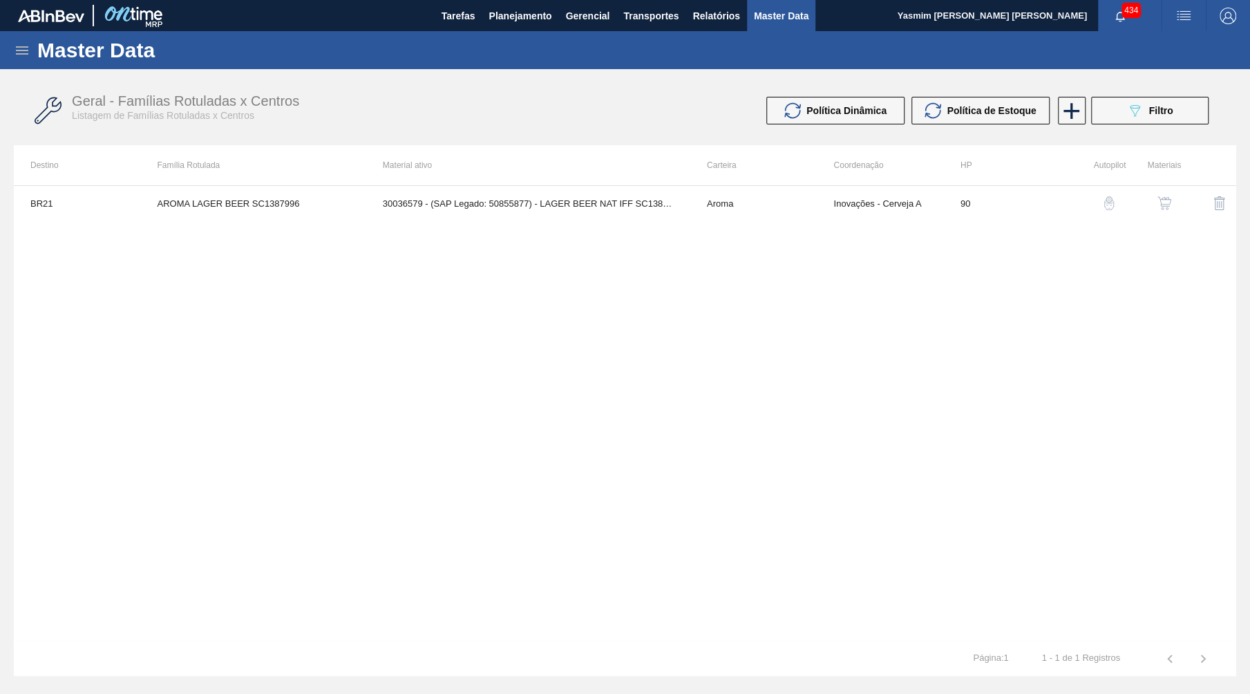
click at [1172, 196] on button "button" at bounding box center [1164, 203] width 33 height 33
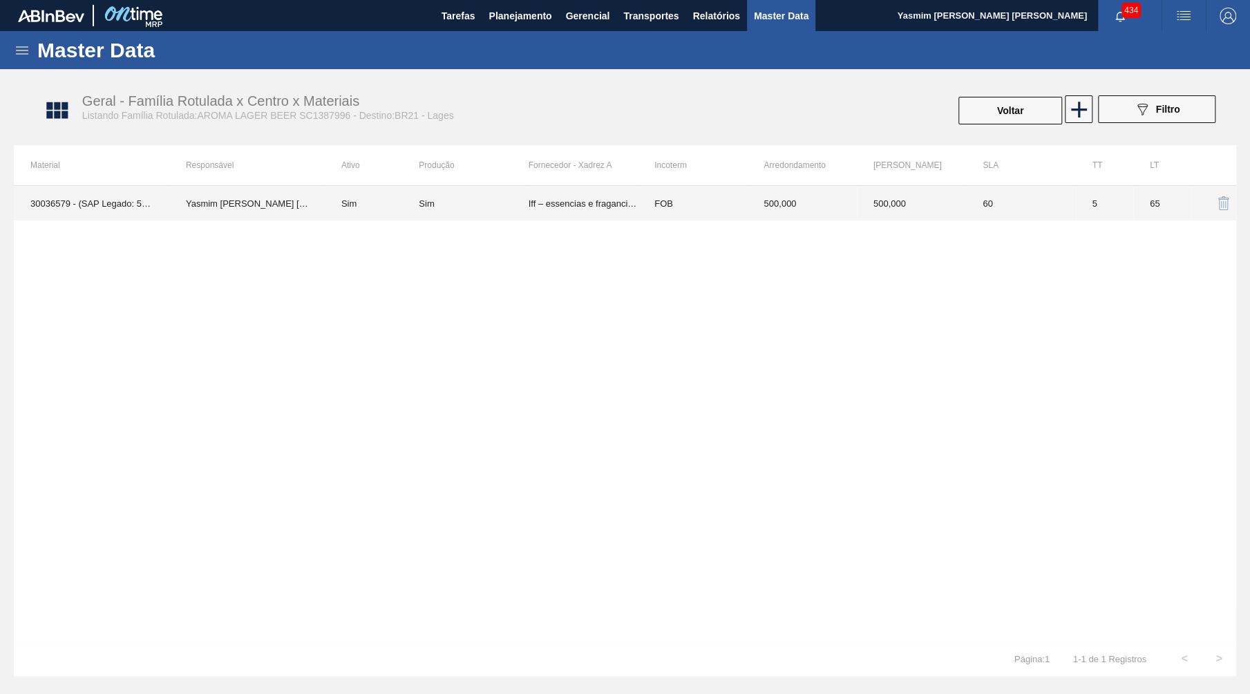
click at [539, 219] on td "Iff – essencias e fragancias ltda" at bounding box center [583, 203] width 109 height 35
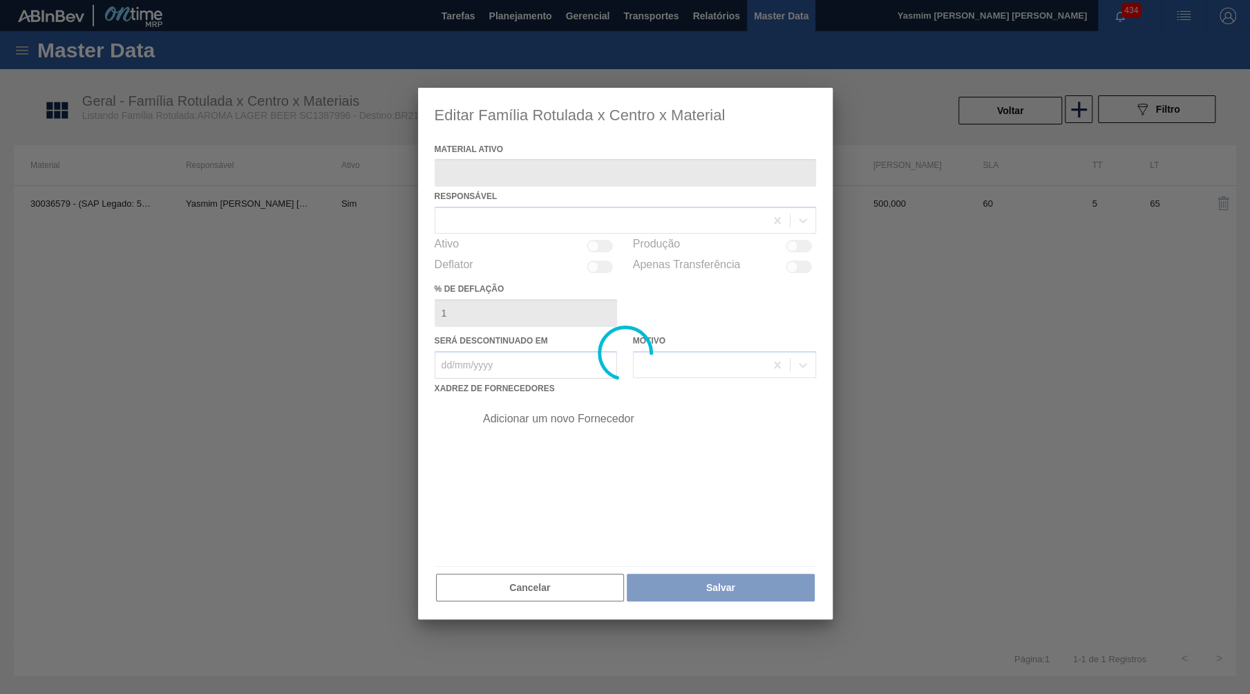
type ativo "30036579 - (SAP Legado: 50855877) - LAGER BEER NAT IFF SC1387996"
checkbox input "true"
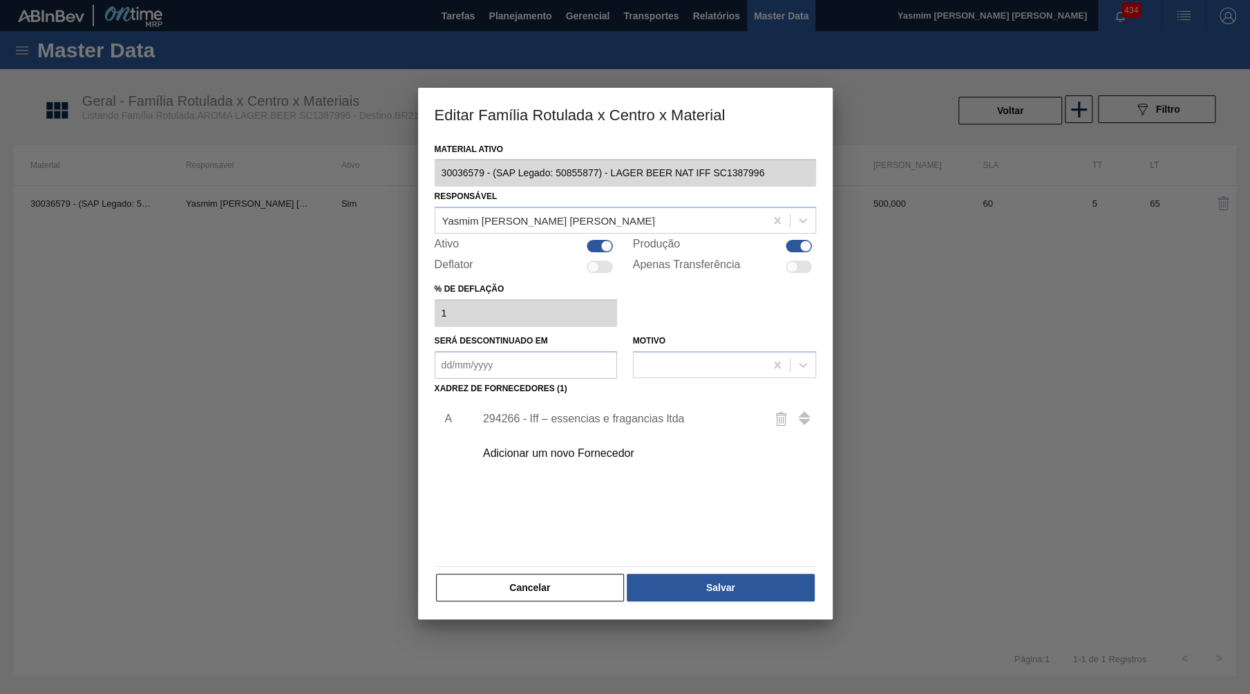
click at [600, 412] on div "294266 - Iff – essencias e fragancias ltda" at bounding box center [618, 418] width 271 height 12
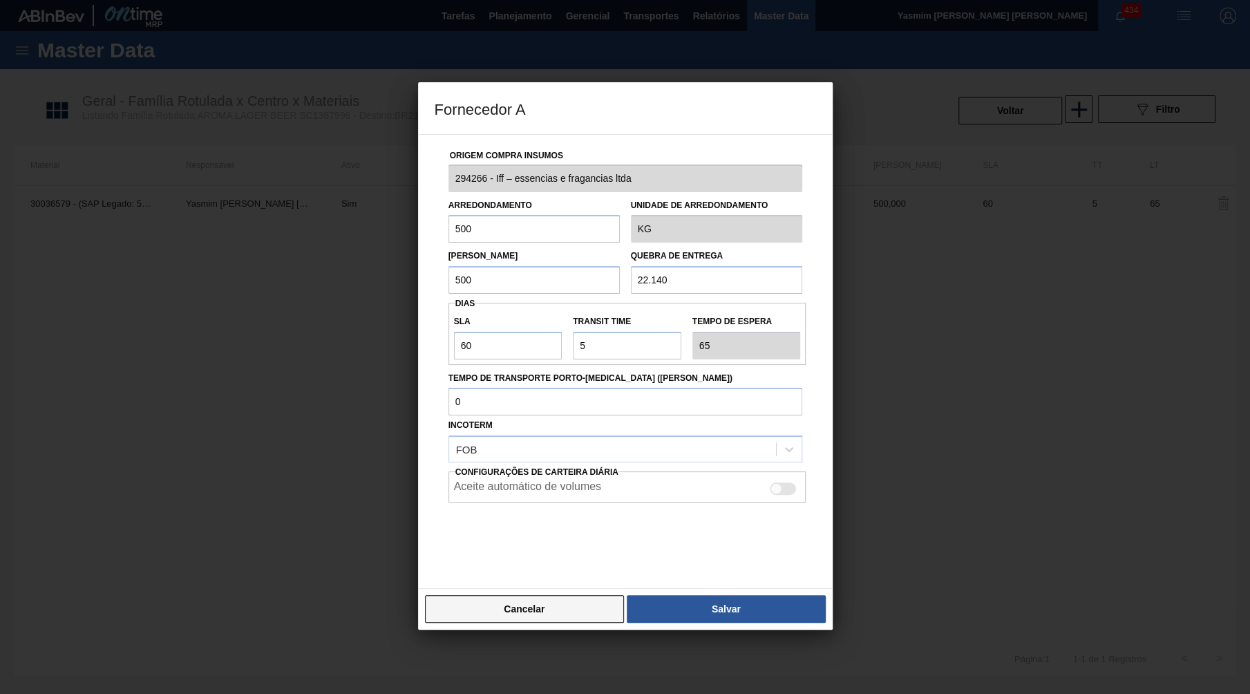
click at [520, 598] on button "Cancelar" at bounding box center [525, 609] width 200 height 28
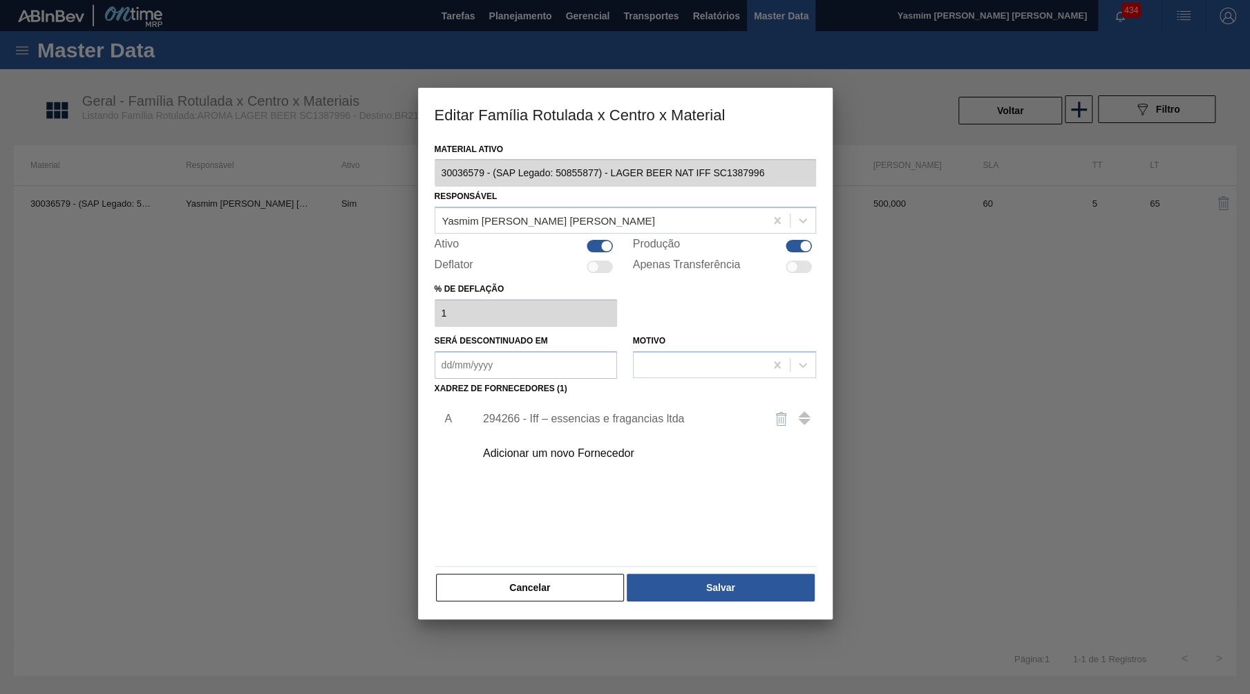
click at [524, 591] on div "Material ativo 30036579 - (SAP Legado: 50855877) - LAGER BEER NAT IFF SC1387996…" at bounding box center [625, 380] width 415 height 480
click at [495, 537] on div "A 294266 - Iff – essencias e fragancias ltda Adicionar um novo Fornecedor" at bounding box center [625, 479] width 381 height 162
click at [519, 573] on button "Cancelar" at bounding box center [530, 587] width 189 height 28
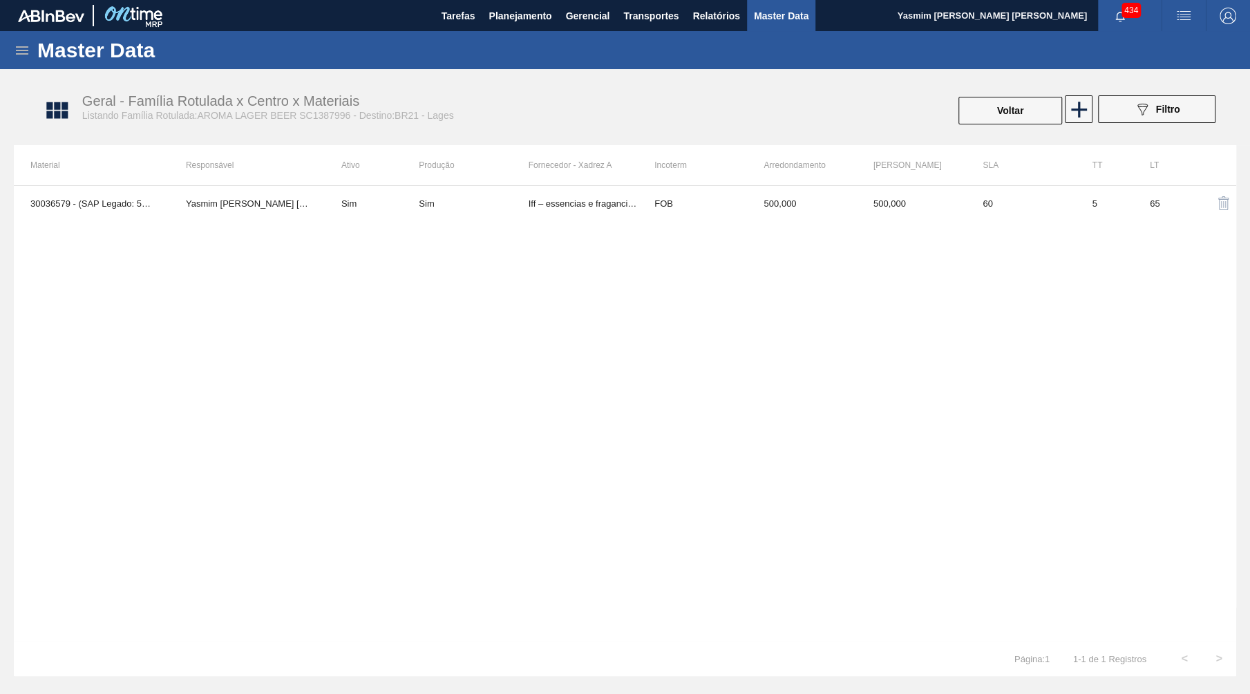
click at [19, 50] on icon at bounding box center [22, 50] width 12 height 8
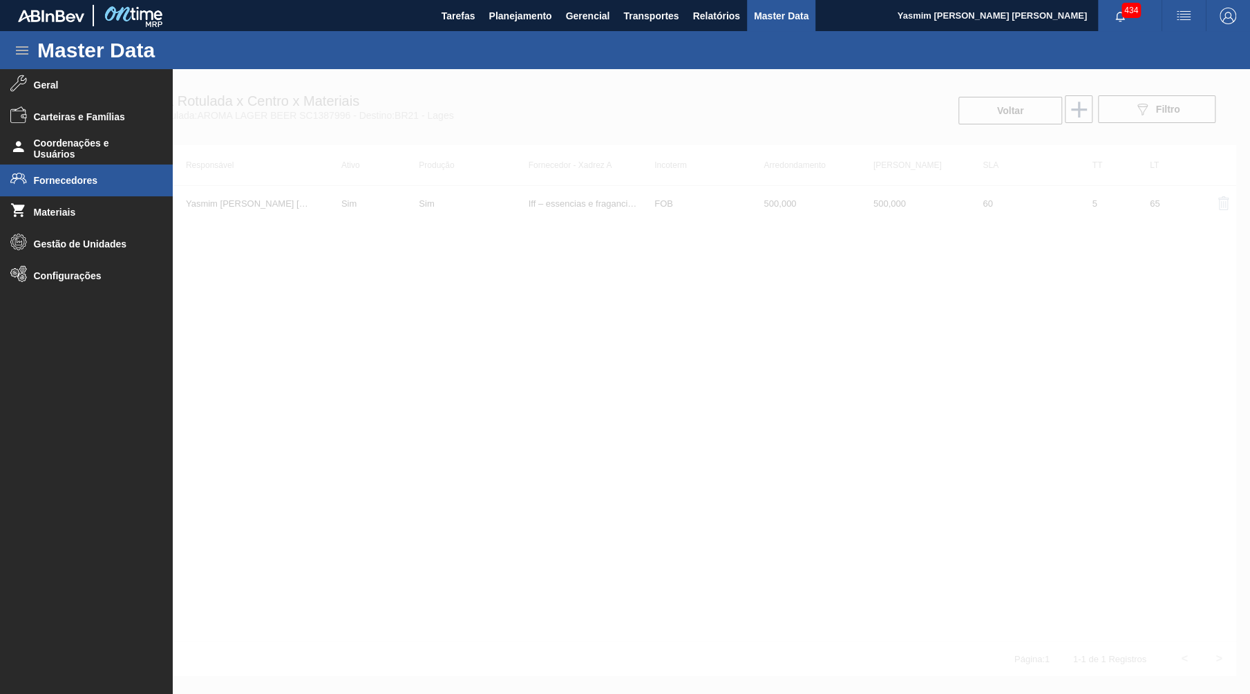
click at [84, 188] on li "Fornecedores" at bounding box center [86, 180] width 173 height 32
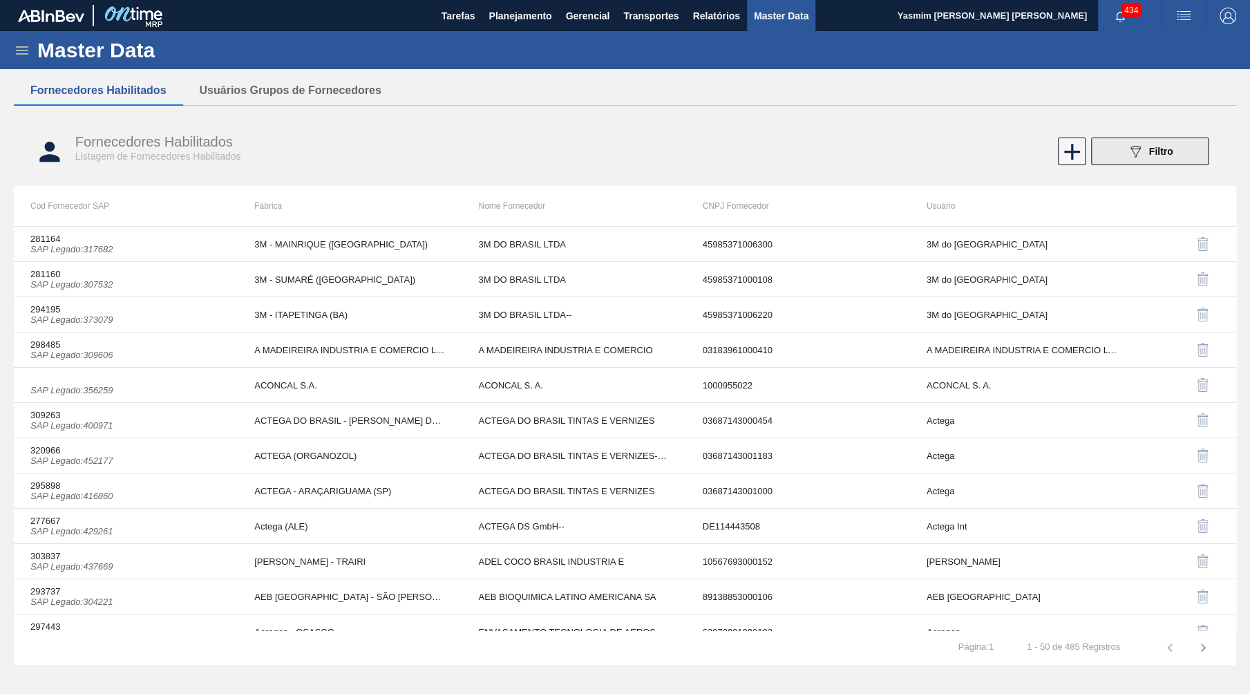
click at [1156, 154] on span "Filtro" at bounding box center [1161, 151] width 24 height 11
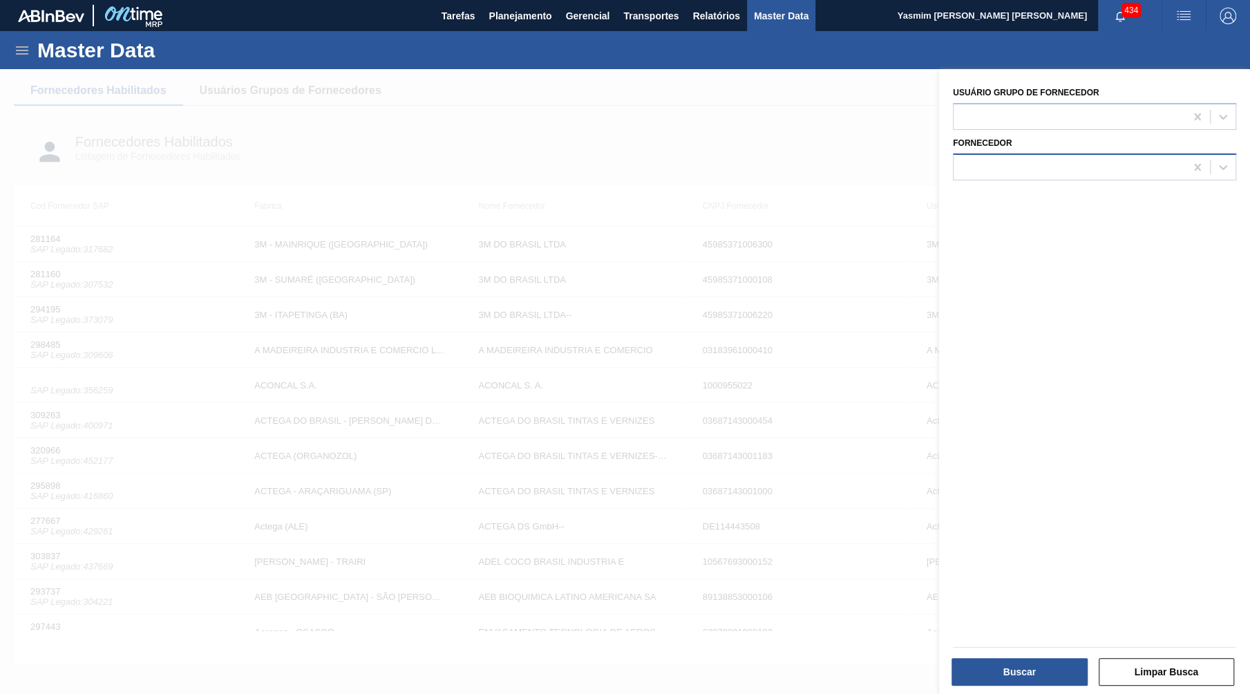
click at [1167, 156] on div at bounding box center [1094, 166] width 283 height 27
paste input "294266"
type input "294266"
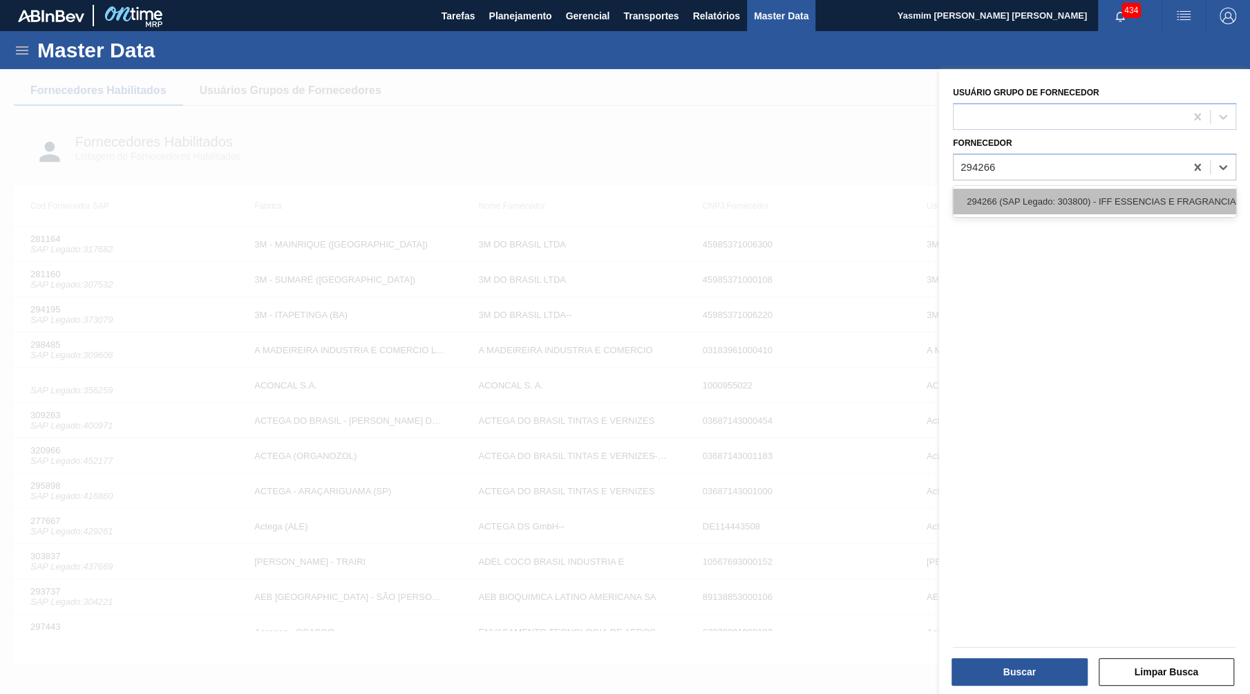
click at [996, 194] on div "294266 (SAP Legado: 303800) - IFF ESSENCIAS E FRAGRANCIAS LTDA" at bounding box center [1094, 202] width 283 height 26
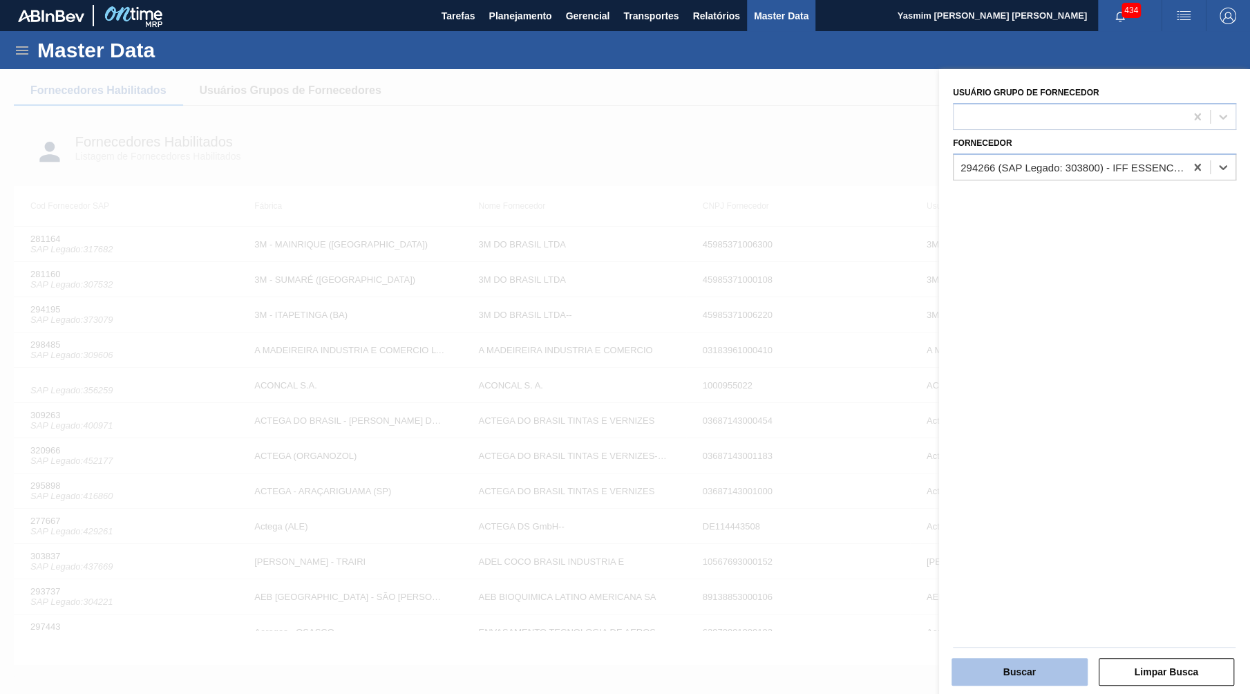
click at [1001, 666] on button "Buscar" at bounding box center [1019, 672] width 136 height 28
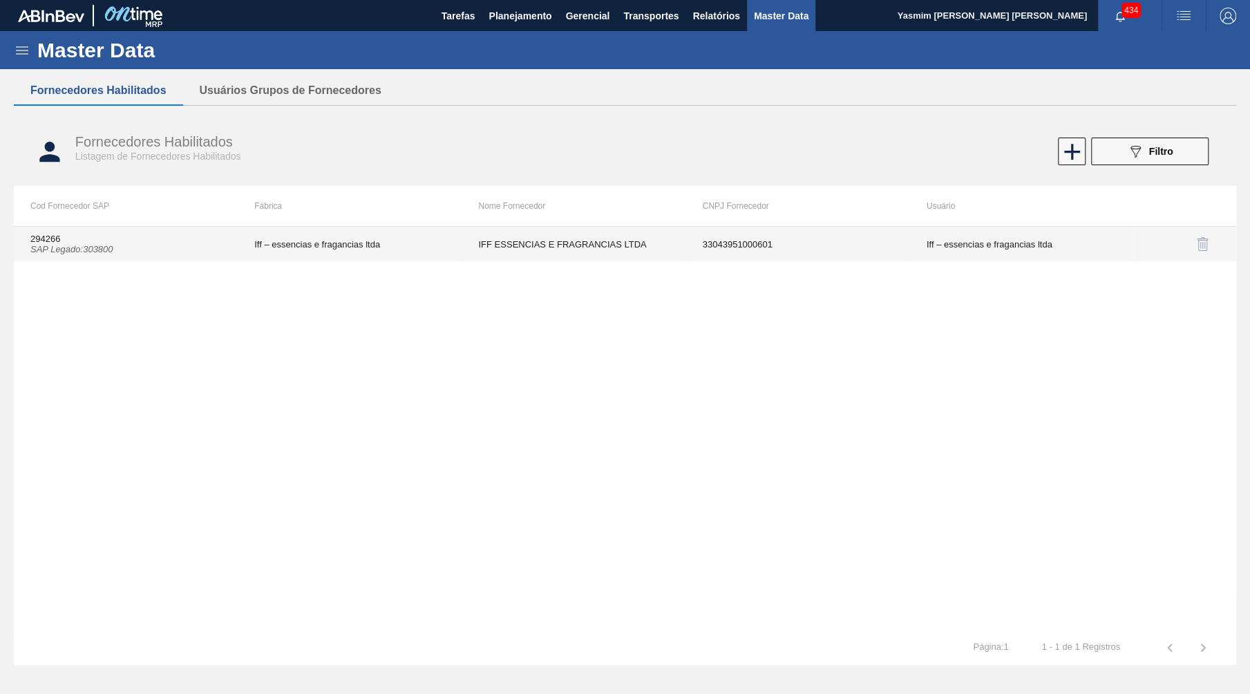
click at [380, 257] on td "Iff – essencias e fragancias ltda" at bounding box center [350, 244] width 224 height 35
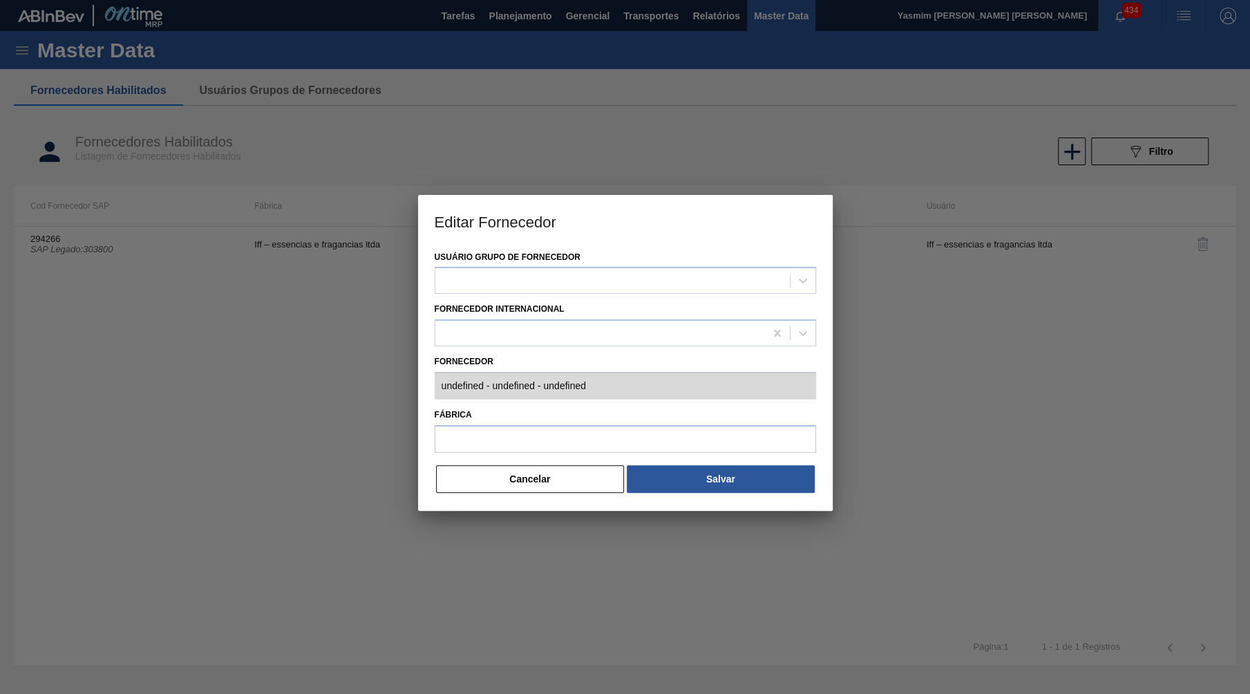
type input "294266 (SAP Legado: 303800) - IFF ESSENCIAS E FRAGRANCIAS LTDA - 33043951000601"
type input "Iff – essencias e fragancias ltda"
click at [468, 466] on button "Cancelar" at bounding box center [530, 479] width 189 height 28
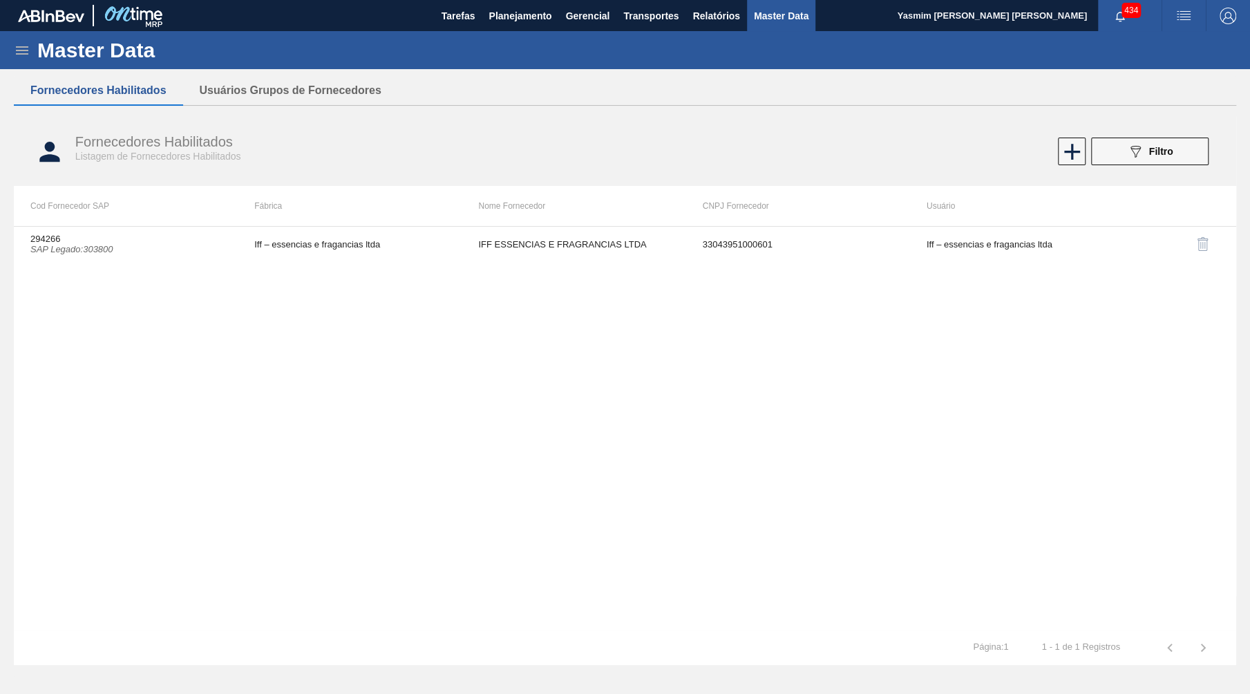
click at [517, 32] on div "Master Data" at bounding box center [625, 50] width 1250 height 38
click at [492, 17] on span "Planejamento" at bounding box center [519, 16] width 63 height 17
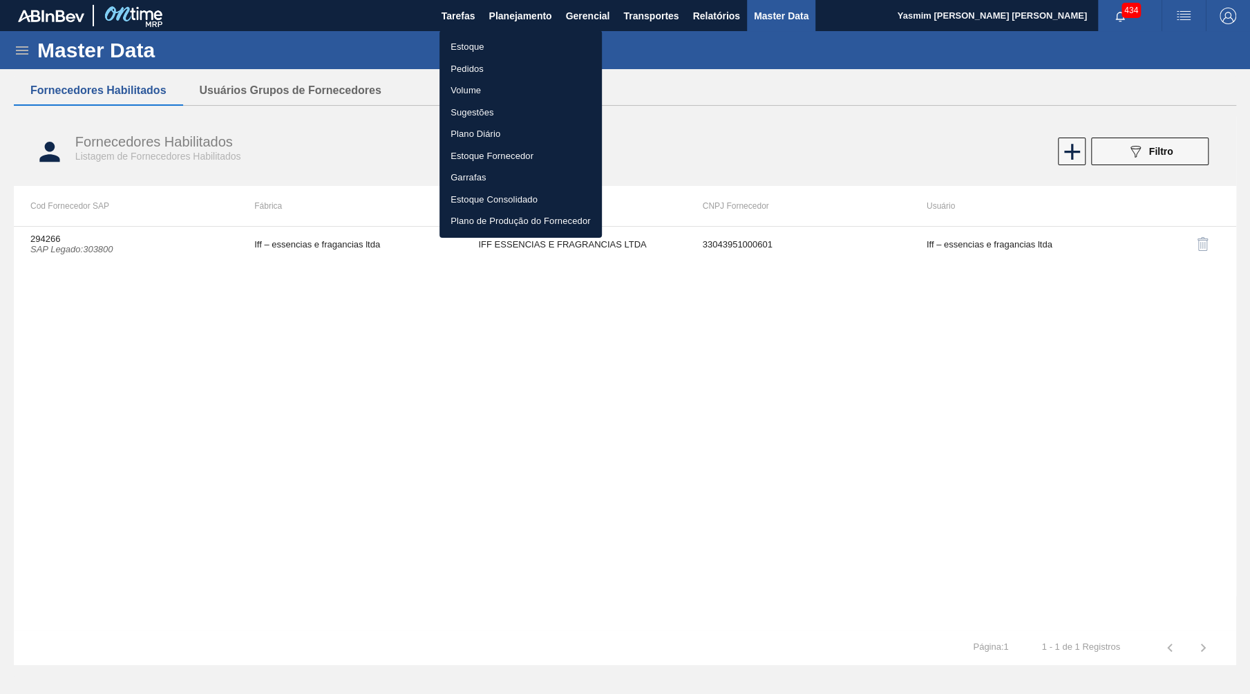
click at [492, 38] on li "Estoque" at bounding box center [520, 47] width 162 height 22
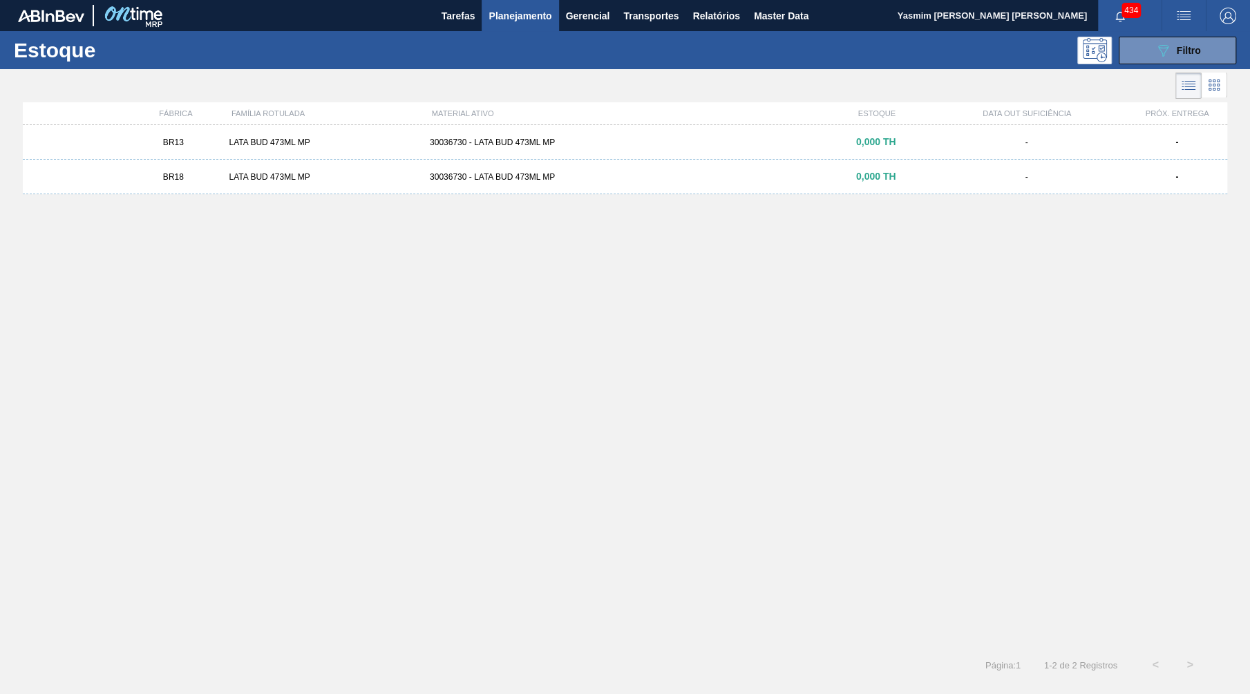
click at [1189, 36] on div "Estoque 089F7B8B-B2A5-4AFE-B5C0-19BA573D28AC Filtro" at bounding box center [625, 50] width 1250 height 38
click at [792, 15] on span "Master Data" at bounding box center [781, 16] width 55 height 17
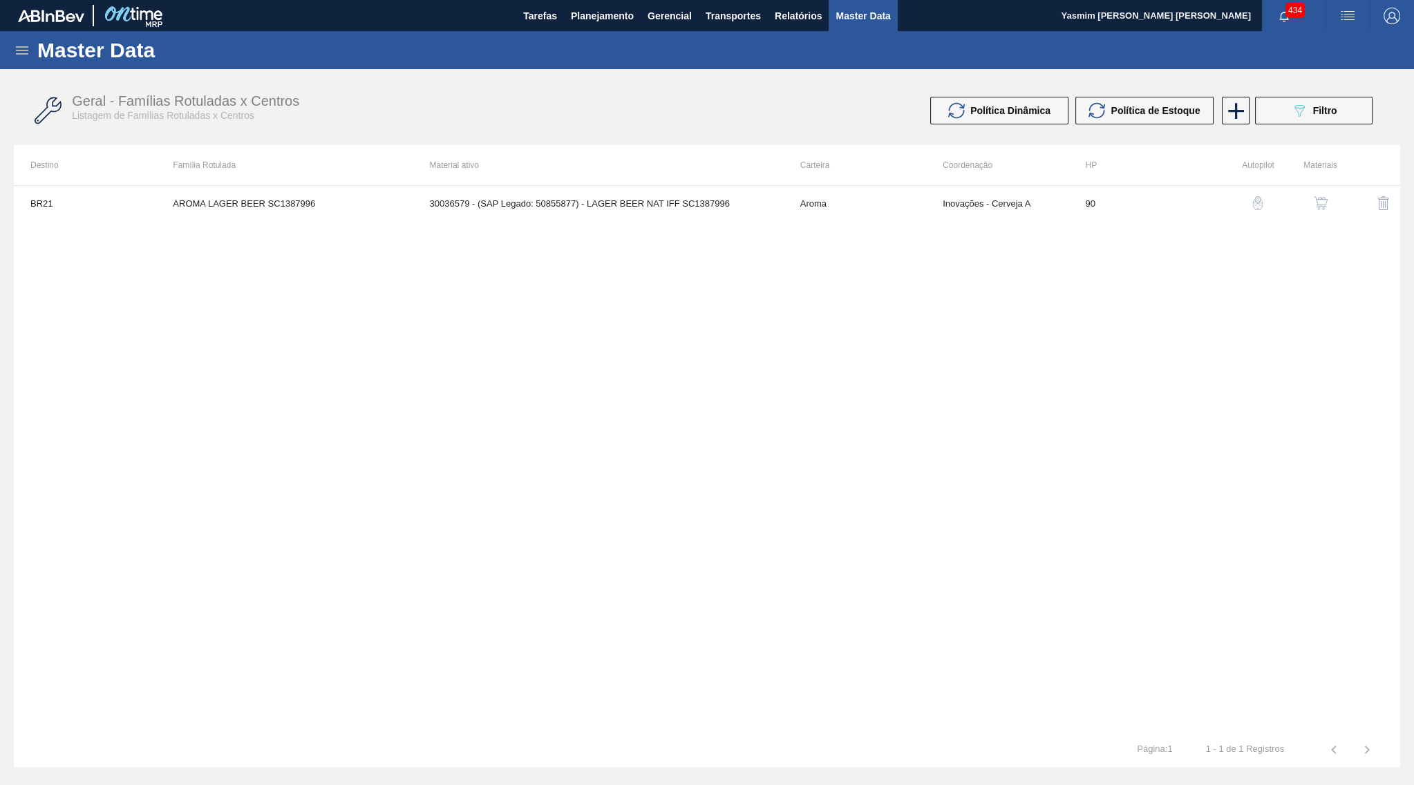
click at [812, 242] on div "BR21 AROMA LAGER BEER SC1387996 30036579 - (SAP Legado: 50855877) - LAGER BEER …" at bounding box center [707, 458] width 1386 height 547
click at [610, 26] on button "Planejamento" at bounding box center [602, 15] width 77 height 31
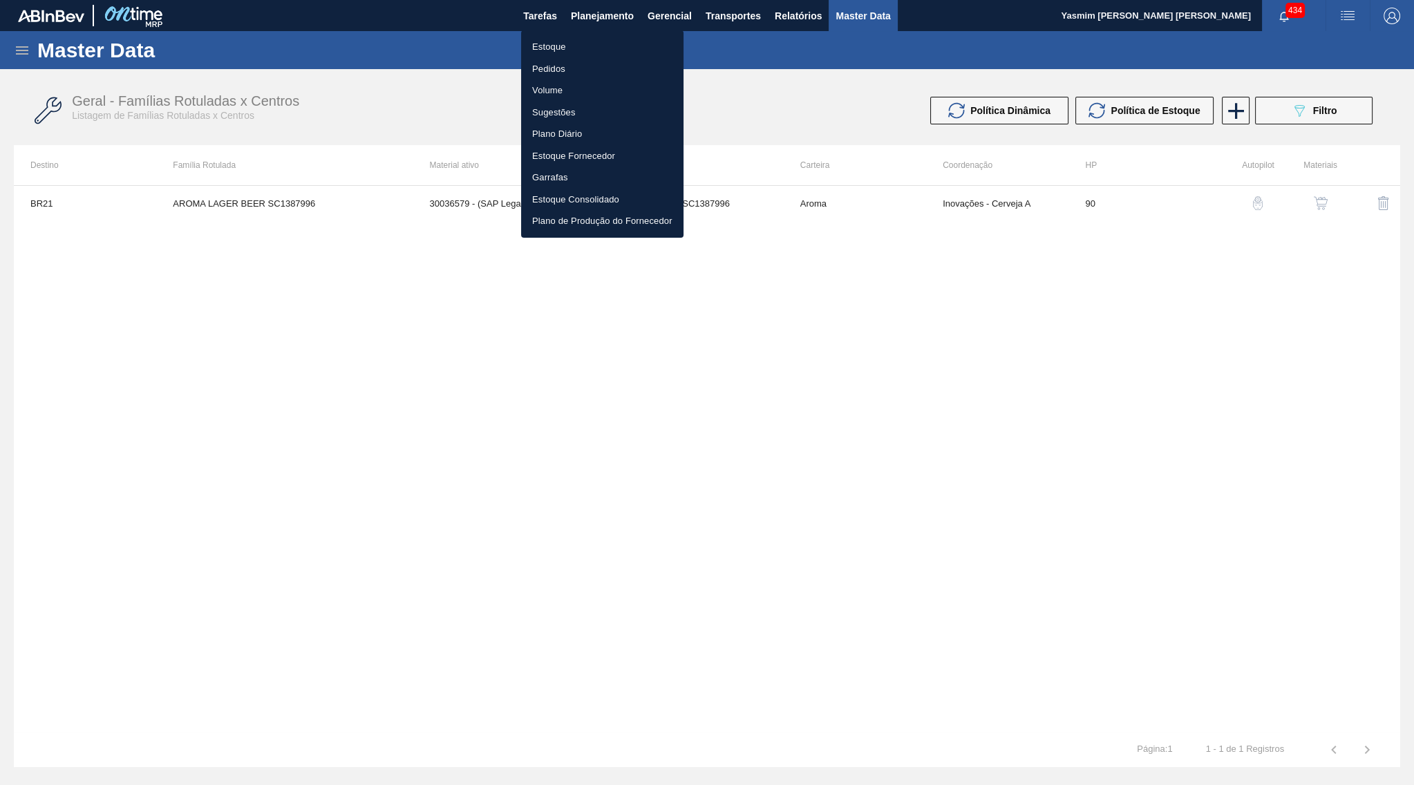
click at [594, 37] on li "Estoque" at bounding box center [602, 47] width 162 height 22
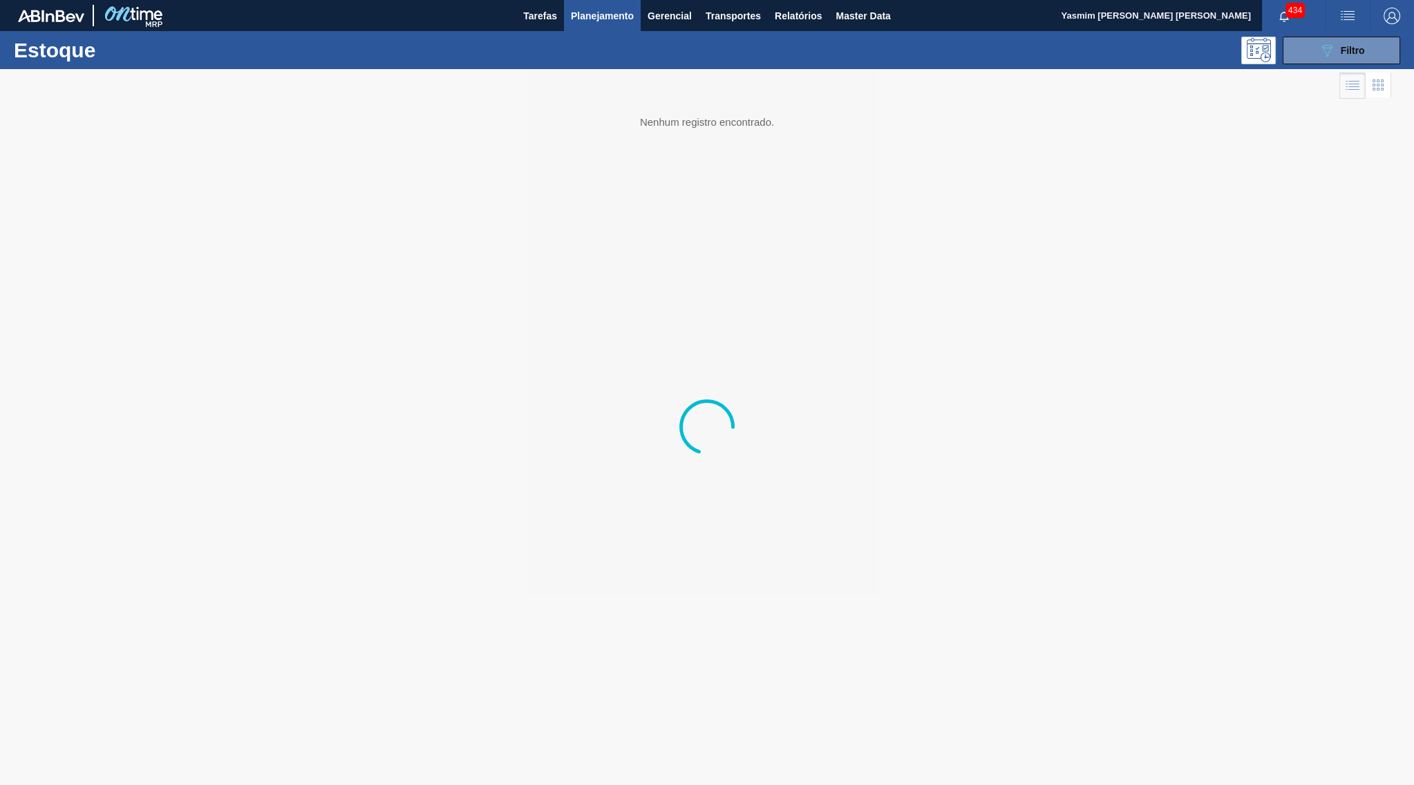
click at [1322, 68] on div "Estoque 089F7B8B-B2A5-4AFE-B5C0-19BA573D28AC Filtro" at bounding box center [707, 50] width 1414 height 38
click at [1320, 57] on icon "089F7B8B-B2A5-4AFE-B5C0-19BA573D28AC" at bounding box center [1326, 50] width 17 height 17
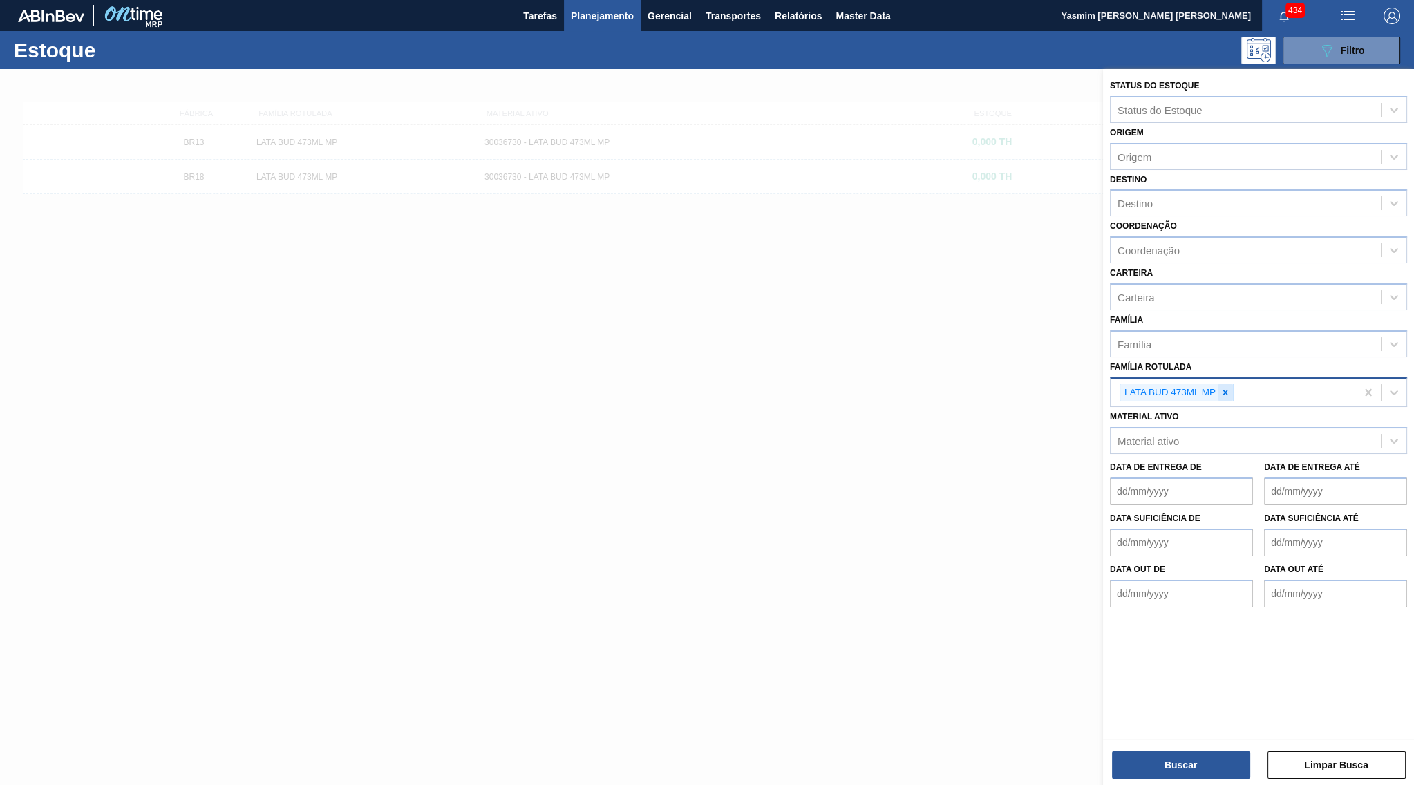
click at [1225, 388] on icon at bounding box center [1225, 393] width 10 height 10
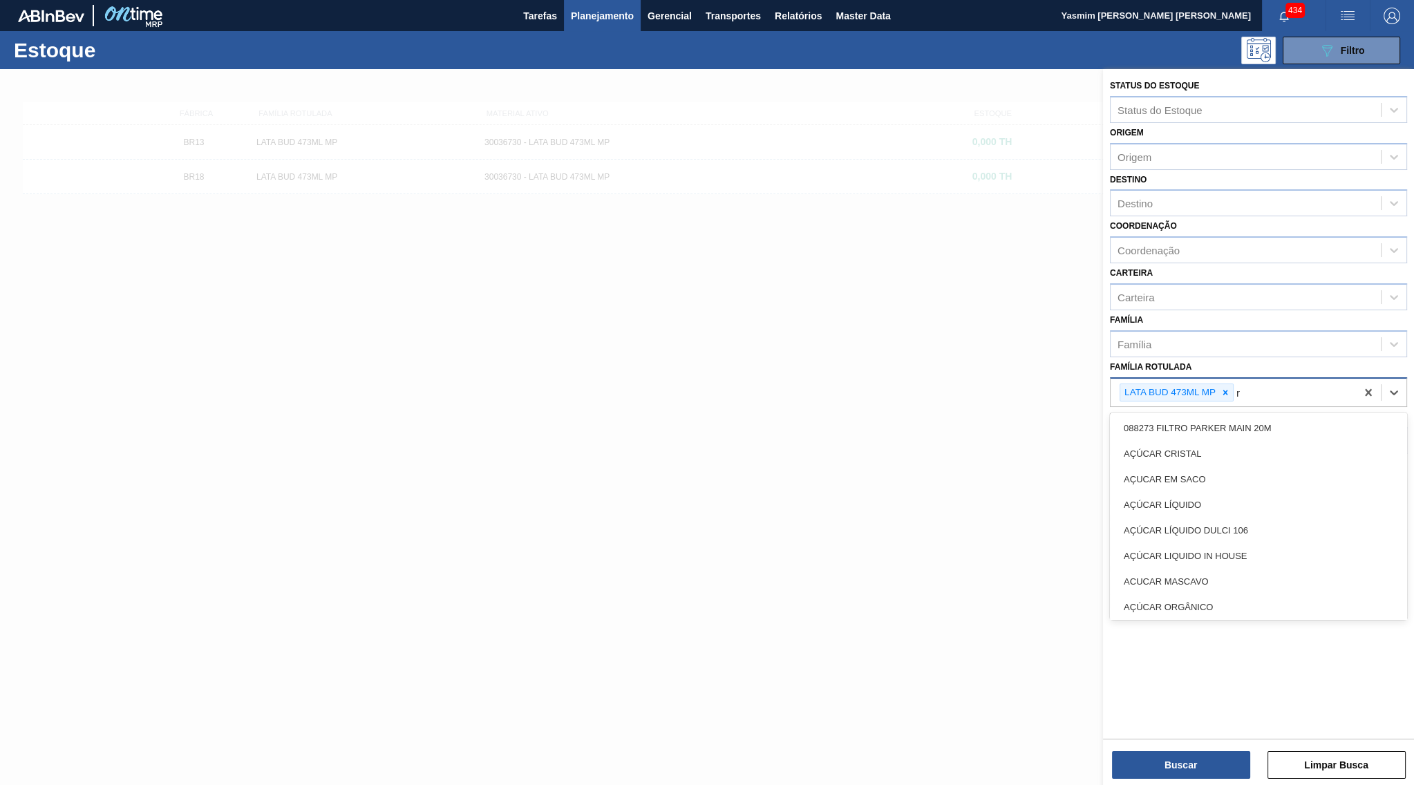
type Rotulada "r"
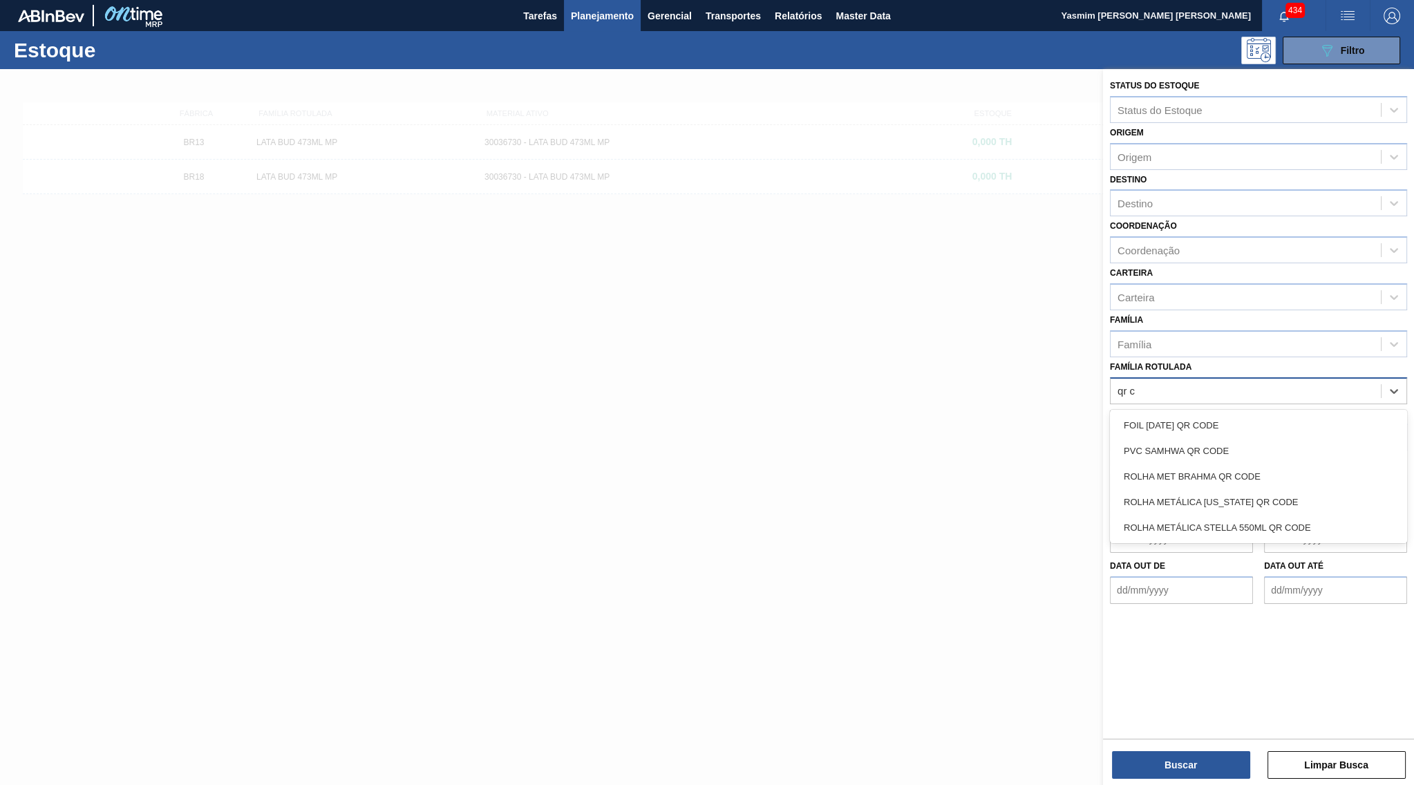
type Rotulada "qr co"
click at [1192, 464] on div "ROLHA MET BRAHMA QR CODE" at bounding box center [1258, 477] width 297 height 26
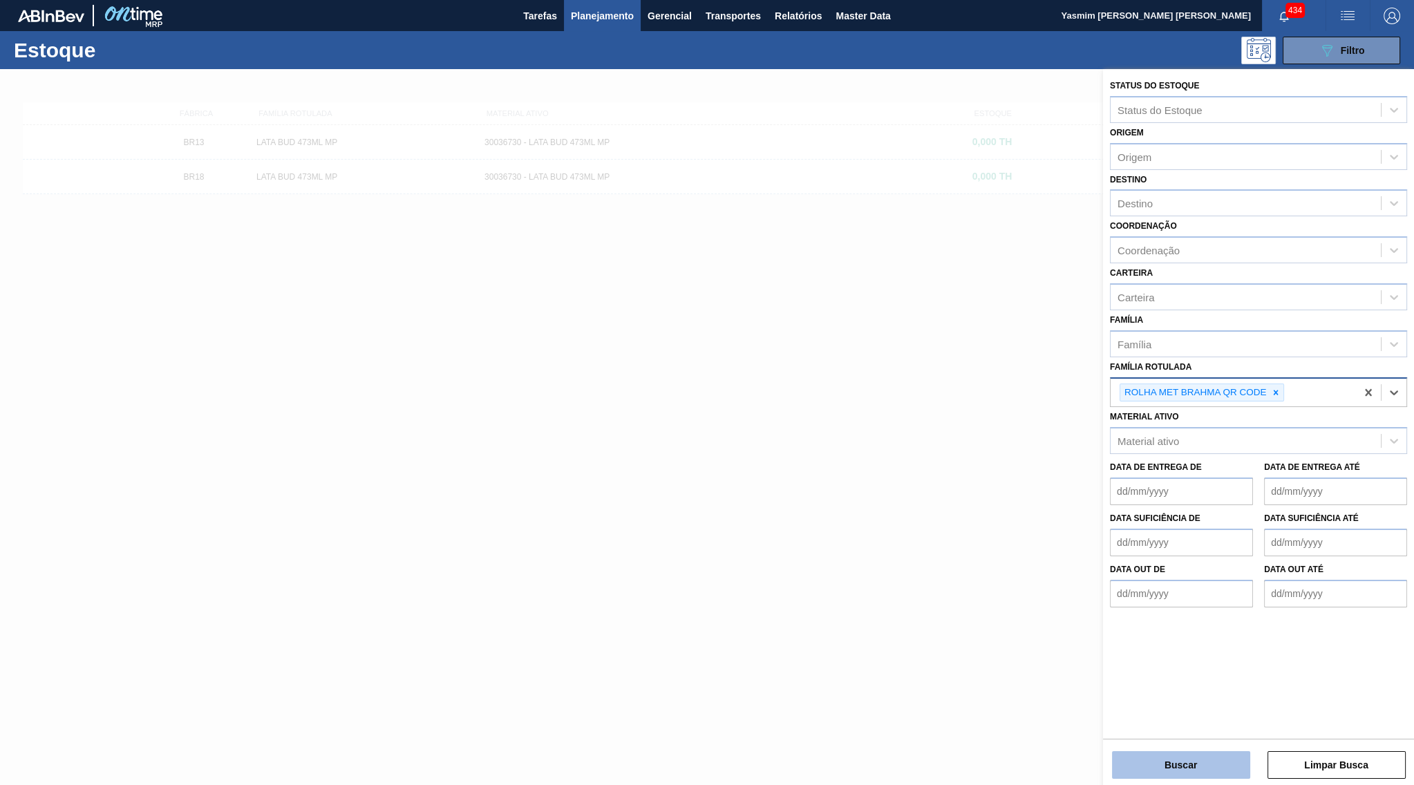
click at [1154, 754] on button "Buscar" at bounding box center [1181, 765] width 138 height 28
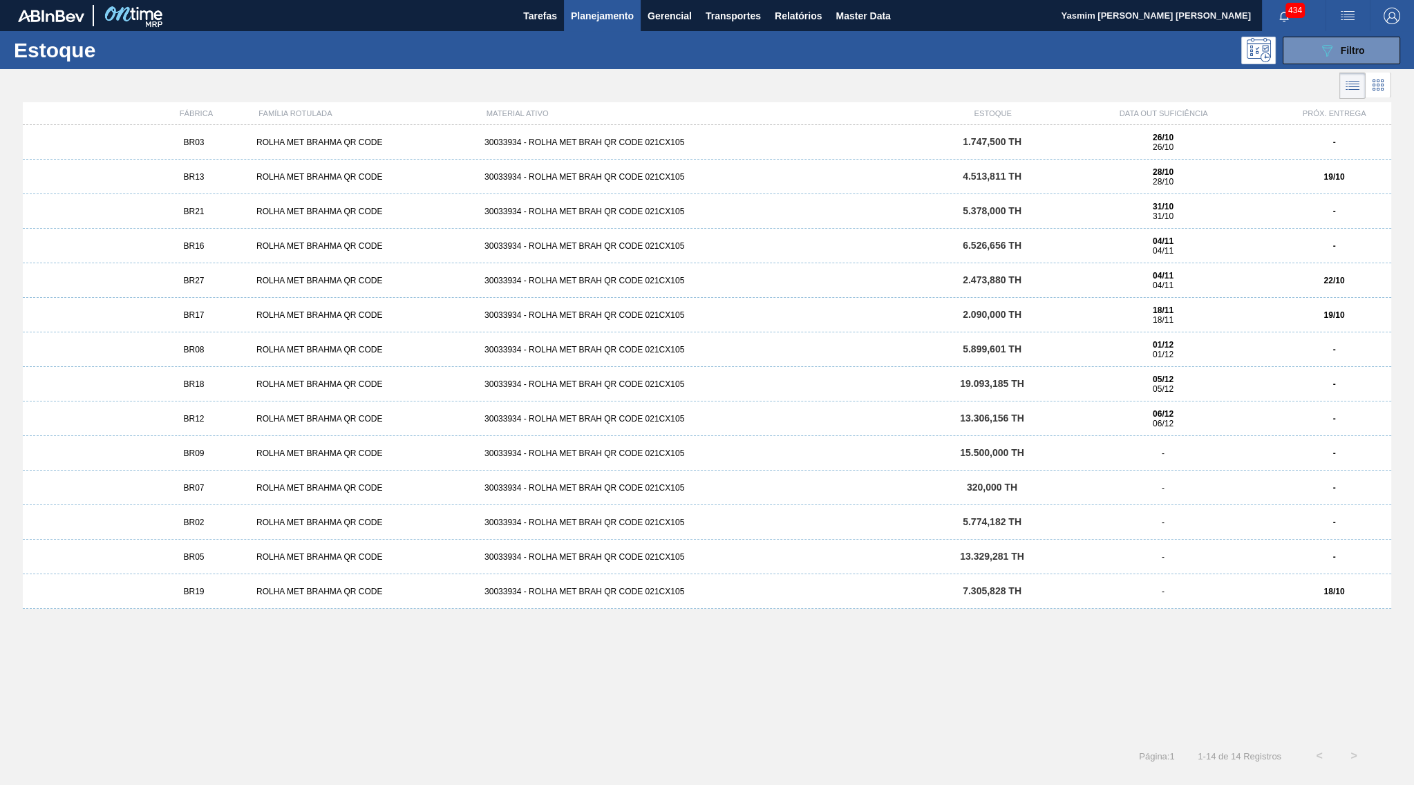
click at [1334, 180] on strong "19/10" at bounding box center [1333, 177] width 21 height 10
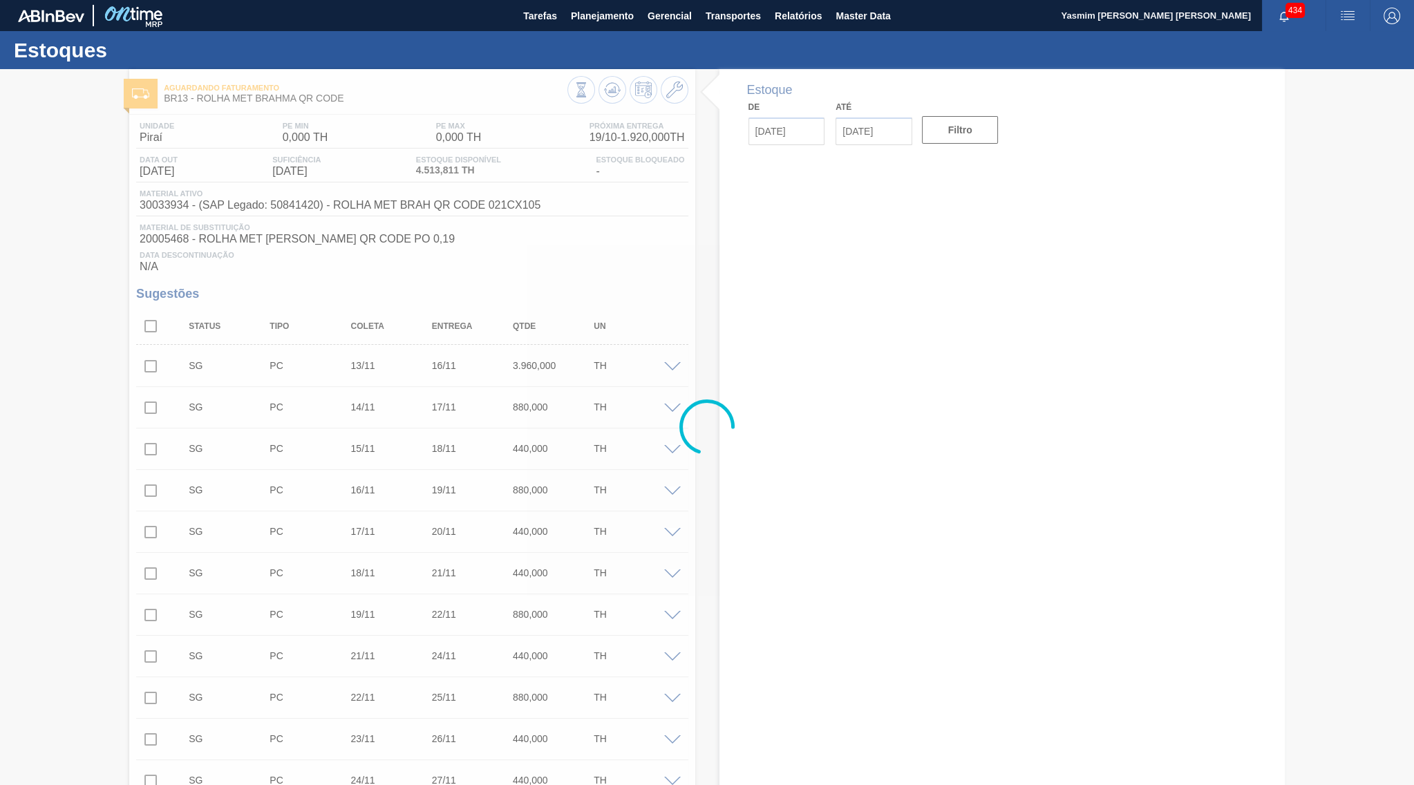
type input "[DATE]"
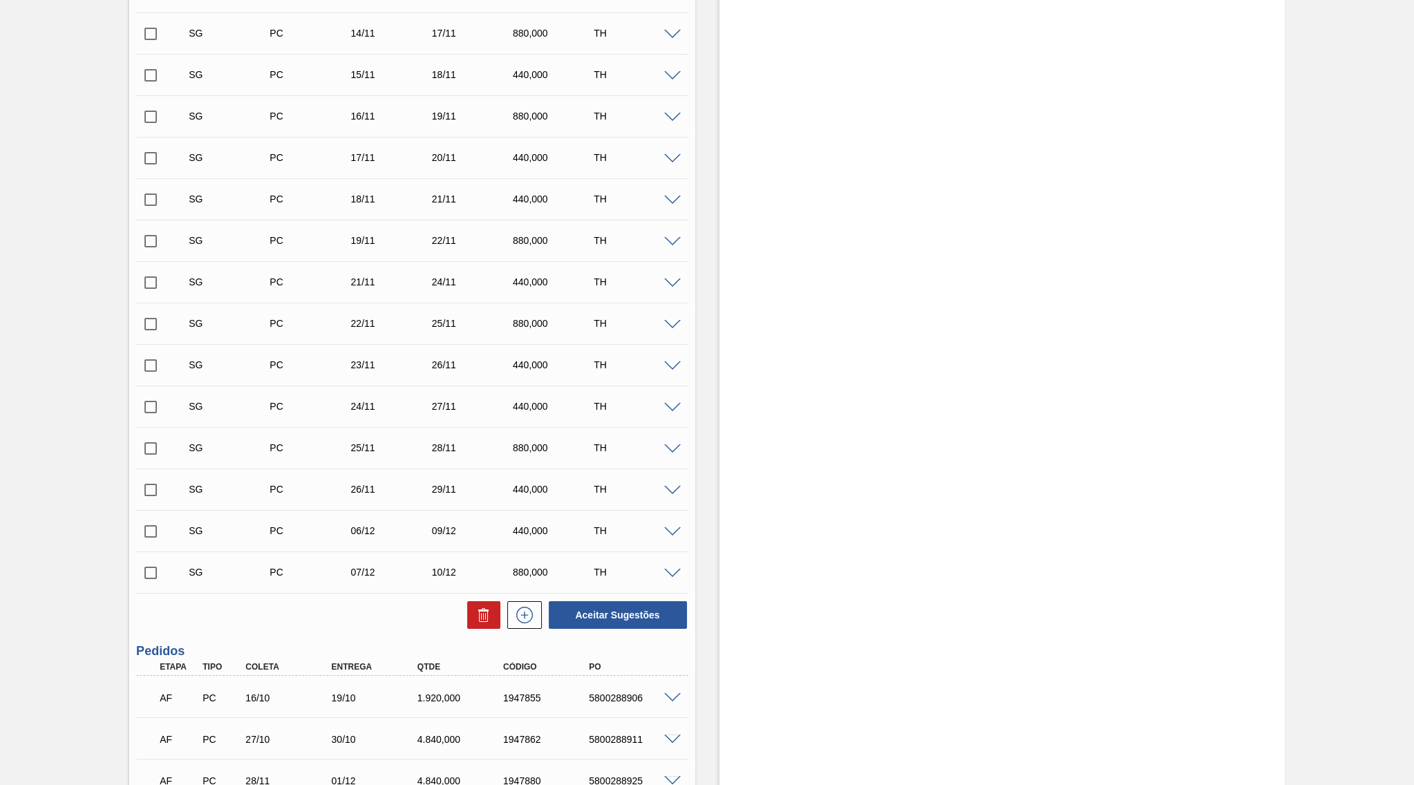
scroll to position [634, 0]
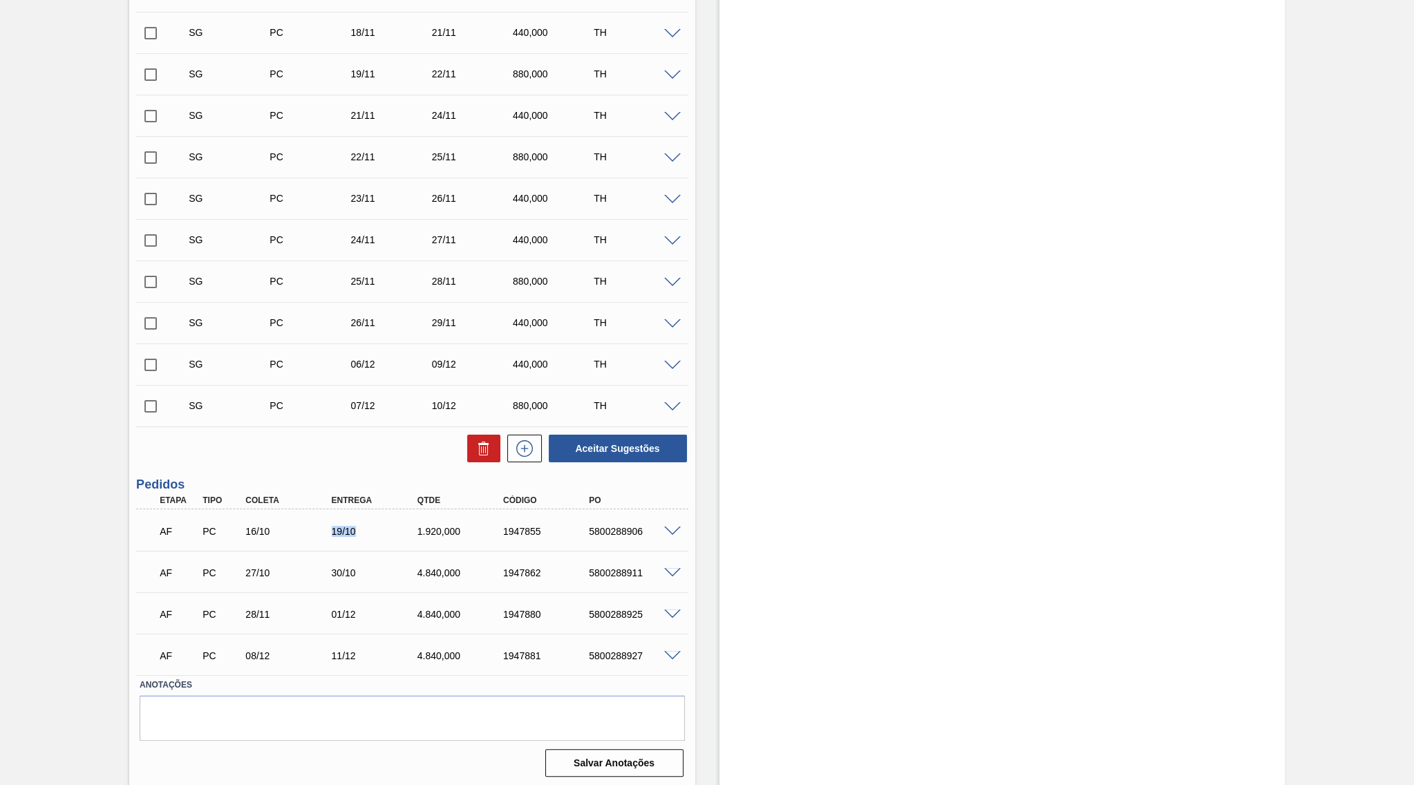
drag, startPoint x: 320, startPoint y: 529, endPoint x: 380, endPoint y: 531, distance: 60.1
click at [339, 531] on div "16/10" at bounding box center [290, 531] width 97 height 11
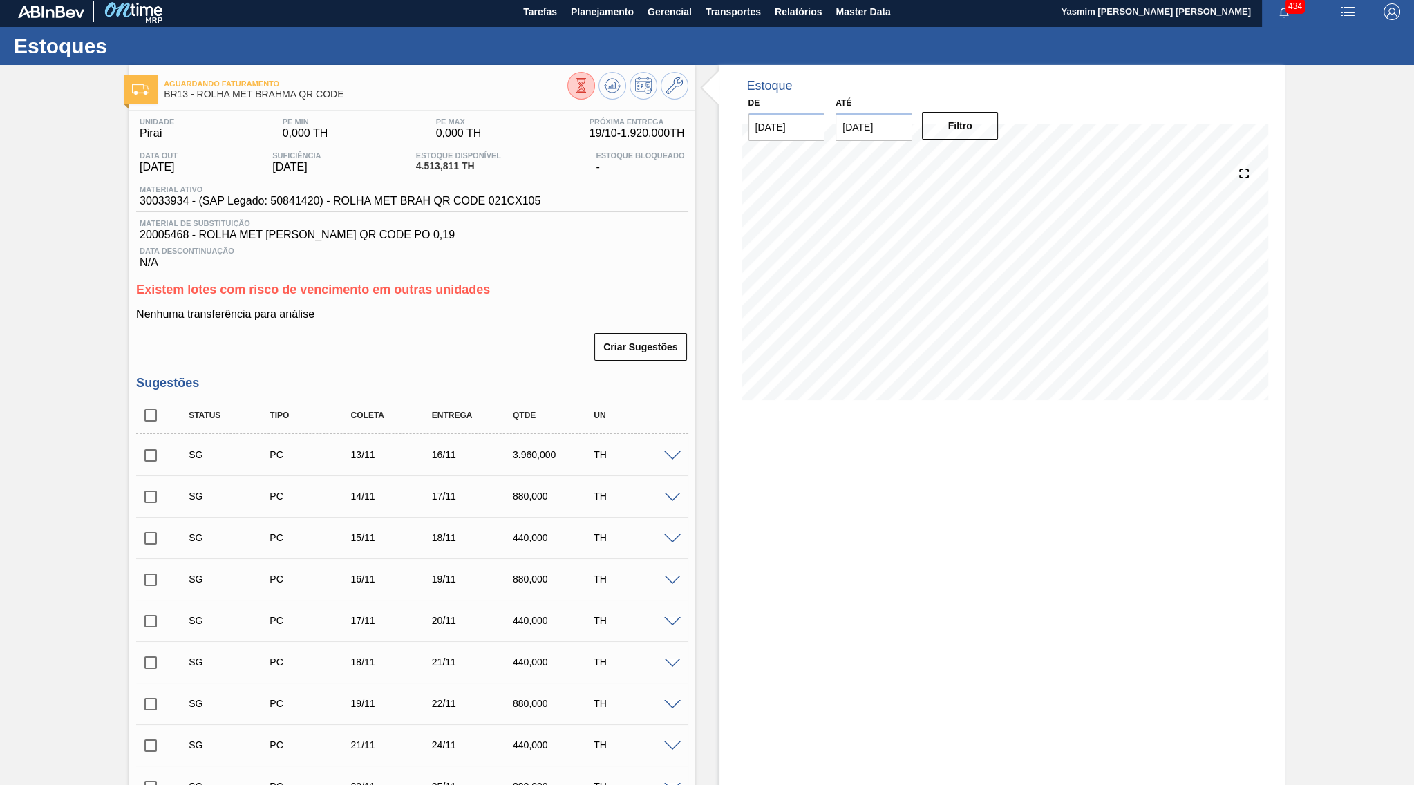
scroll to position [0, 0]
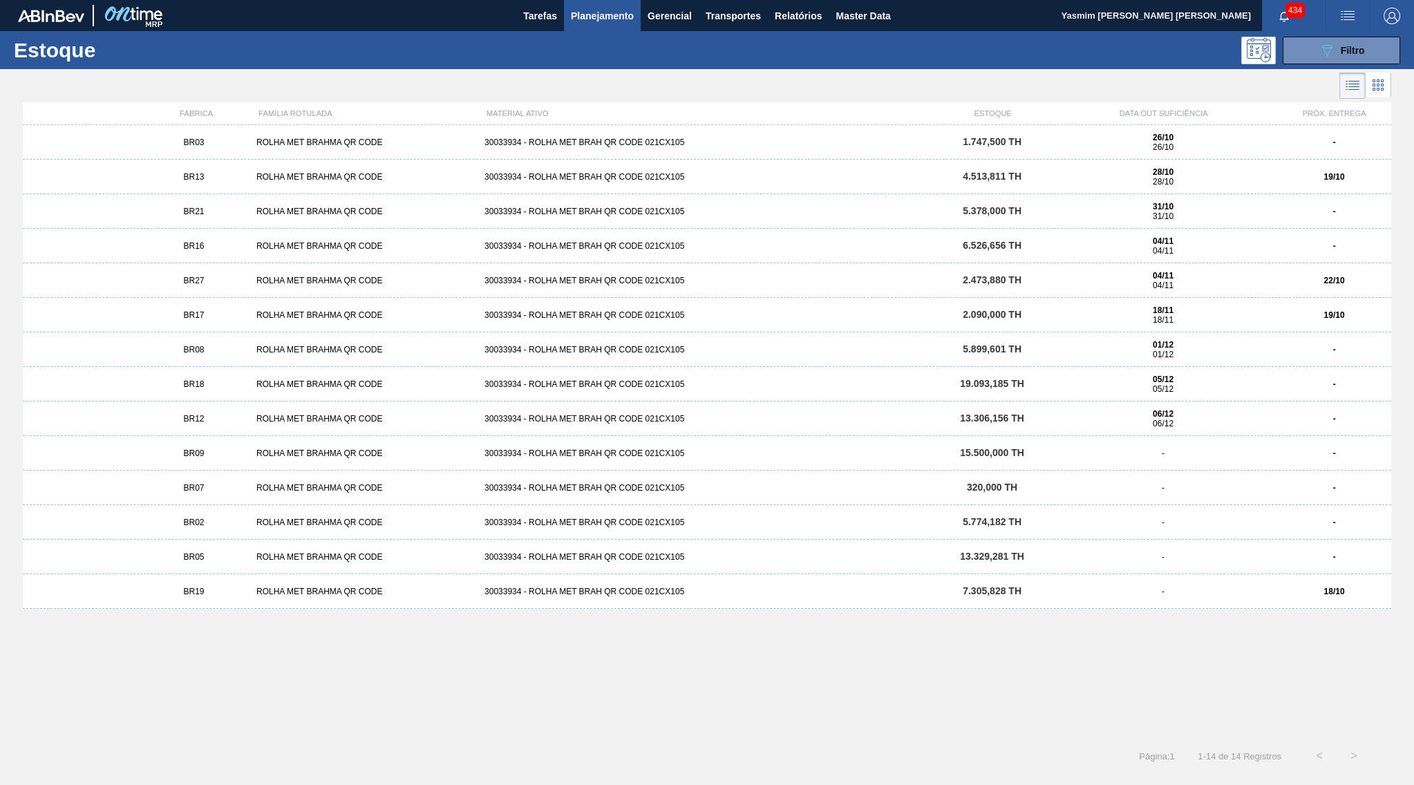
click at [1333, 294] on div "BR27 ROLHA MET BRAHMA QR CODE 30033934 - ROLHA MET BRAH QR CODE 021CX105 2.473,…" at bounding box center [707, 280] width 1368 height 35
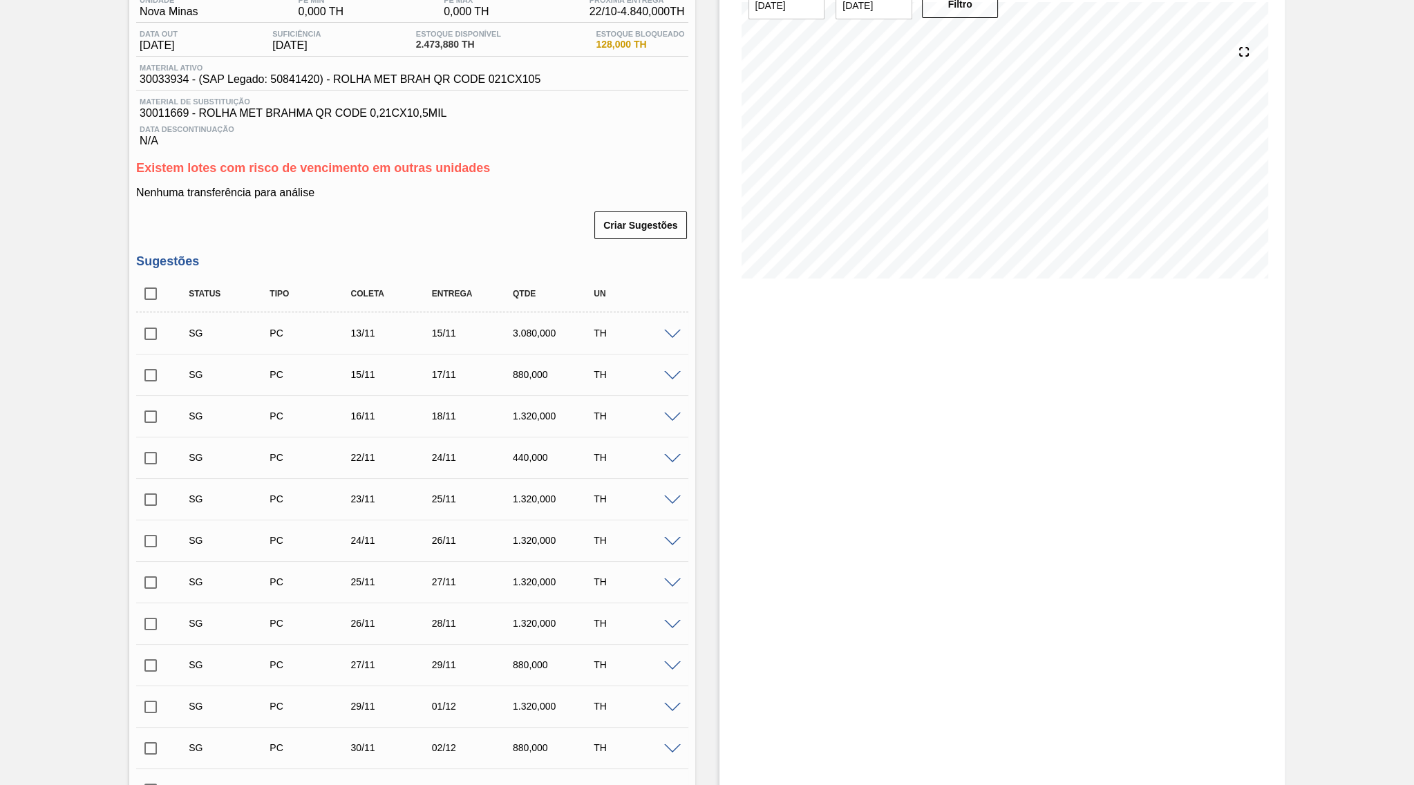
scroll to position [15, 0]
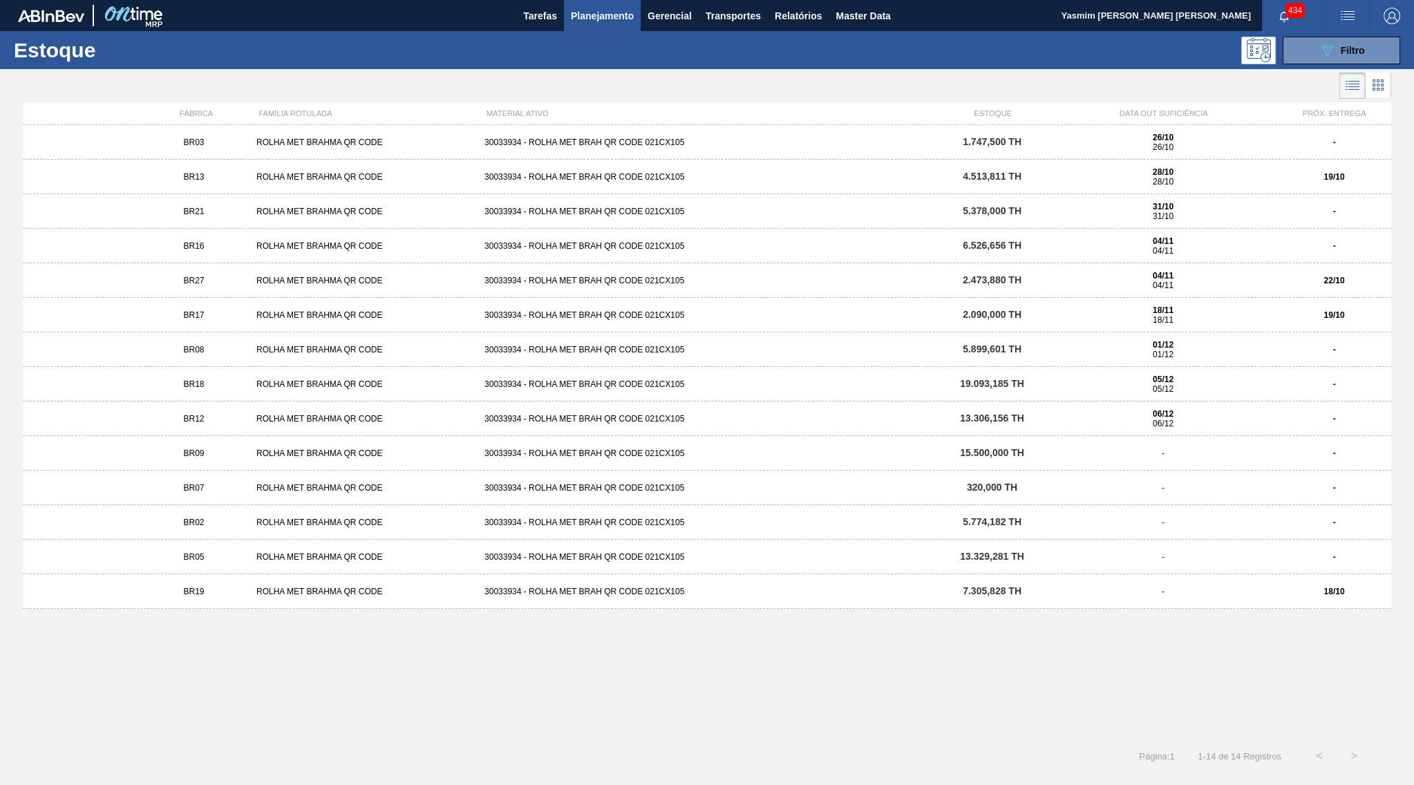
click at [1318, 317] on div "19/10" at bounding box center [1334, 315] width 114 height 10
click at [1381, 589] on div "18/10" at bounding box center [1334, 592] width 114 height 10
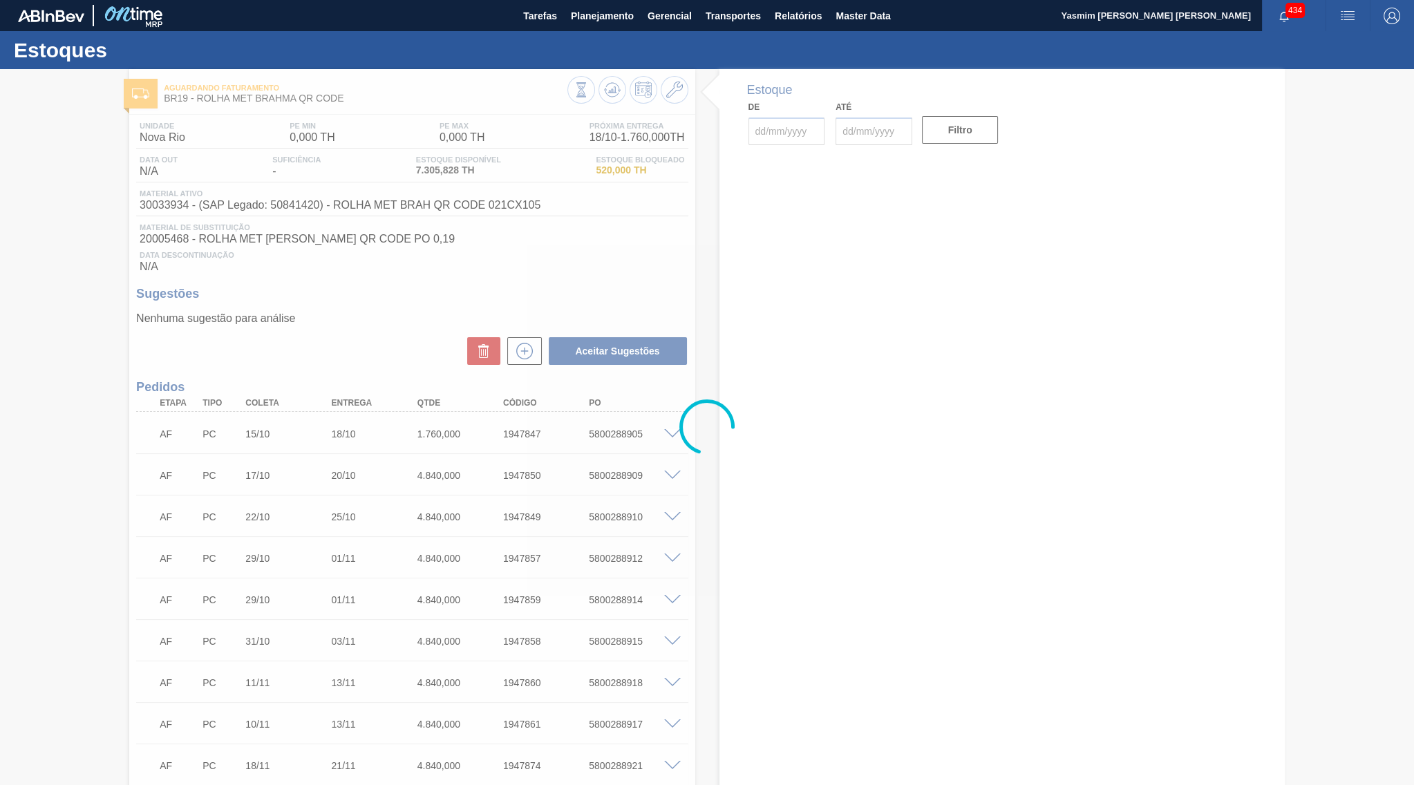
type input "[DATE]"
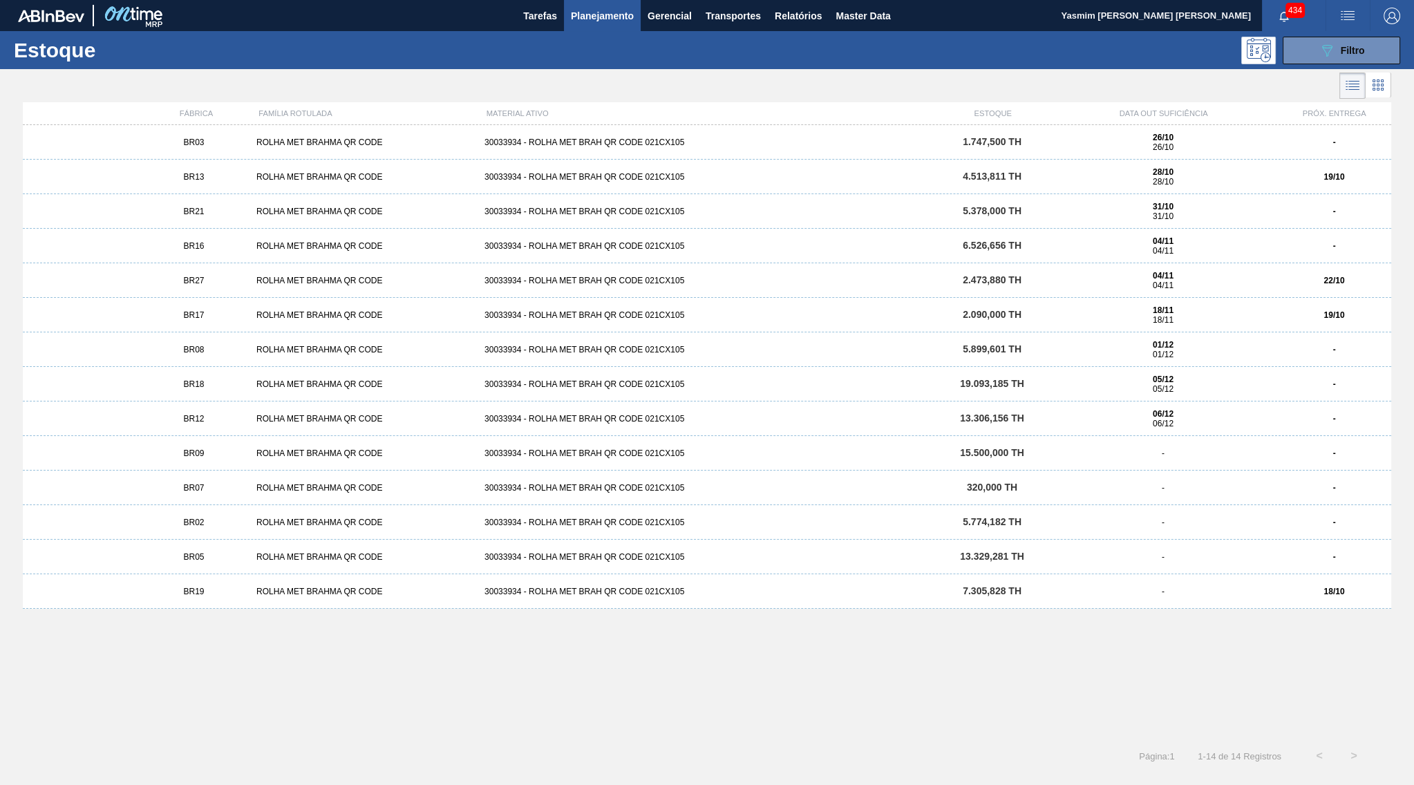
click at [1286, 324] on div "BR17 ROLHA MET BRAHMA QR CODE 30033934 - ROLHA MET BRAH QR CODE 021CX105 2.090,…" at bounding box center [707, 315] width 1368 height 35
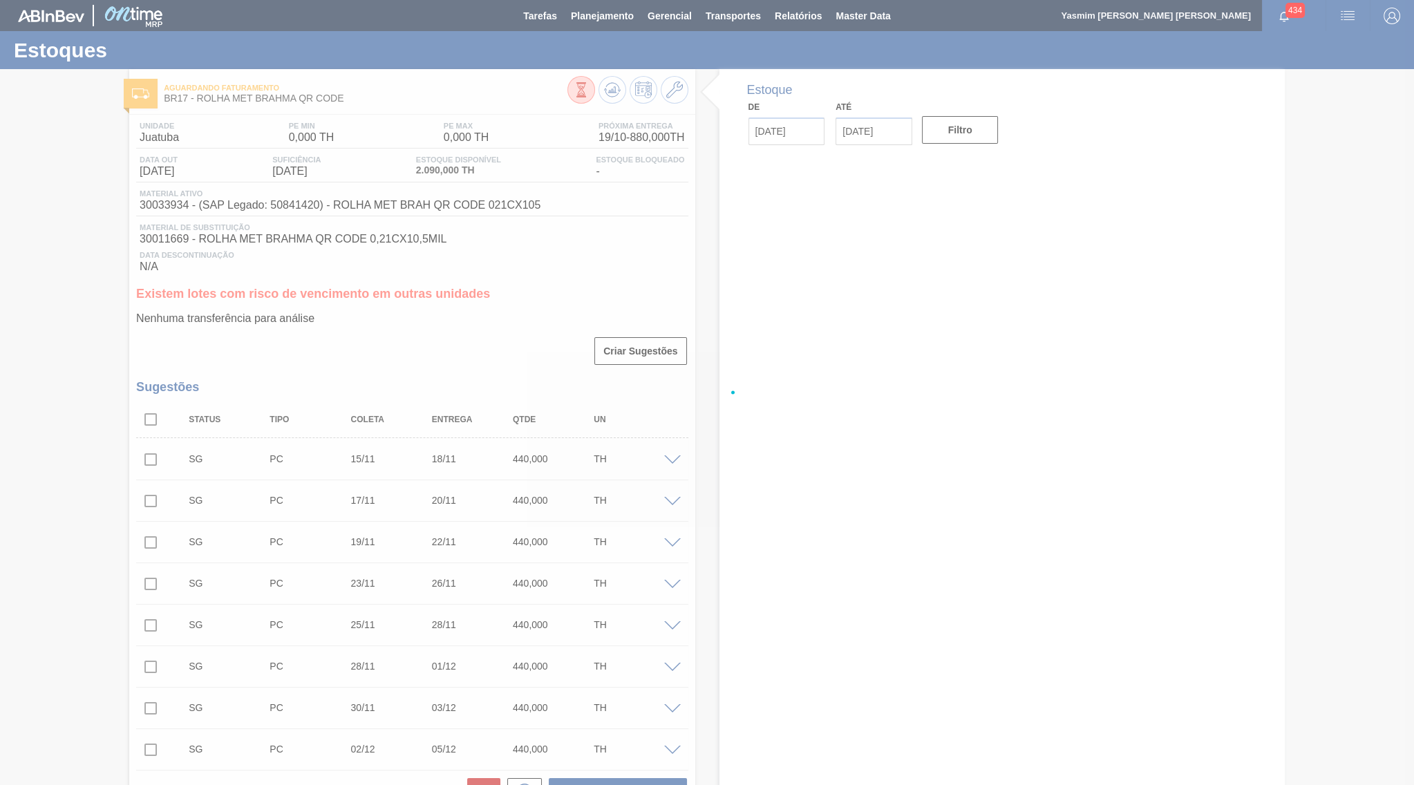
type input "[DATE]"
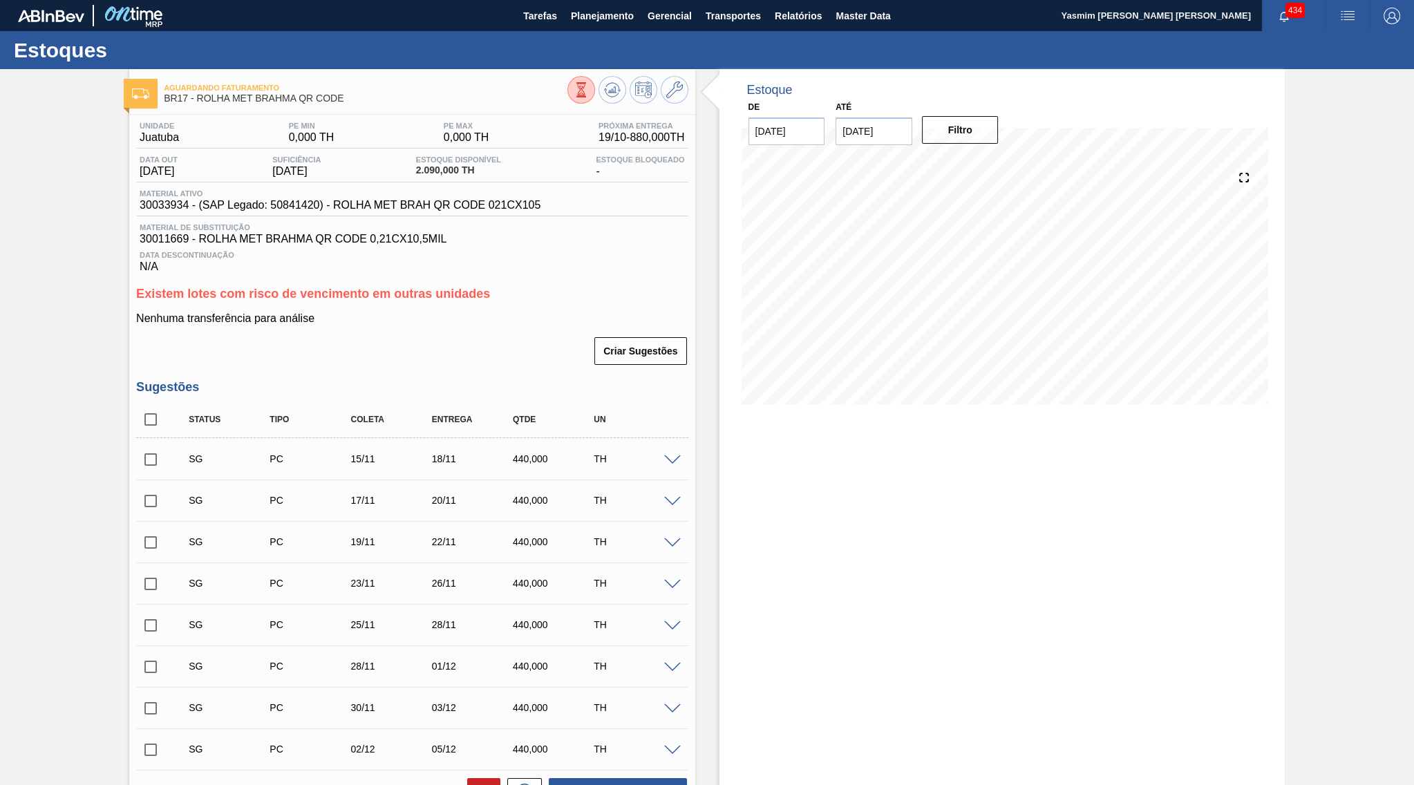
scroll to position [343, 0]
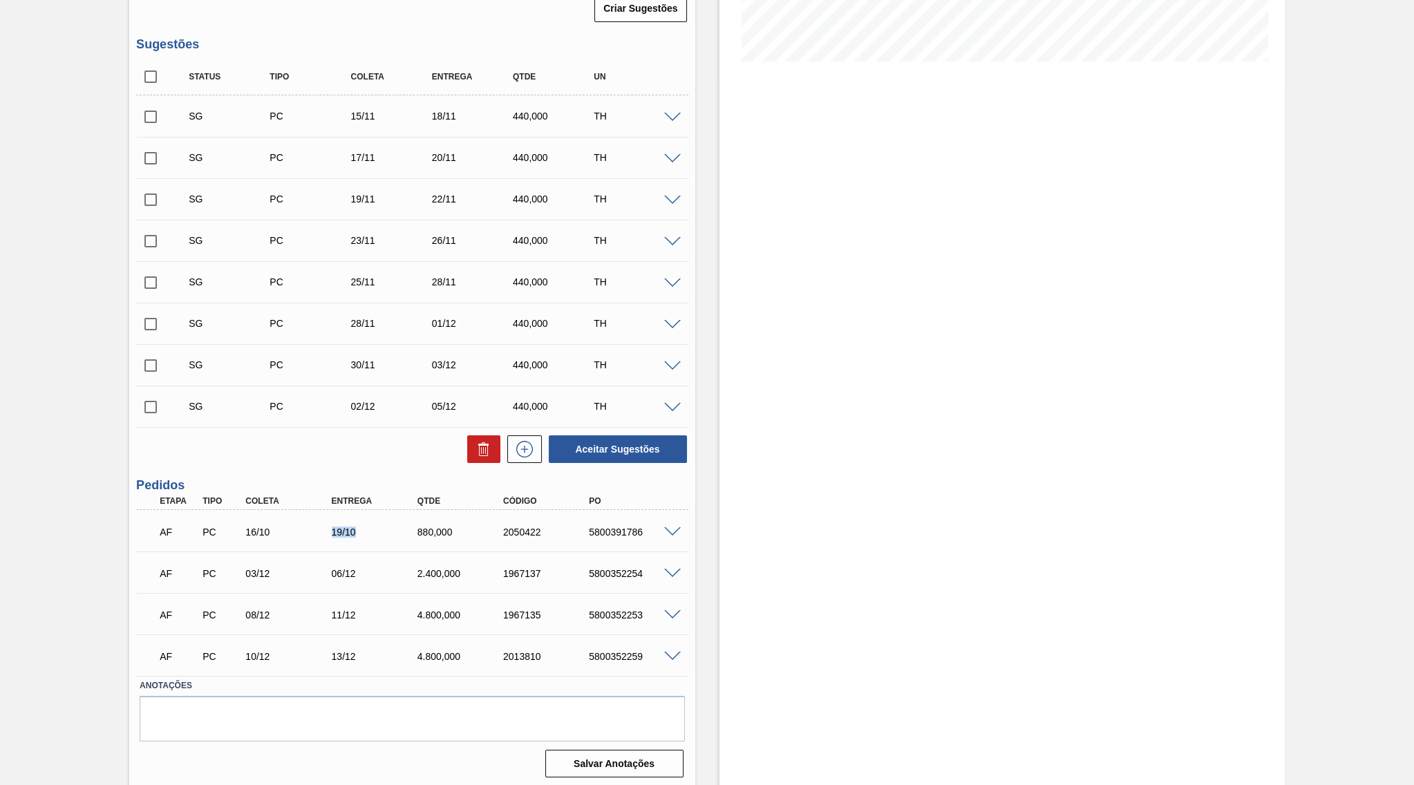
drag, startPoint x: 334, startPoint y: 531, endPoint x: 370, endPoint y: 531, distance: 35.9
click at [370, 531] on div "19/10" at bounding box center [366, 531] width 86 height 11
drag, startPoint x: 419, startPoint y: 534, endPoint x: 486, endPoint y: 526, distance: 67.5
click at [425, 526] on div "19/10" at bounding box center [376, 531] width 97 height 11
click at [589, 529] on div "5800391786" at bounding box center [633, 531] width 97 height 11
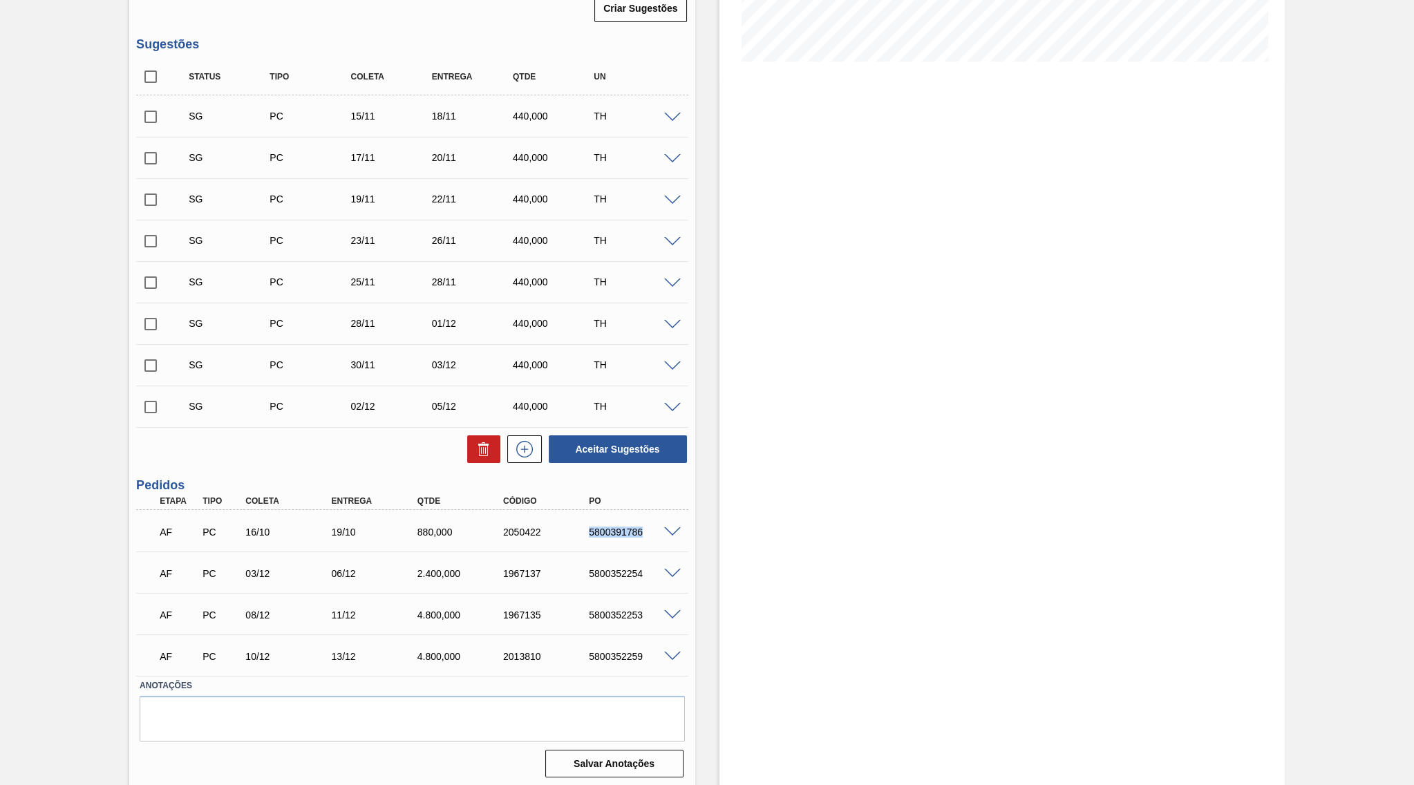
click at [589, 529] on div "5800391786" at bounding box center [633, 531] width 97 height 11
copy div "5800391786"
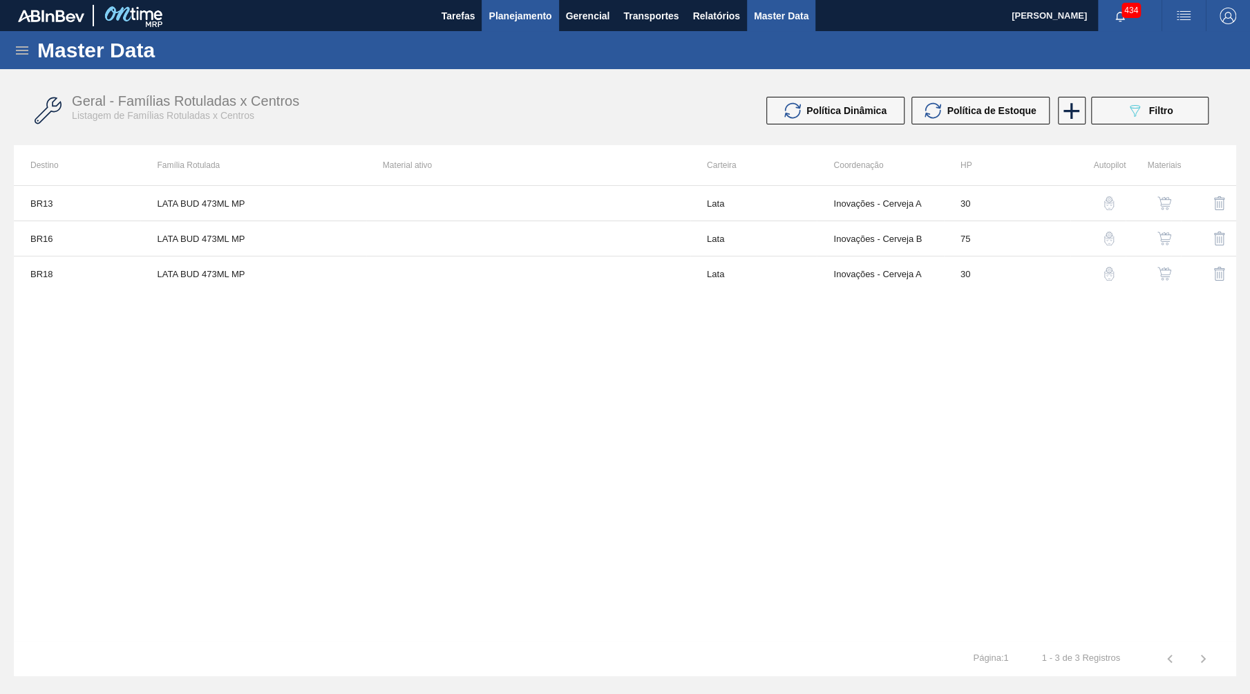
click at [493, 9] on span "Planejamento" at bounding box center [519, 16] width 63 height 17
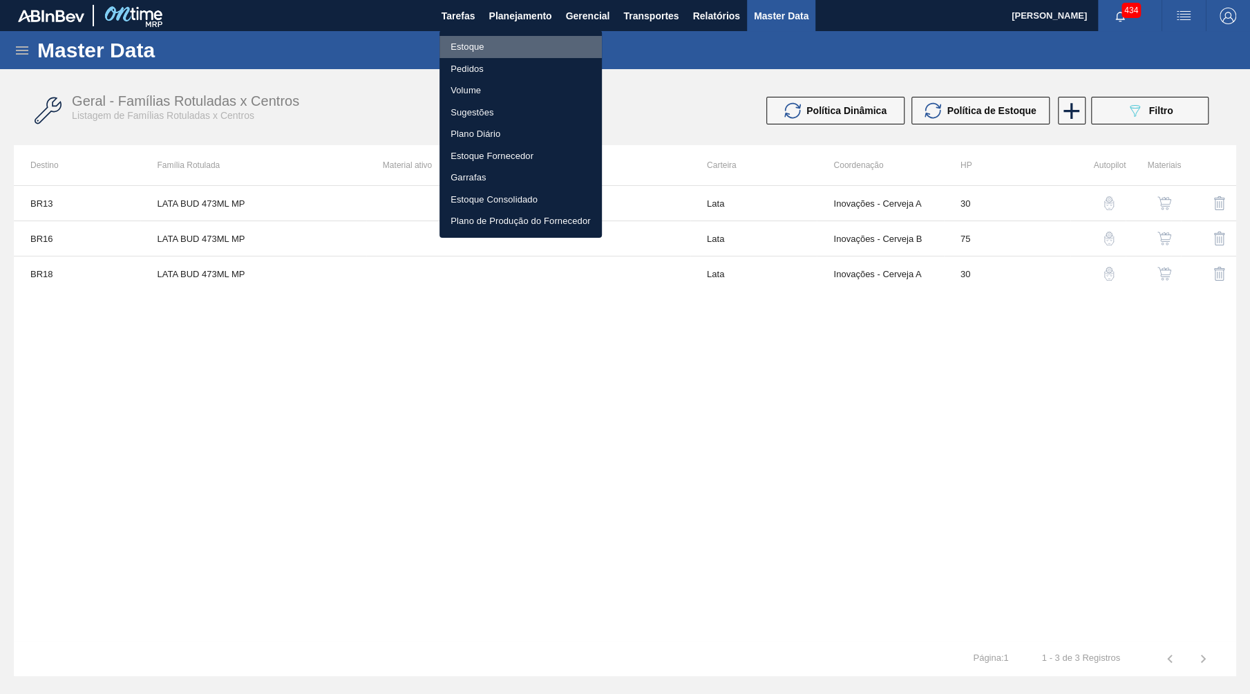
click at [486, 41] on li "Estoque" at bounding box center [520, 47] width 162 height 22
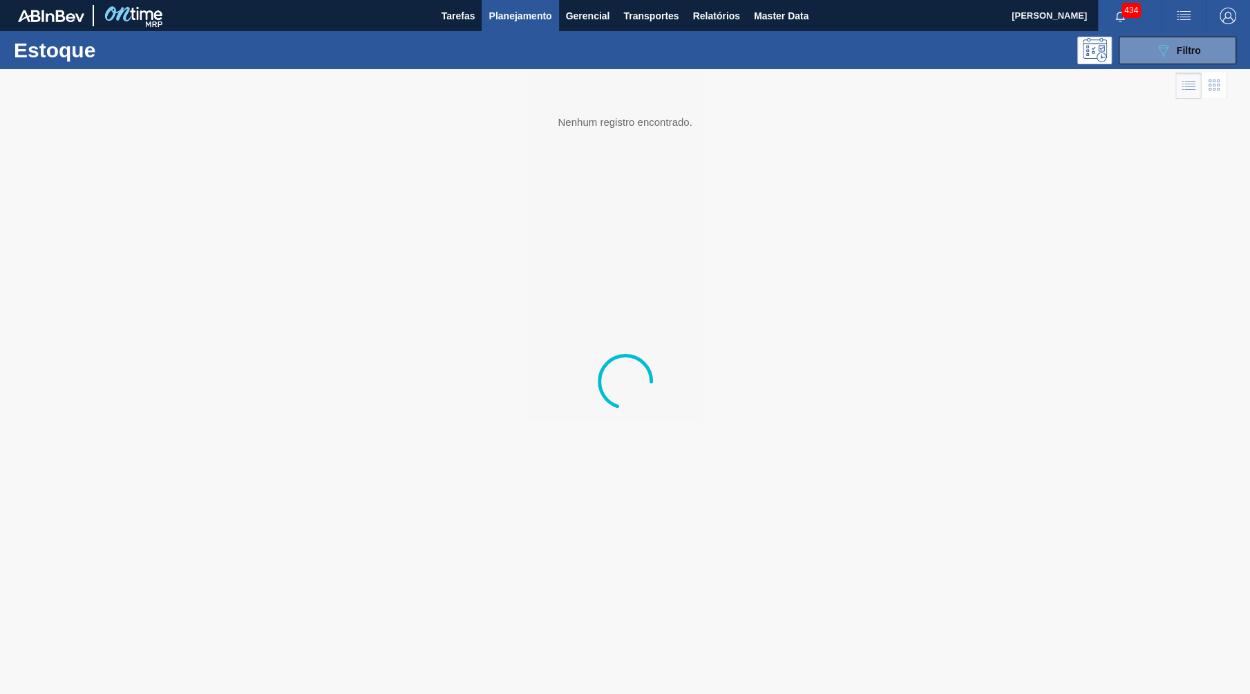
click at [522, 23] on span "Planejamento" at bounding box center [519, 16] width 63 height 17
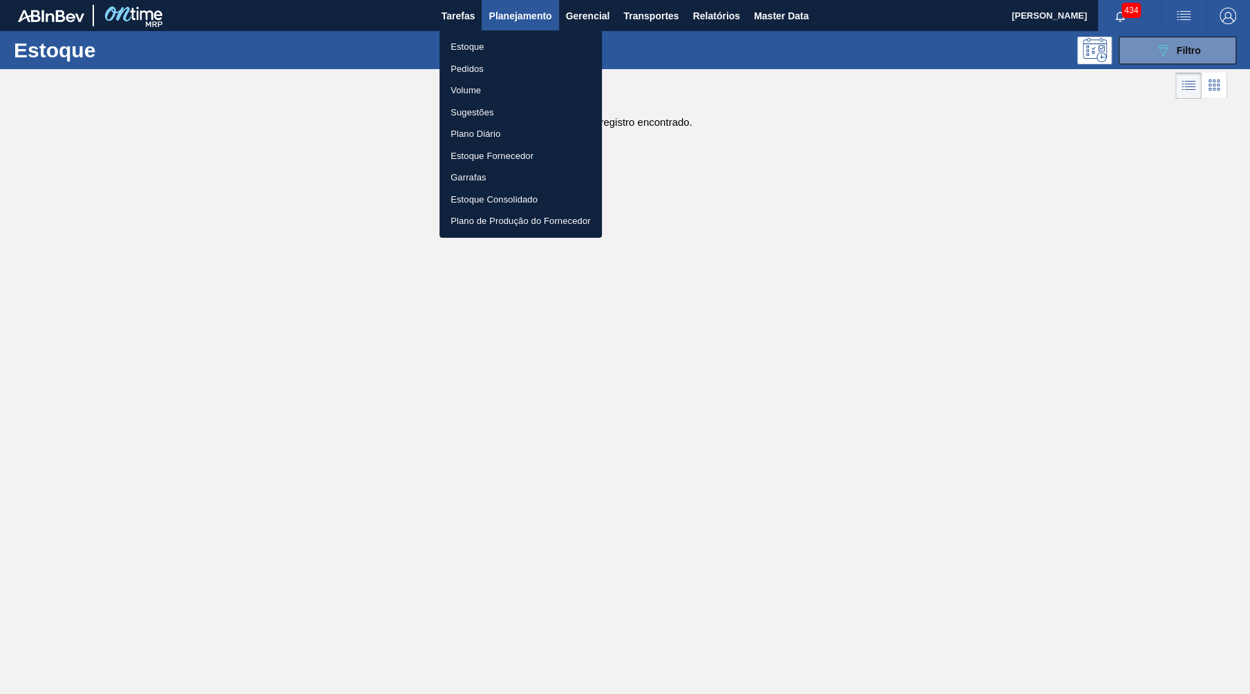
click at [472, 70] on li "Pedidos" at bounding box center [520, 69] width 162 height 22
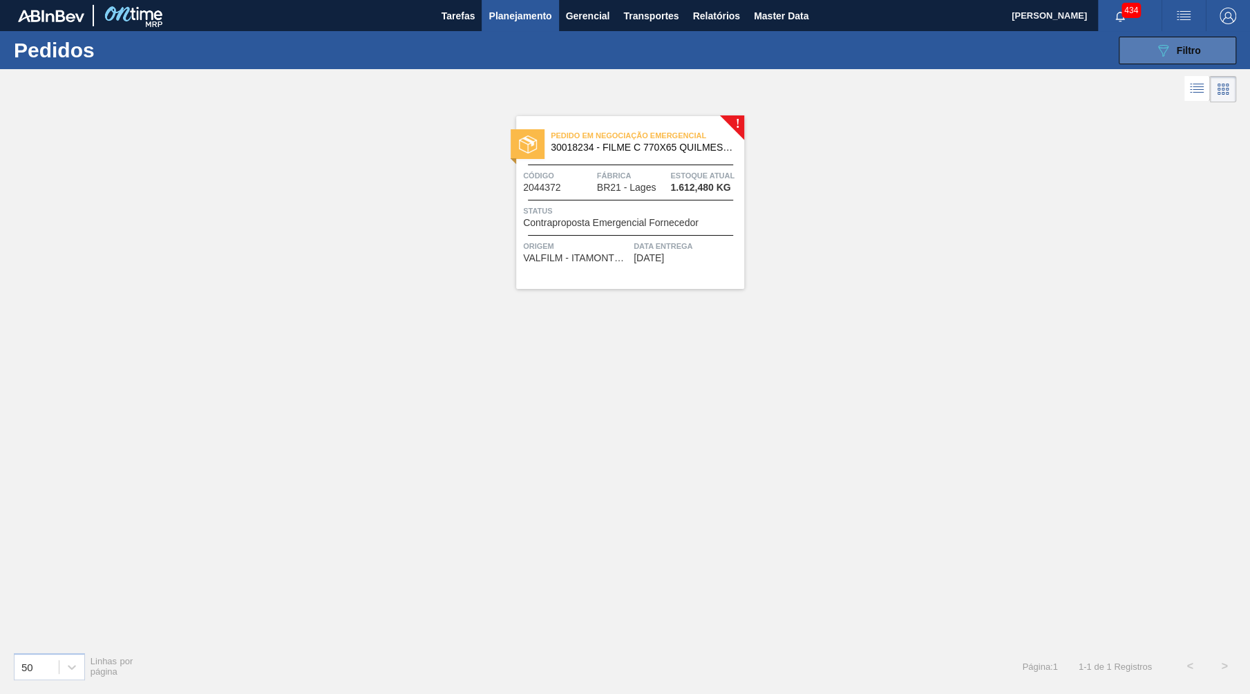
click at [1127, 58] on button "089F7B8B-B2A5-4AFE-B5C0-19BA573D28AC Filtro" at bounding box center [1177, 51] width 117 height 28
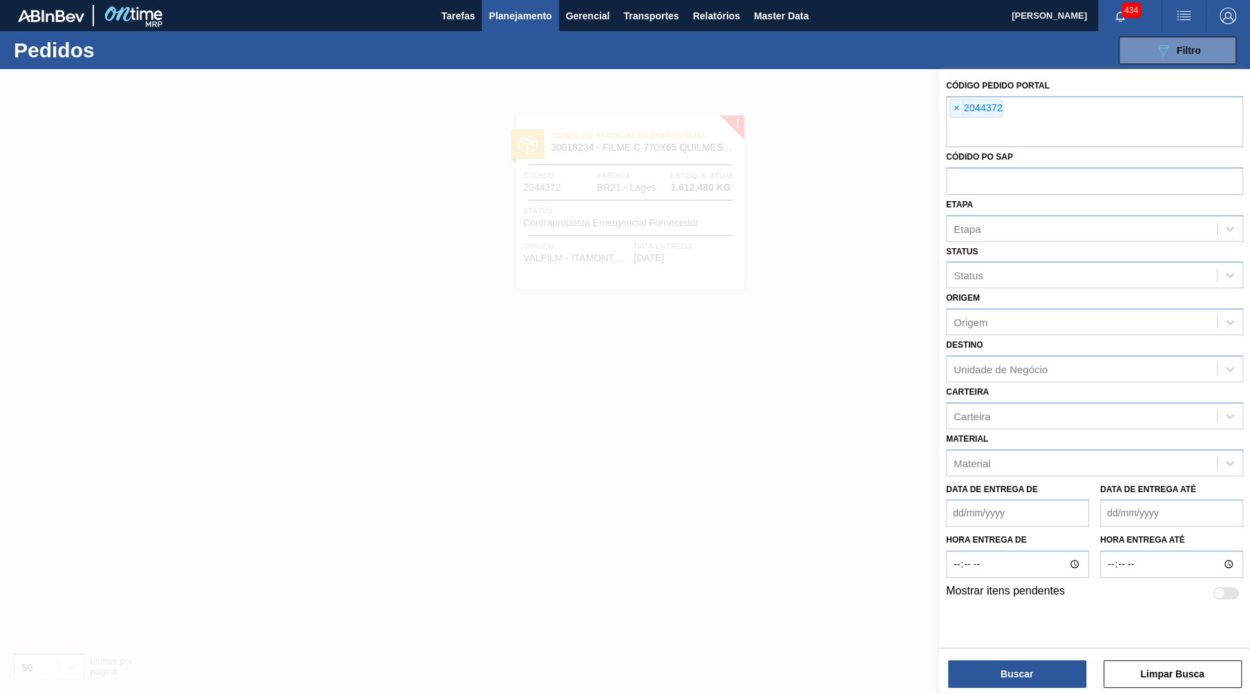
click at [825, 254] on div at bounding box center [625, 416] width 1250 height 694
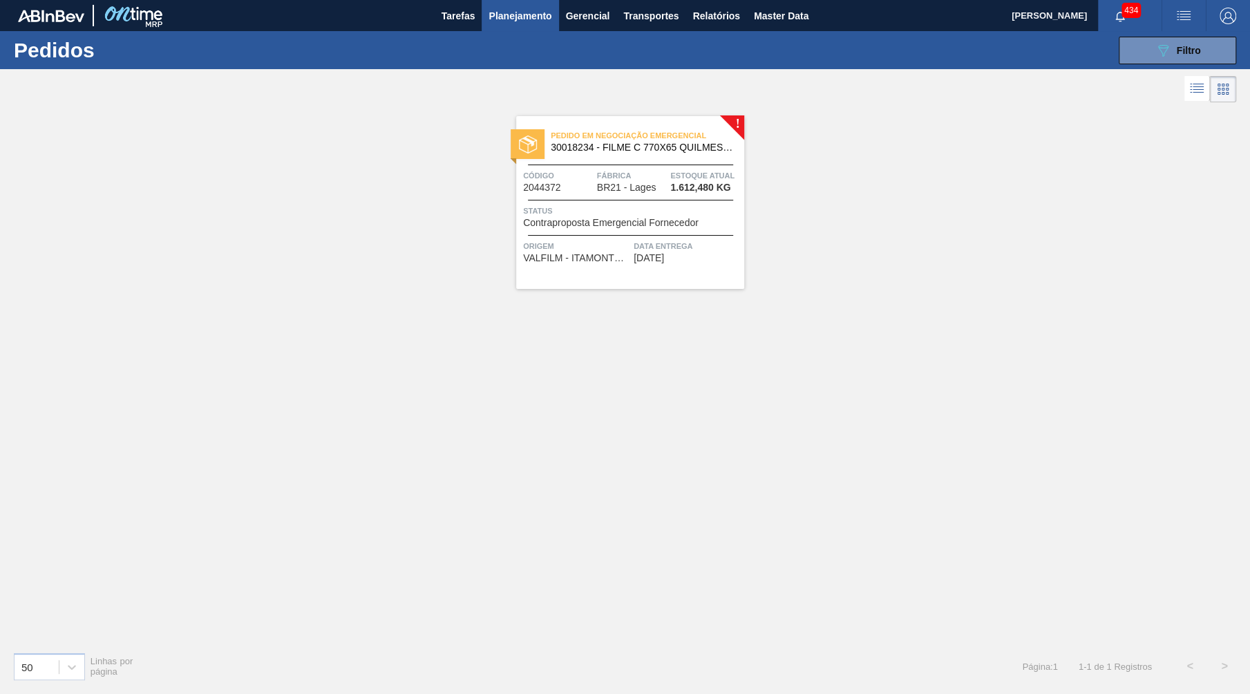
click at [710, 109] on div "! Pedido em Negociação Emergencial 30018234 - FILME C 770X65 QUILMES 350ML C12 …" at bounding box center [625, 197] width 238 height 183
click at [710, 120] on div "Pedido em Negociação Emergencial 30018234 - FILME C 770X65 QUILMES 350ML C12 42…" at bounding box center [630, 202] width 228 height 173
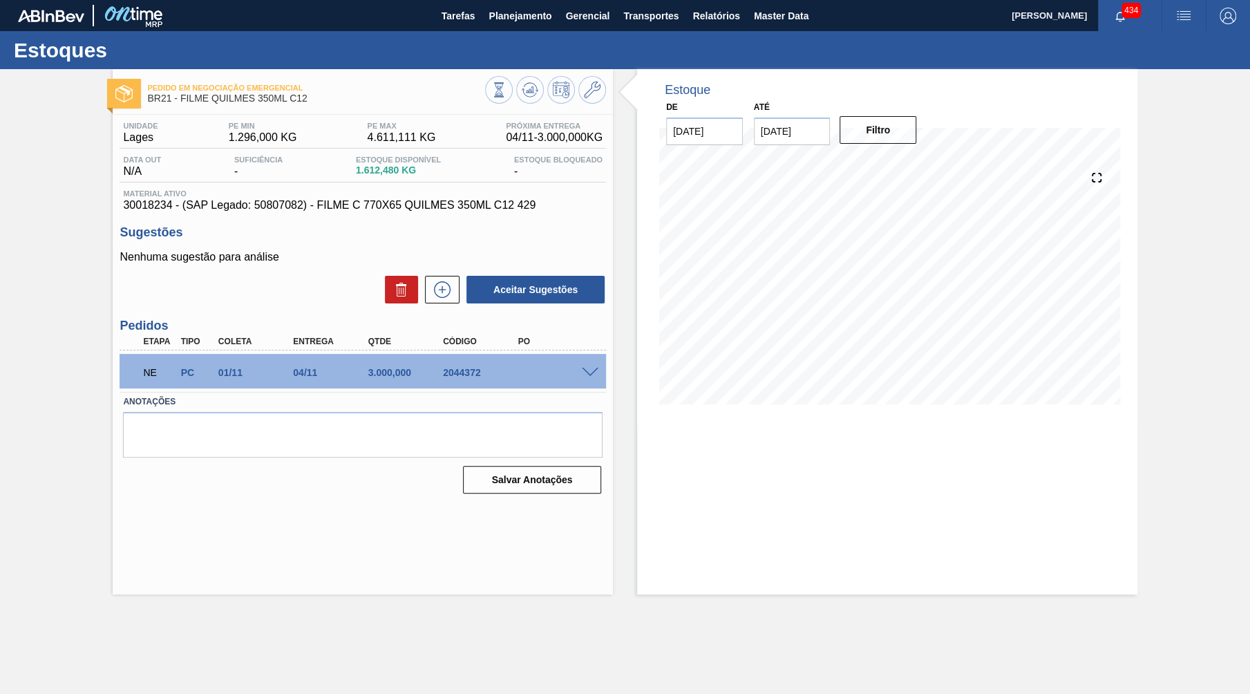
click at [589, 372] on span at bounding box center [590, 373] width 17 height 10
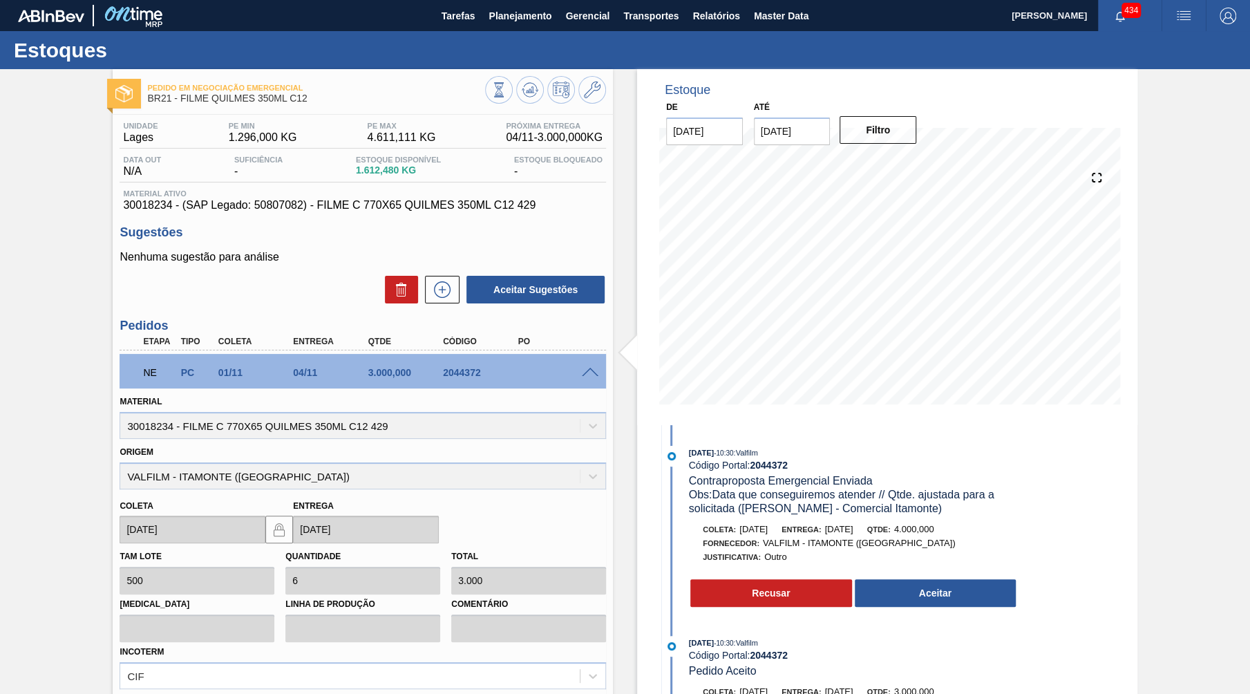
click at [893, 610] on div "08/10/2025 - 10:30 : Valfilm Código Portal: 2044372 Contraproposta Emergencial …" at bounding box center [839, 530] width 356 height 169
click at [922, 587] on button "Aceitar" at bounding box center [936, 593] width 162 height 28
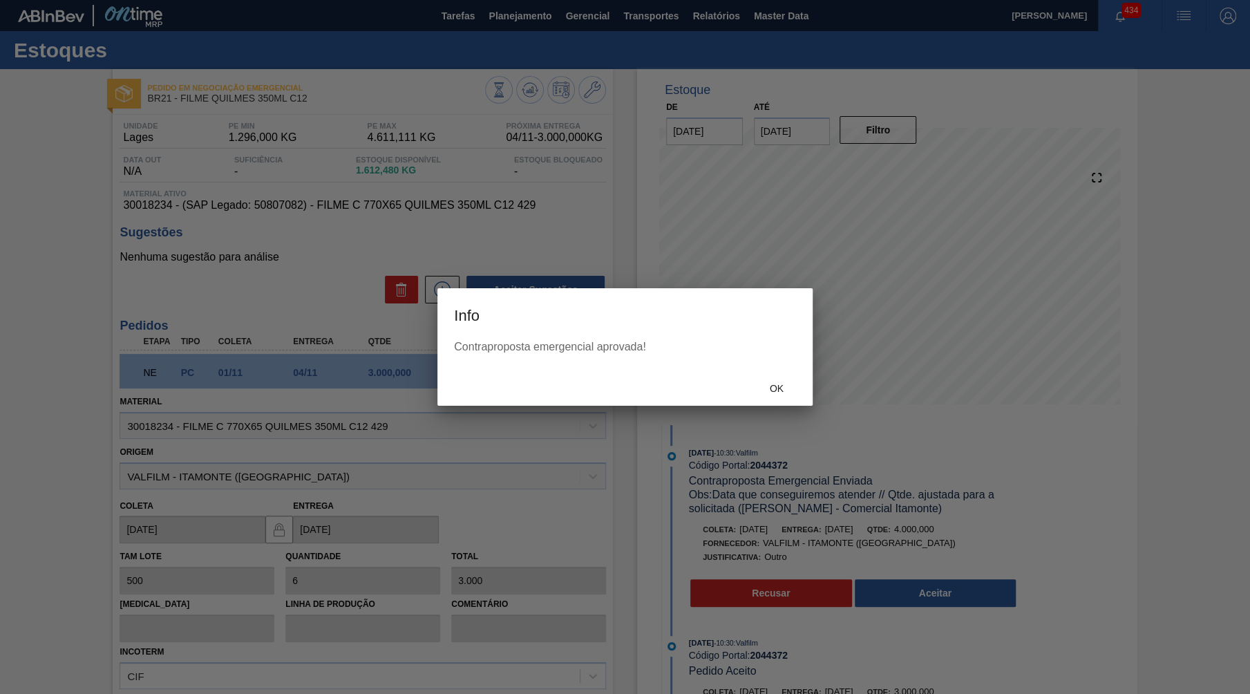
click at [942, 603] on div at bounding box center [625, 347] width 1250 height 694
click at [786, 381] on div "Ok" at bounding box center [776, 388] width 61 height 26
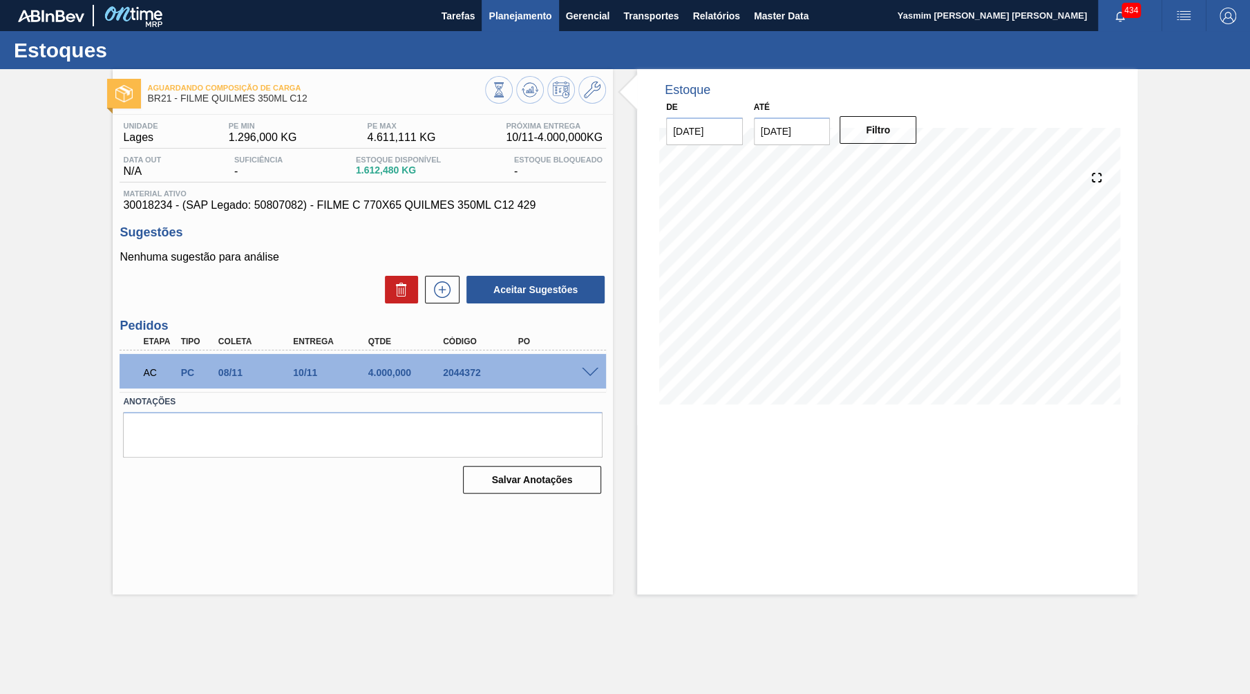
click at [509, 10] on span "Planejamento" at bounding box center [519, 16] width 63 height 17
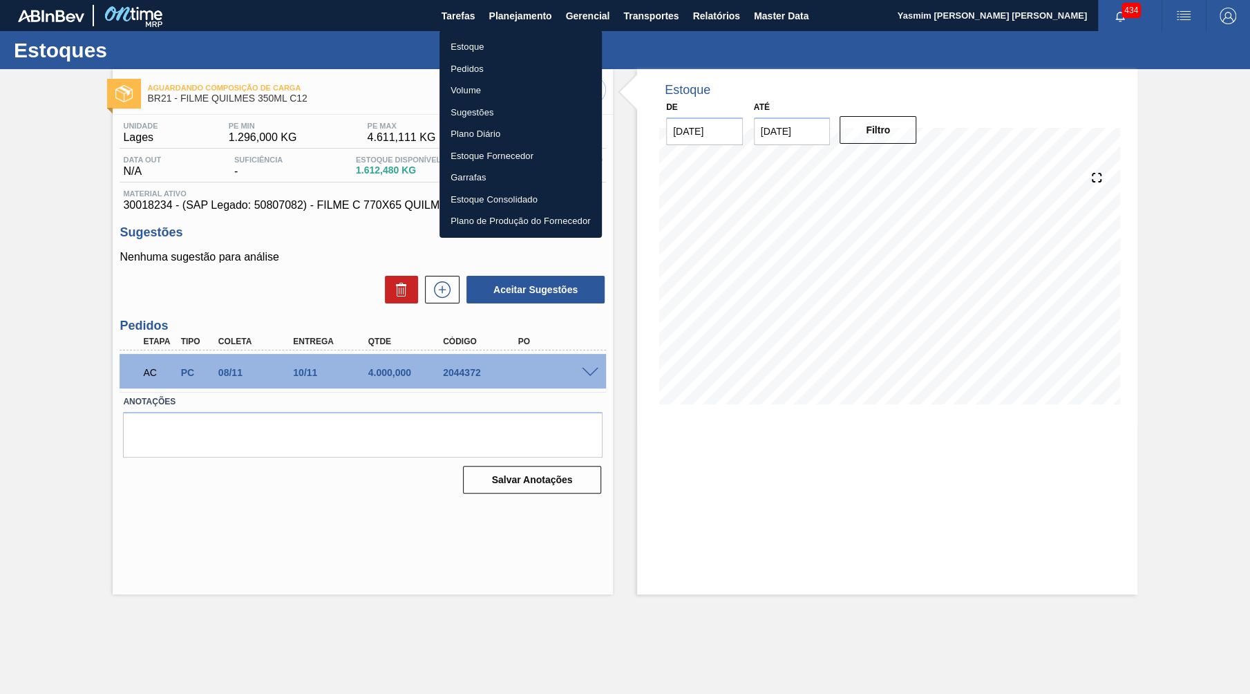
click at [484, 70] on li "Pedidos" at bounding box center [520, 69] width 162 height 22
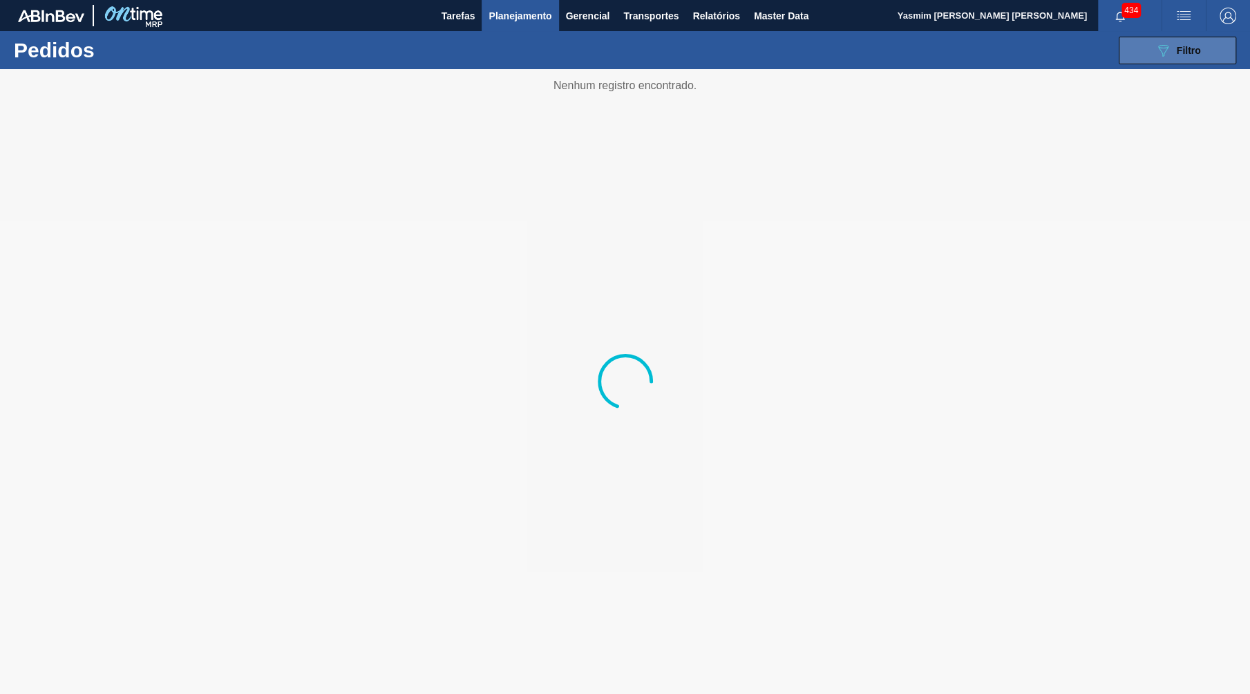
click at [1177, 49] on span "Filtro" at bounding box center [1189, 50] width 24 height 11
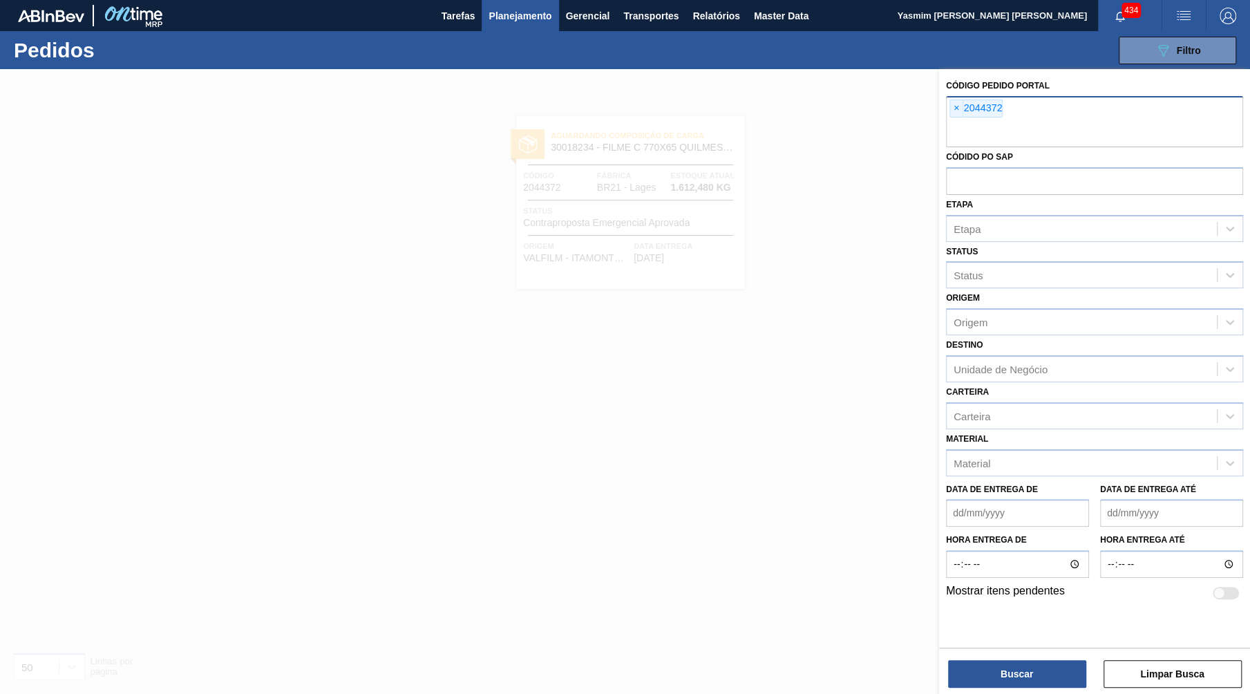
click at [959, 113] on div "× 2044372" at bounding box center [975, 108] width 53 height 18
click at [960, 109] on span "×" at bounding box center [956, 108] width 13 height 17
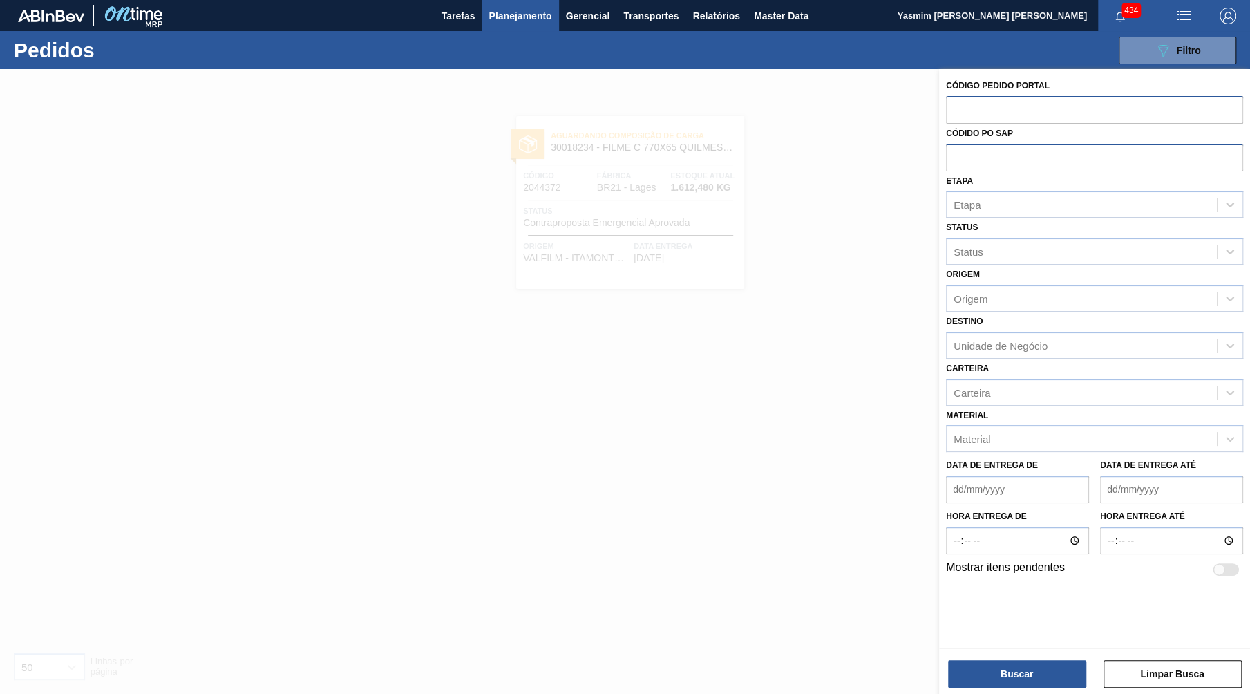
click at [1005, 153] on input "text" at bounding box center [1094, 157] width 297 height 26
click at [1058, 335] on div "Unidade de Negócio" at bounding box center [1082, 345] width 270 height 20
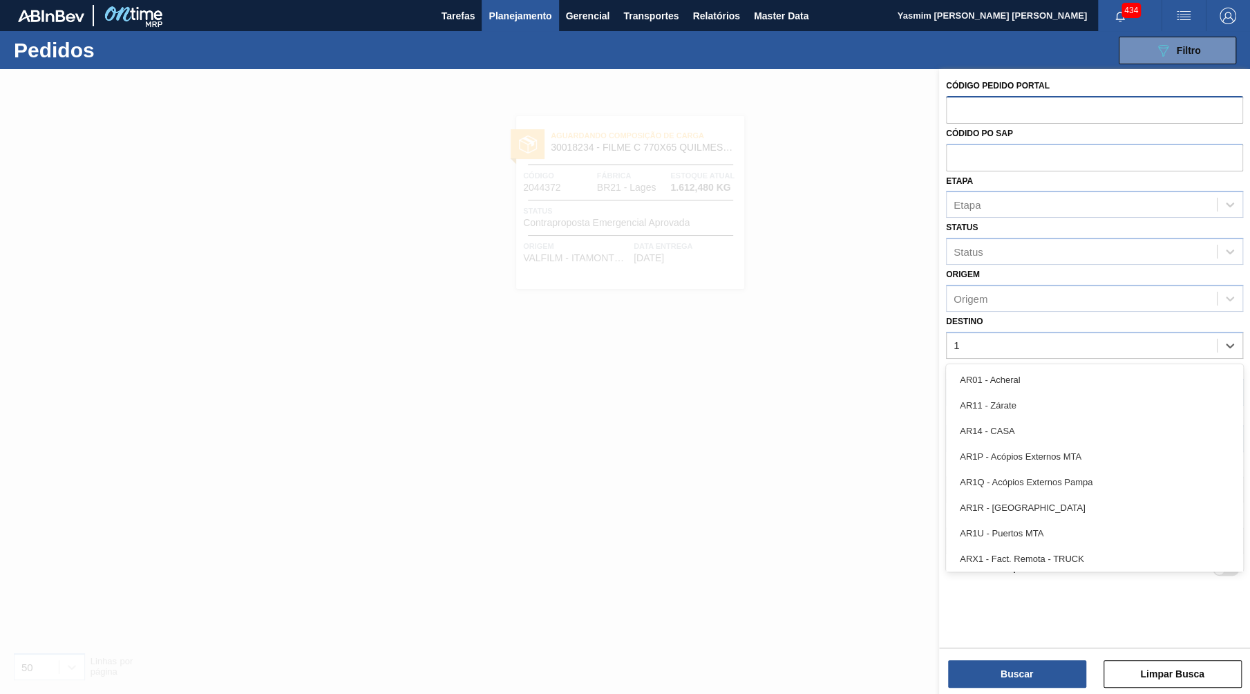
type input "18"
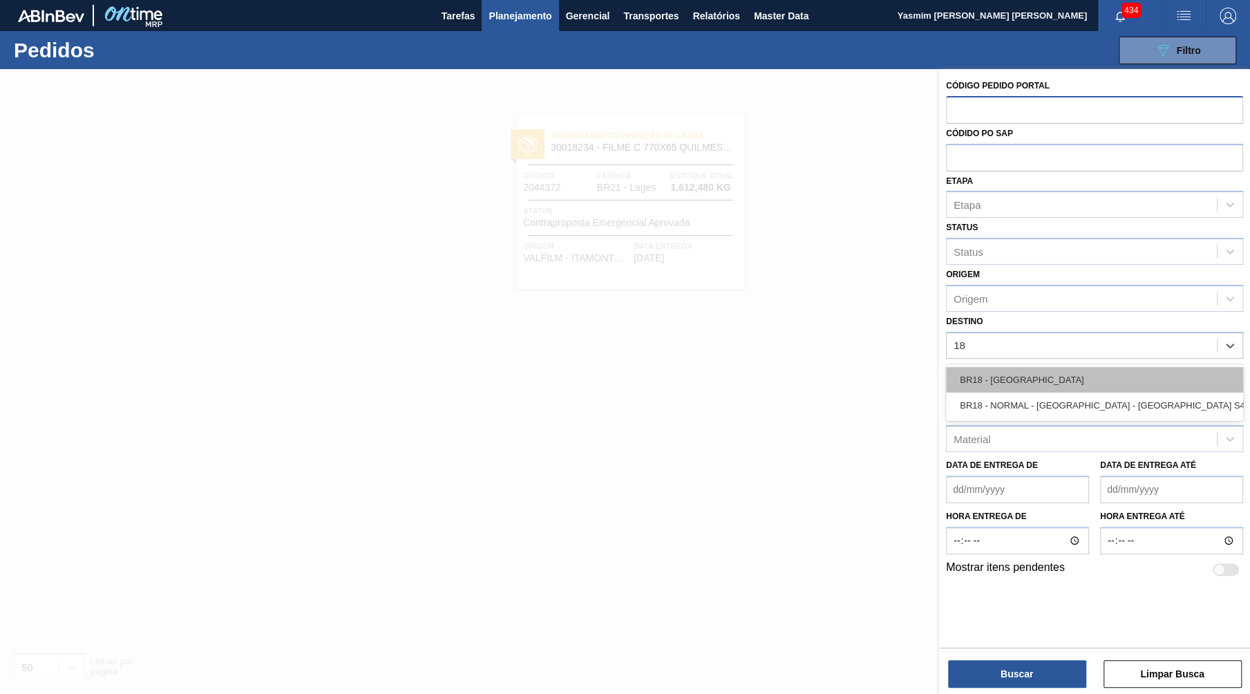
click at [1013, 367] on div "BR18 - [GEOGRAPHIC_DATA]" at bounding box center [1094, 380] width 297 height 26
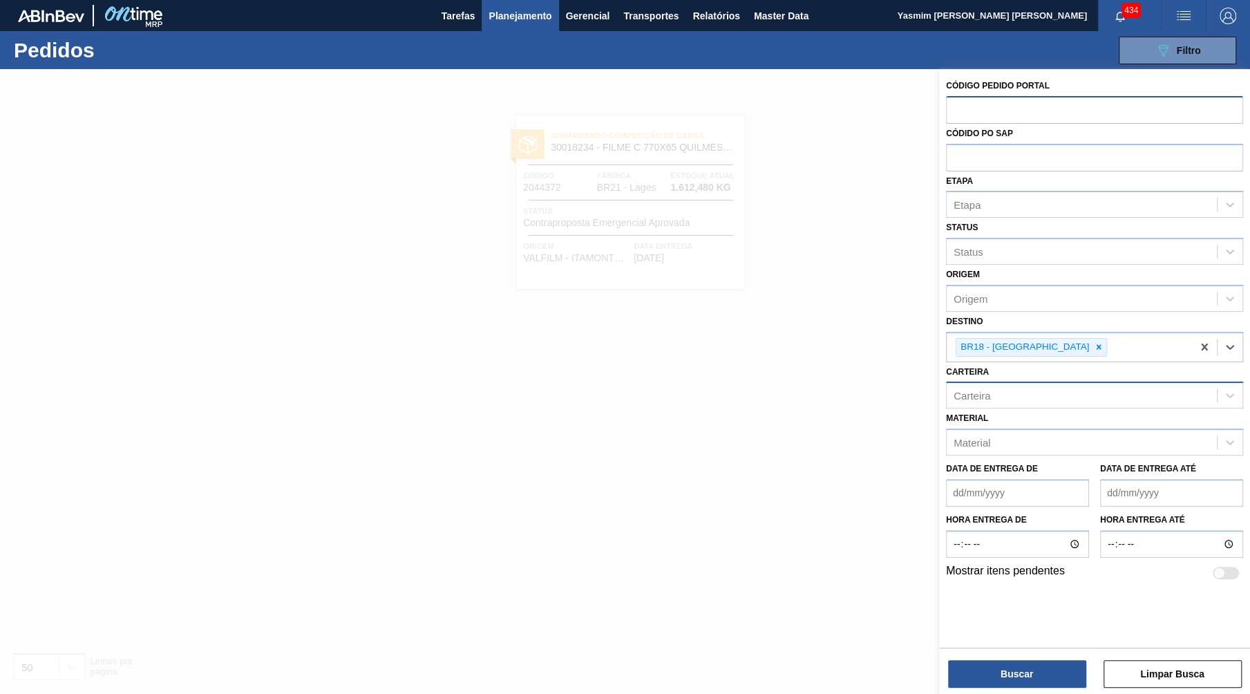
click at [1019, 386] on div "Carteira" at bounding box center [1082, 396] width 270 height 20
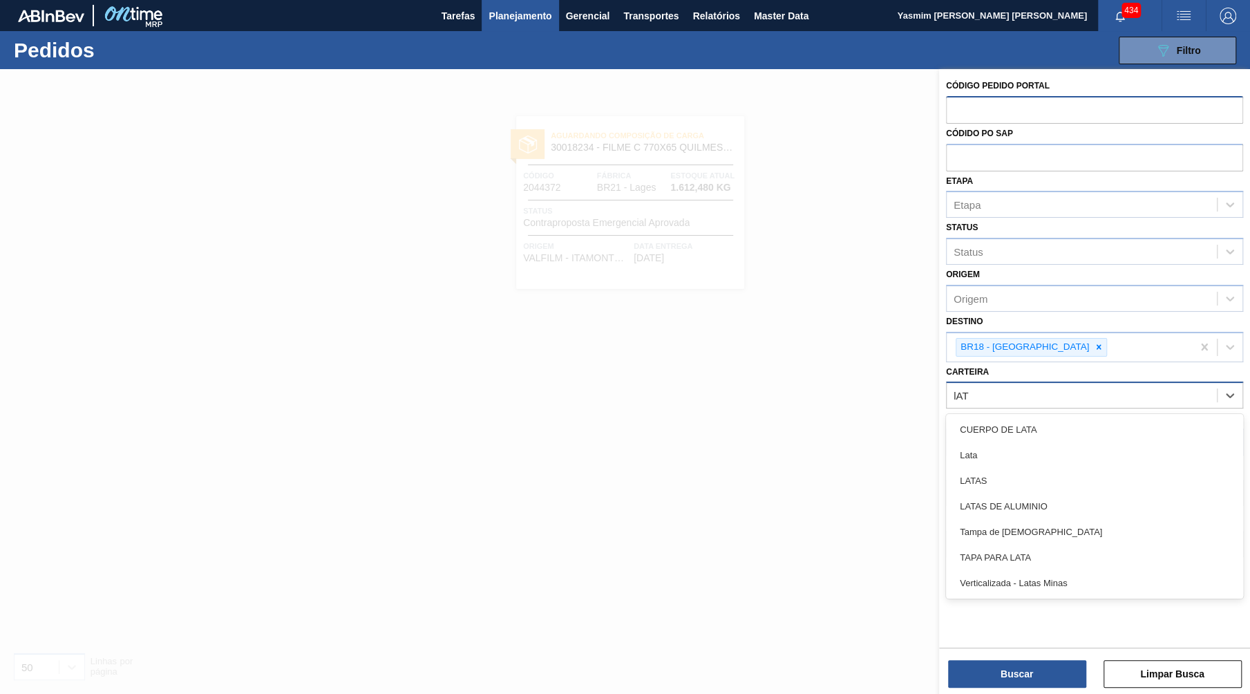
type input "lATA"
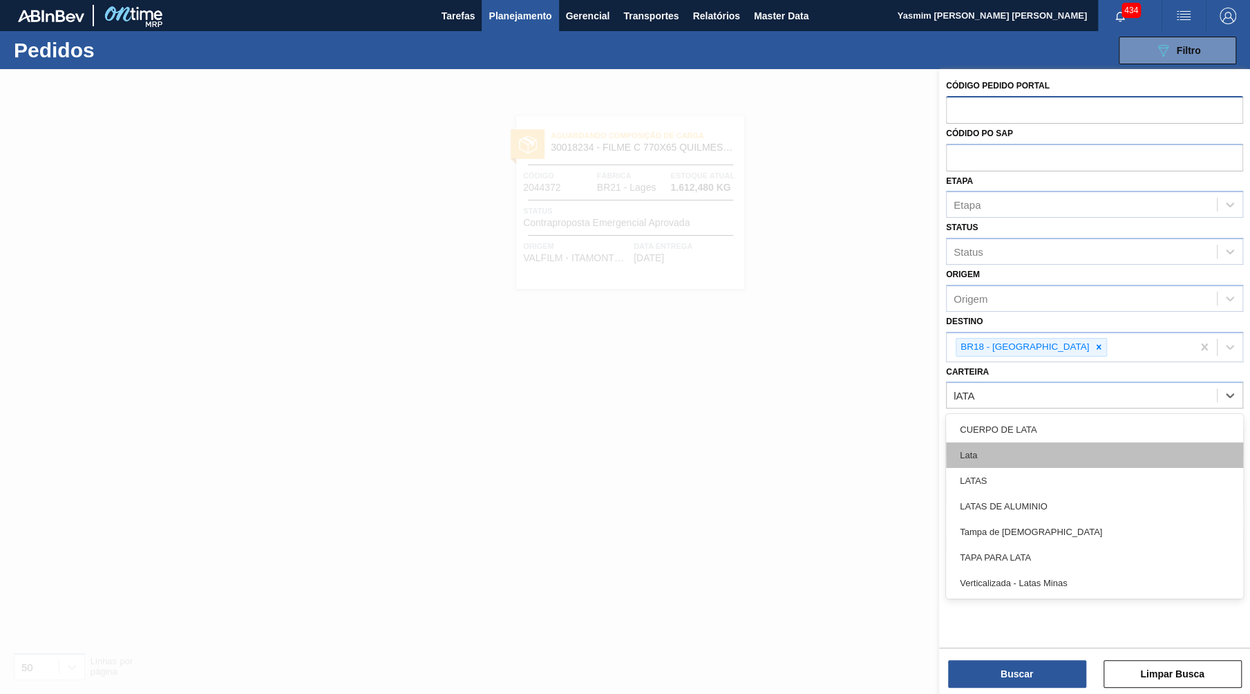
click at [992, 442] on div "Lata" at bounding box center [1094, 455] width 297 height 26
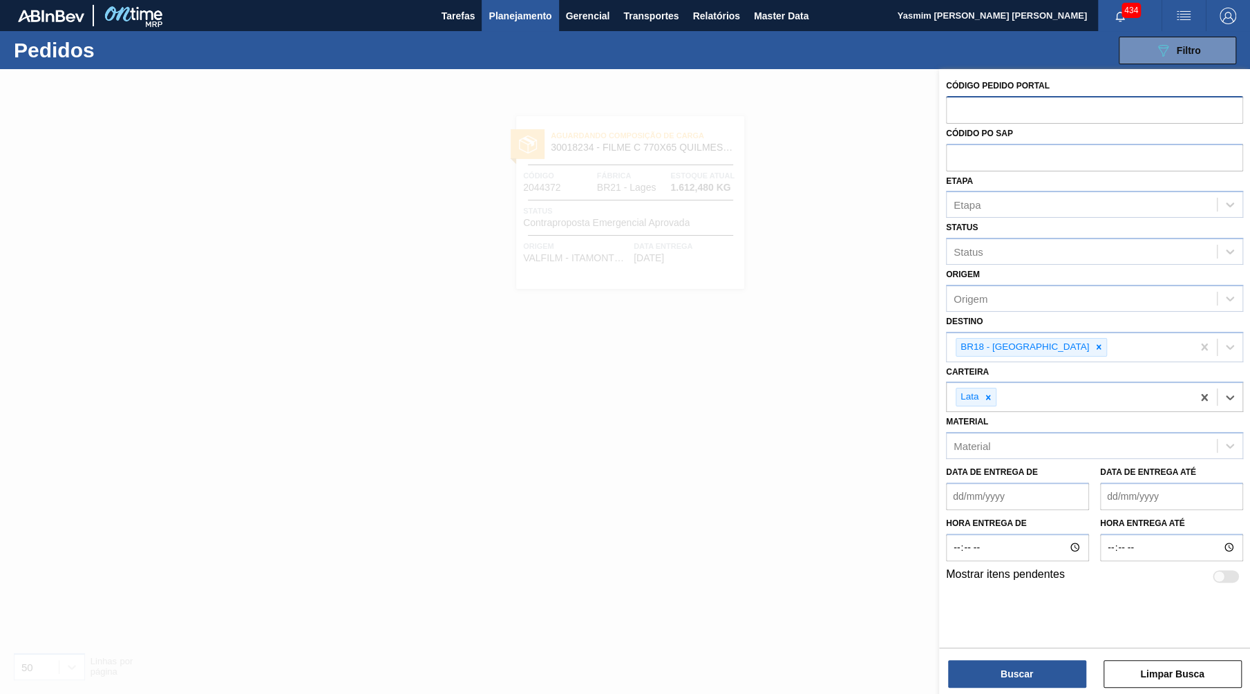
click at [1023, 654] on div "Buscar Limpar Busca" at bounding box center [1094, 666] width 311 height 39
click at [1031, 672] on button "Buscar" at bounding box center [1017, 674] width 138 height 28
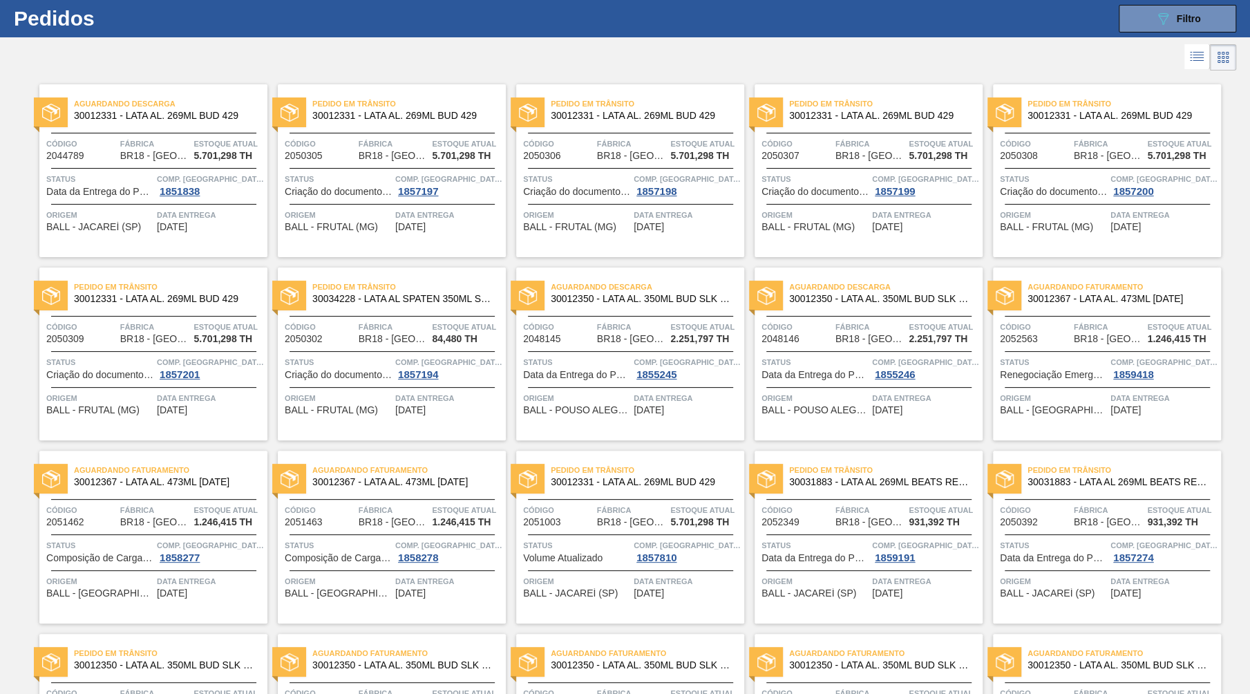
scroll to position [63, 0]
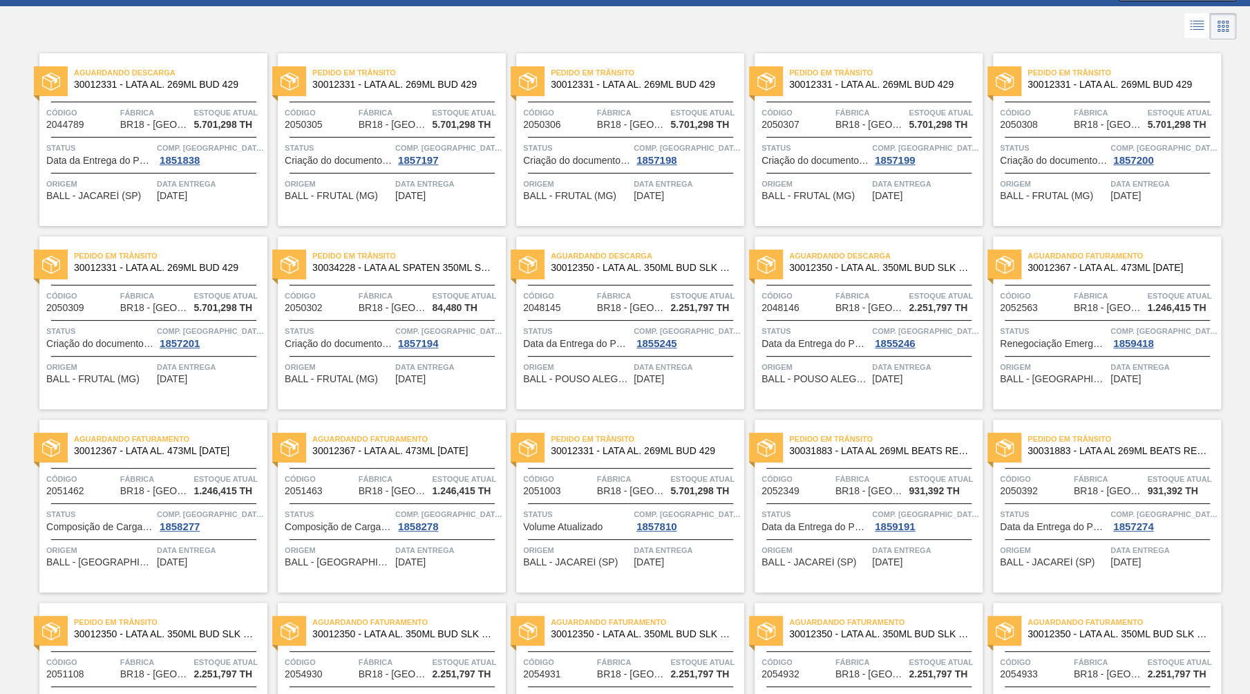
click at [178, 66] on span "Aguardando Descarga" at bounding box center [170, 73] width 193 height 14
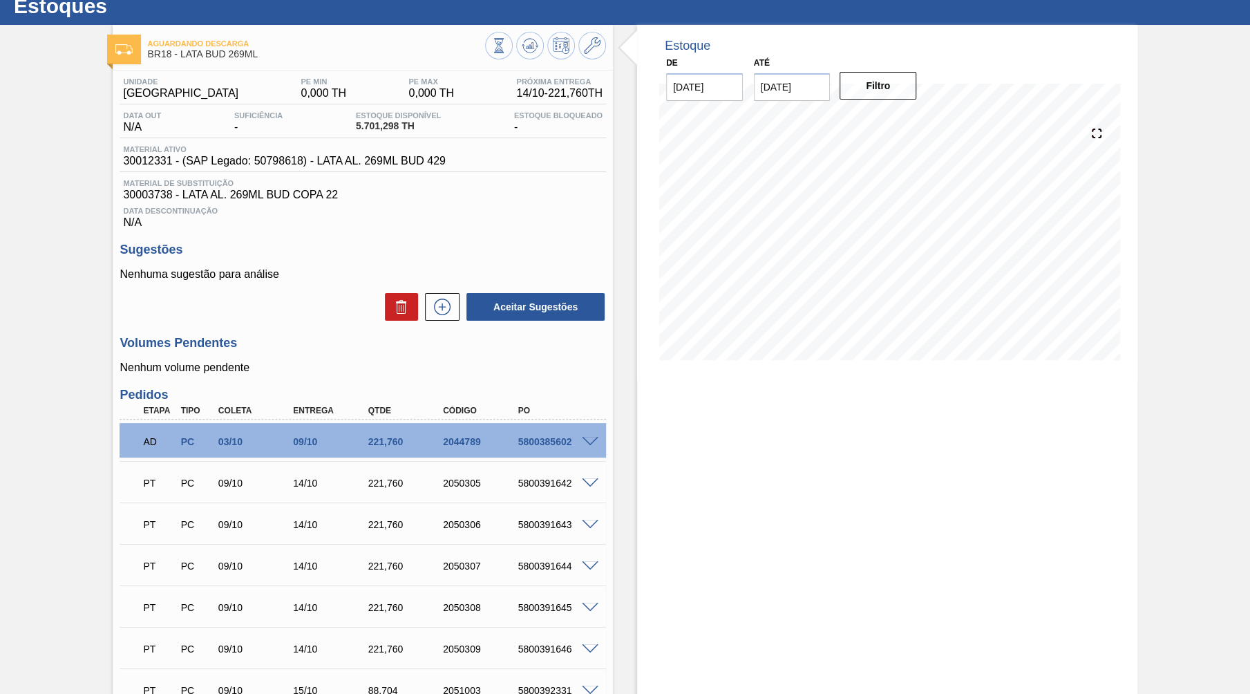
scroll to position [63, 0]
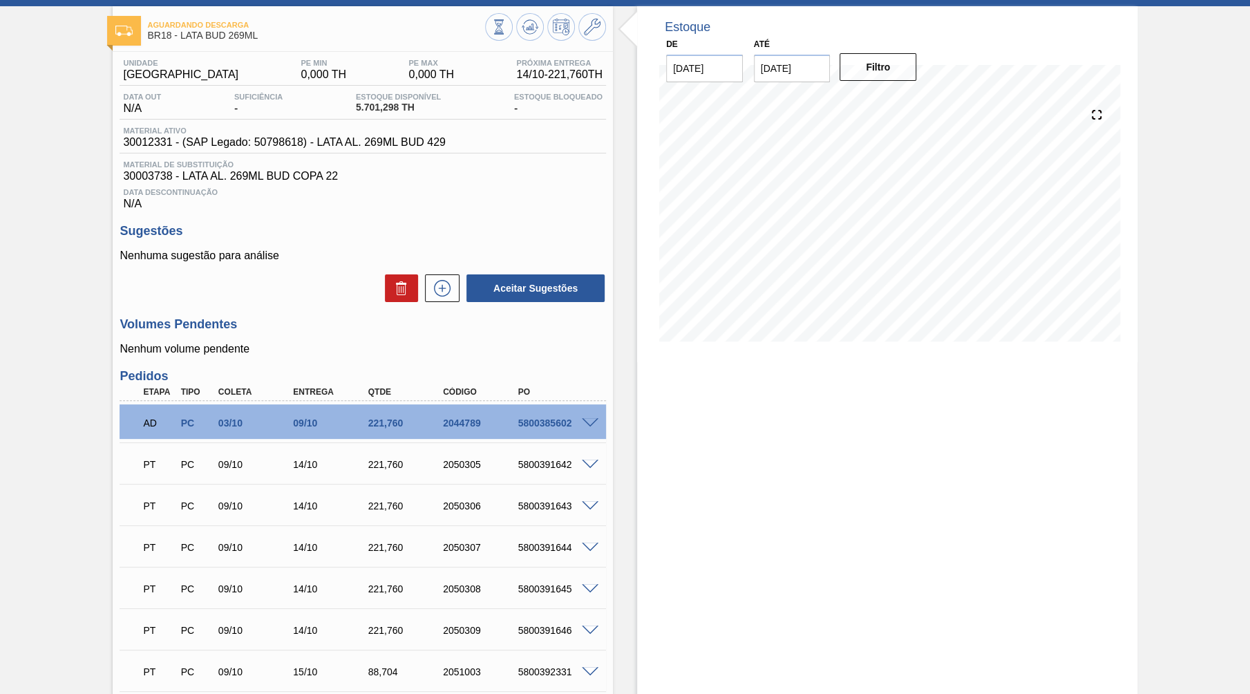
click at [593, 418] on span at bounding box center [590, 423] width 17 height 10
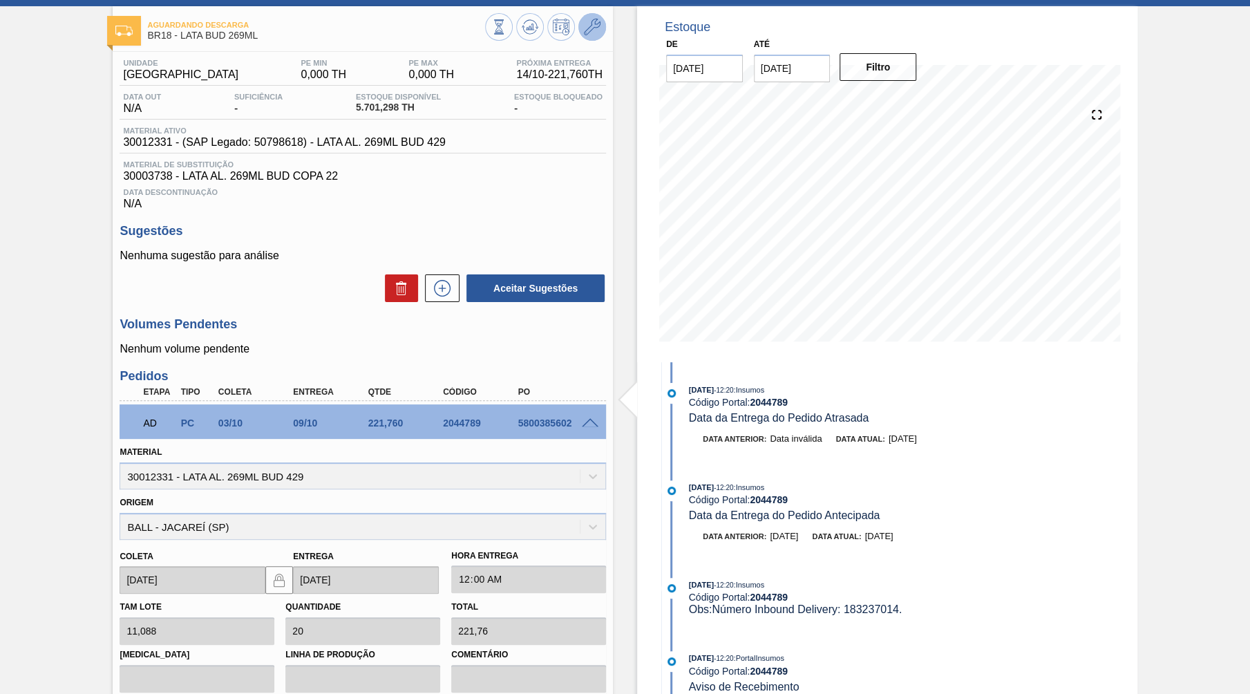
click at [598, 36] on button at bounding box center [592, 27] width 28 height 28
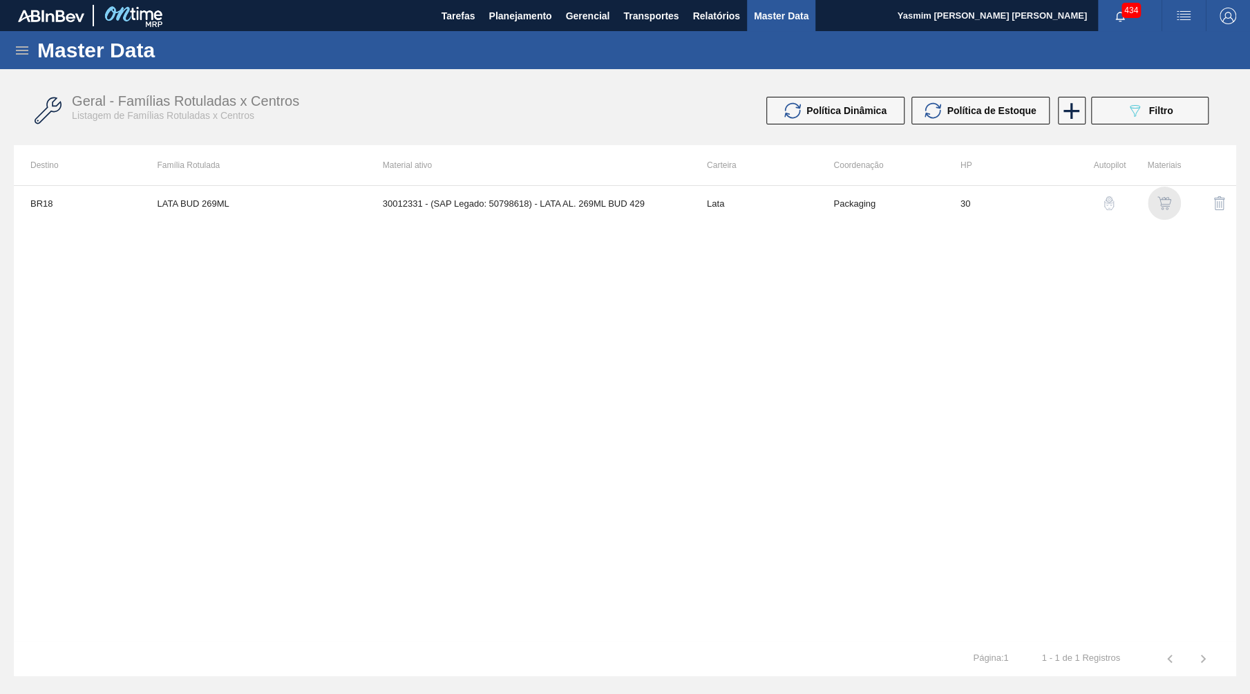
click at [1157, 202] on div "button" at bounding box center [1164, 203] width 17 height 14
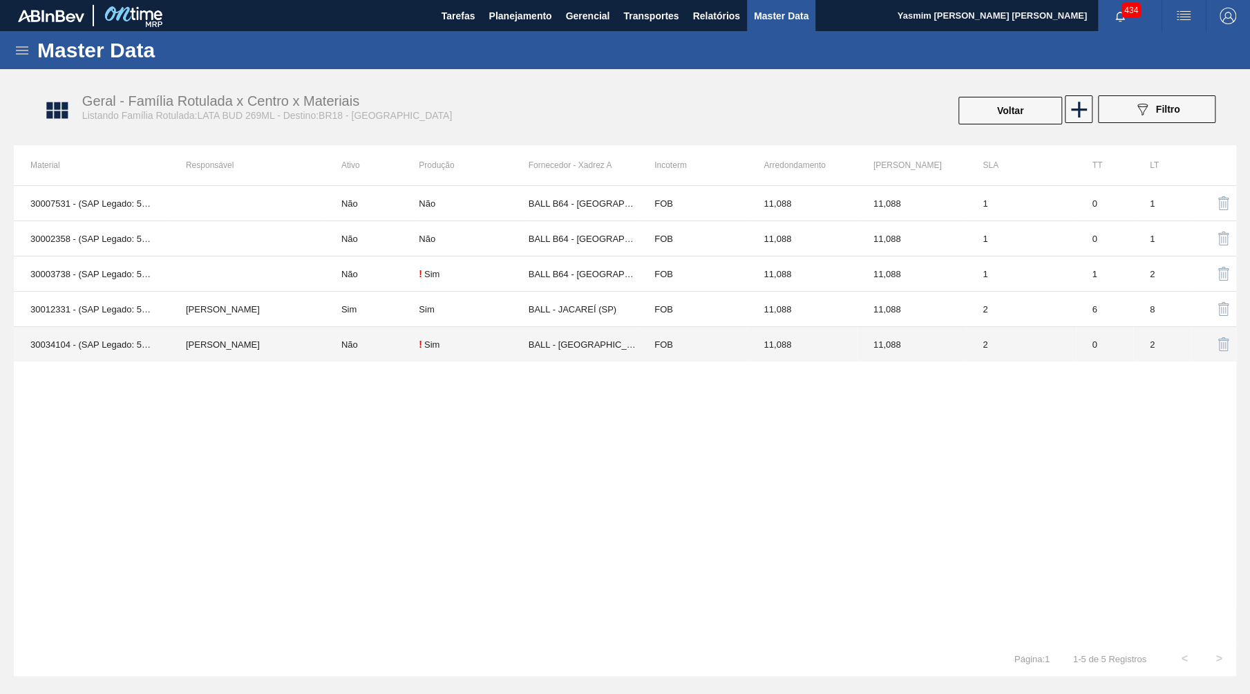
click at [626, 343] on td "BALL - [GEOGRAPHIC_DATA] ([GEOGRAPHIC_DATA])" at bounding box center [583, 344] width 109 height 35
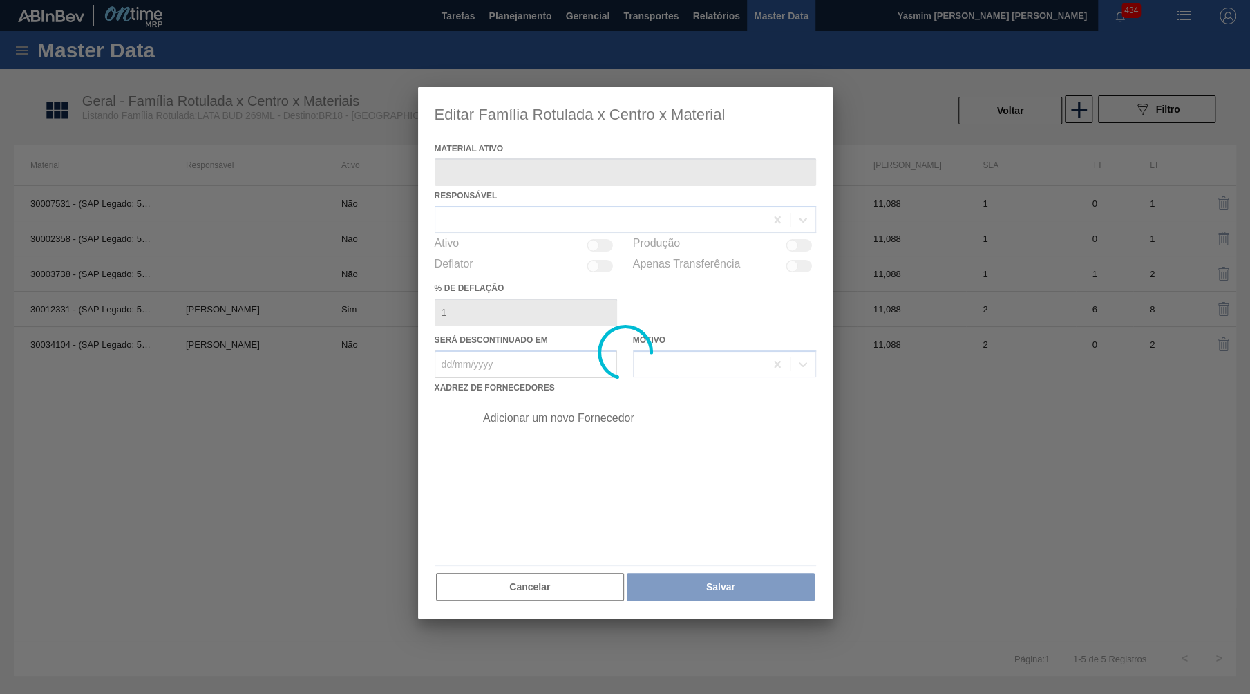
type ativo "30034104 - (SAP Legado: 50843512) - LATA AL 269ML BUD MUNDIAL N25"
checkbox input "true"
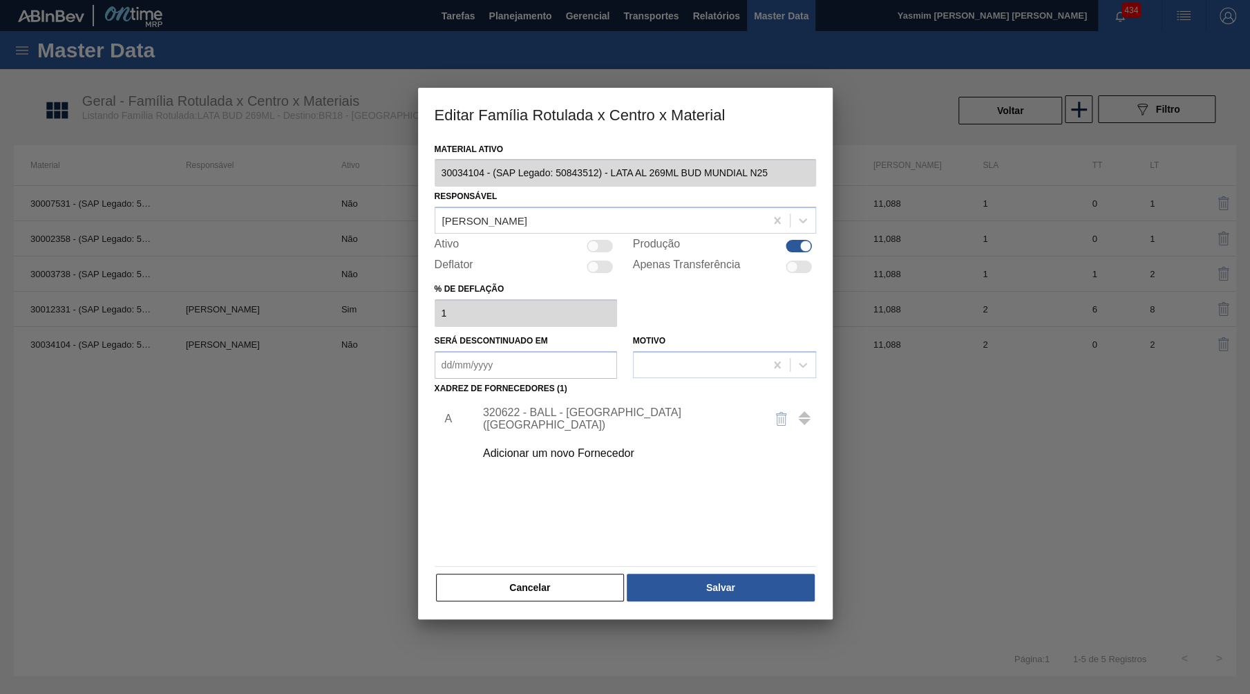
click at [595, 406] on div "320622 - BALL - RECIFE (PE)" at bounding box center [618, 418] width 271 height 25
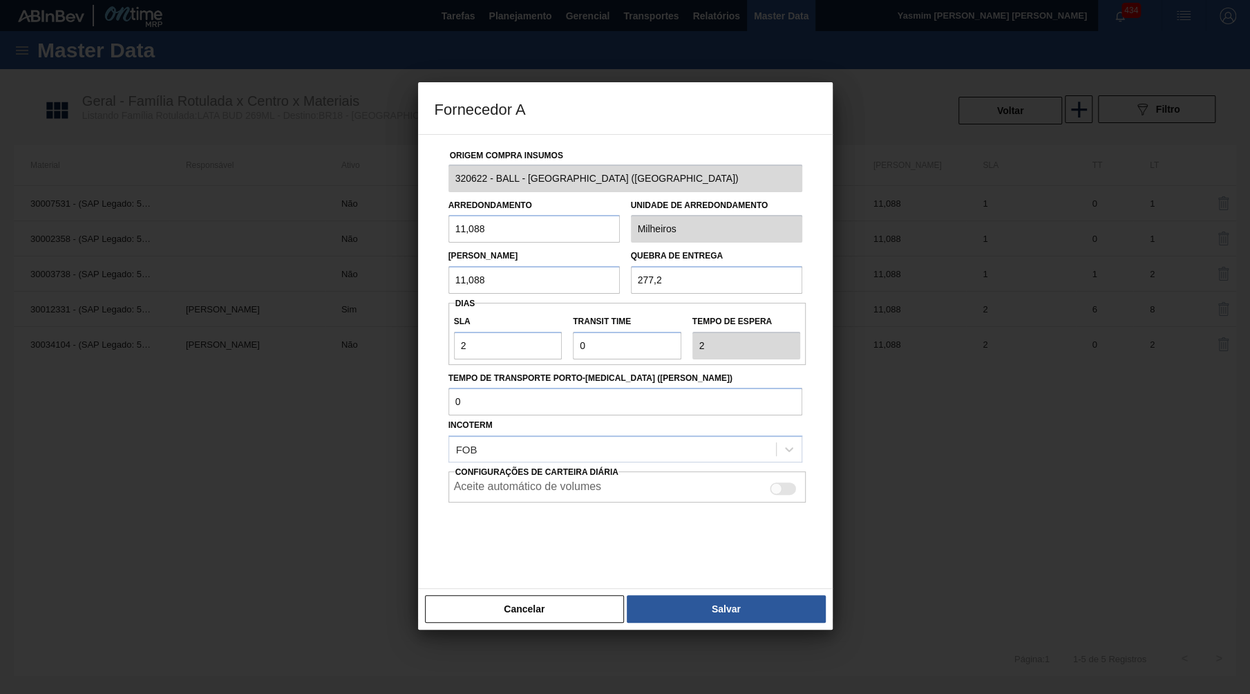
drag, startPoint x: 503, startPoint y: 234, endPoint x: 495, endPoint y: 309, distance: 75.7
click at [448, 215] on input "11,088" at bounding box center [533, 229] width 171 height 28
drag, startPoint x: 667, startPoint y: 285, endPoint x: 342, endPoint y: 271, distance: 325.7
click at [631, 271] on input "277,2" at bounding box center [716, 280] width 171 height 28
drag, startPoint x: 462, startPoint y: 340, endPoint x: 480, endPoint y: 336, distance: 18.4
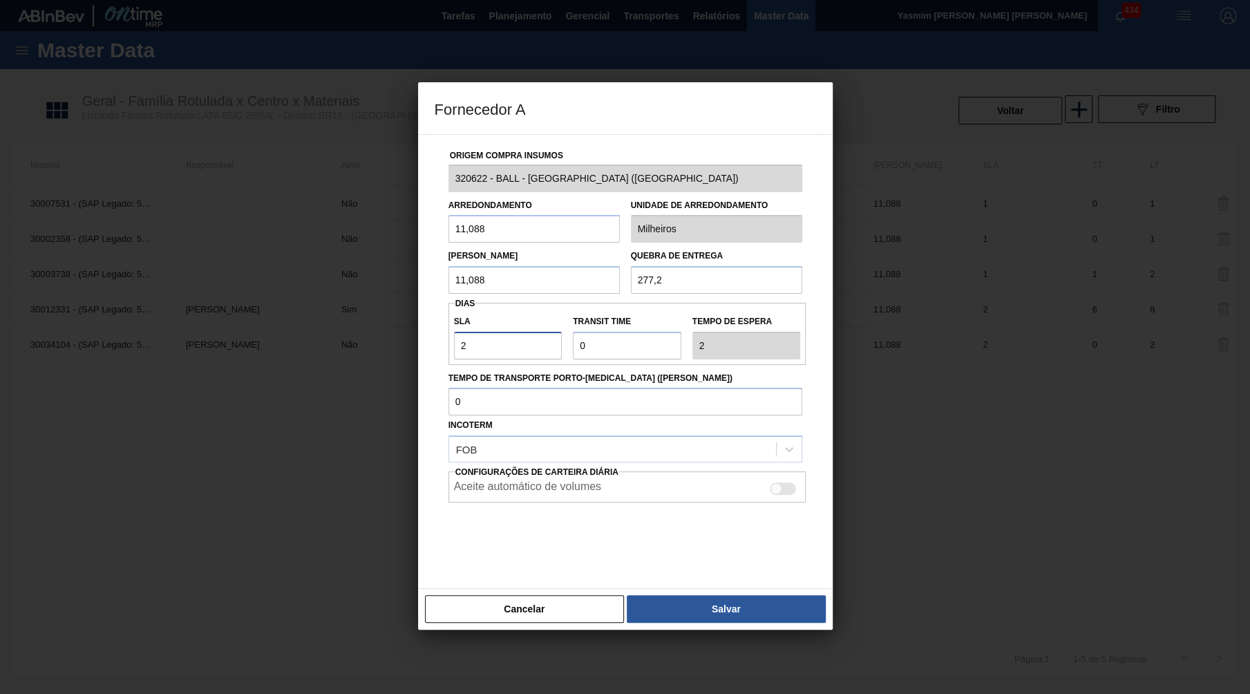
click at [480, 336] on input "2" at bounding box center [508, 346] width 108 height 28
click at [1245, 435] on div at bounding box center [625, 347] width 1250 height 694
drag, startPoint x: 428, startPoint y: 214, endPoint x: 45, endPoint y: 218, distance: 382.8
click at [448, 218] on input "11,088" at bounding box center [533, 229] width 171 height 28
drag, startPoint x: 723, startPoint y: 292, endPoint x: 149, endPoint y: 279, distance: 575.0
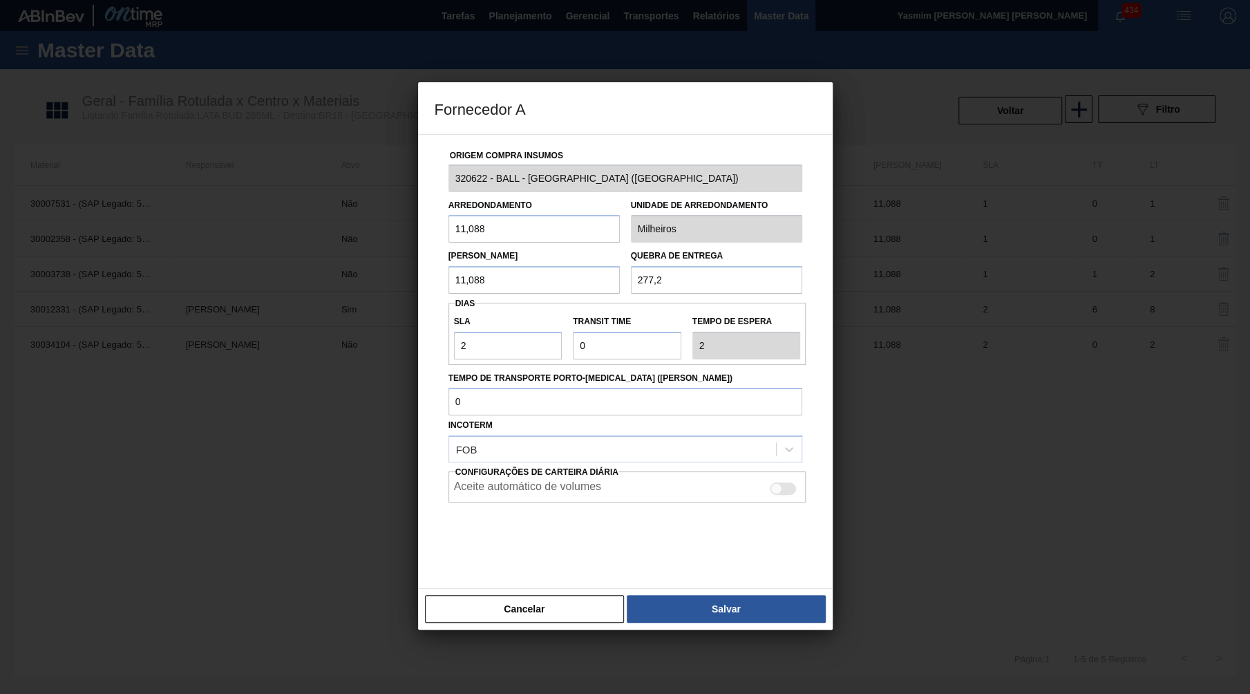
click at [418, 279] on div "Origem Compra Insumos 320622 - BALL - RECIFE (PE) Arredondamento 11,088 Unidade…" at bounding box center [625, 361] width 415 height 455
click at [710, 282] on input "277,2" at bounding box center [716, 280] width 171 height 28
click at [555, 596] on button "Cancelar" at bounding box center [525, 609] width 200 height 28
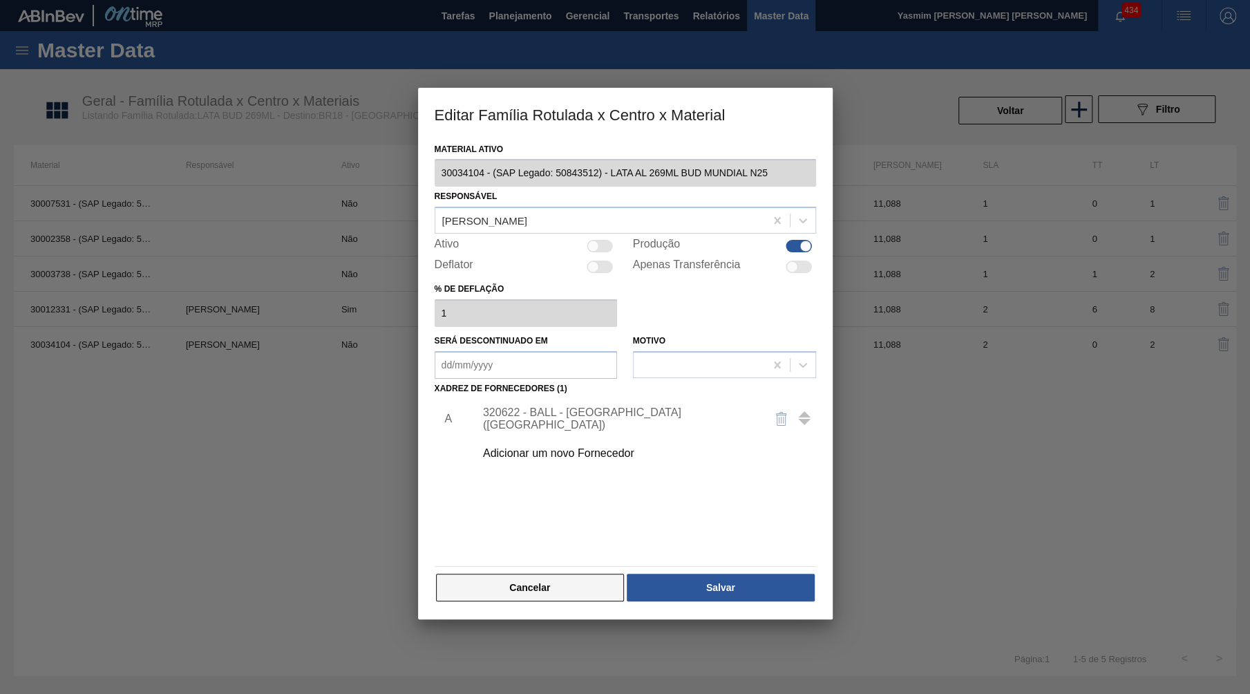
drag, startPoint x: 549, startPoint y: 567, endPoint x: 557, endPoint y: 564, distance: 9.0
click at [557, 573] on button "Cancelar" at bounding box center [530, 587] width 189 height 28
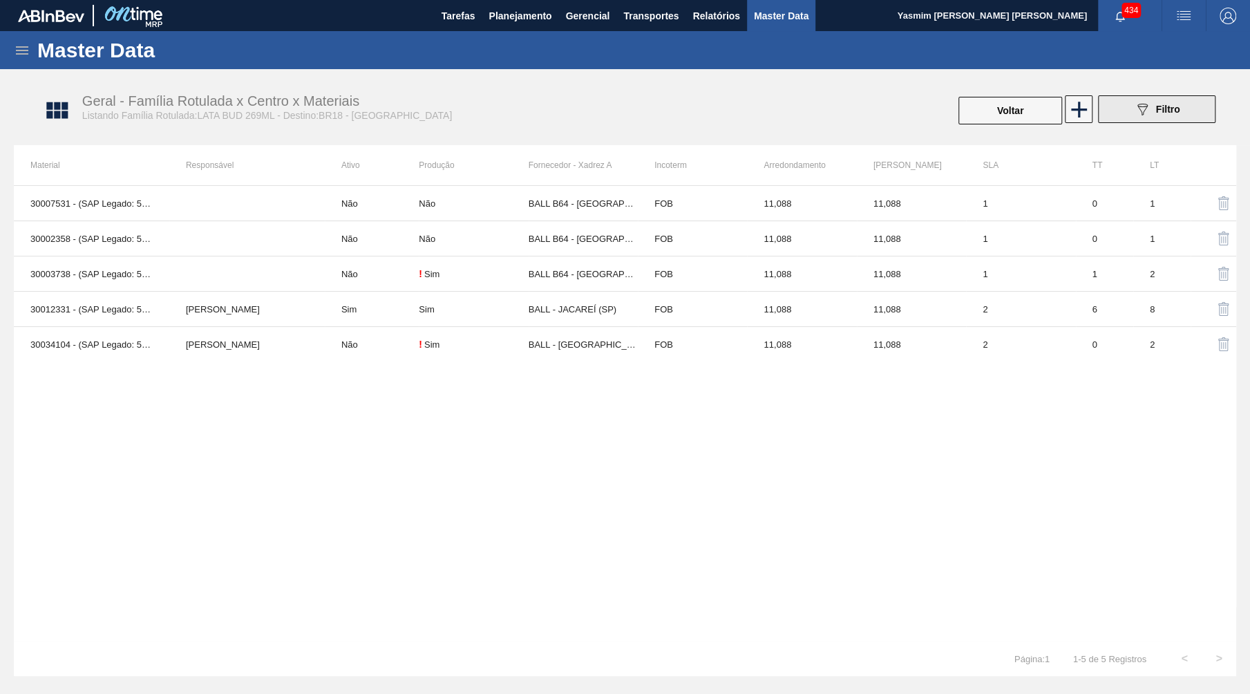
click at [1156, 114] on span "Filtro" at bounding box center [1168, 109] width 24 height 11
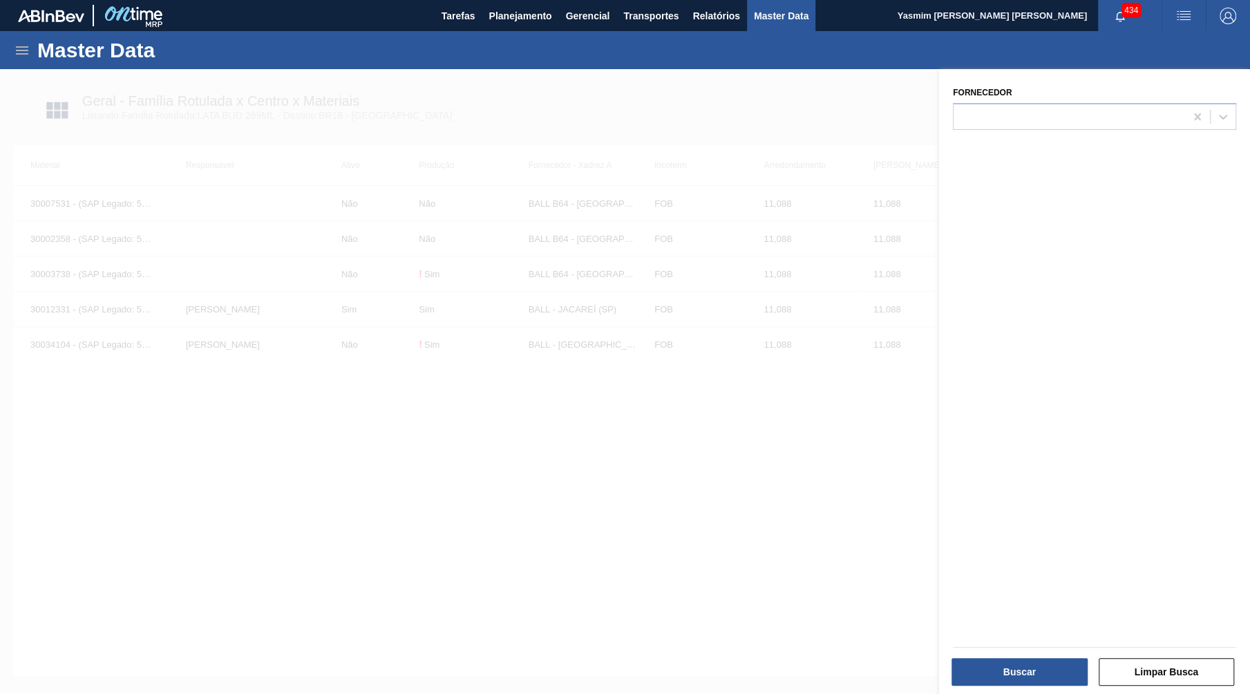
click at [644, 166] on div at bounding box center [625, 416] width 1250 height 694
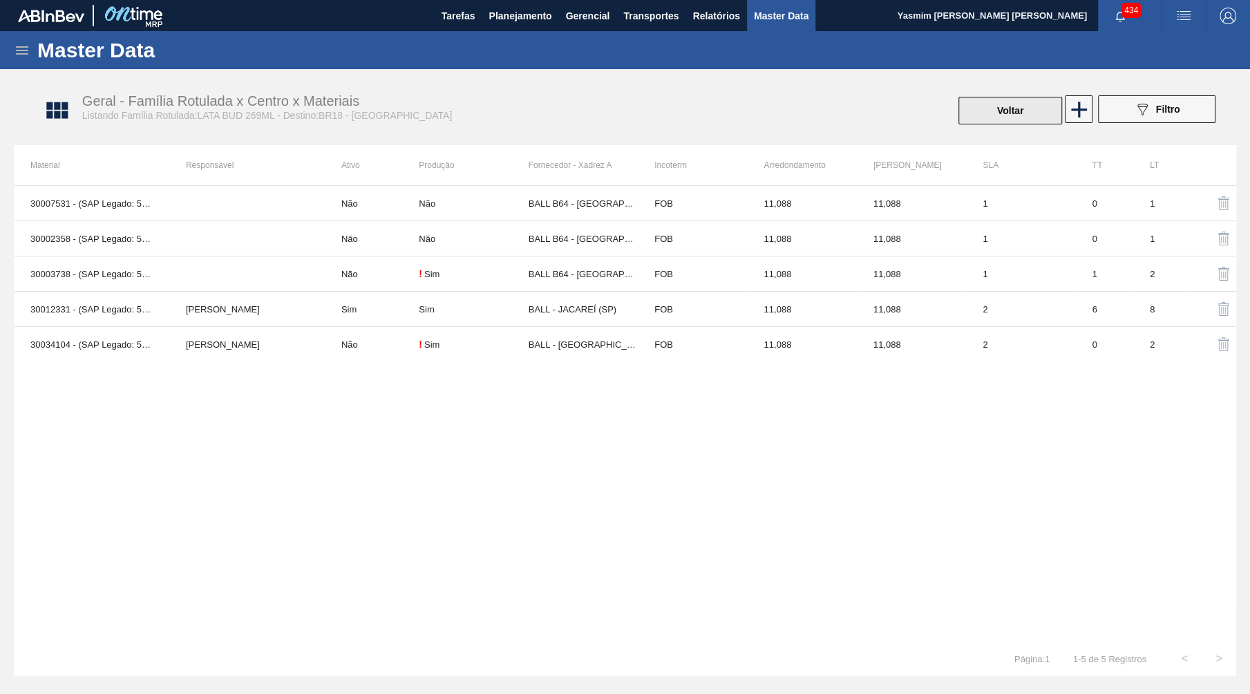
click at [979, 124] on button "Voltar" at bounding box center [1010, 111] width 104 height 28
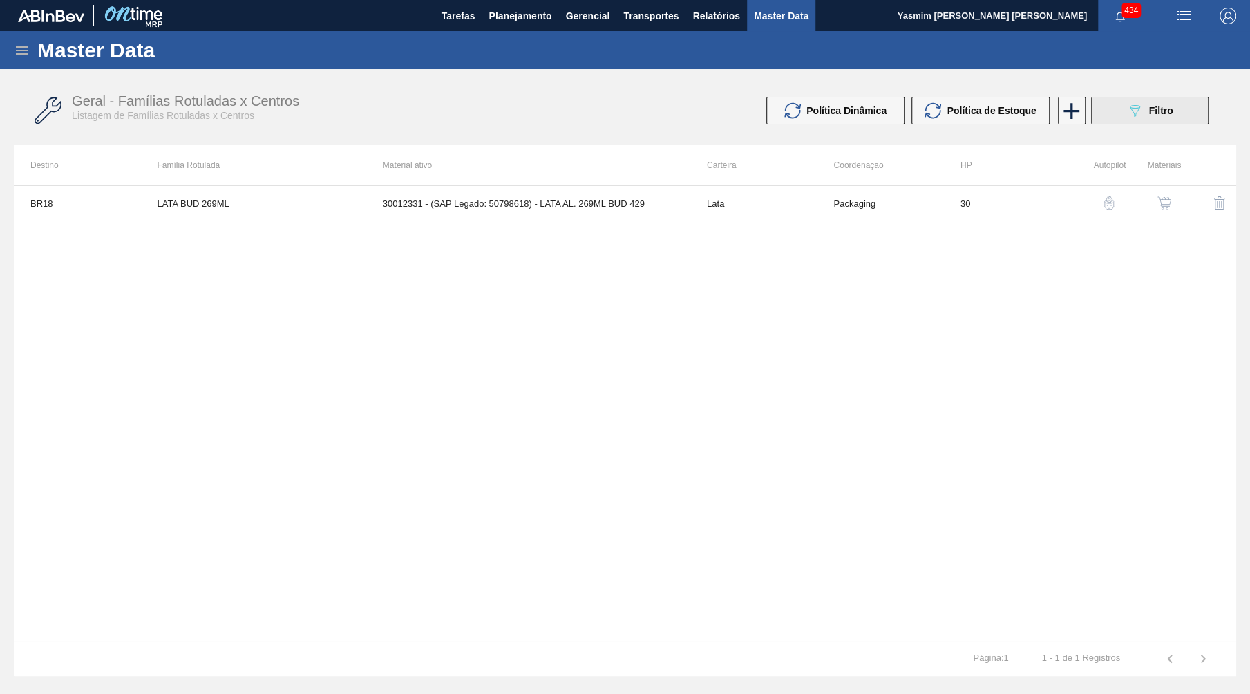
click at [1166, 106] on span "Filtro" at bounding box center [1160, 110] width 24 height 11
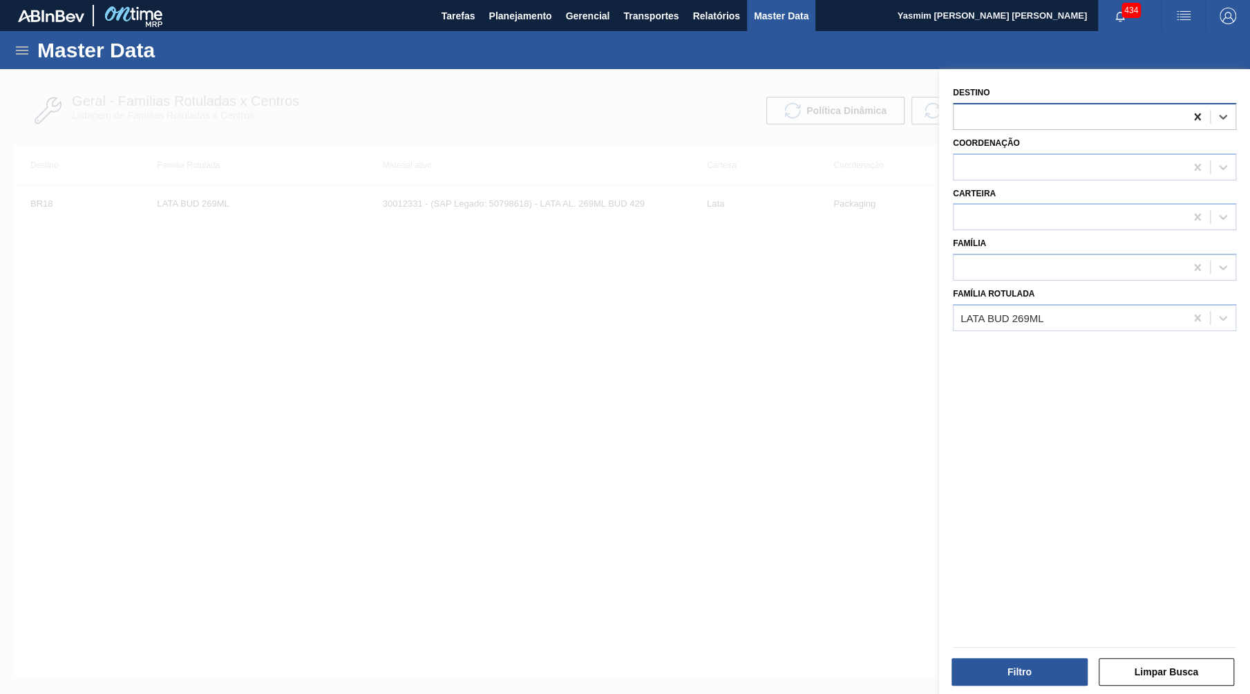
click at [1203, 117] on icon at bounding box center [1197, 117] width 14 height 14
click at [1183, 115] on div at bounding box center [1068, 116] width 231 height 20
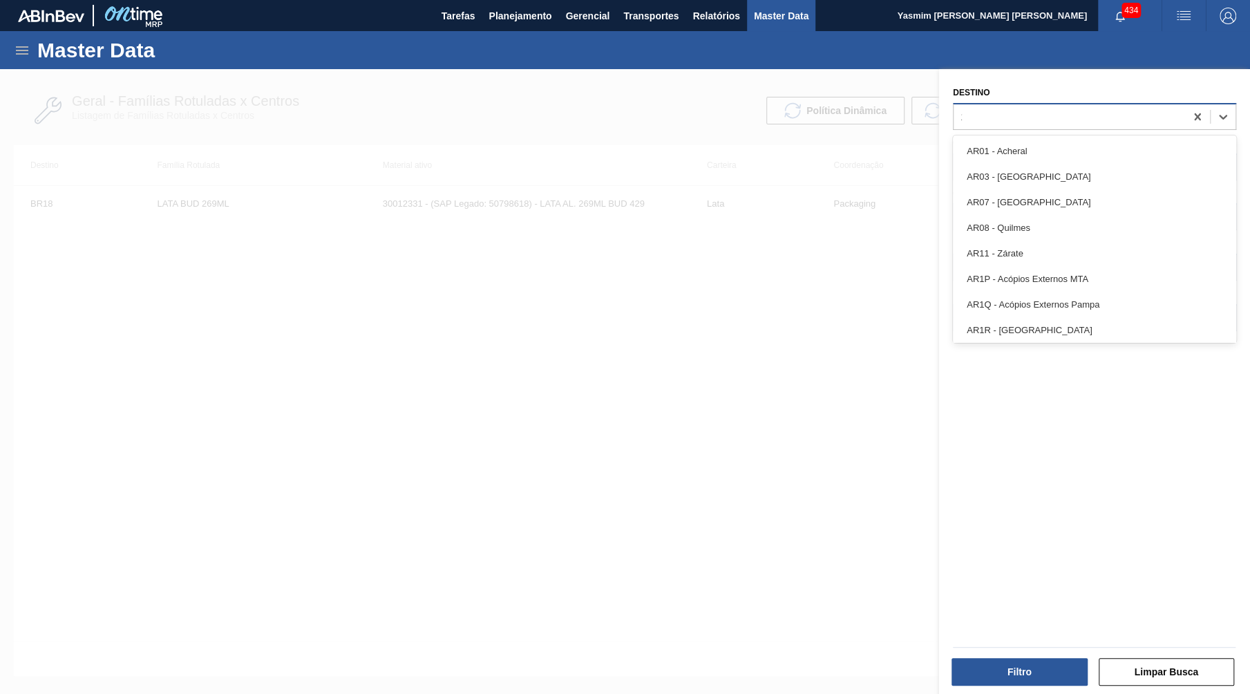
type input "13"
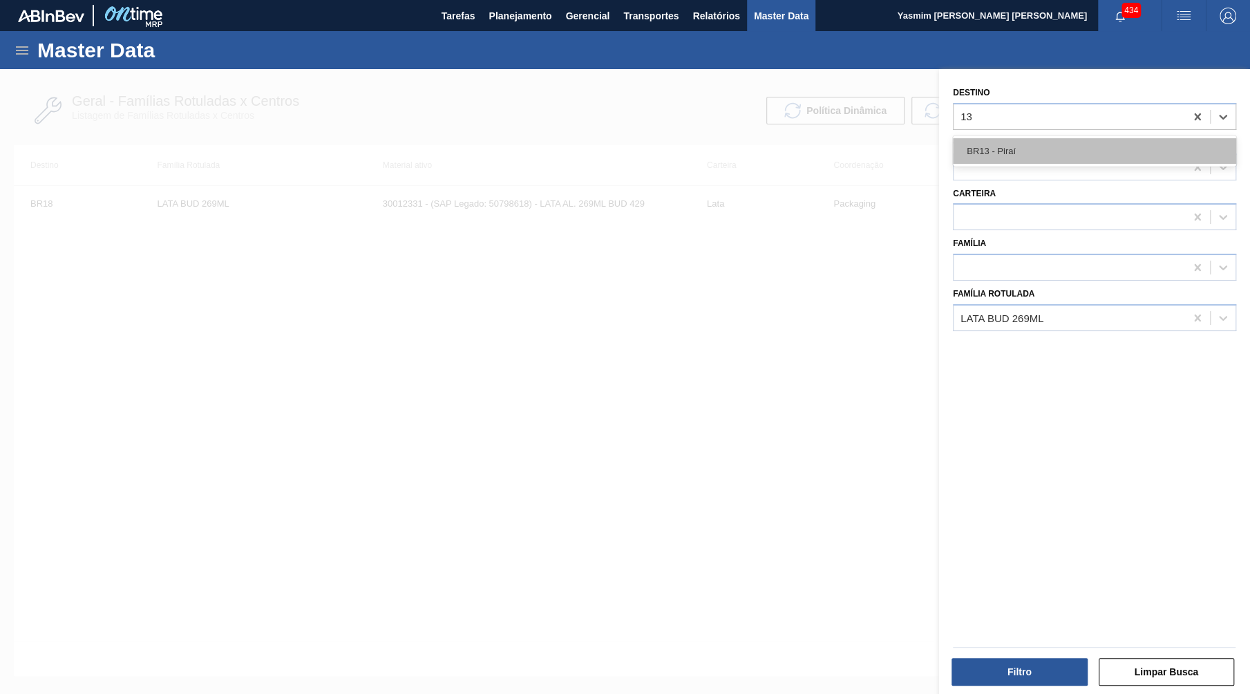
click at [1054, 144] on div "BR13 - Piraí" at bounding box center [1094, 151] width 283 height 26
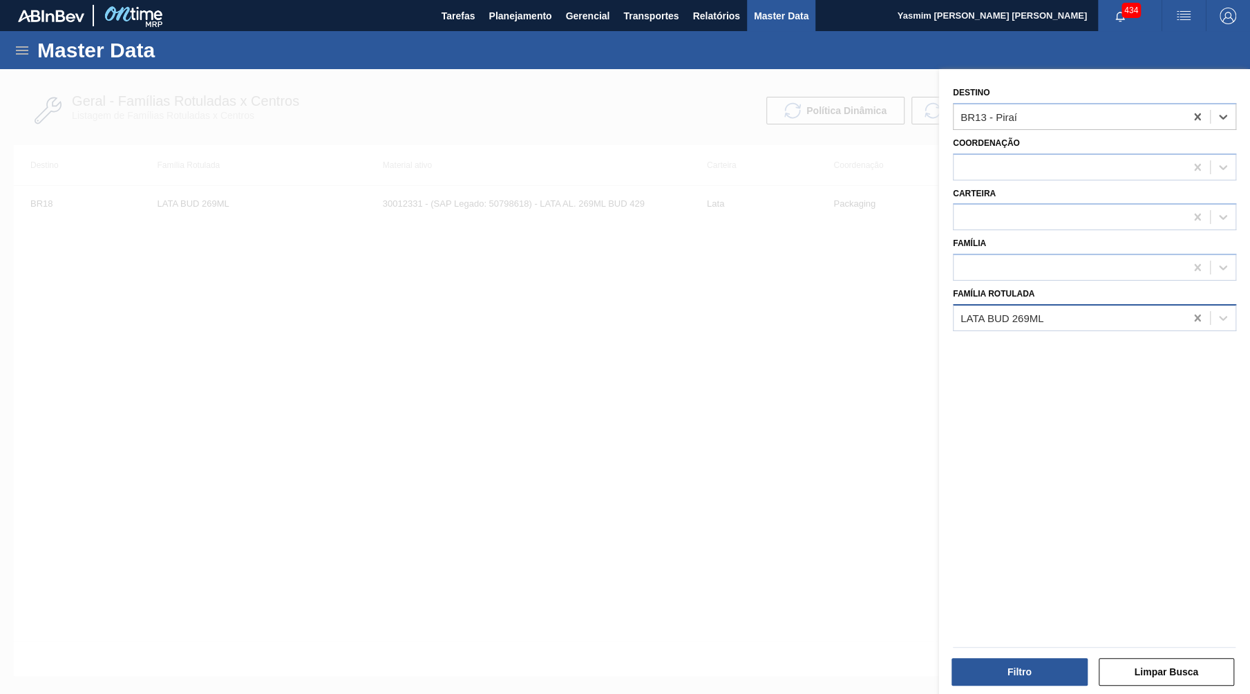
click at [1201, 311] on icon at bounding box center [1197, 318] width 14 height 14
type Rotulada "L"
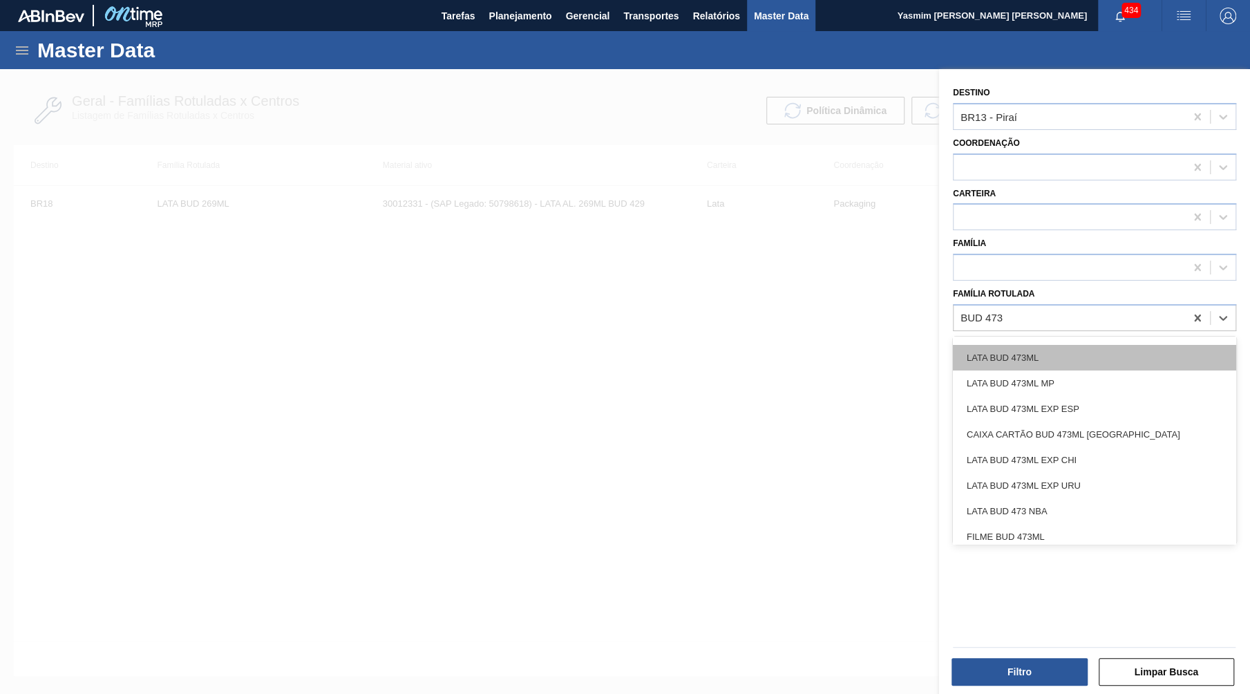
scroll to position [63, 0]
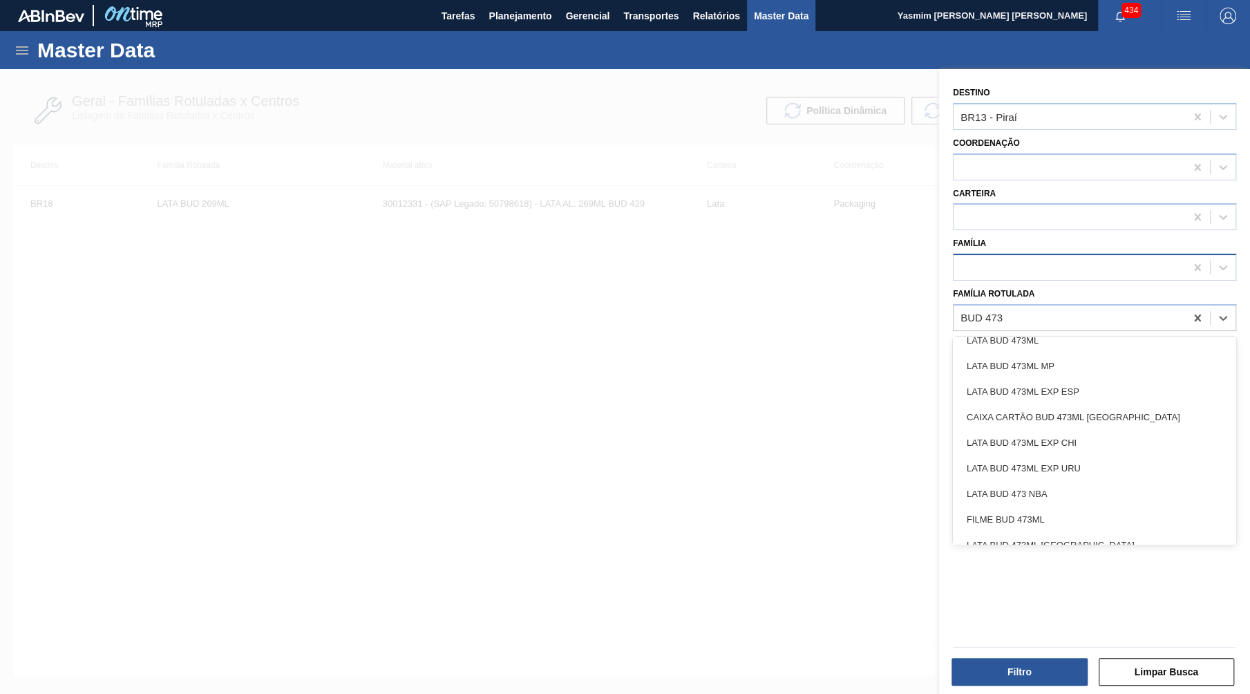
type Rotulada "BUD 473"
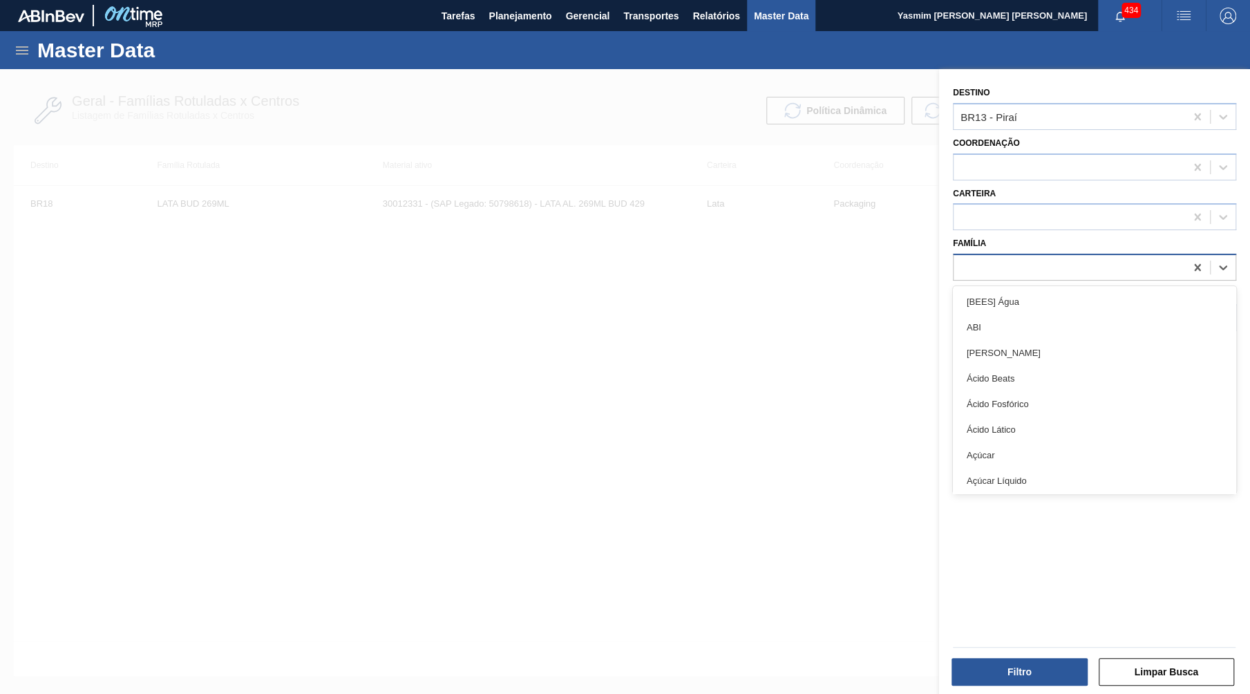
click at [1054, 263] on div at bounding box center [1068, 268] width 231 height 20
type input "LATA"
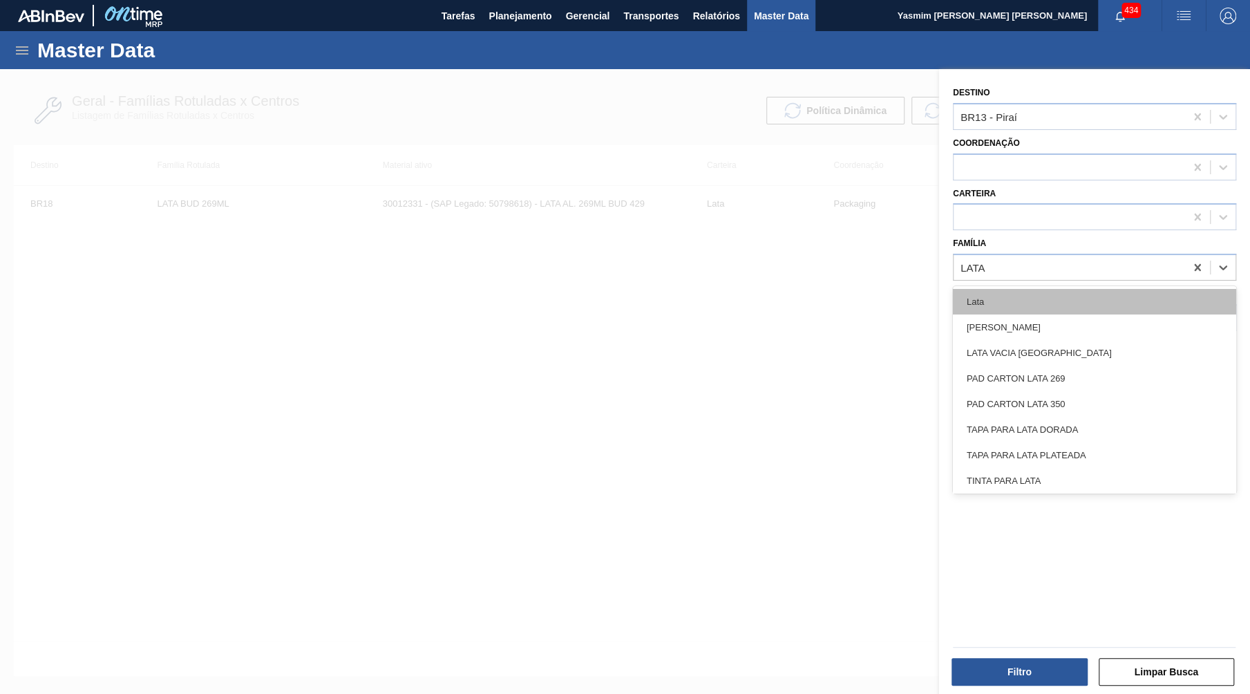
click at [1034, 289] on div "Lata" at bounding box center [1094, 302] width 283 height 26
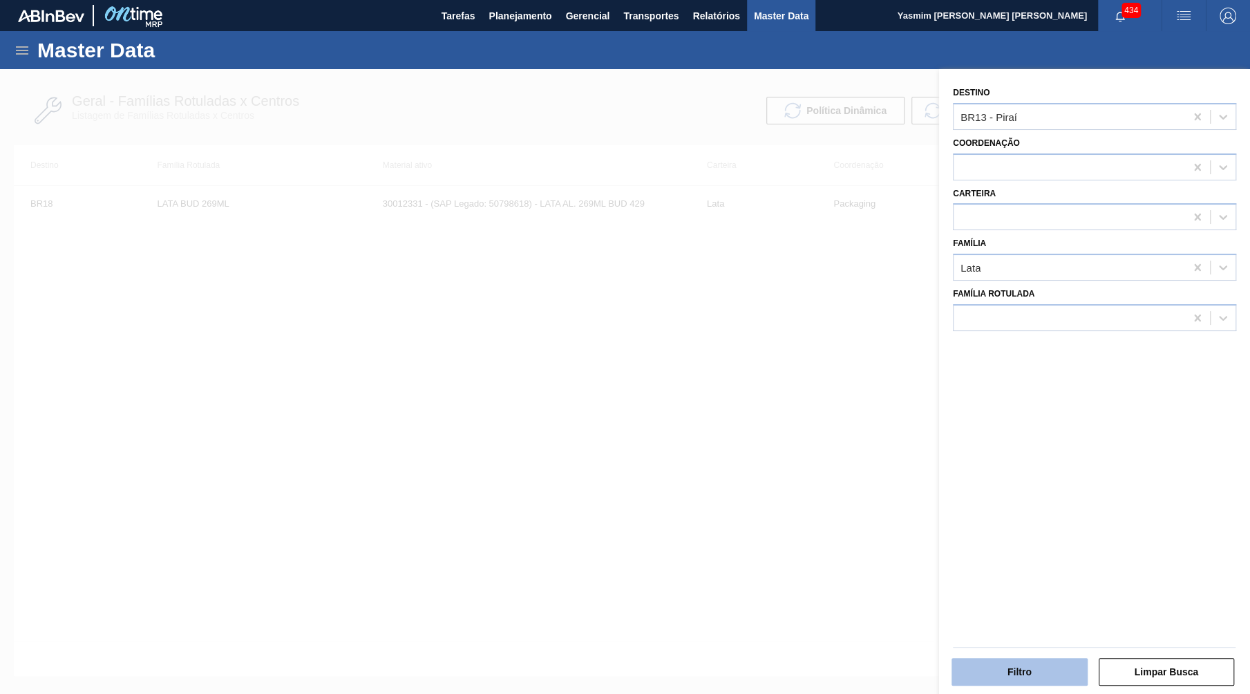
click at [1036, 678] on button "Filtro" at bounding box center [1019, 672] width 136 height 28
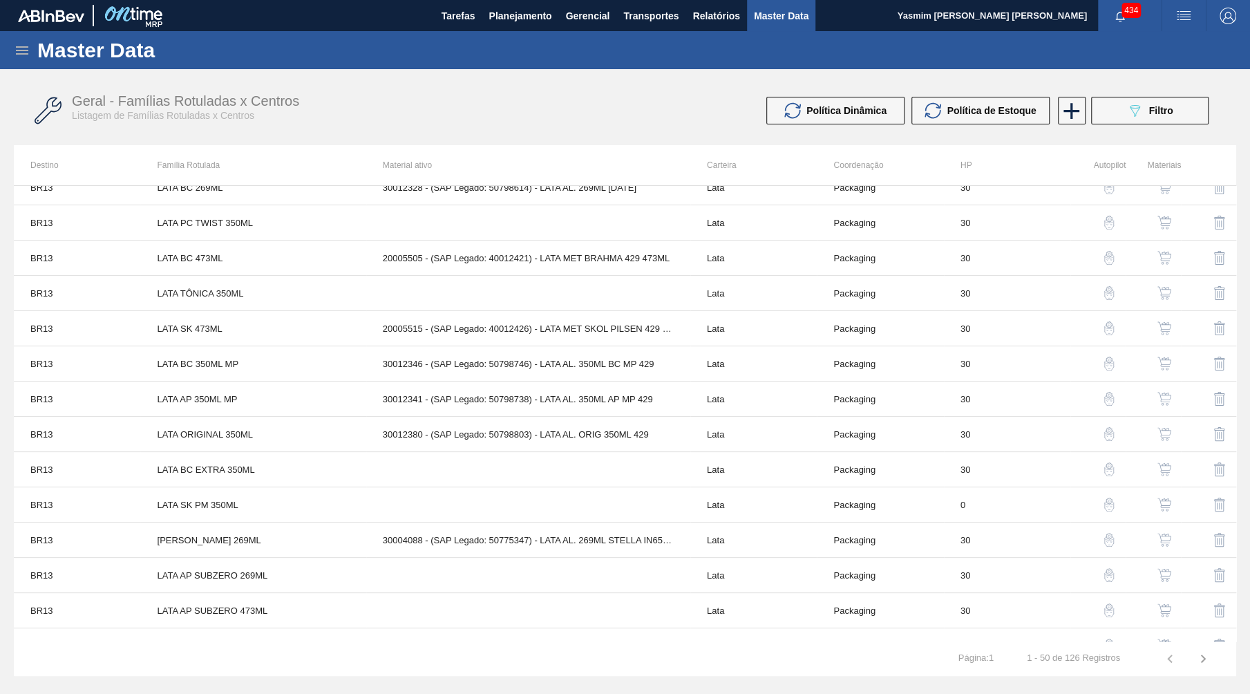
scroll to position [105, 0]
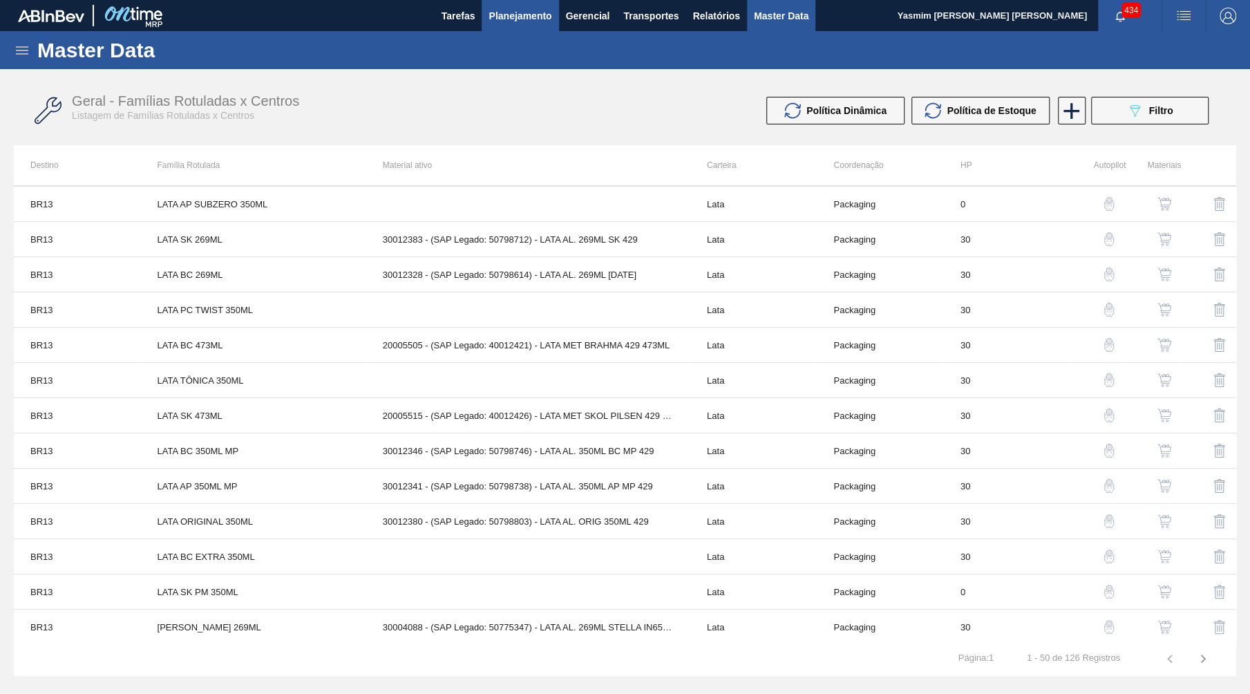
click at [506, 23] on span "Planejamento" at bounding box center [519, 16] width 63 height 17
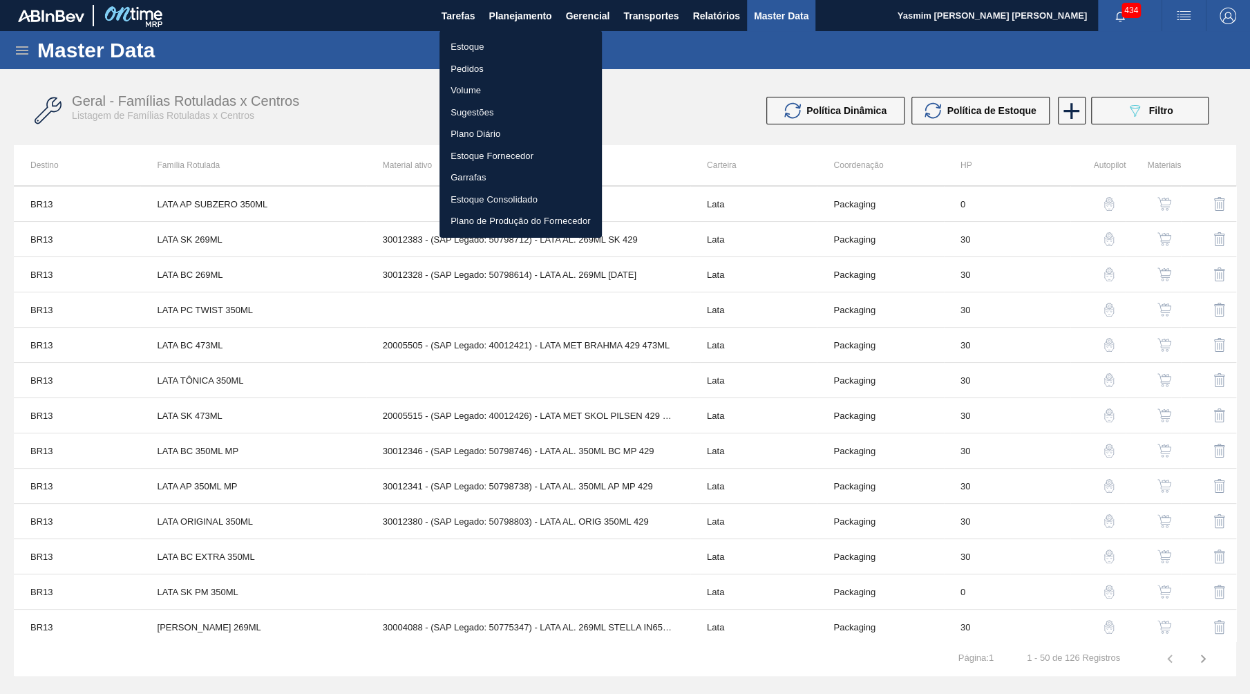
click at [493, 71] on li "Pedidos" at bounding box center [520, 69] width 162 height 22
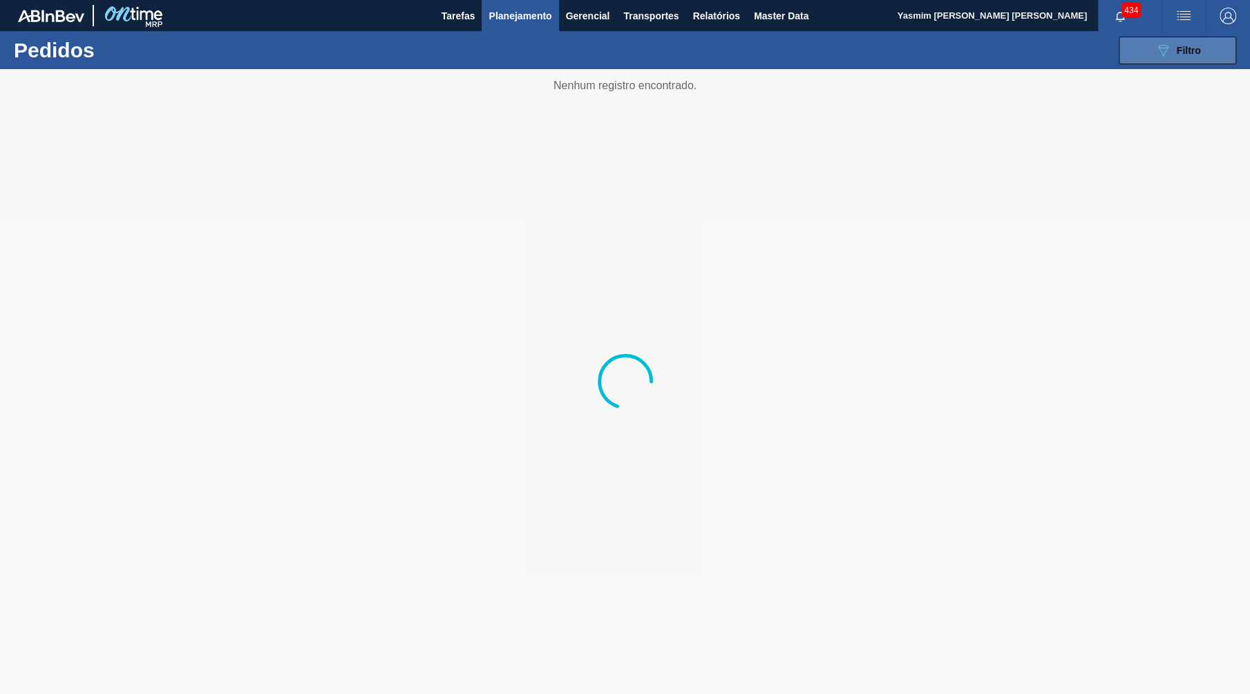
click at [1160, 57] on icon "089F7B8B-B2A5-4AFE-B5C0-19BA573D28AC" at bounding box center [1162, 50] width 17 height 17
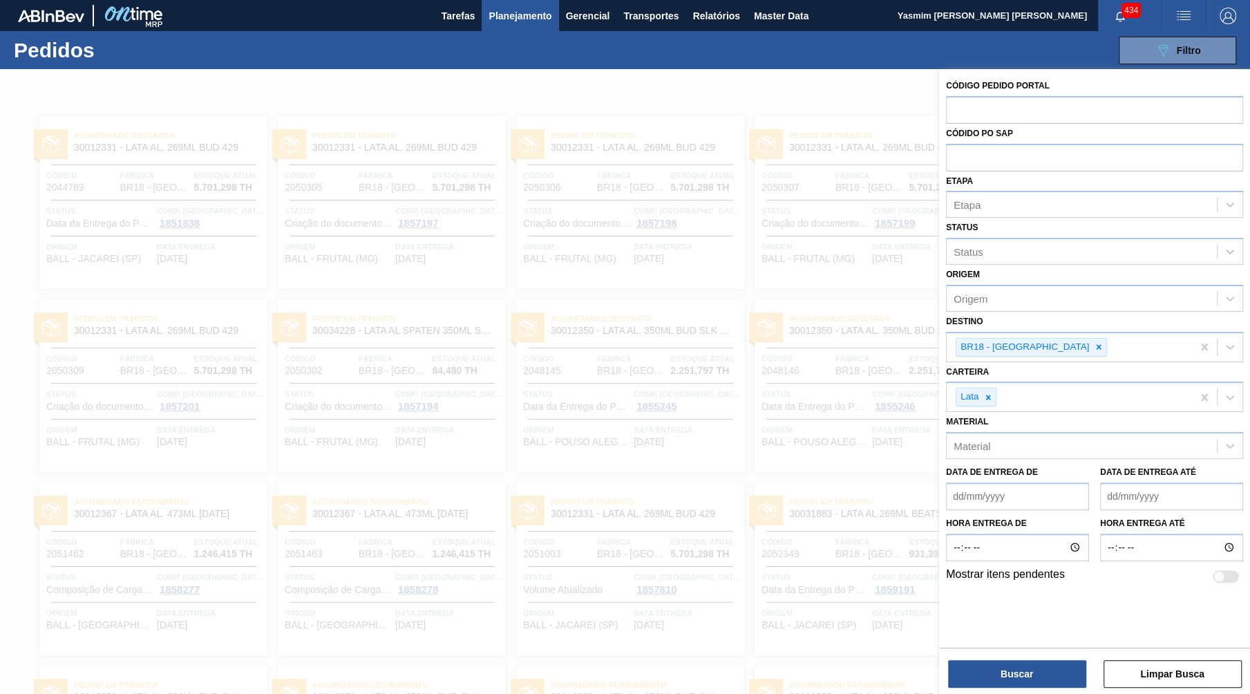
click at [387, 341] on div at bounding box center [625, 416] width 1250 height 694
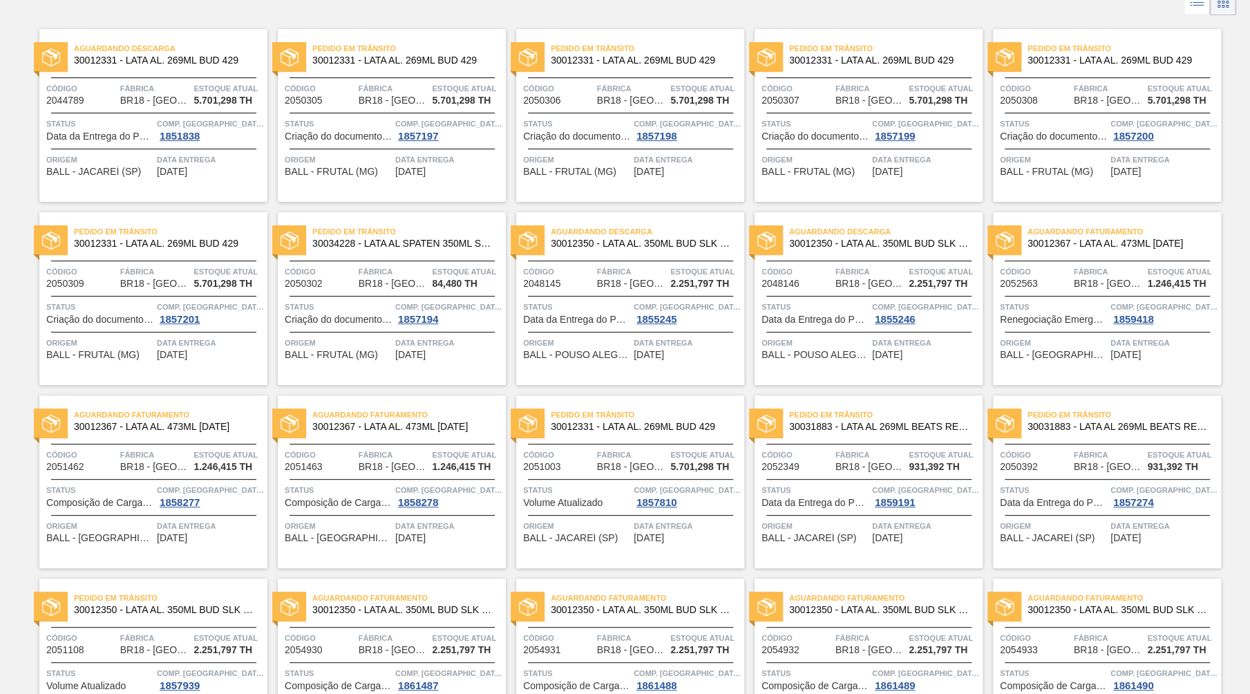
scroll to position [126, 0]
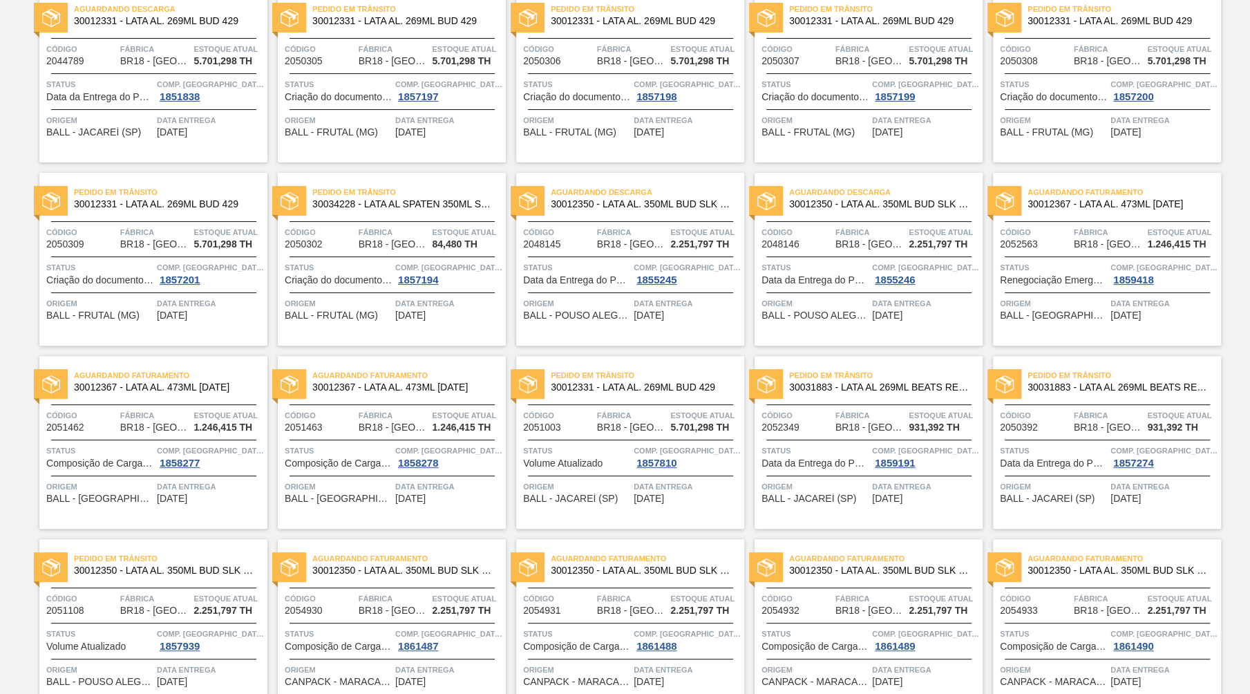
click at [1137, 200] on span "30012367 - LATA AL. 473ML [DATE]" at bounding box center [1118, 204] width 182 height 10
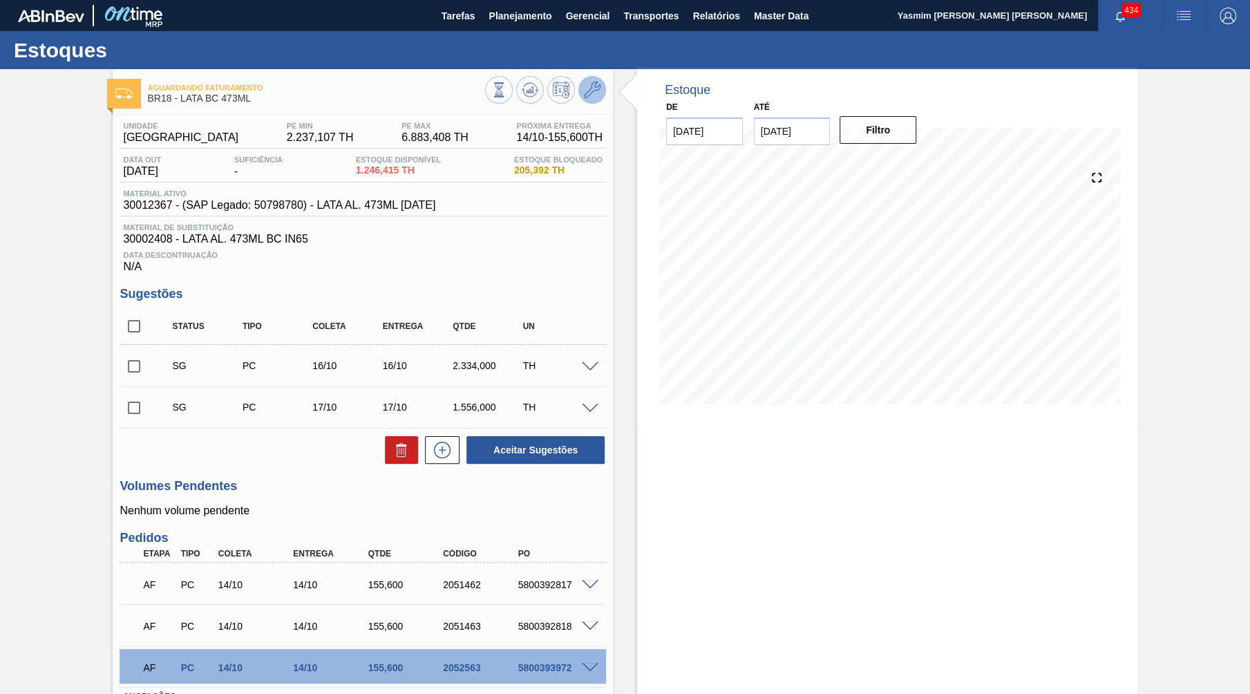
click at [595, 91] on icon at bounding box center [592, 90] width 17 height 17
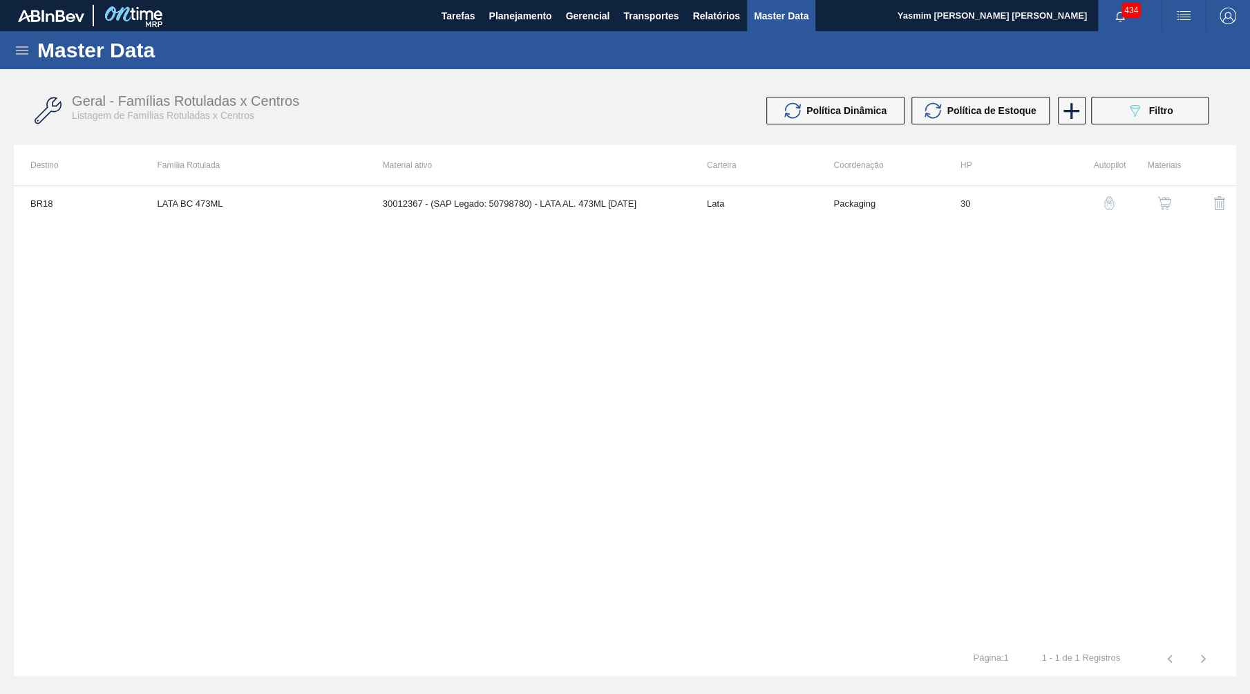
click at [1160, 209] on img "button" at bounding box center [1164, 203] width 14 height 14
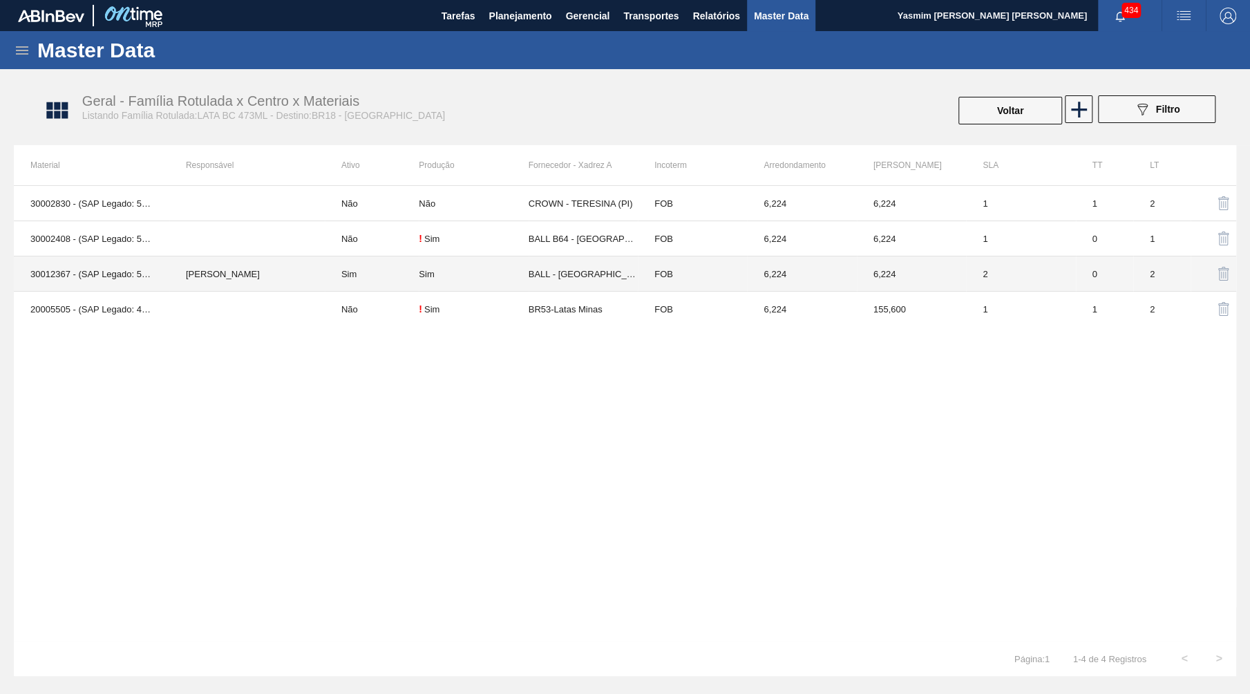
click at [952, 278] on td "6,224" at bounding box center [911, 273] width 109 height 35
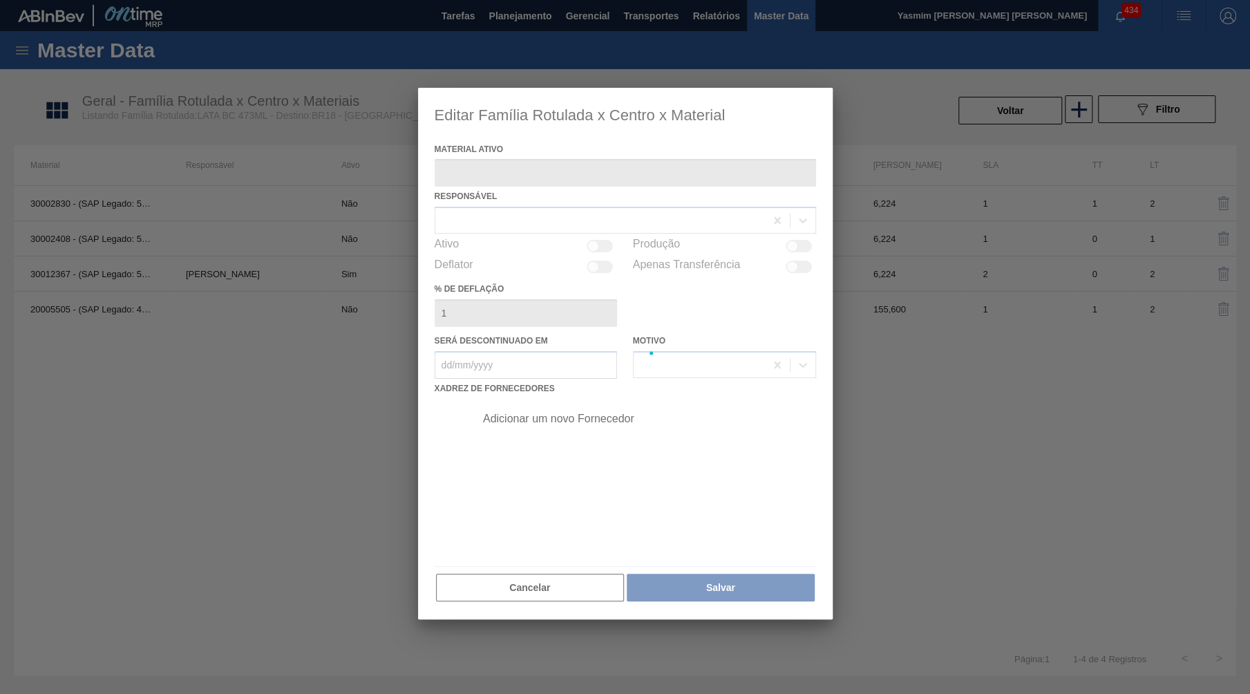
type ativo "30012367 - (SAP Legado: 50798780) - LATA AL. 473ML BC 429"
checkbox input "true"
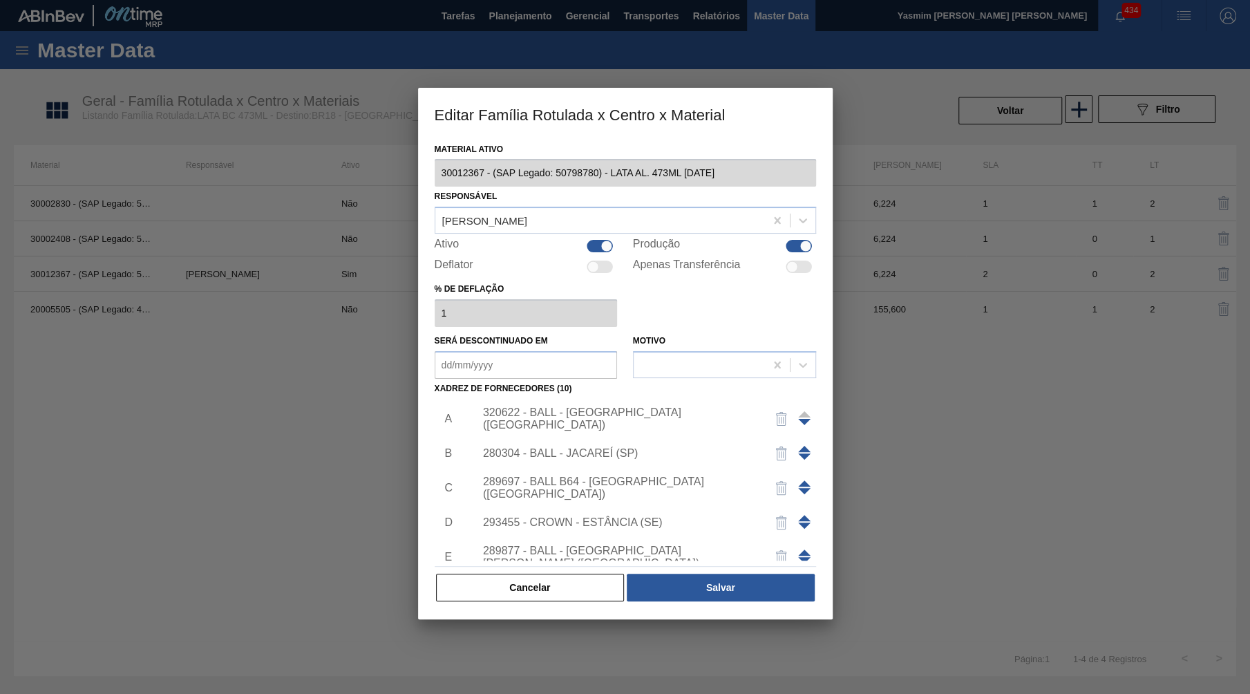
click at [596, 410] on div "320622 - BALL - RECIFE (PE)" at bounding box center [618, 418] width 271 height 25
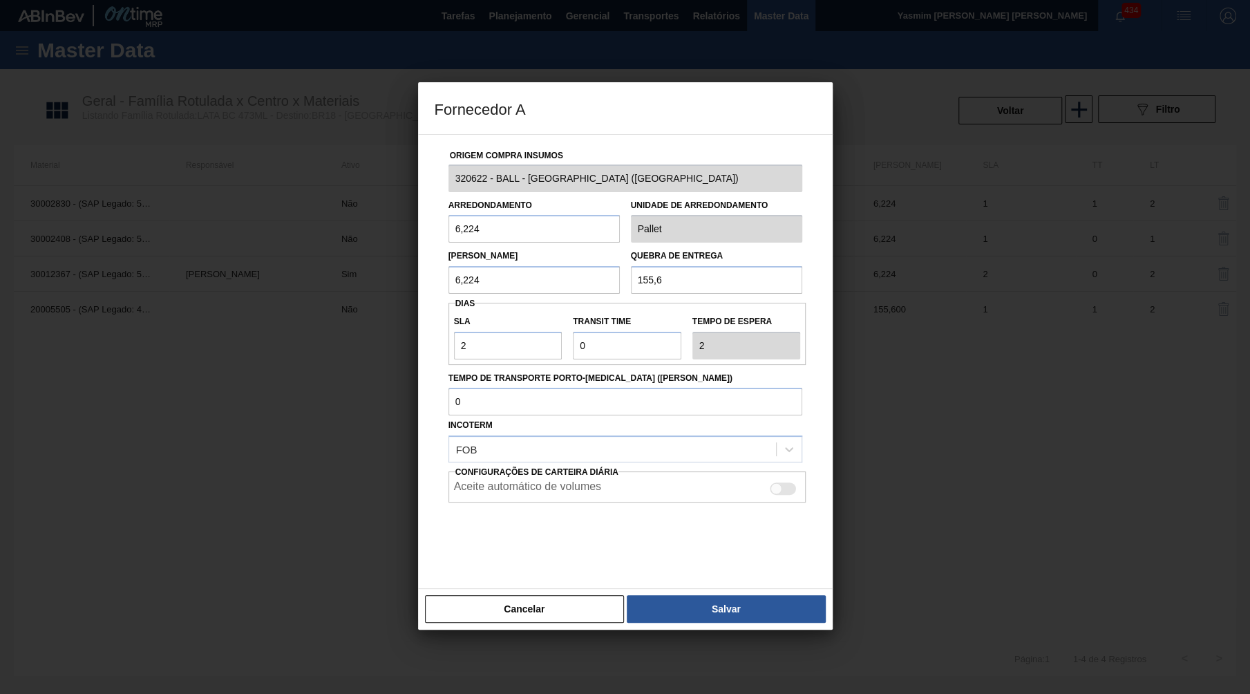
drag, startPoint x: 524, startPoint y: 232, endPoint x: 0, endPoint y: 242, distance: 523.8
click at [448, 242] on input "6,224" at bounding box center [533, 229] width 171 height 28
drag, startPoint x: 692, startPoint y: 269, endPoint x: 423, endPoint y: 270, distance: 269.5
click at [631, 270] on input "155,6" at bounding box center [716, 280] width 171 height 28
click at [529, 595] on button "Cancelar" at bounding box center [525, 609] width 200 height 28
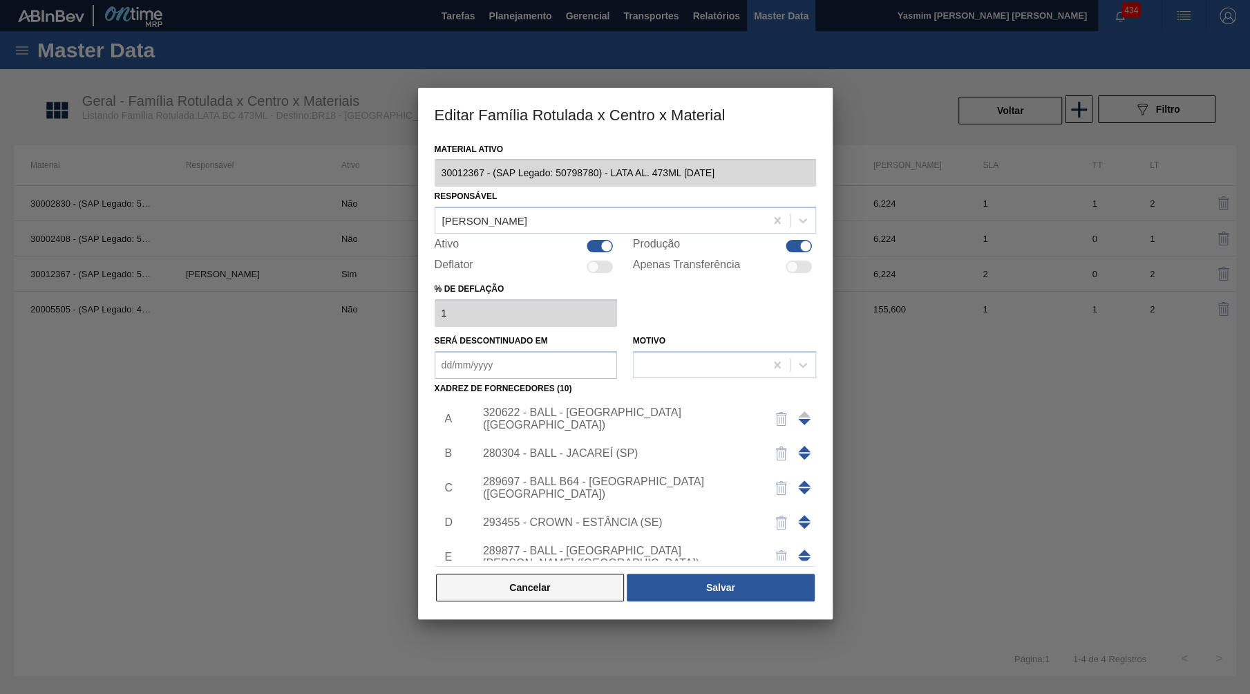
click at [502, 585] on button "Cancelar" at bounding box center [530, 587] width 189 height 28
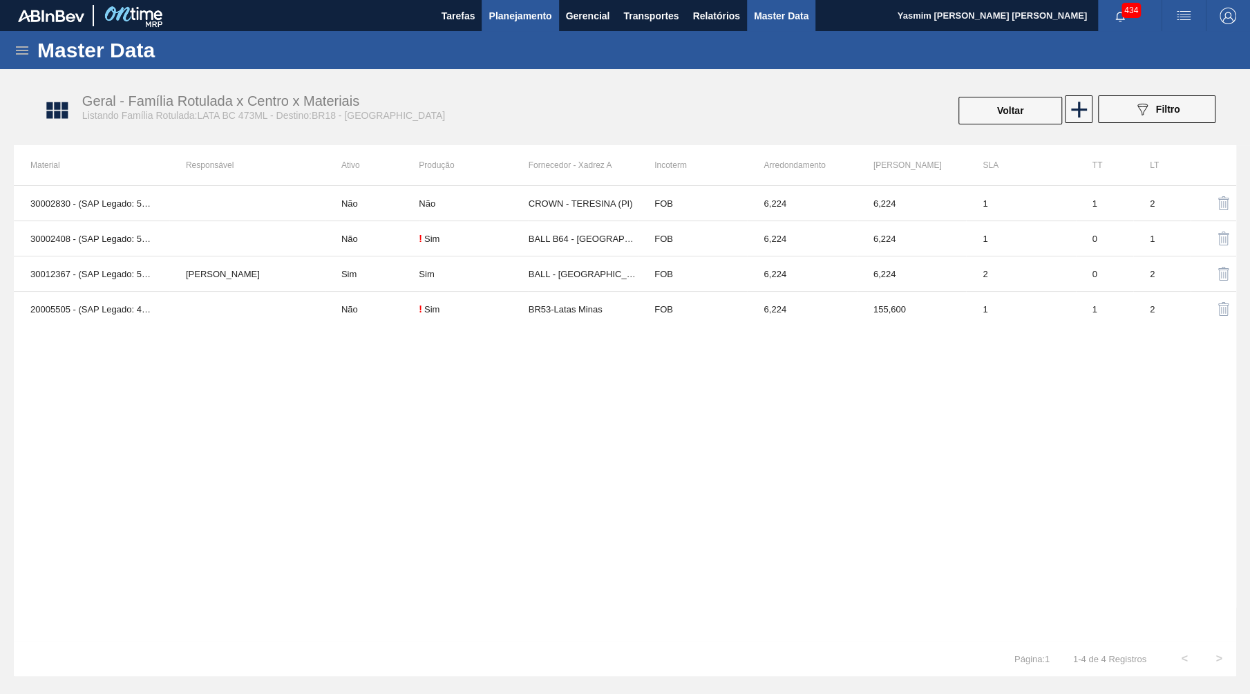
click at [499, 15] on span "Planejamento" at bounding box center [519, 16] width 63 height 17
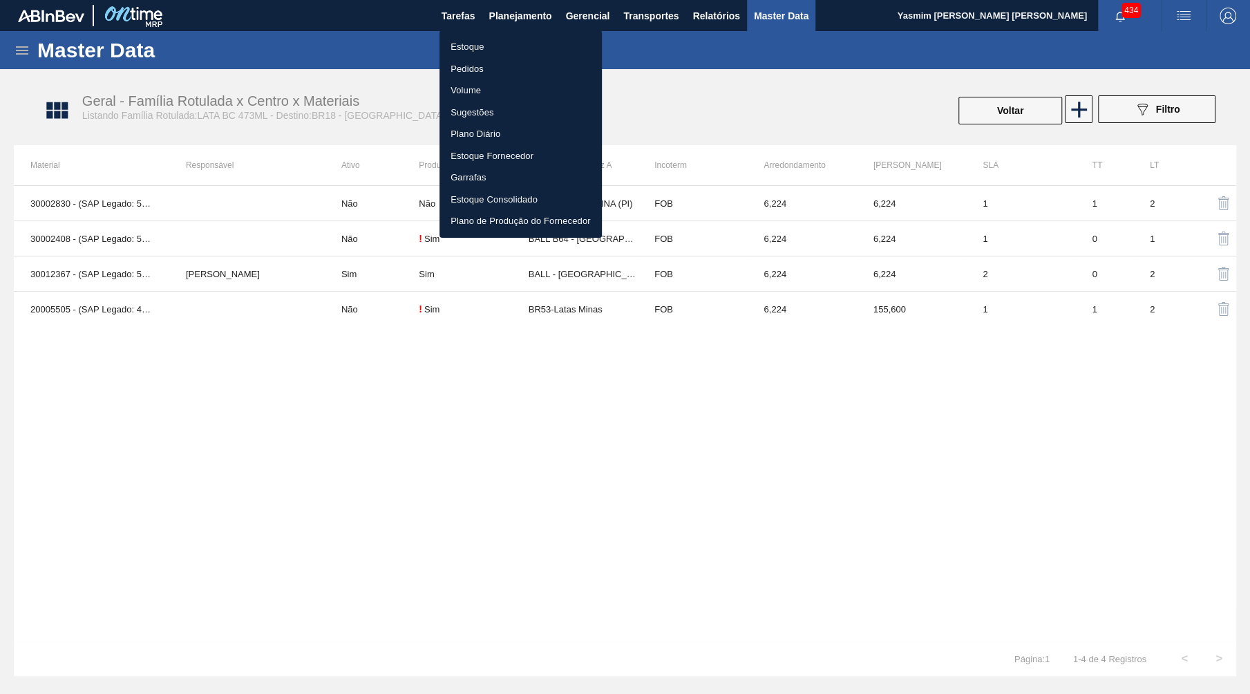
click at [480, 59] on li "Pedidos" at bounding box center [520, 69] width 162 height 22
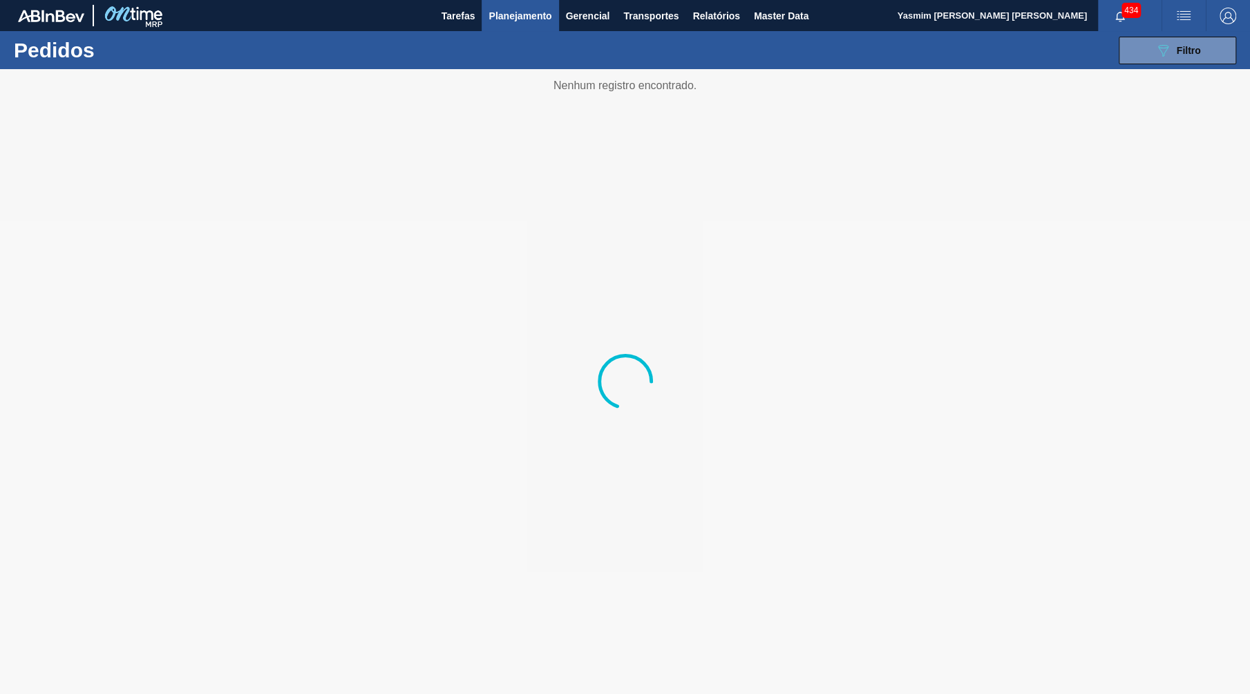
click at [1149, 64] on div "089F7B8B-B2A5-4AFE-B5C0-19BA573D28AC Filtro Código Pedido Portal Códido PO SAP …" at bounding box center [730, 50] width 1025 height 41
click at [1150, 46] on button "089F7B8B-B2A5-4AFE-B5C0-19BA573D28AC Filtro" at bounding box center [1177, 51] width 117 height 28
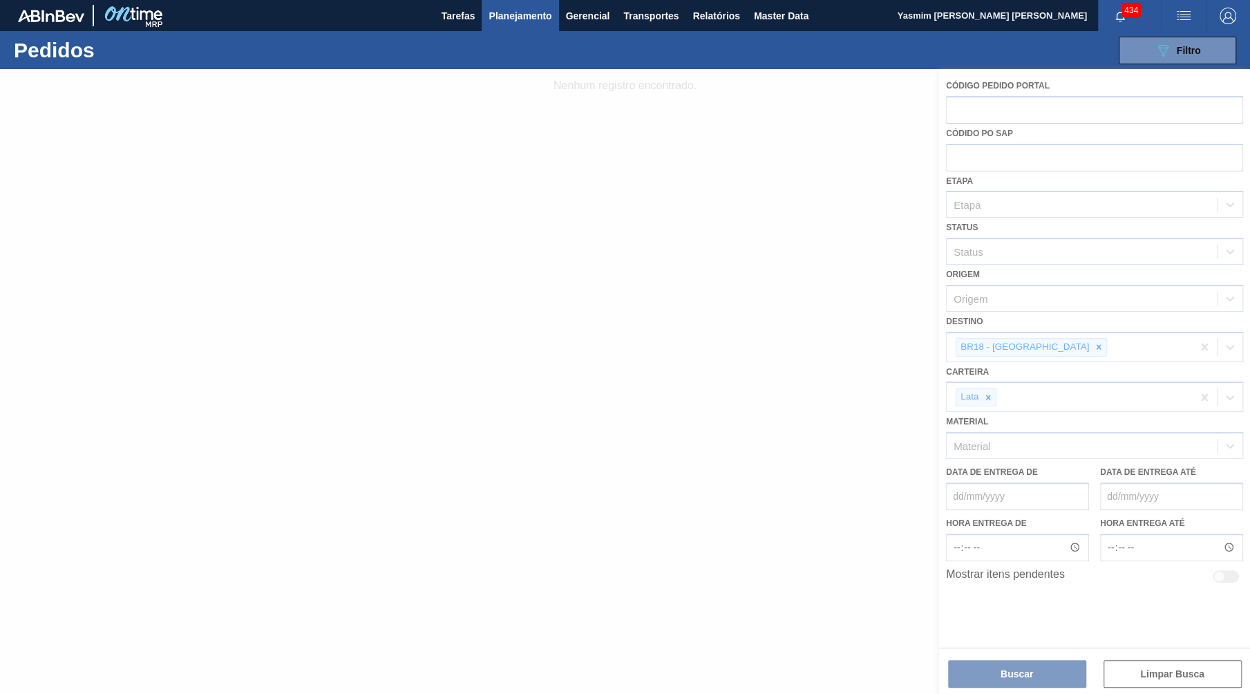
click at [1118, 388] on div at bounding box center [625, 381] width 1250 height 625
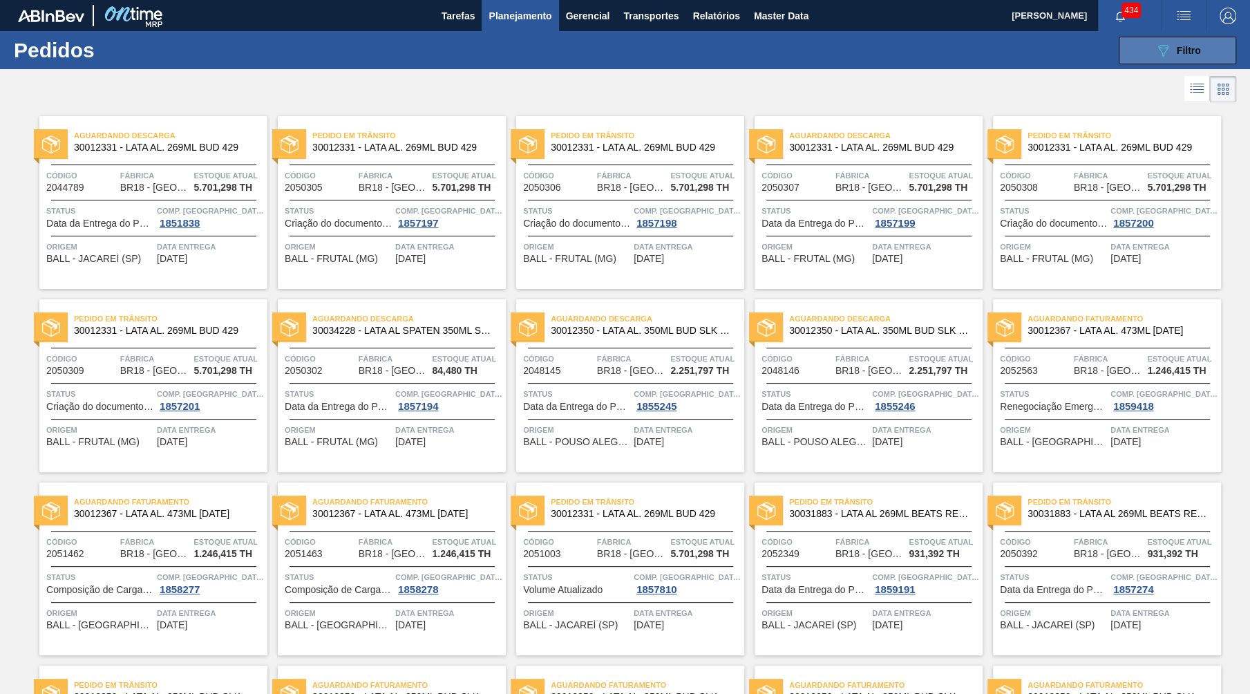
click at [1149, 52] on button "089F7B8B-B2A5-4AFE-B5C0-19BA573D28AC Filtro" at bounding box center [1177, 51] width 117 height 28
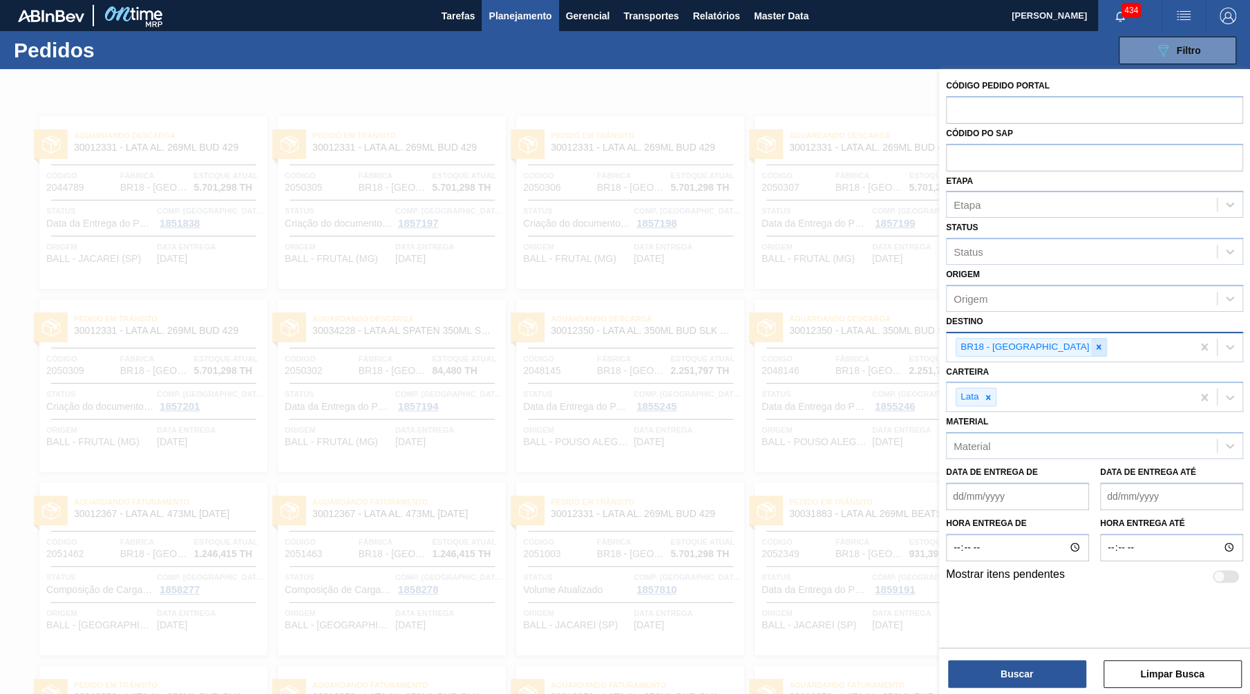
click at [1091, 339] on div at bounding box center [1098, 347] width 15 height 17
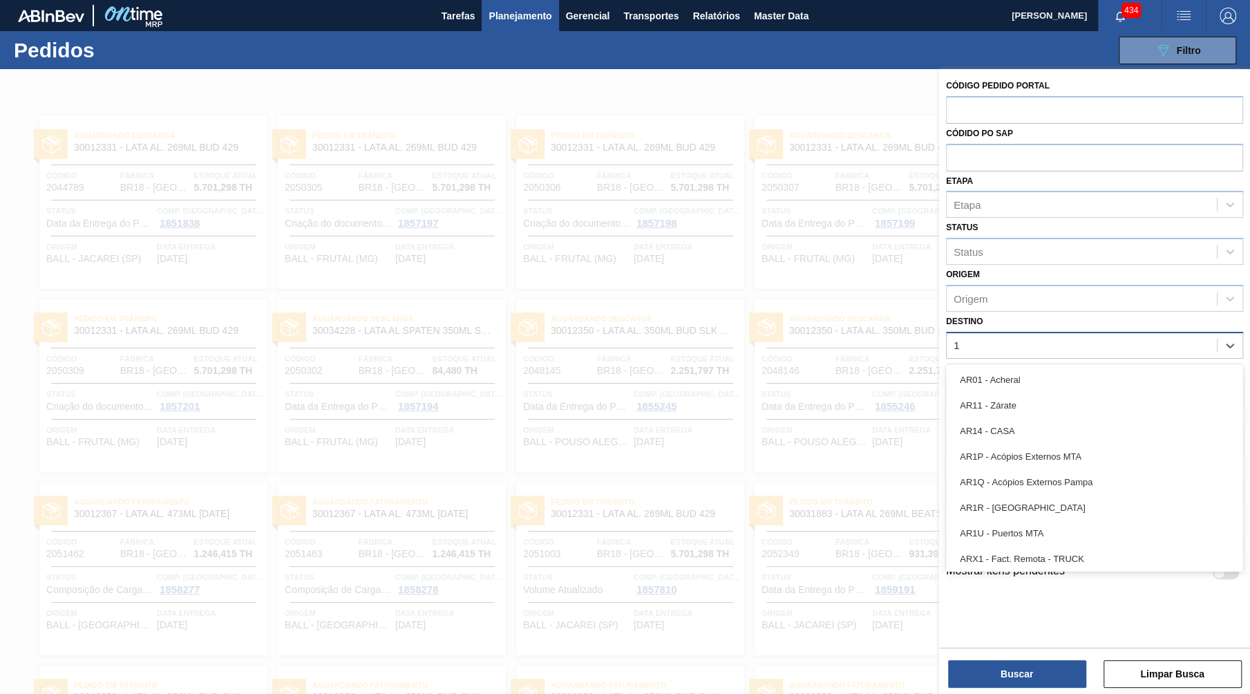
type input "13"
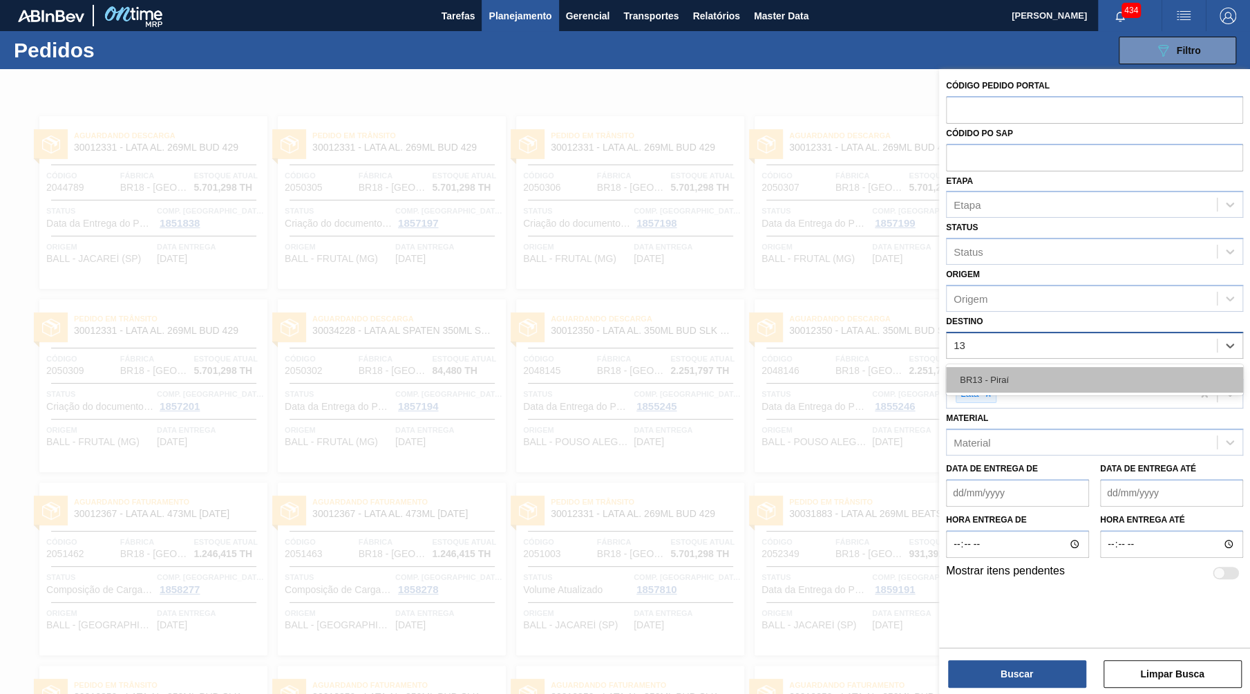
click at [1069, 367] on div "BR13 - Piraí" at bounding box center [1094, 380] width 297 height 26
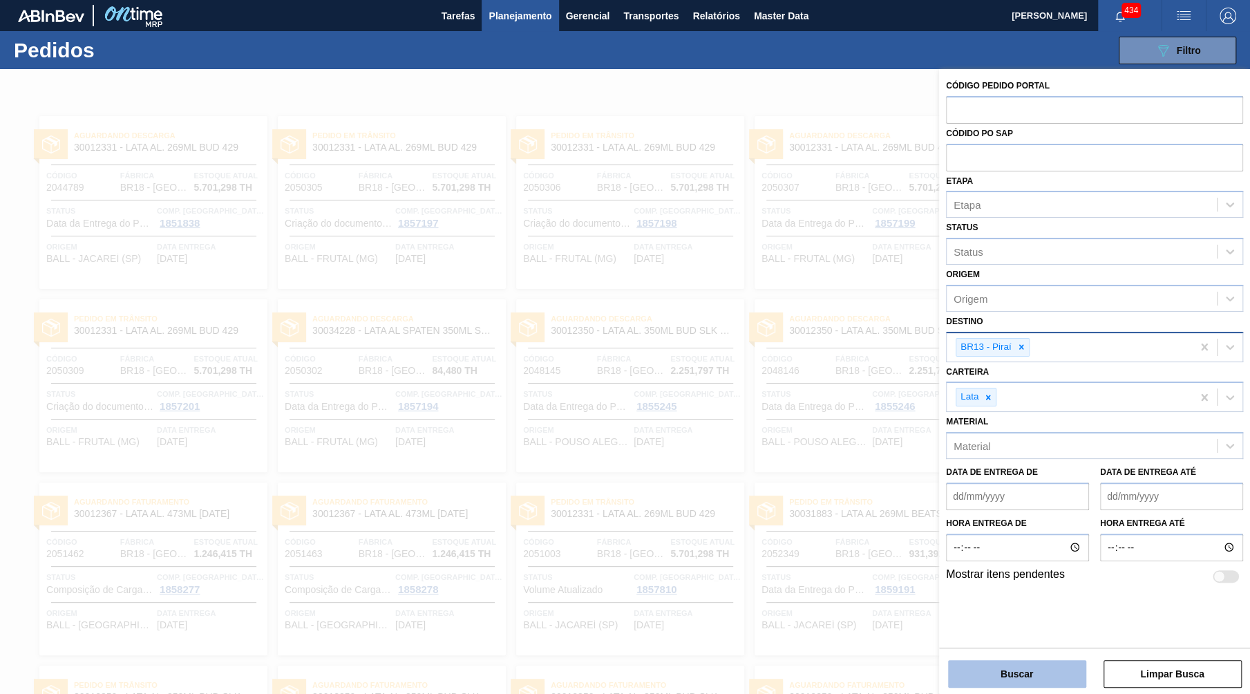
click at [983, 676] on button "Buscar" at bounding box center [1017, 674] width 138 height 28
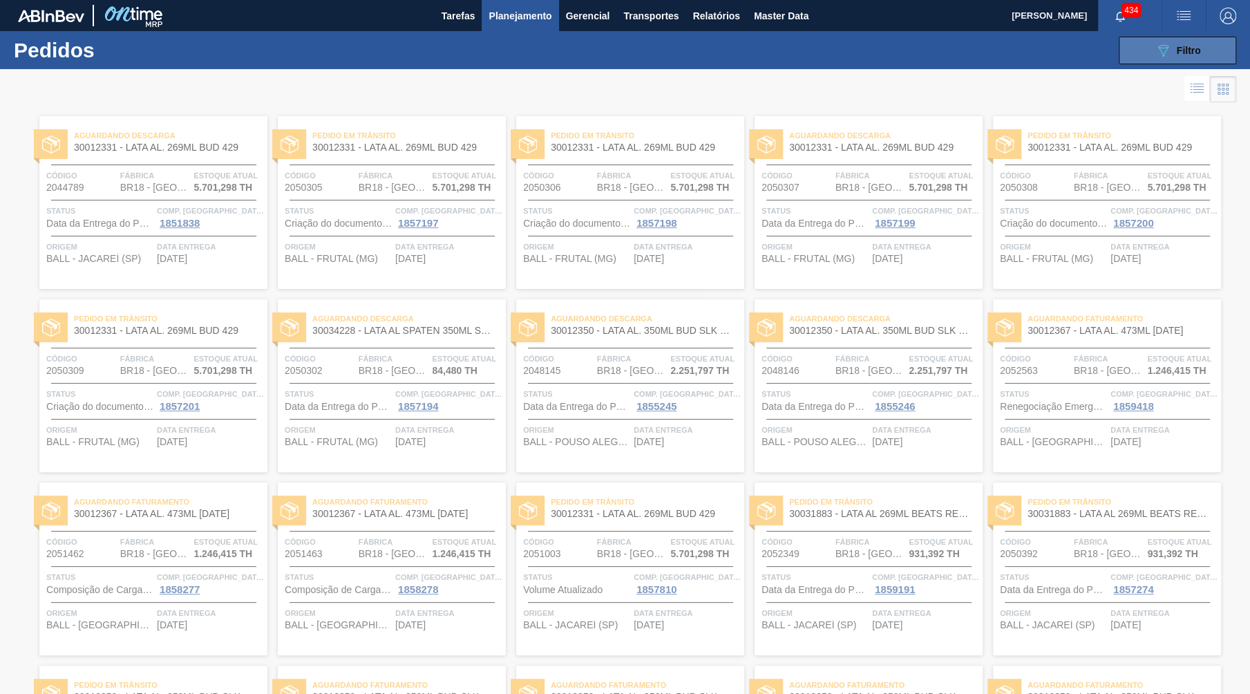
click at [1184, 60] on button "089F7B8B-B2A5-4AFE-B5C0-19BA573D28AC Filtro" at bounding box center [1177, 51] width 117 height 28
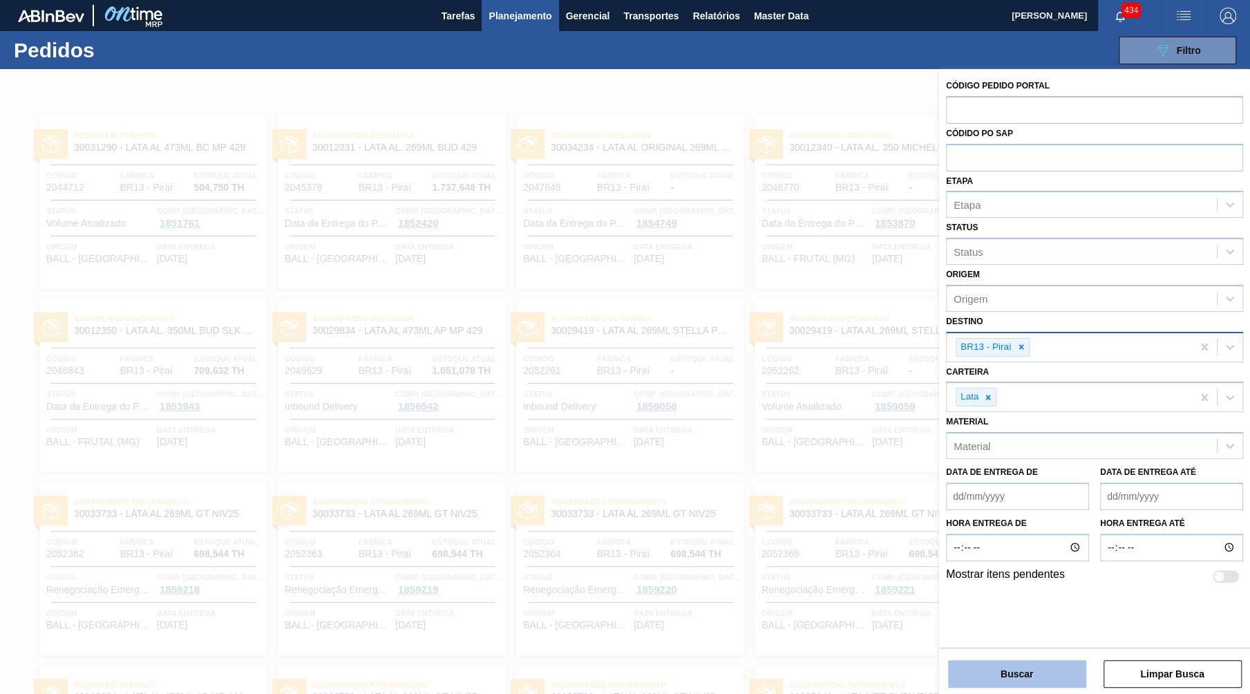
click at [994, 667] on button "Buscar" at bounding box center [1017, 674] width 138 height 28
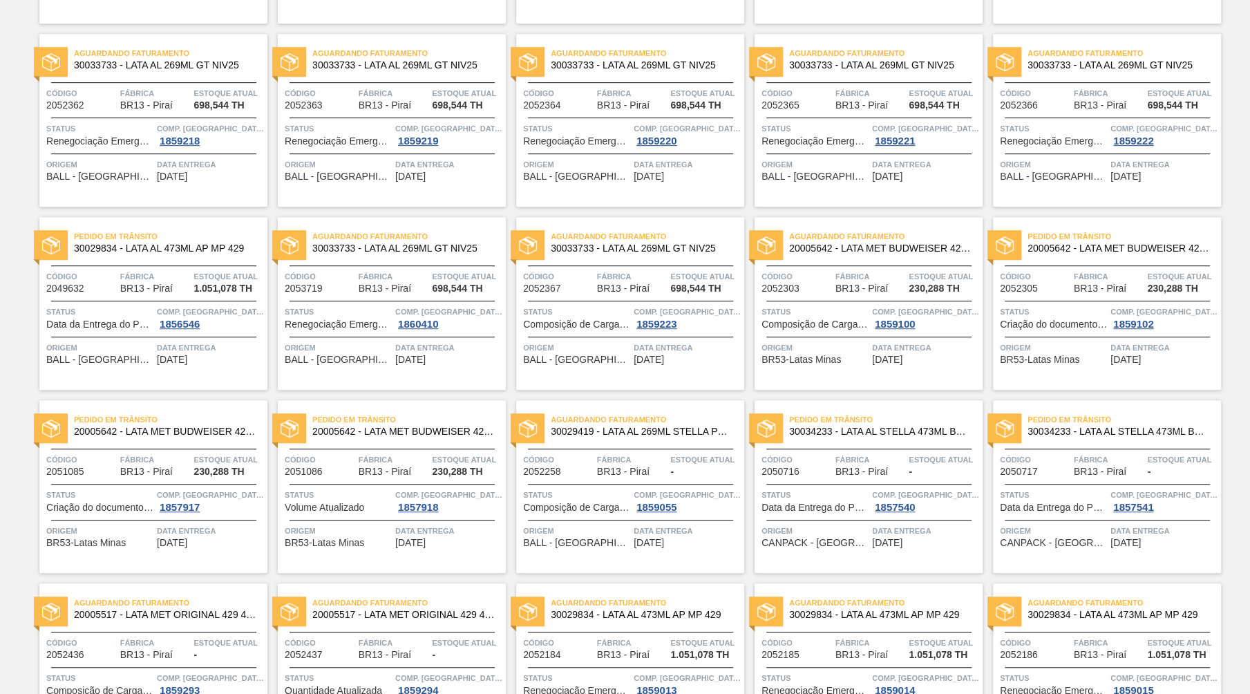
scroll to position [569, 0]
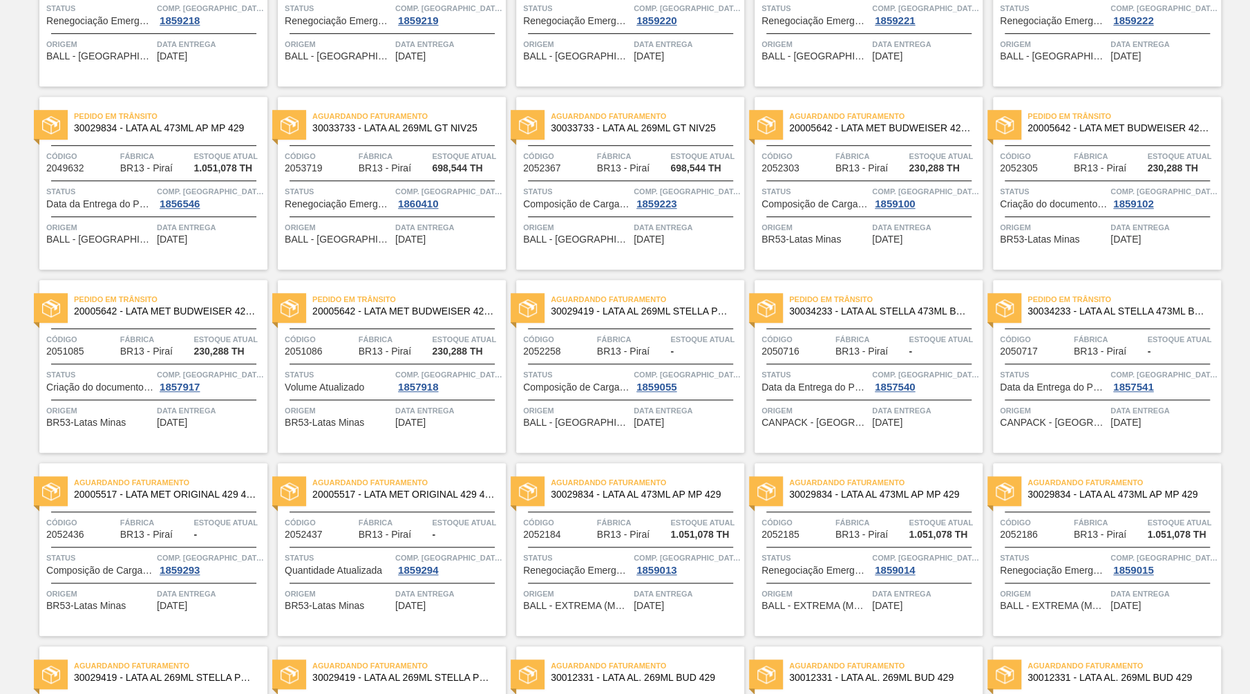
click at [1091, 312] on span "30034233 - LATA AL STELLA 473ML BRILHO" at bounding box center [1118, 311] width 182 height 10
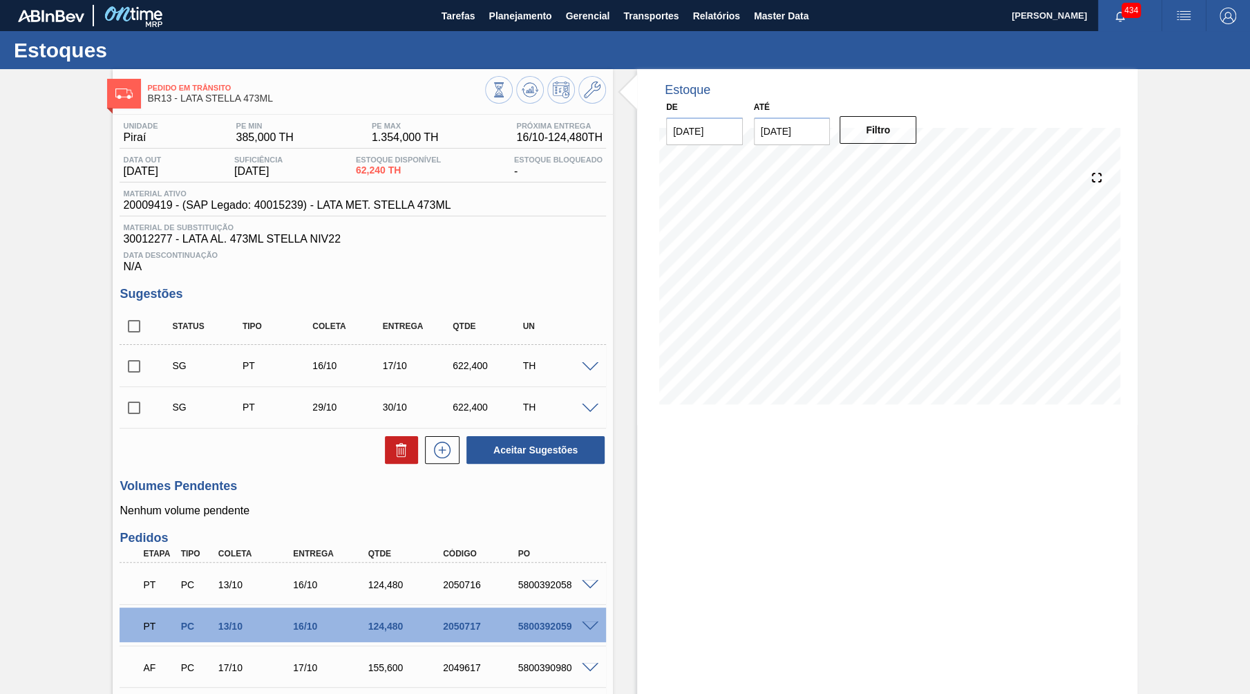
click at [590, 92] on icon at bounding box center [592, 90] width 17 height 17
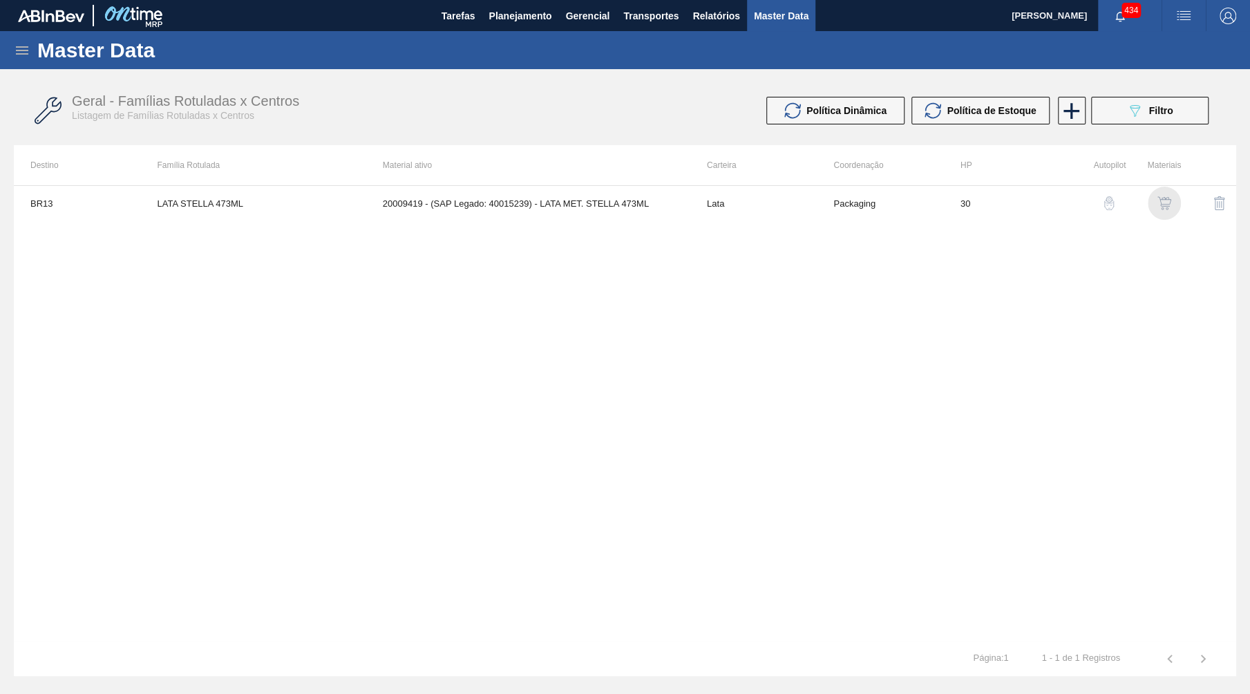
click at [1161, 200] on img "button" at bounding box center [1164, 203] width 14 height 14
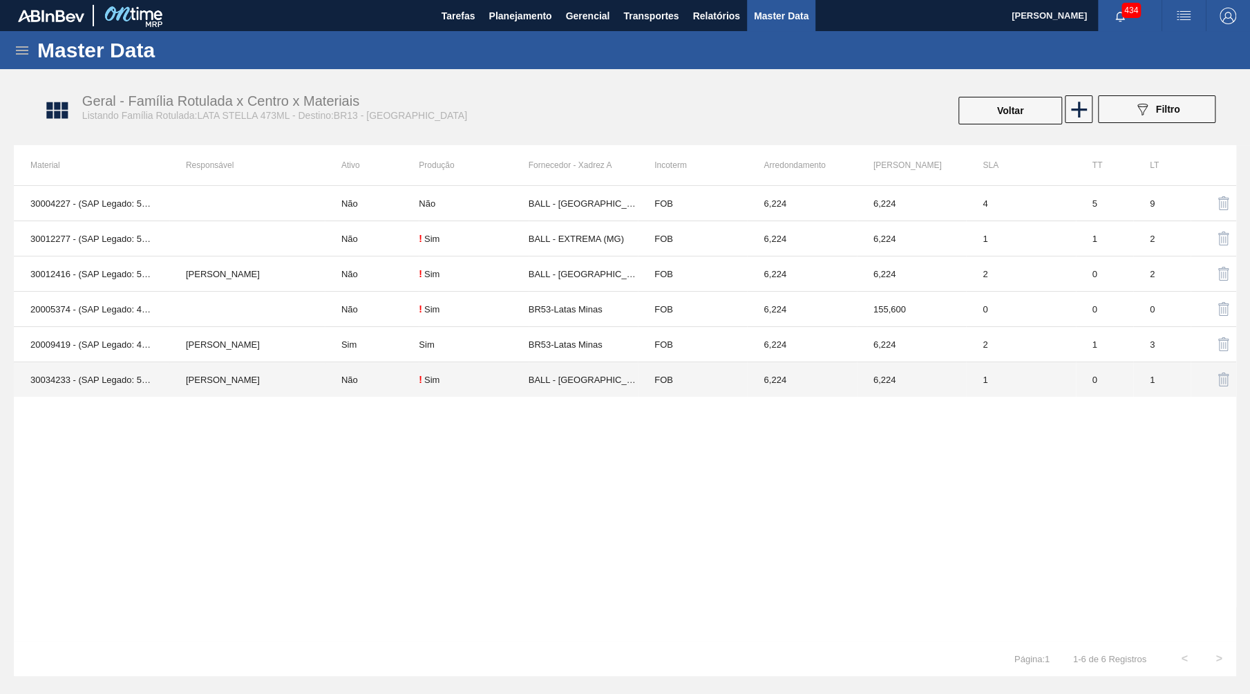
click at [589, 378] on td "BALL - [GEOGRAPHIC_DATA] ([GEOGRAPHIC_DATA])" at bounding box center [583, 379] width 109 height 35
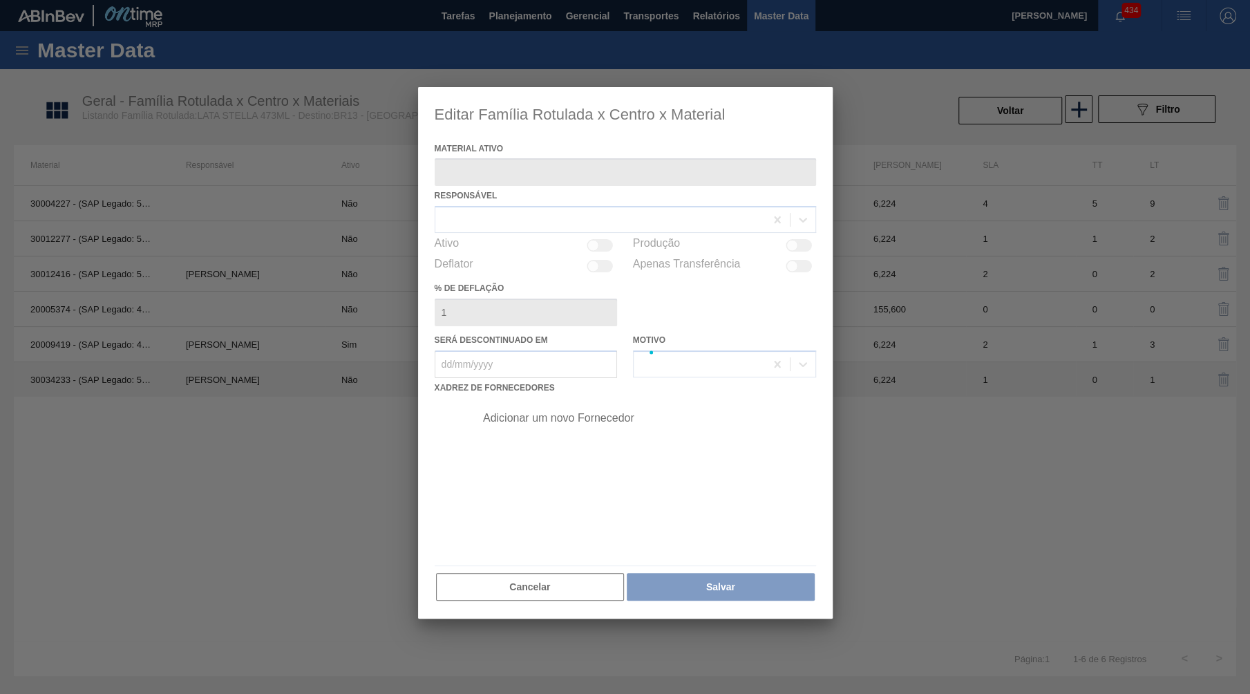
type ativo "30034233 - (SAP Legado: 50847075) - LATA AL STELLA 473ML BRILHO"
checkbox input "true"
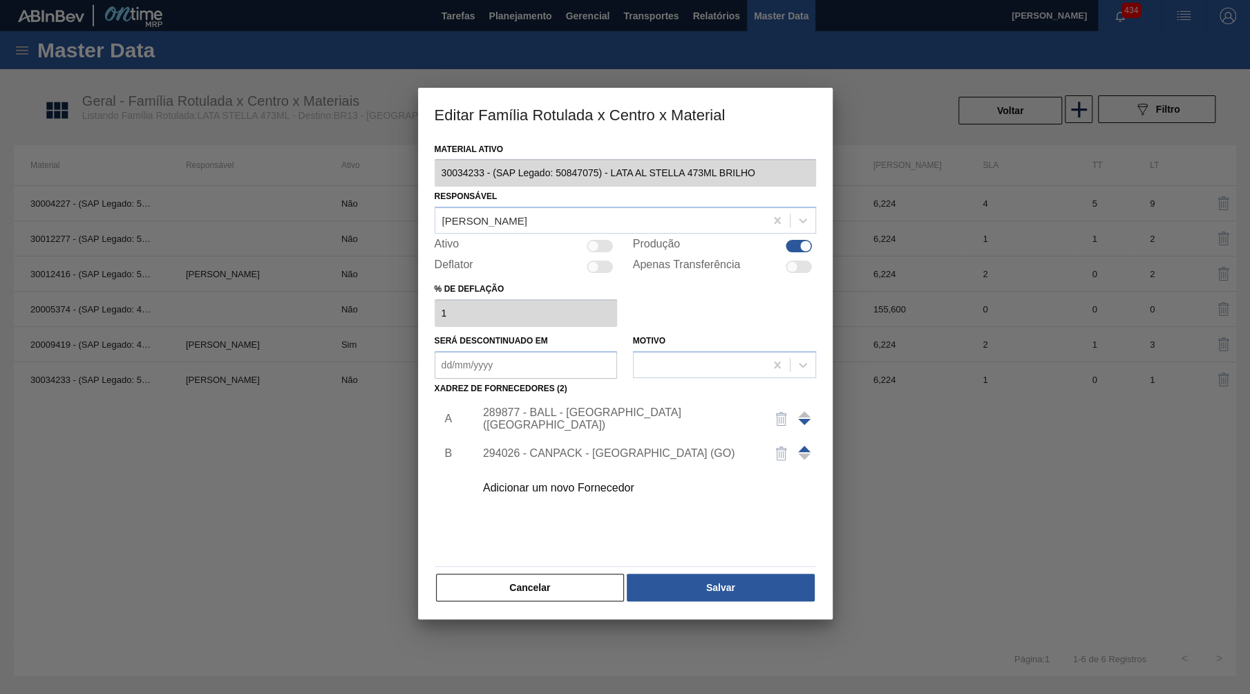
click at [637, 408] on div "289877 - BALL - [GEOGRAPHIC_DATA] ([GEOGRAPHIC_DATA])" at bounding box center [618, 418] width 271 height 25
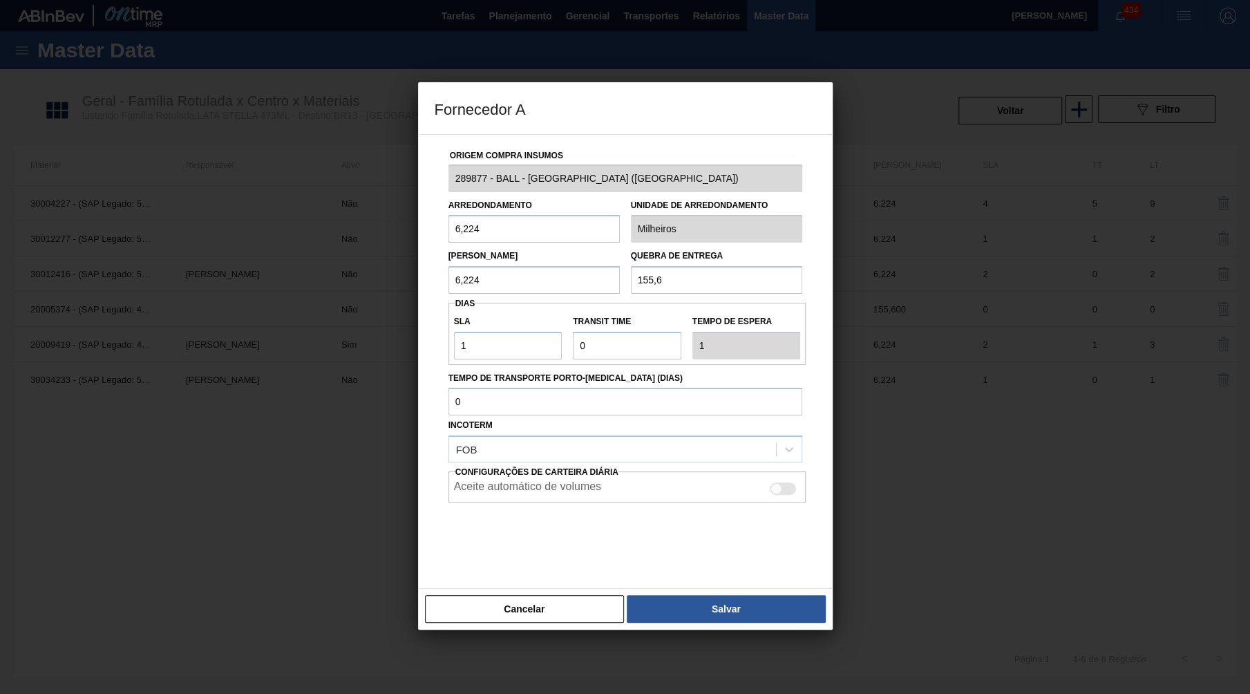
click at [466, 215] on input "6,224" at bounding box center [533, 229] width 171 height 28
drag, startPoint x: 507, startPoint y: 229, endPoint x: 307, endPoint y: 243, distance: 200.8
click at [448, 243] on input "6,224" at bounding box center [533, 229] width 171 height 28
drag, startPoint x: 679, startPoint y: 268, endPoint x: 570, endPoint y: 278, distance: 109.7
click at [631, 278] on input "155,6" at bounding box center [716, 280] width 171 height 28
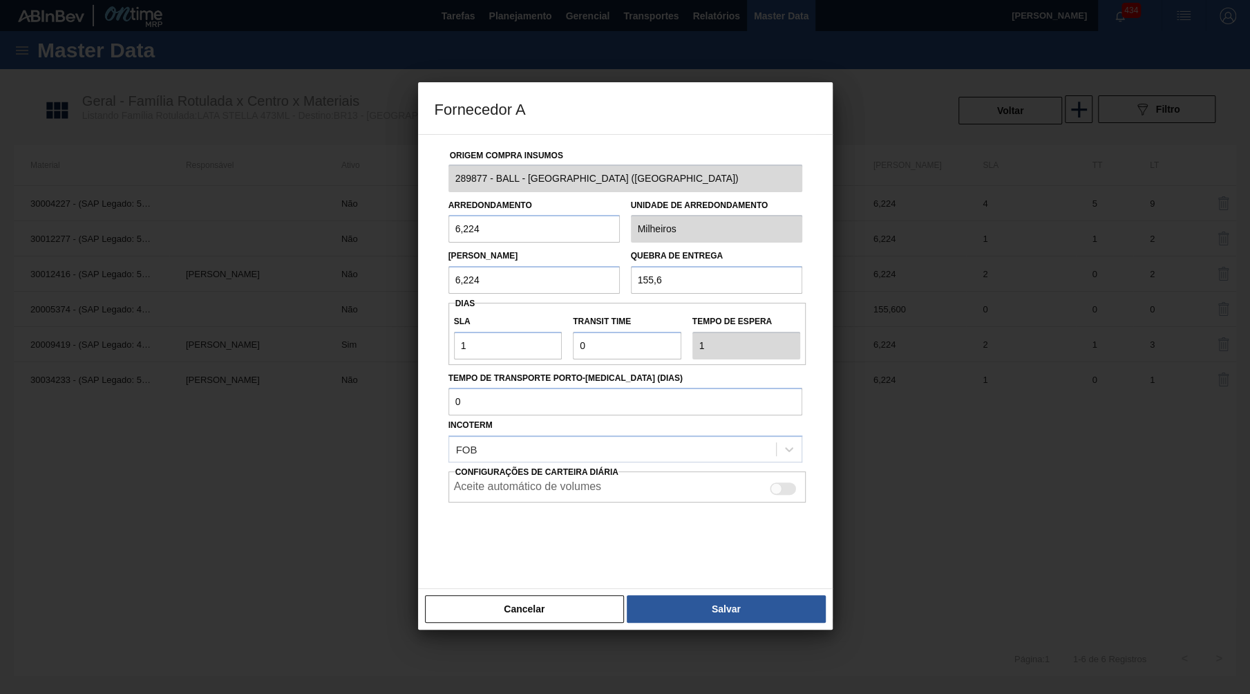
click at [691, 588] on div "Cancelar Salvar" at bounding box center [625, 608] width 415 height 41
click at [706, 595] on button "Salvar" at bounding box center [726, 609] width 198 height 28
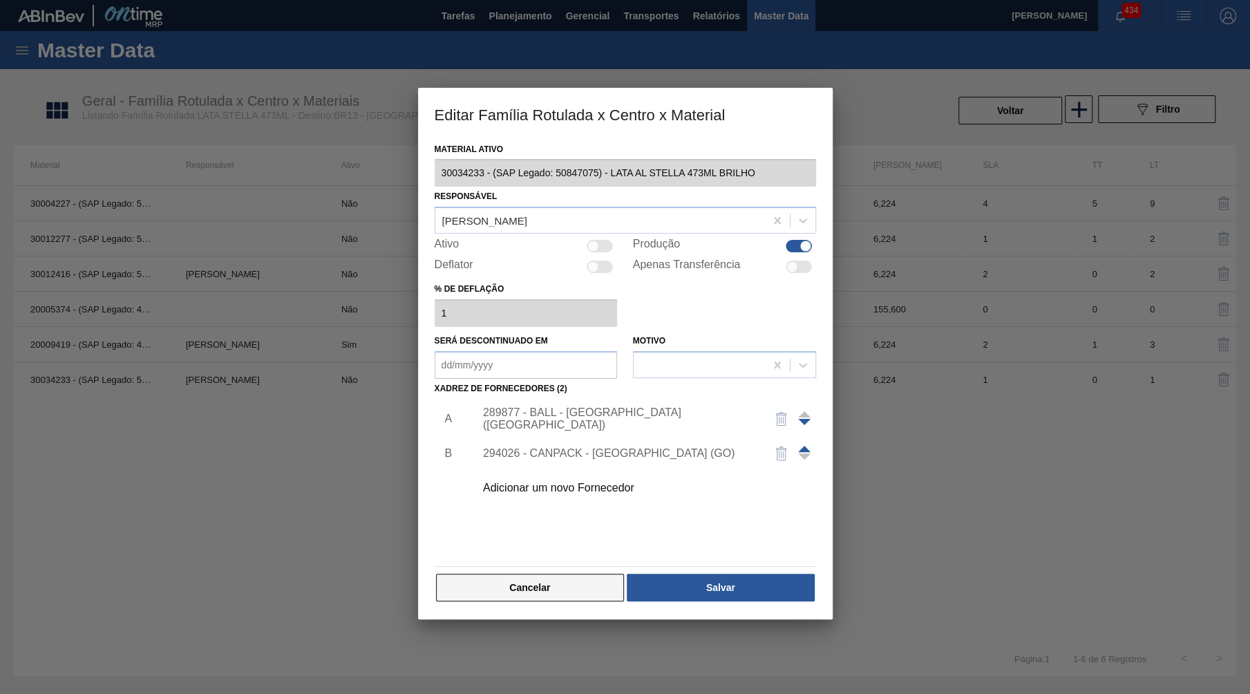
click at [506, 576] on button "Cancelar" at bounding box center [530, 587] width 189 height 28
